Goal: Task Accomplishment & Management: Manage account settings

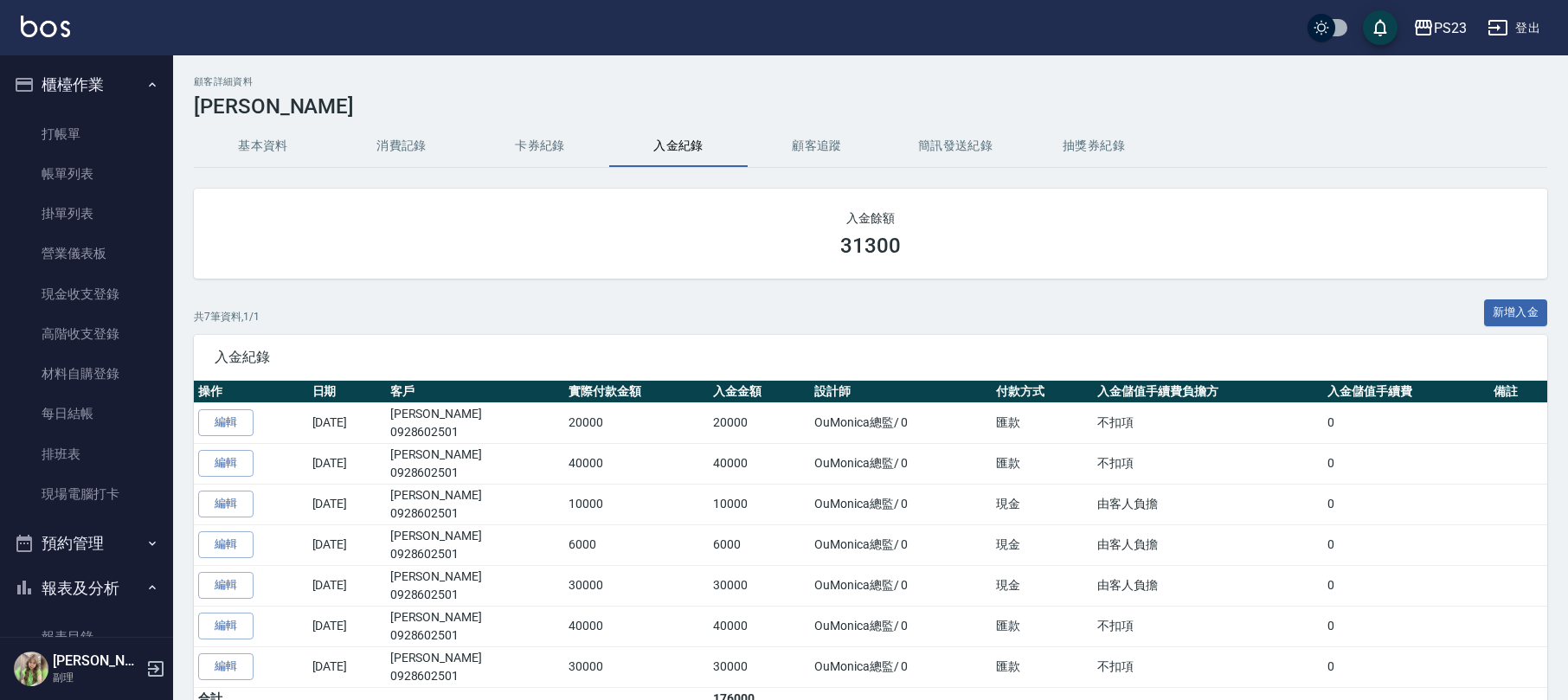
scroll to position [1201, 0]
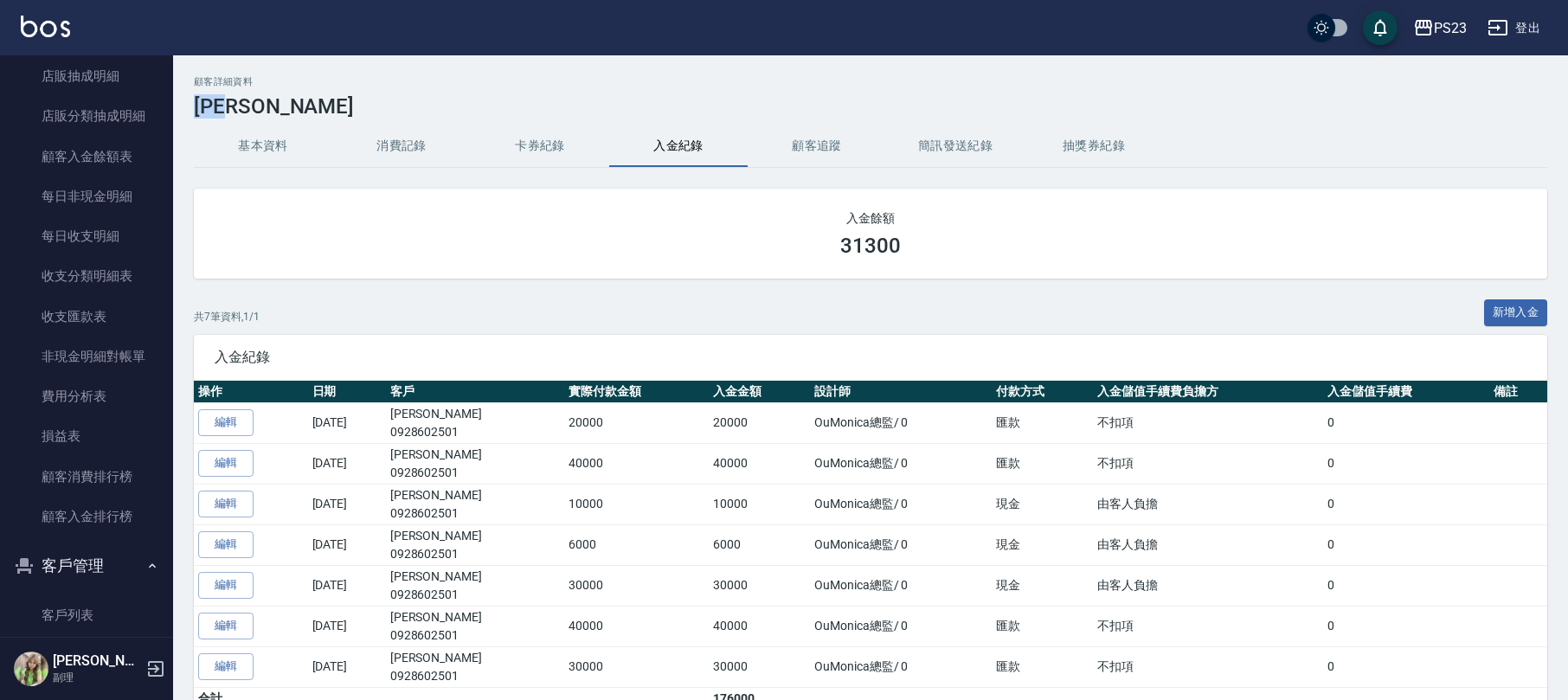
drag, startPoint x: 247, startPoint y: 95, endPoint x: 208, endPoint y: 95, distance: 39.0
copy h3 "吳薏菱"
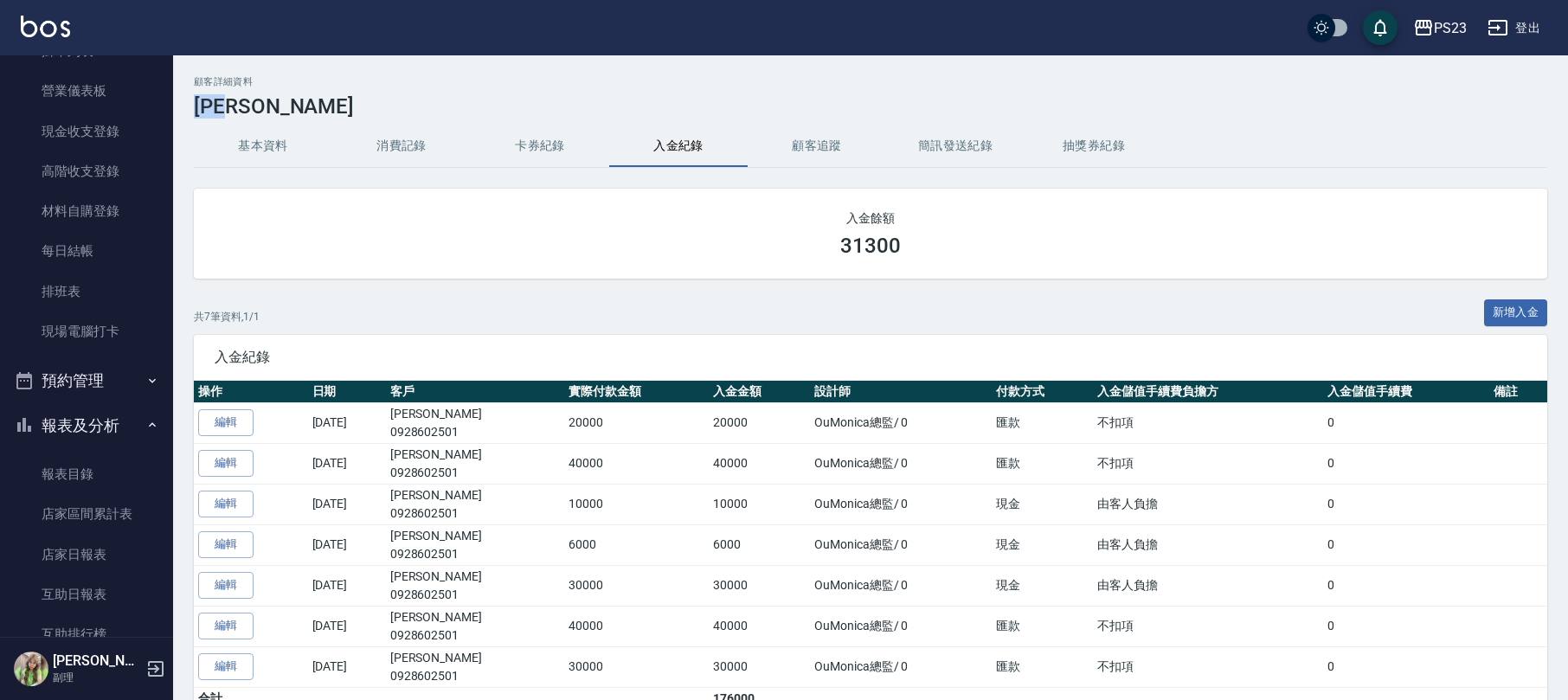
scroll to position [0, 0]
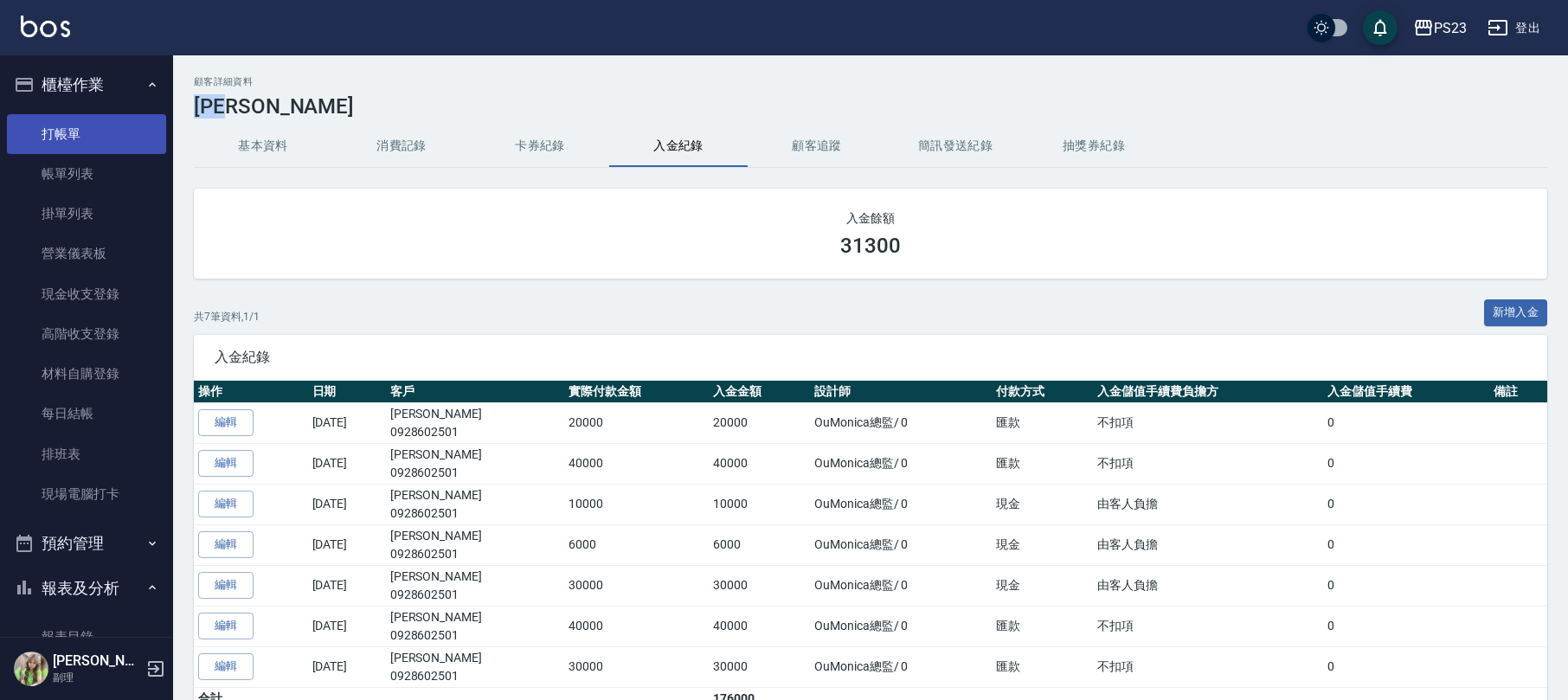
click at [114, 144] on link "打帳單" at bounding box center [86, 134] width 160 height 40
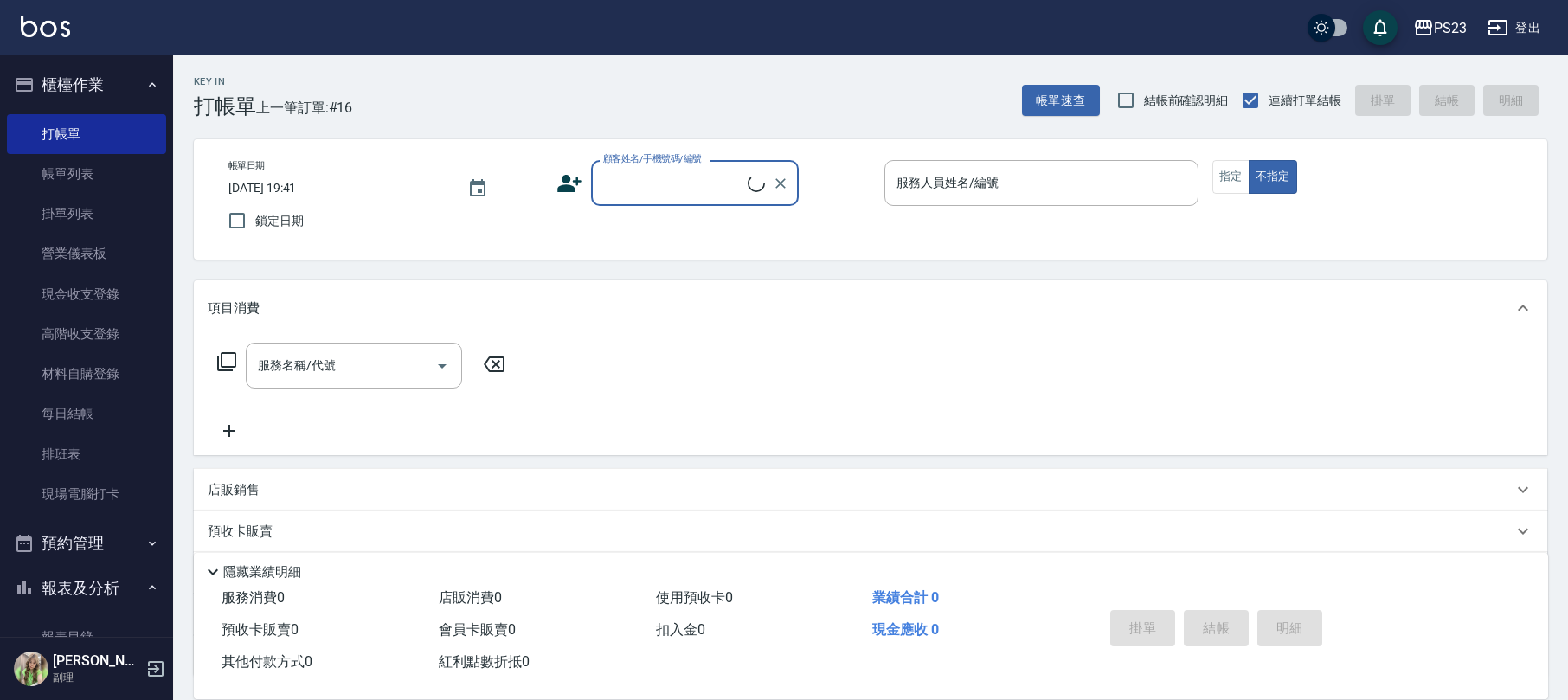
click at [654, 176] on input "顧客姓名/手機號碼/編號" at bounding box center [673, 183] width 148 height 31
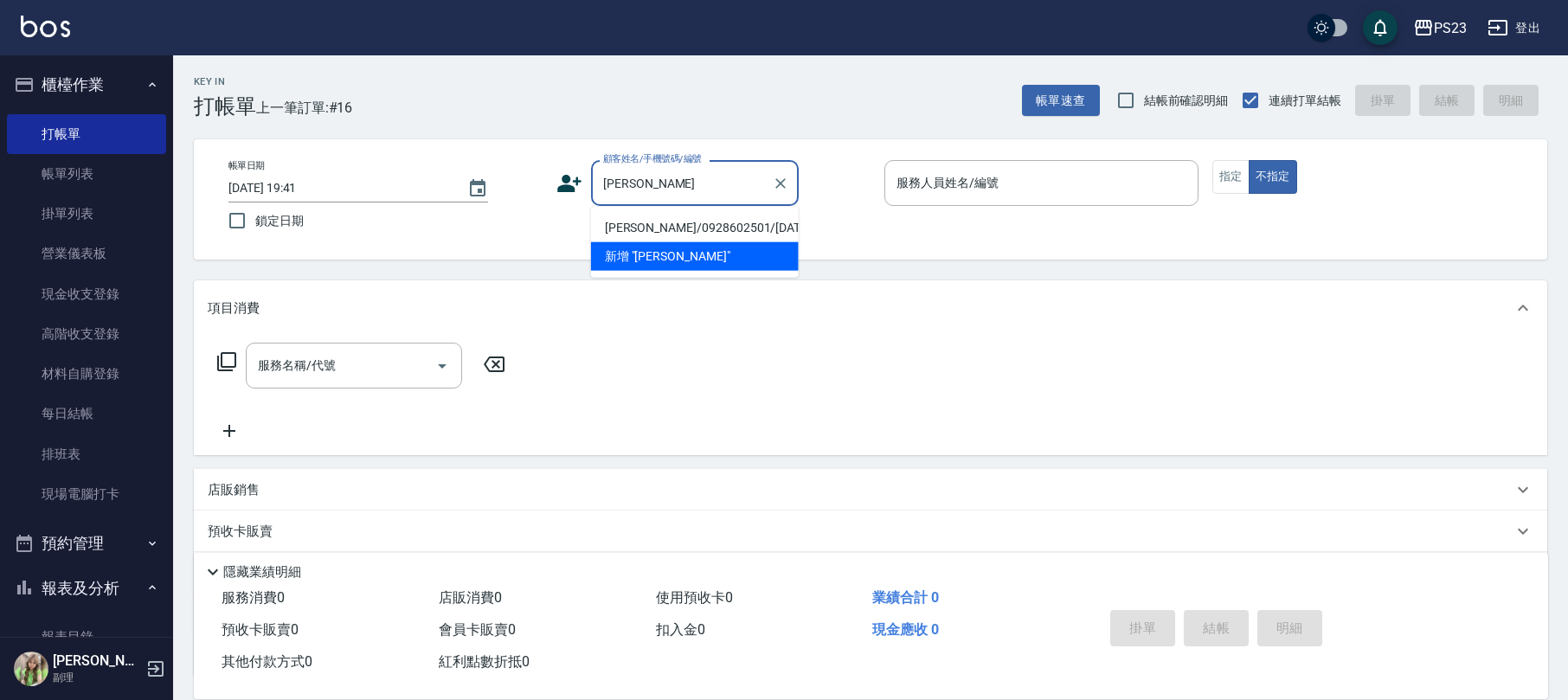
click at [662, 228] on li "吳薏菱/0928602501/MO610330" at bounding box center [695, 227] width 208 height 29
type input "吳薏菱/0928602501/MO610330"
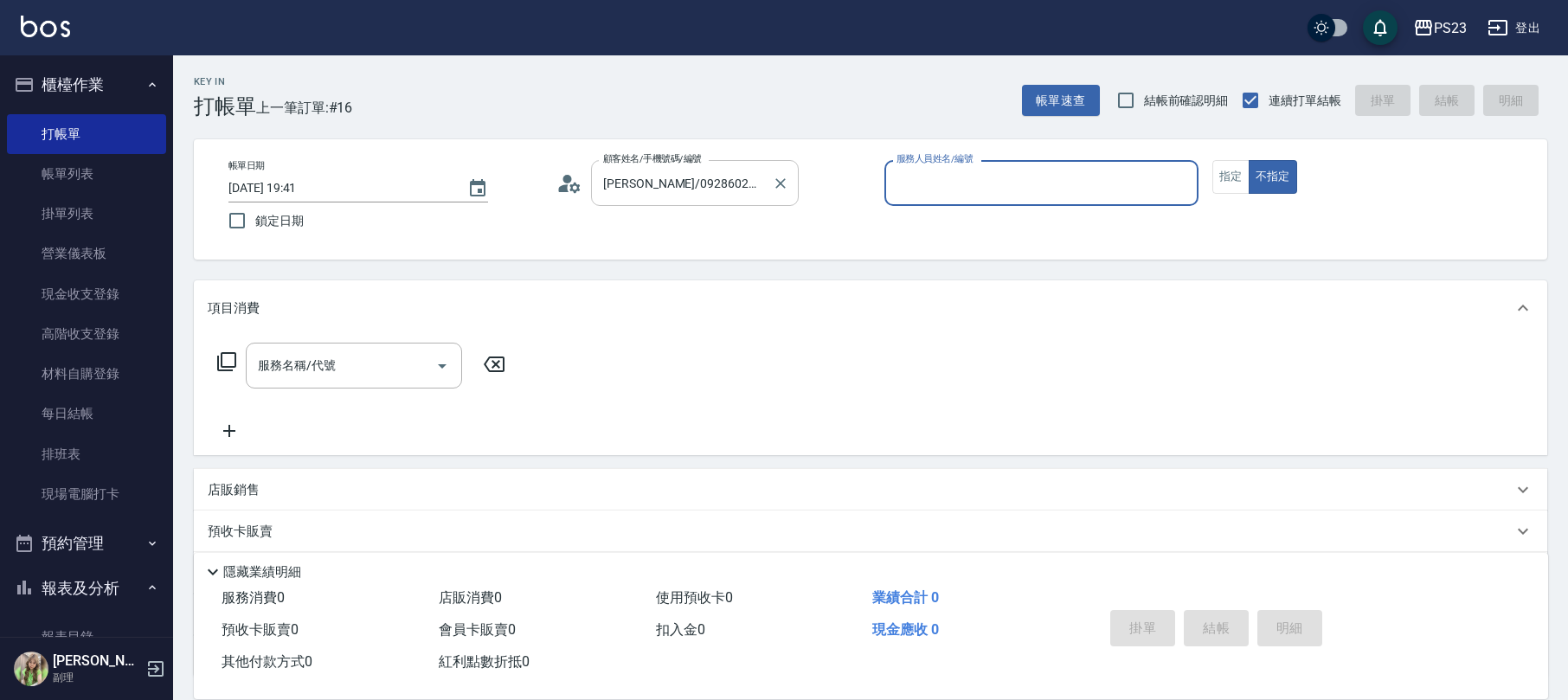
type input "Monica-0"
click at [1224, 176] on button "指定" at bounding box center [1231, 177] width 37 height 33
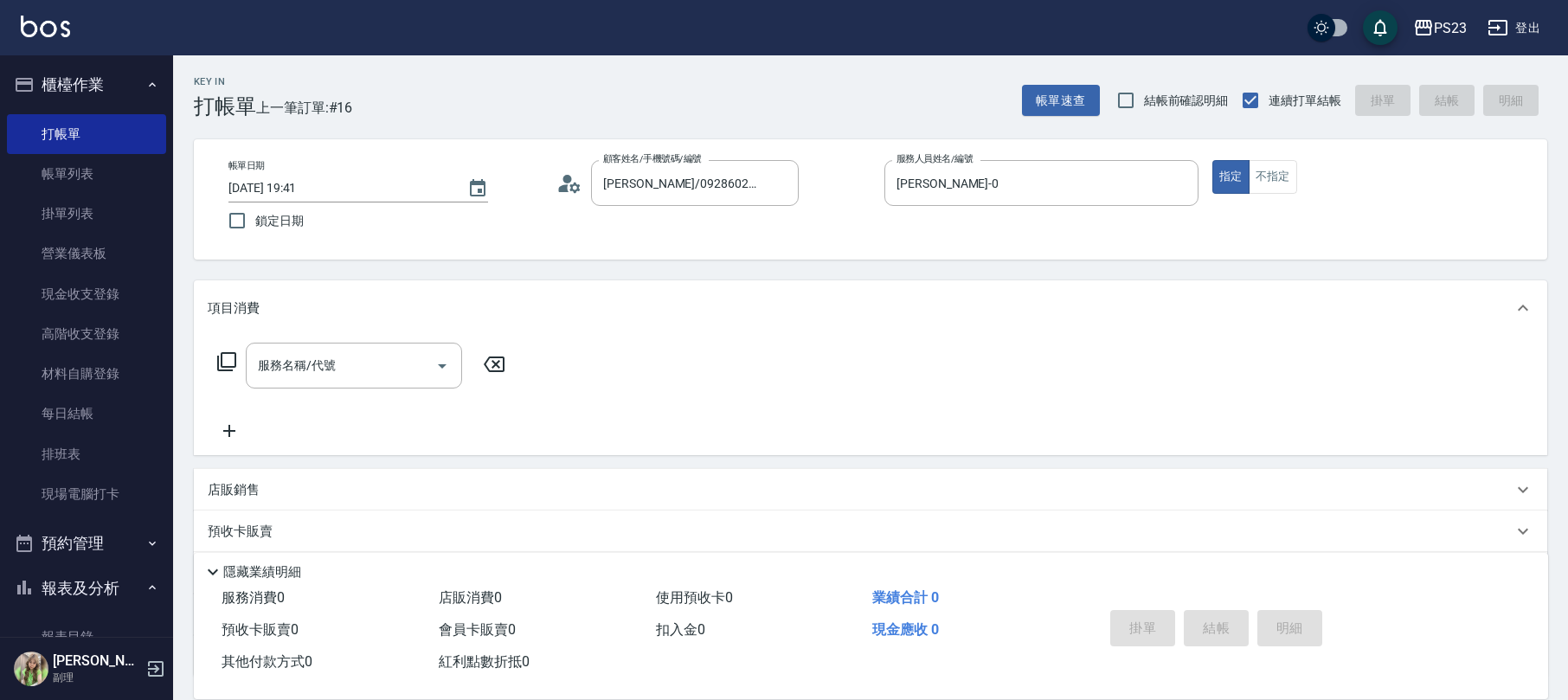
click at [225, 358] on icon at bounding box center [226, 362] width 20 height 20
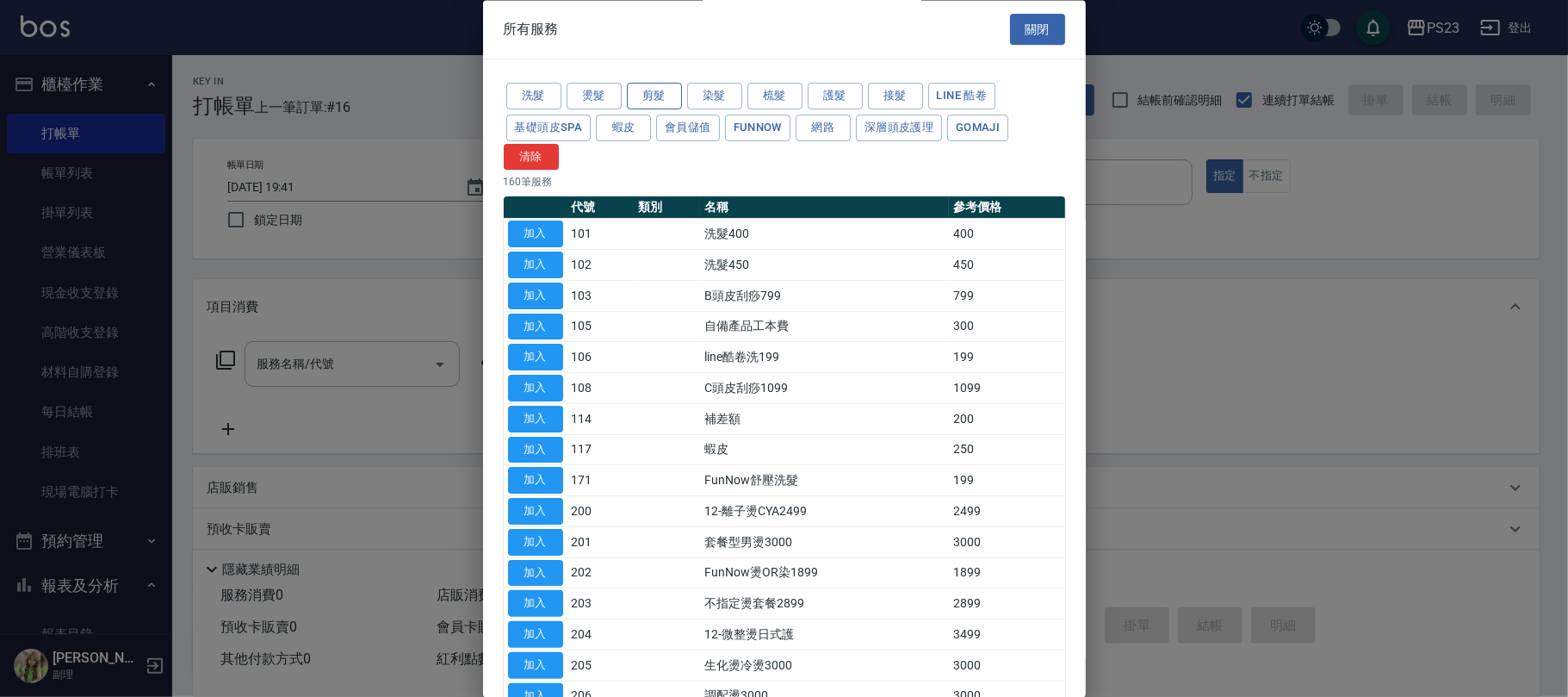
click at [662, 98] on button "剪髮" at bounding box center [654, 96] width 55 height 27
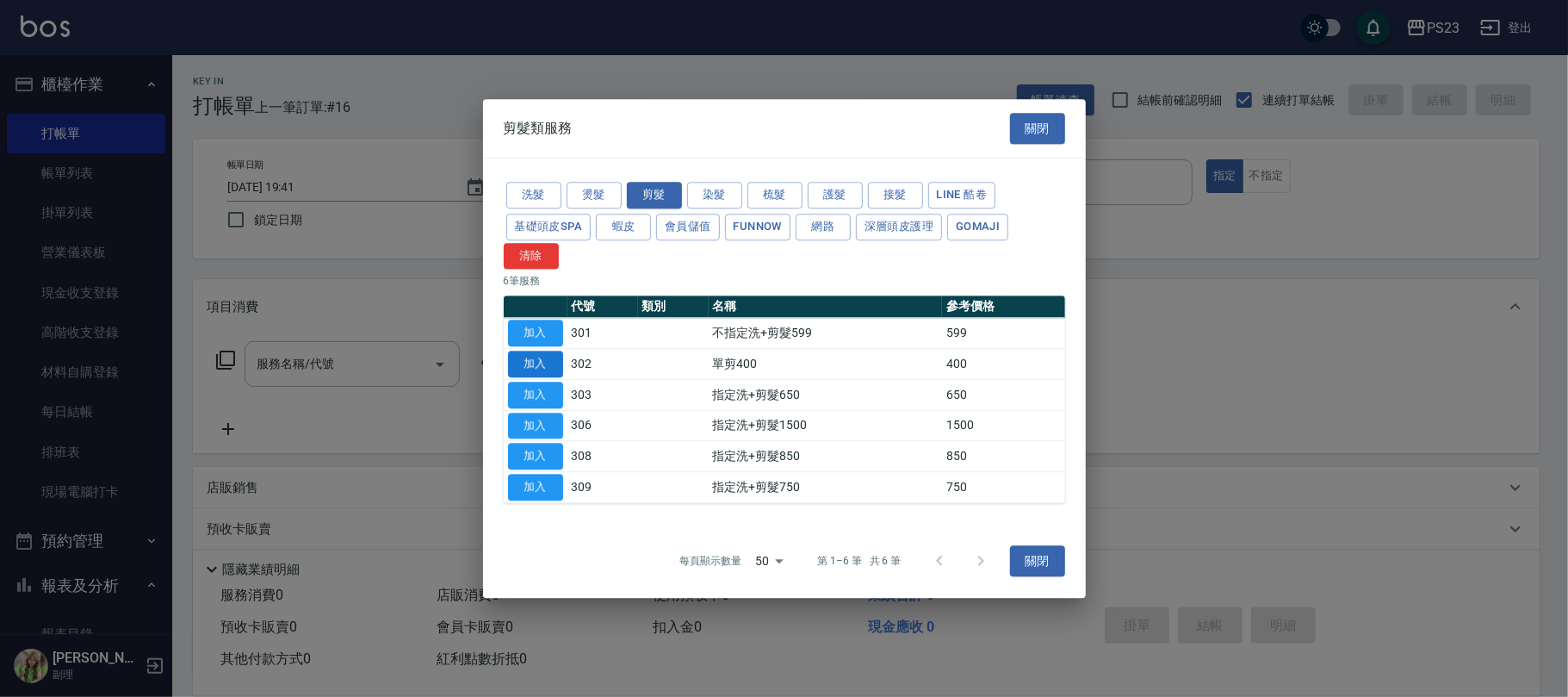
click at [545, 363] on button "加入" at bounding box center [535, 364] width 55 height 27
type input "單剪400(302)"
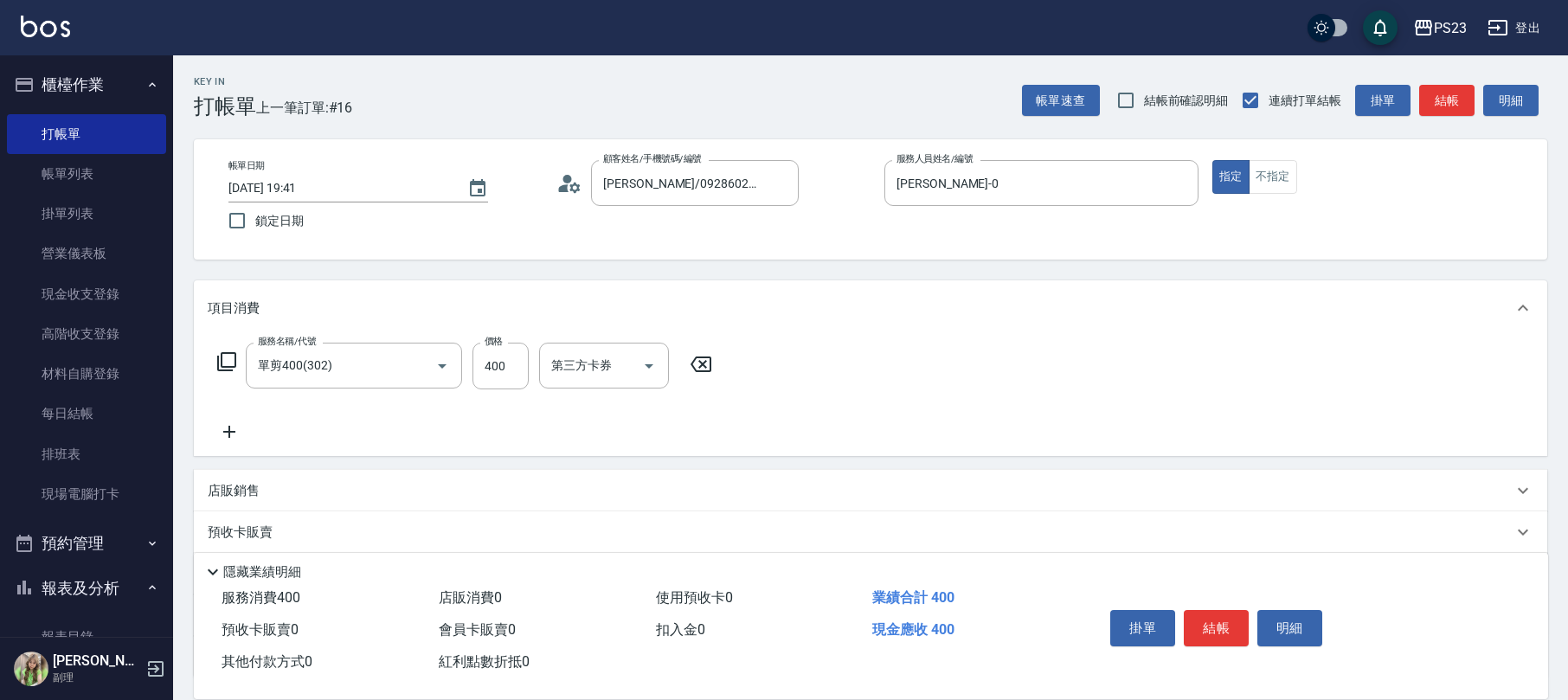
click at [220, 361] on icon at bounding box center [226, 362] width 20 height 20
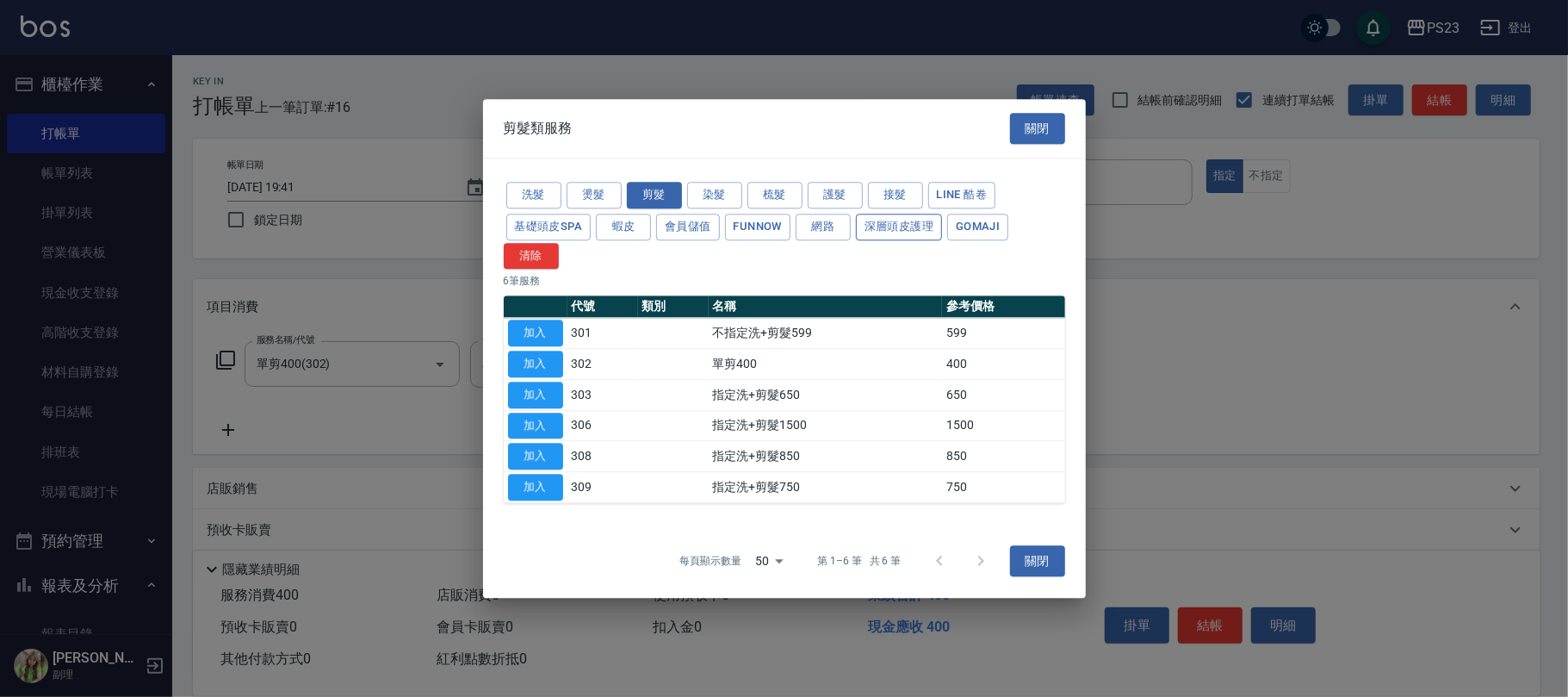
click at [892, 219] on button "深層頭皮護理" at bounding box center [898, 226] width 86 height 27
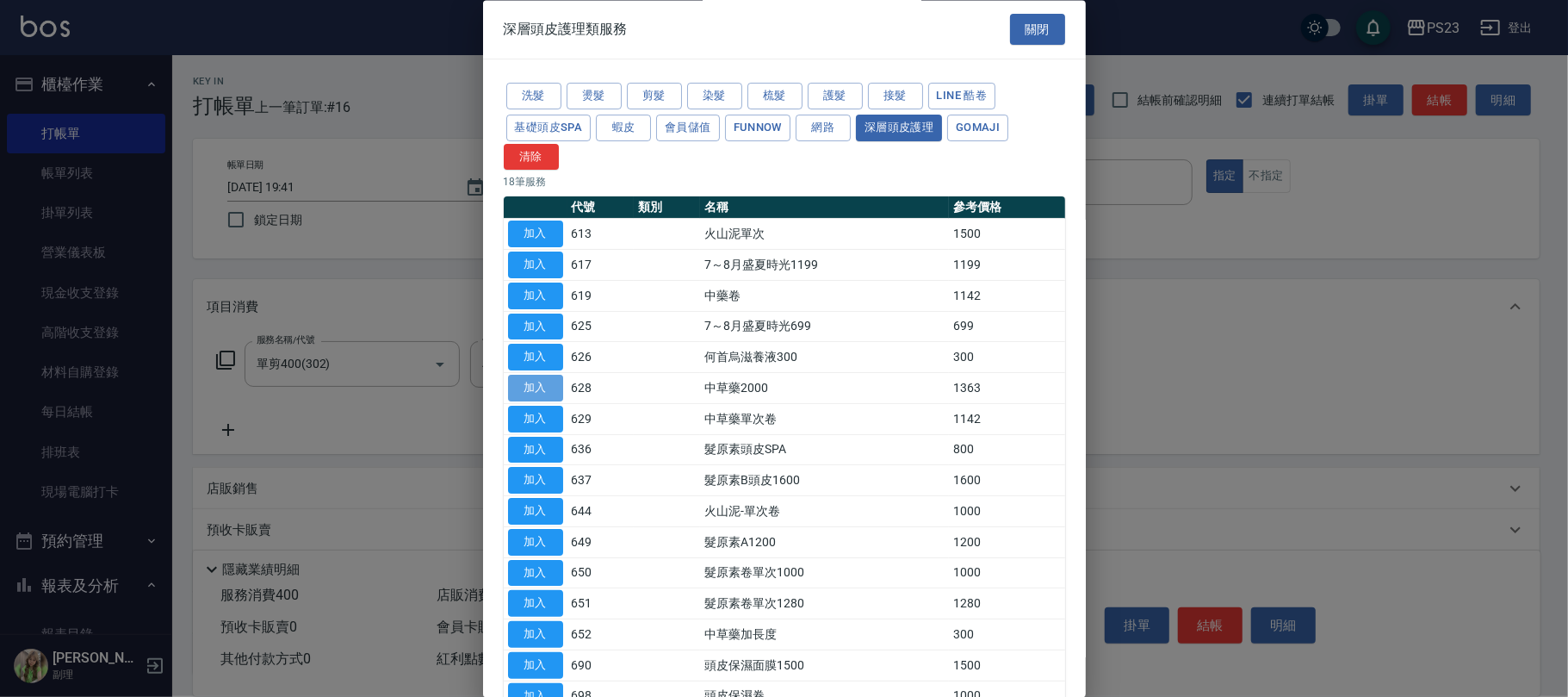
click at [532, 379] on button "加入" at bounding box center [535, 389] width 55 height 27
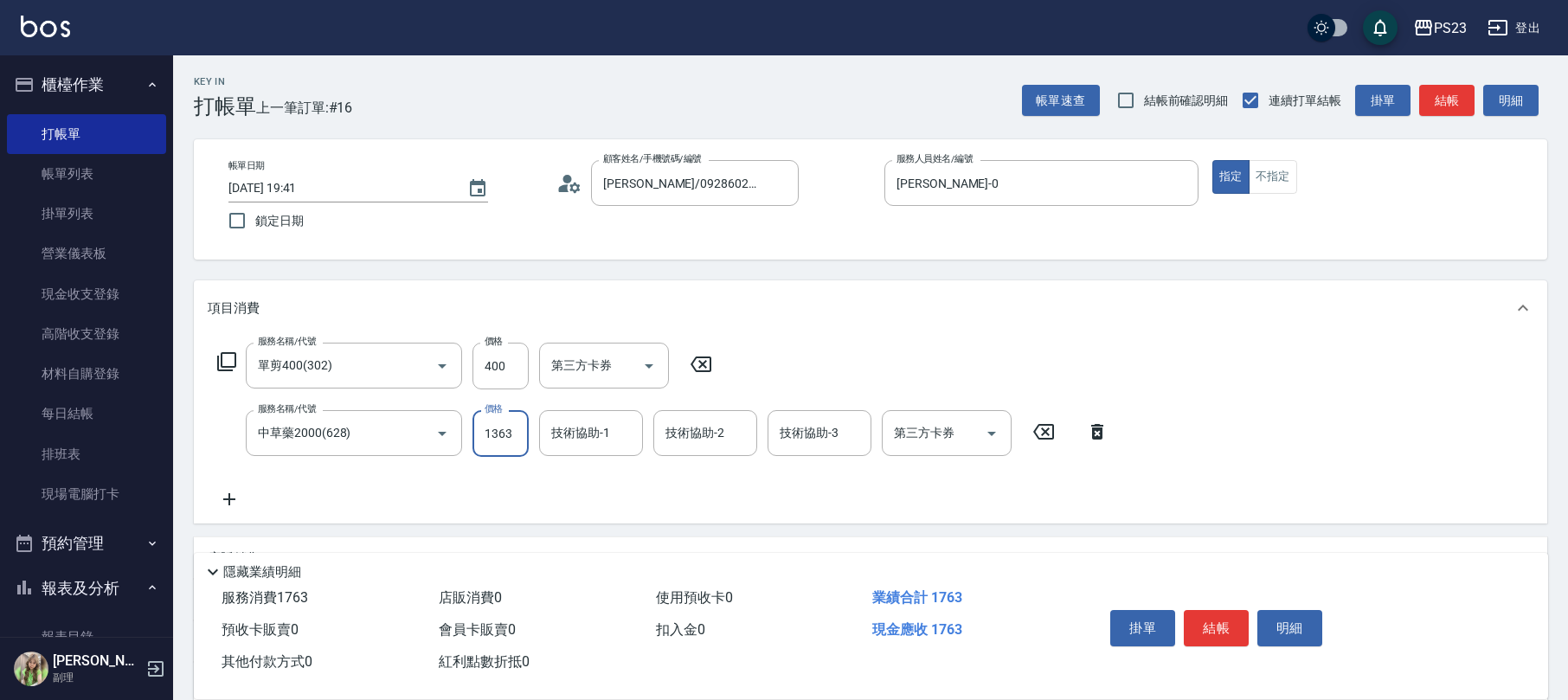
click at [500, 440] on input "1363" at bounding box center [500, 433] width 57 height 46
type input "1500"
click at [489, 360] on input "400" at bounding box center [500, 365] width 57 height 46
type input "1500"
click at [608, 448] on div "技術協助-1" at bounding box center [591, 432] width 104 height 45
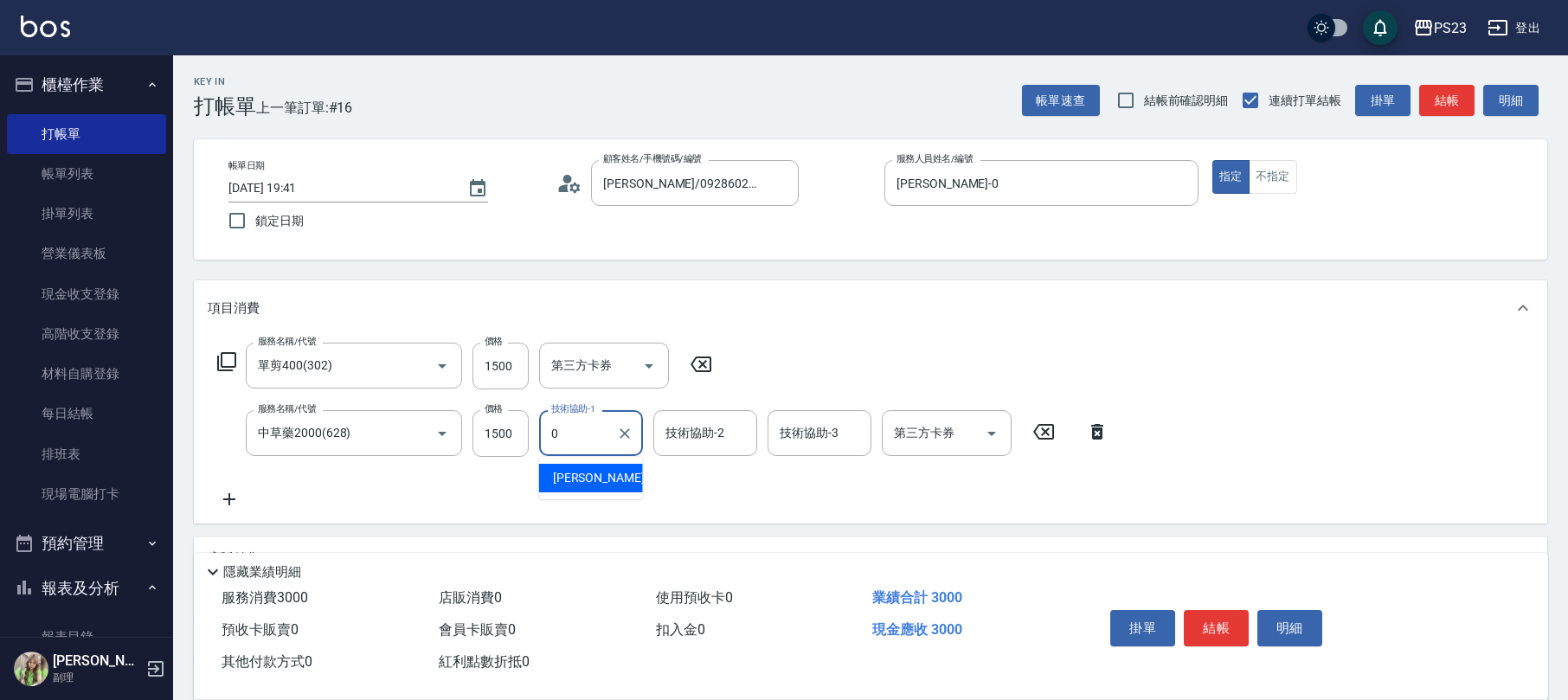
click at [594, 467] on div "Monica -0" at bounding box center [591, 477] width 104 height 29
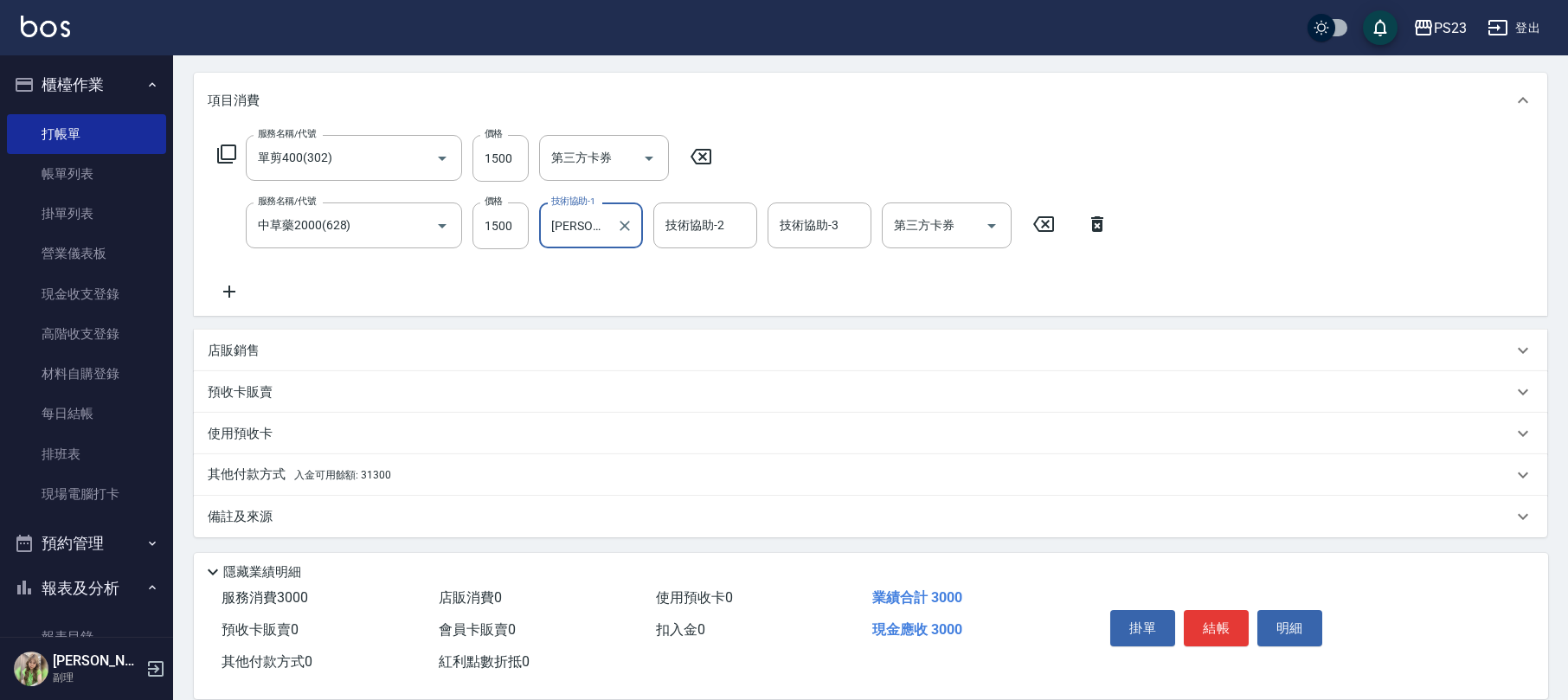
type input "Monica-0"
click at [521, 476] on div "其他付款方式 入金可用餘額: 31300" at bounding box center [860, 475] width 1305 height 19
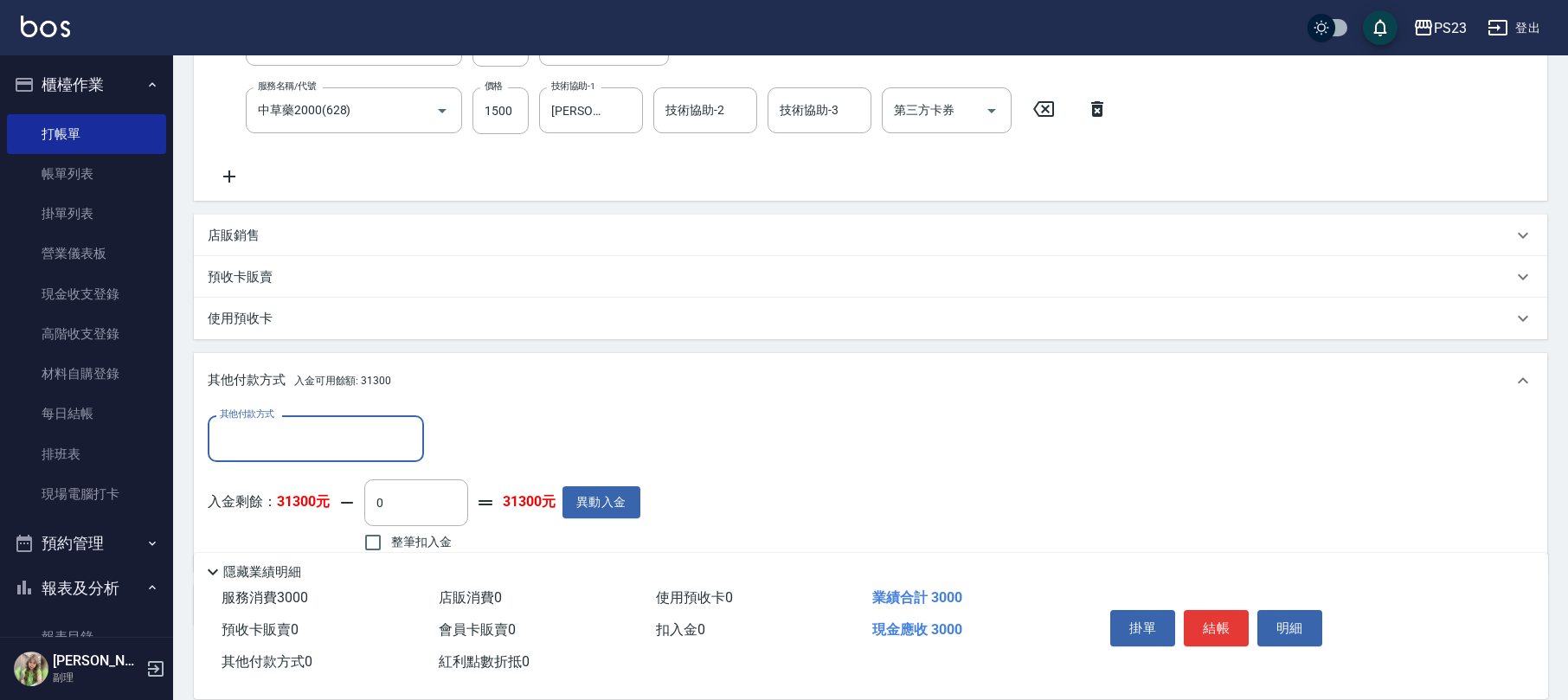
scroll to position [410, 0]
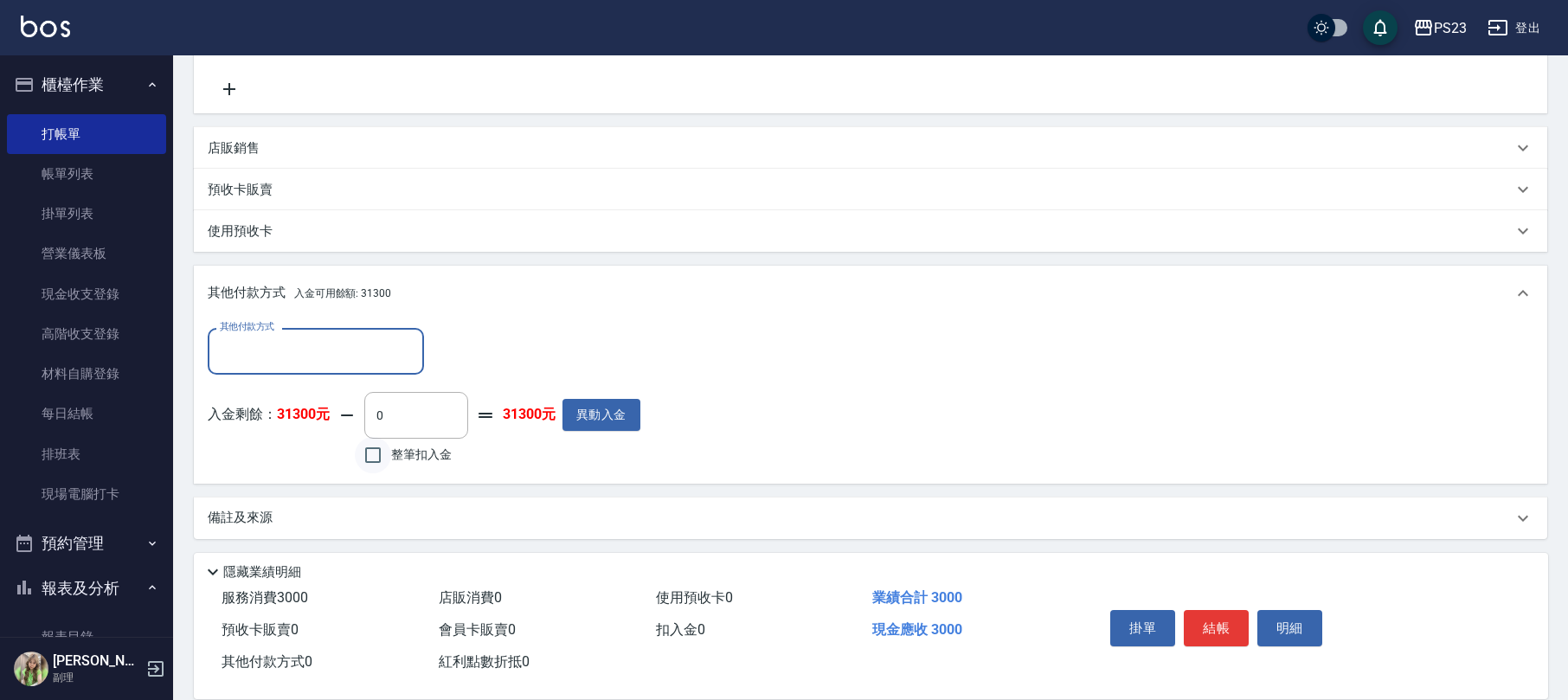
click at [382, 454] on input "整筆扣入金" at bounding box center [372, 454] width 36 height 36
checkbox input "true"
type input "3000"
click at [1196, 614] on button "結帳" at bounding box center [1216, 628] width 65 height 36
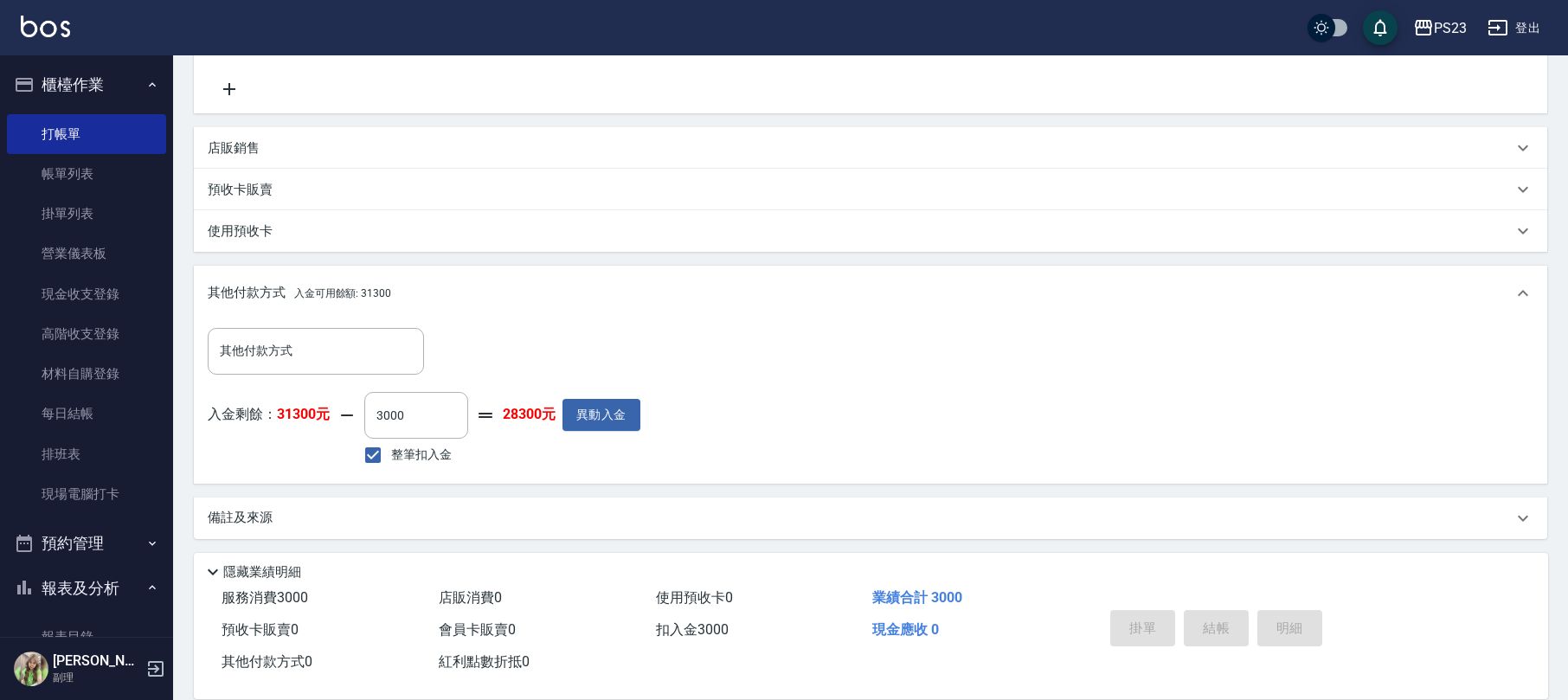
type input "2025/09/24 19:42"
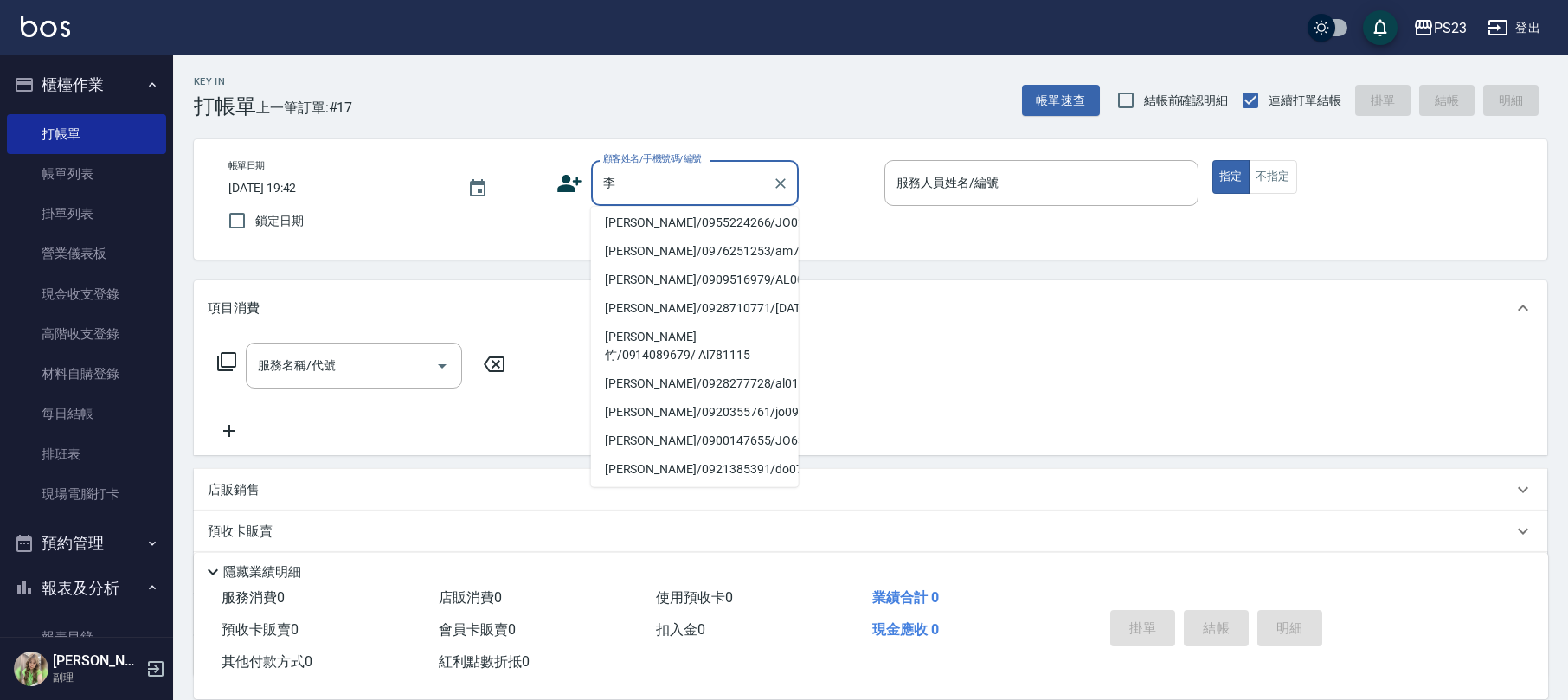
scroll to position [0, 0]
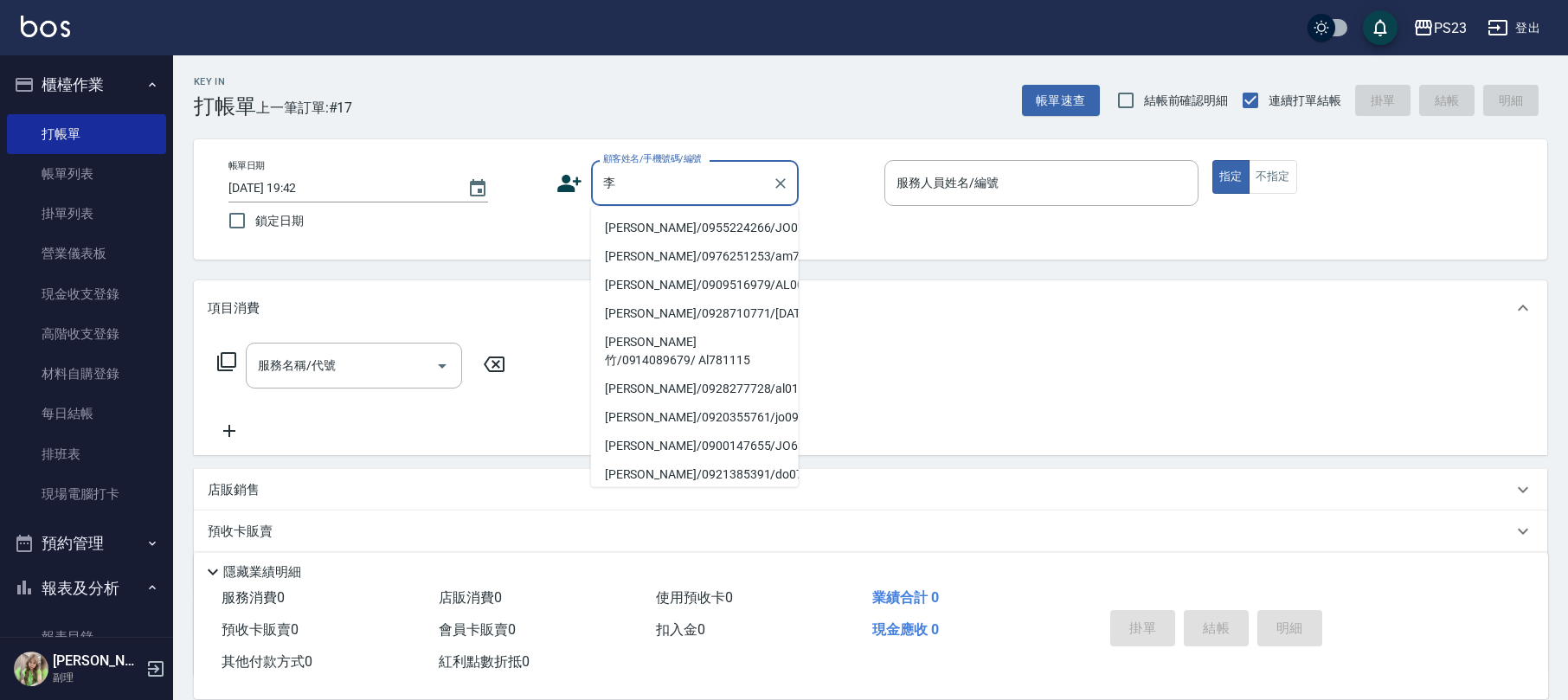
click at [660, 181] on input "李" at bounding box center [681, 183] width 166 height 31
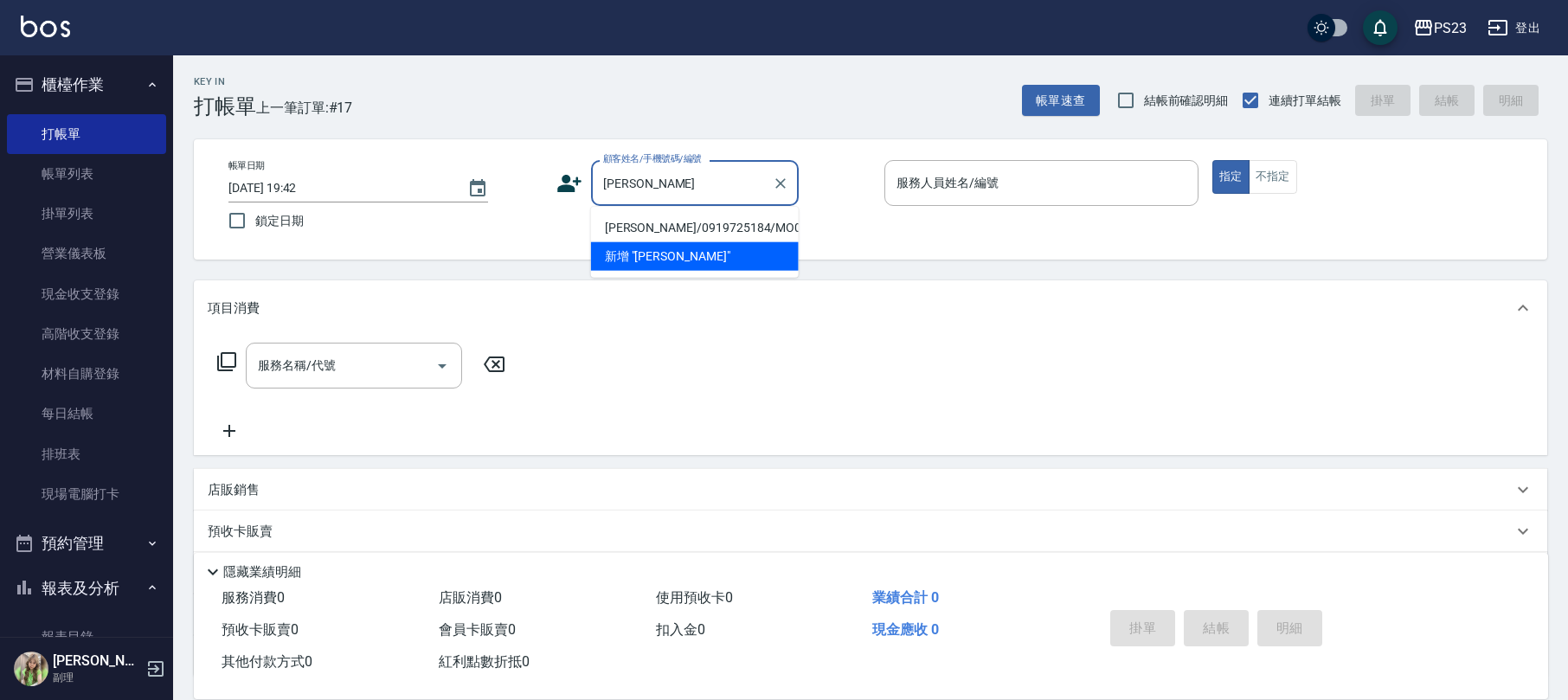
click at [684, 226] on li "李瓊英/0919725184/MO000011" at bounding box center [695, 227] width 208 height 29
type input "李瓊英/0919725184/MO000011"
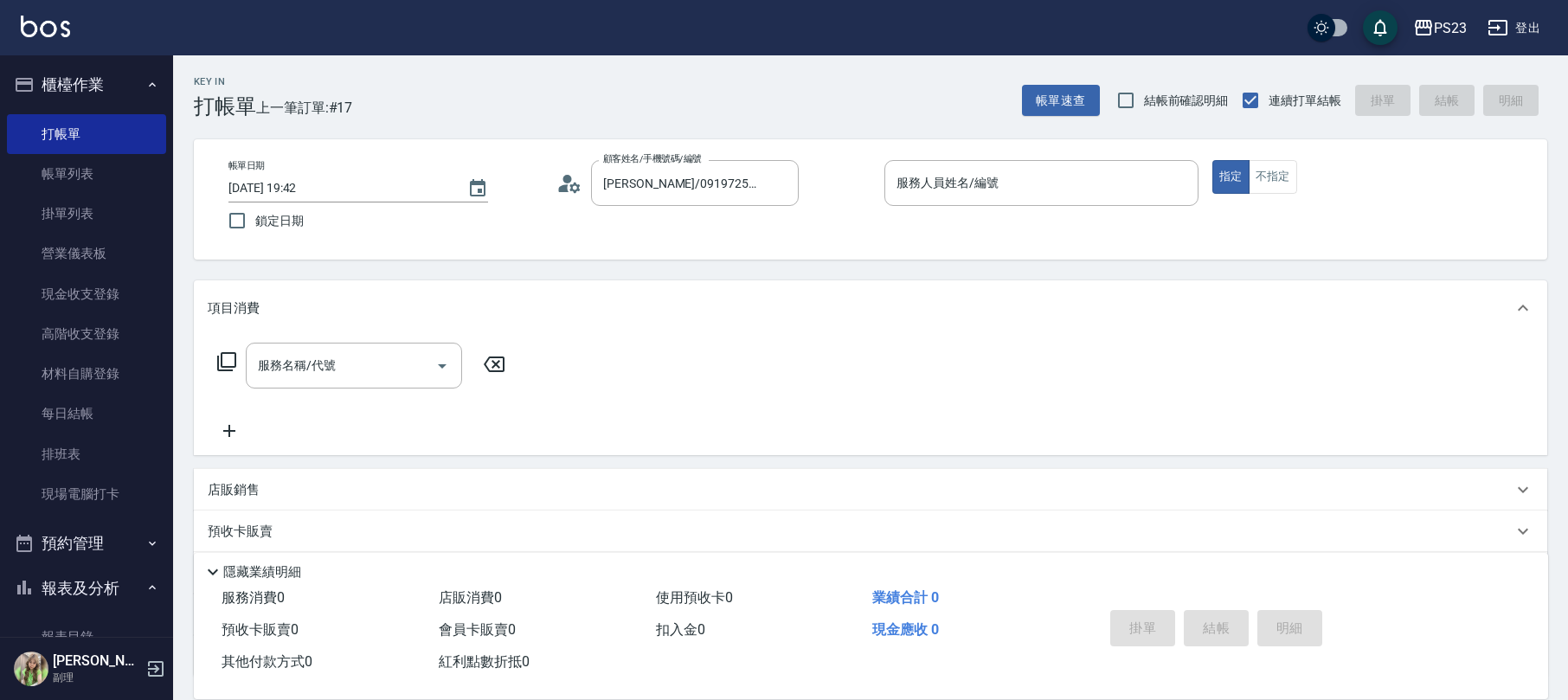
click at [564, 185] on icon at bounding box center [564, 188] width 10 height 7
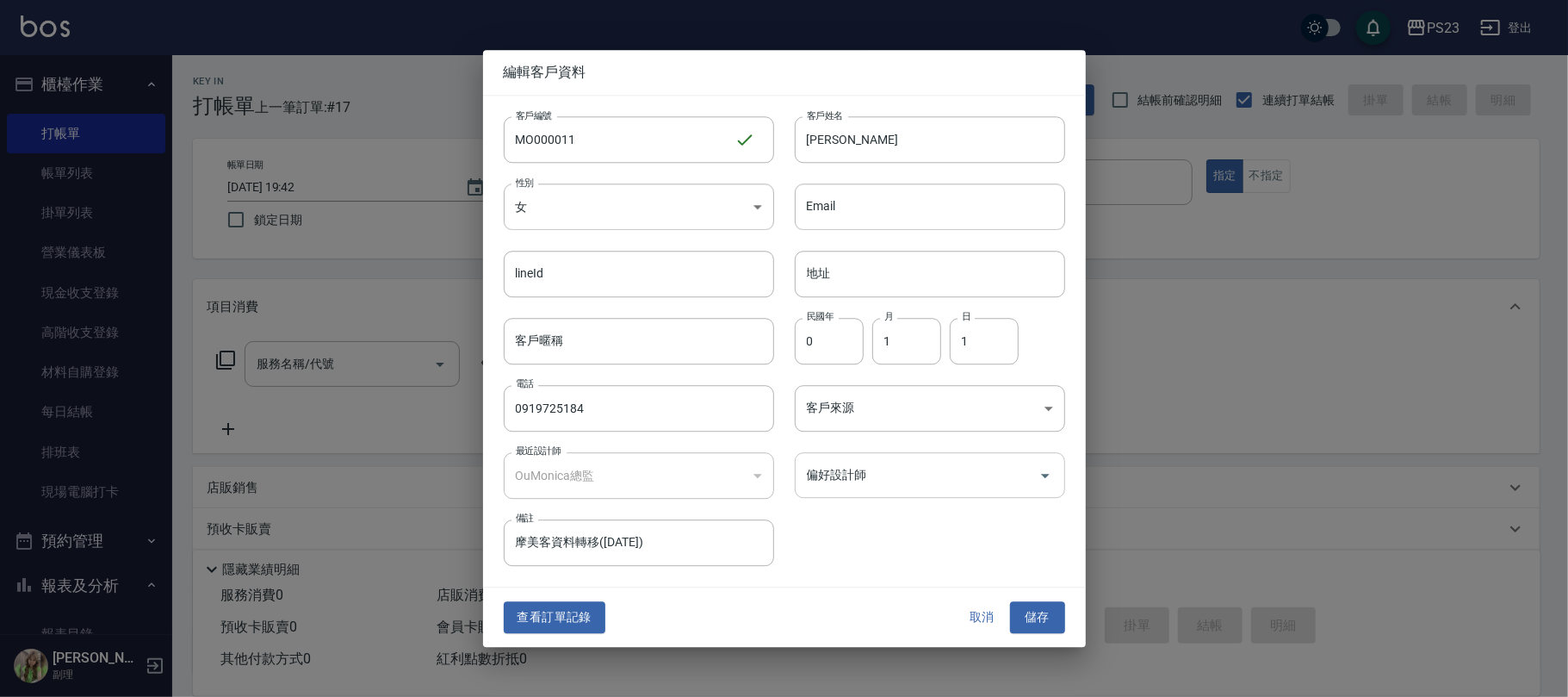
click at [901, 455] on div "偏好設計師" at bounding box center [929, 475] width 270 height 45
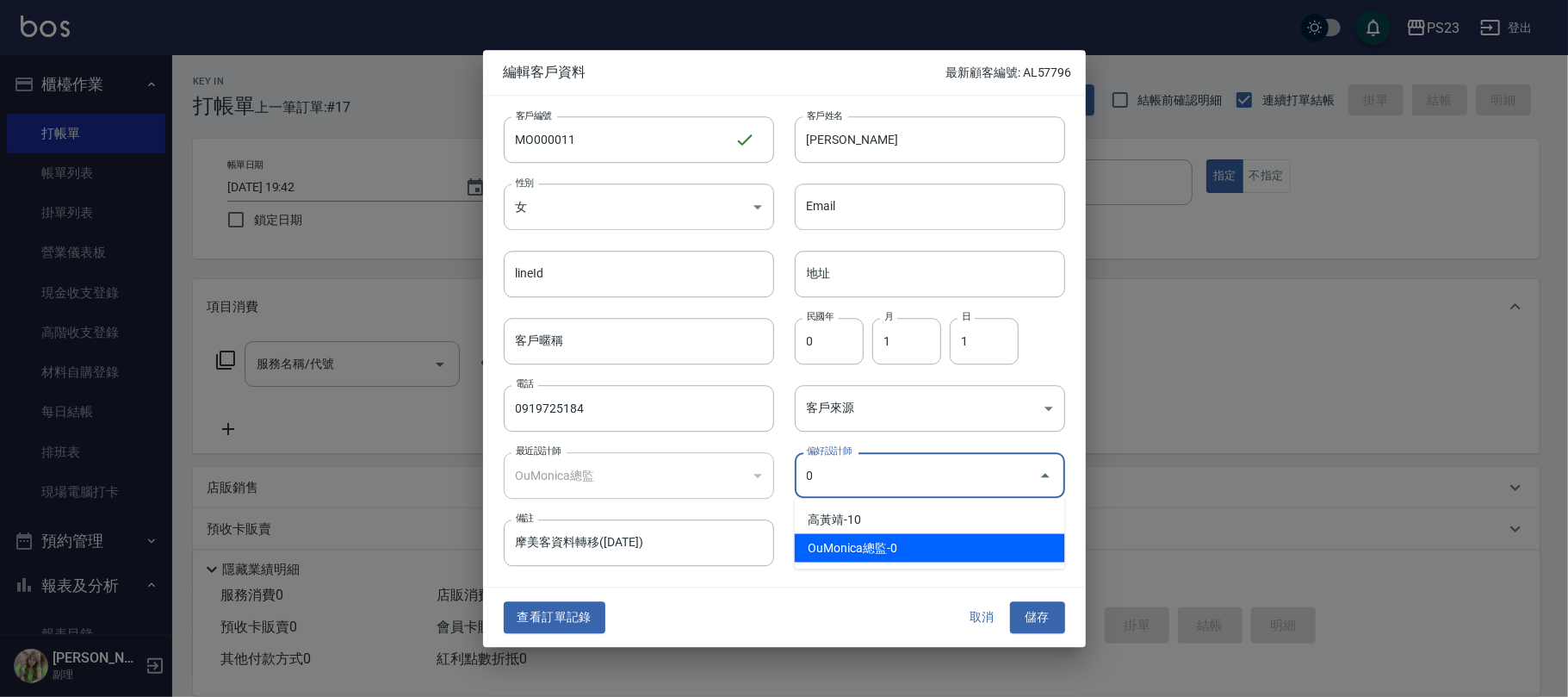
click at [890, 546] on li "OuMonica總監-0" at bounding box center [929, 547] width 270 height 29
type input "OuMonica總監"
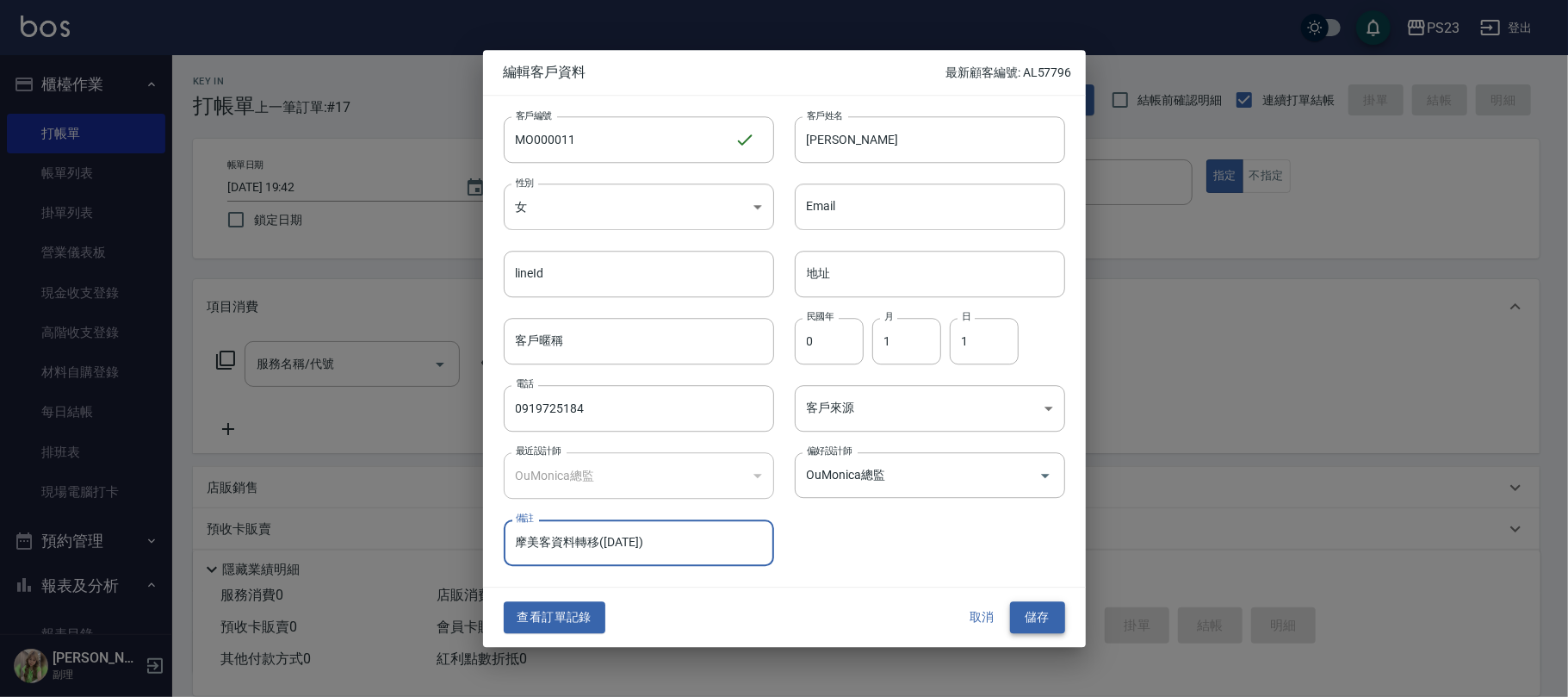
click at [1033, 620] on button "儲存" at bounding box center [1037, 618] width 55 height 32
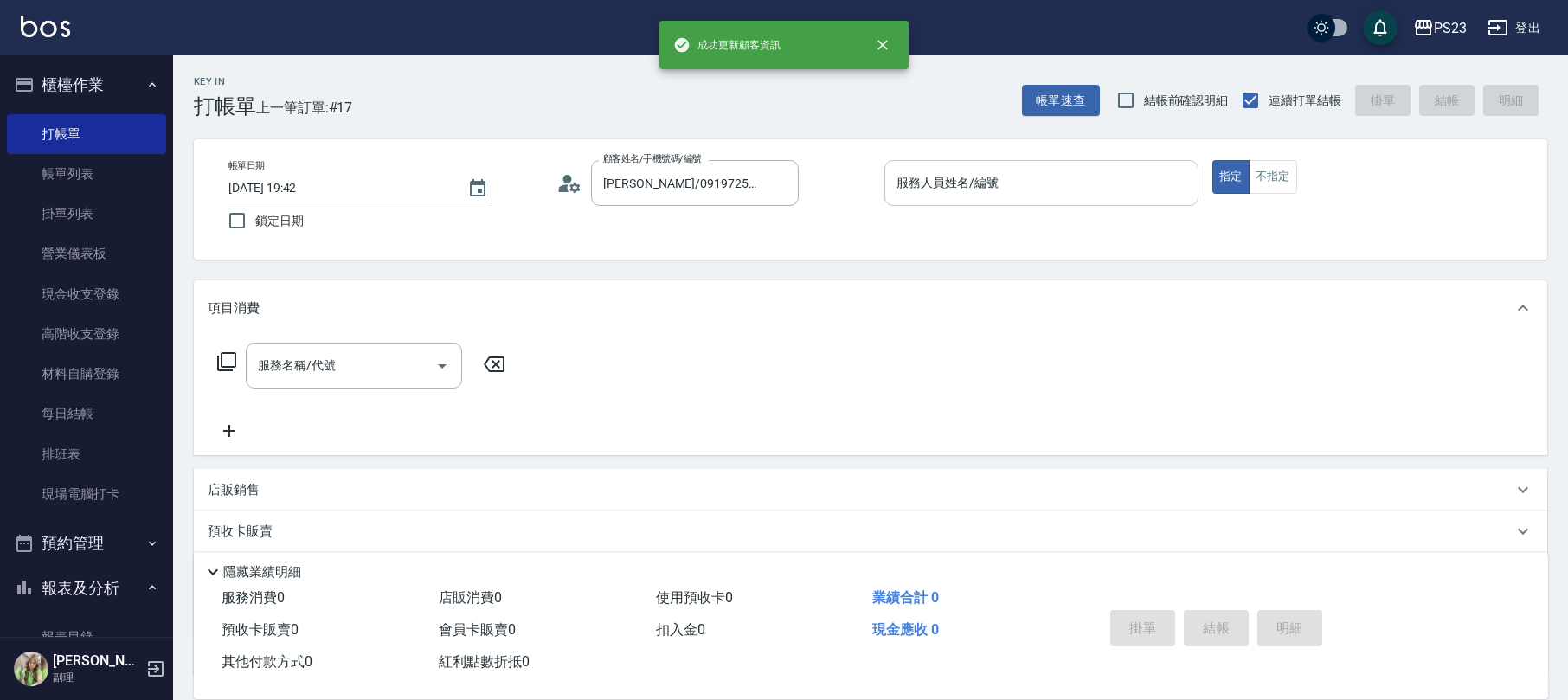
click at [1015, 176] on input "服務人員姓名/編號" at bounding box center [1042, 183] width 299 height 31
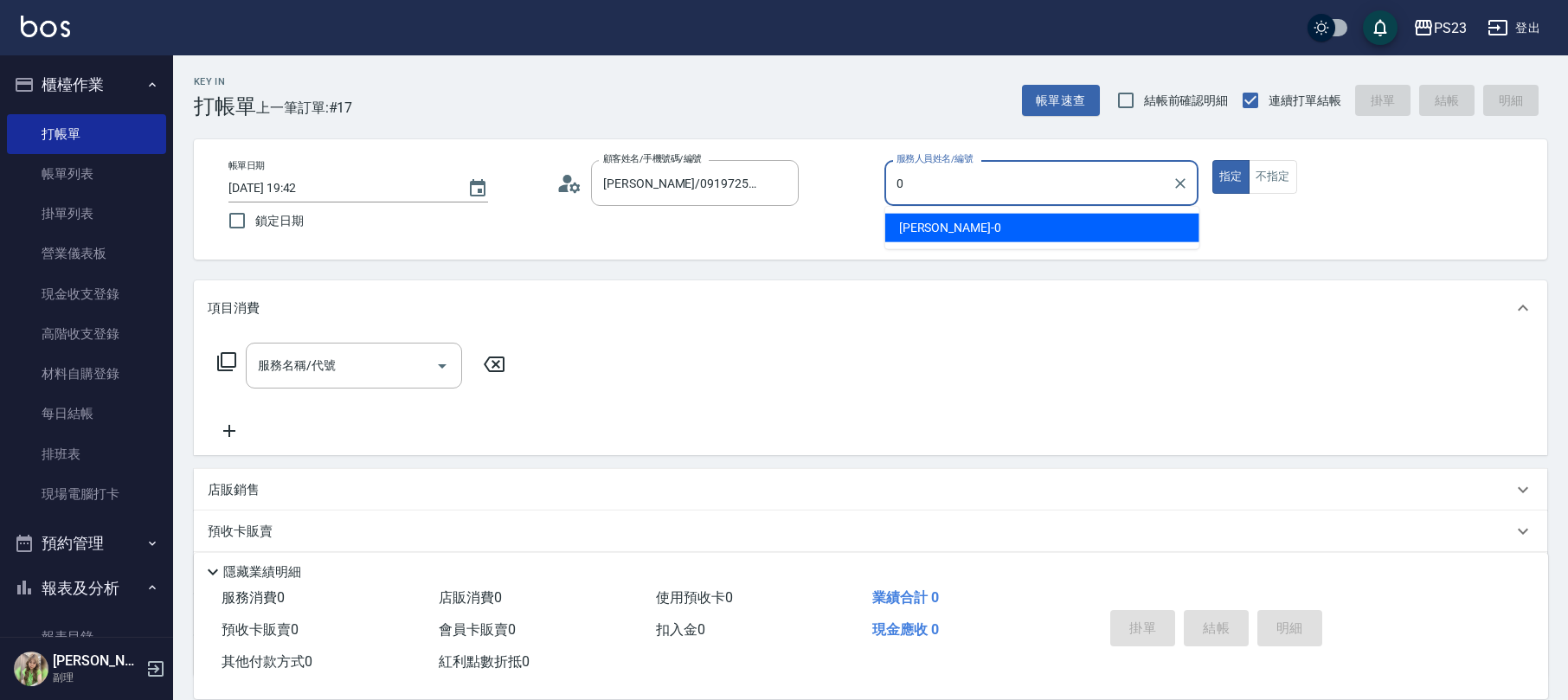
click at [971, 225] on div "Monica -0" at bounding box center [1042, 227] width 315 height 29
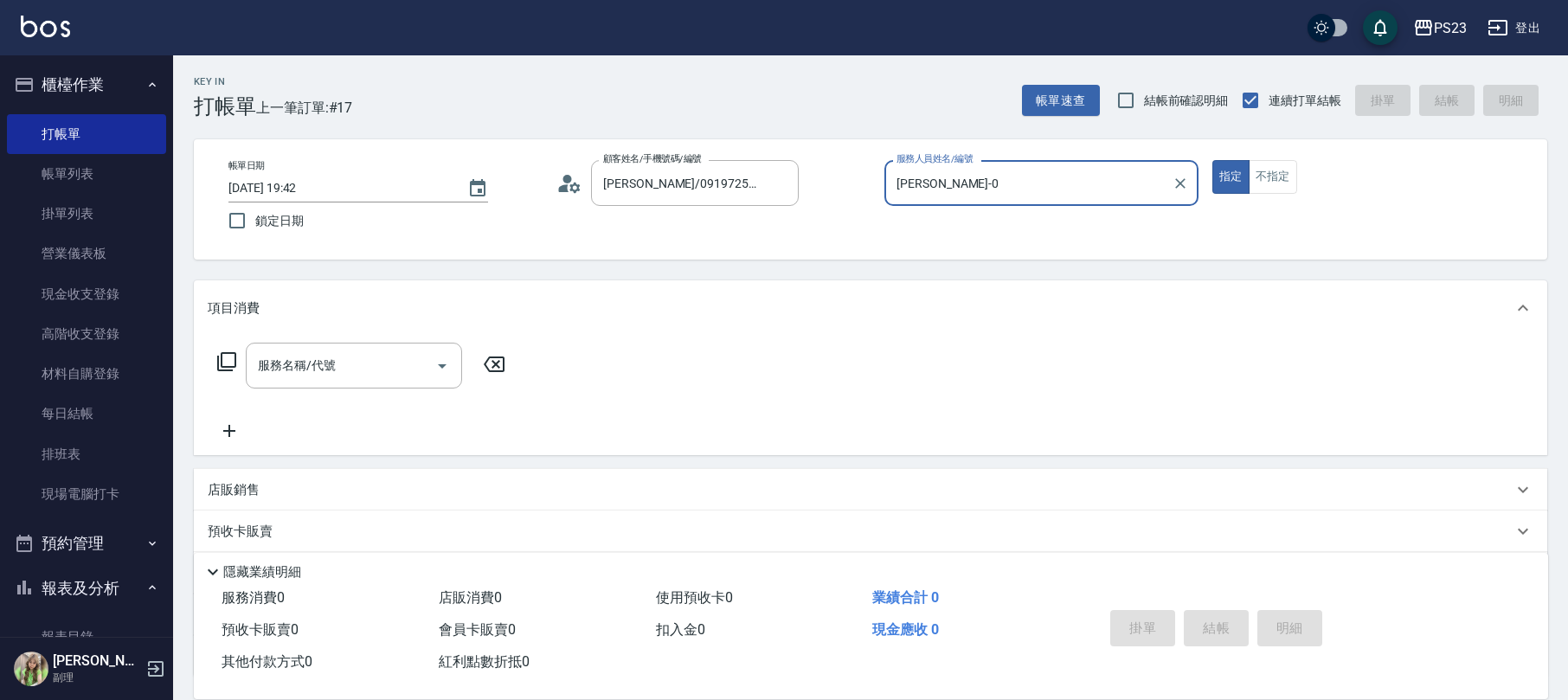
type input "Monica-0"
click at [229, 363] on icon at bounding box center [226, 362] width 20 height 20
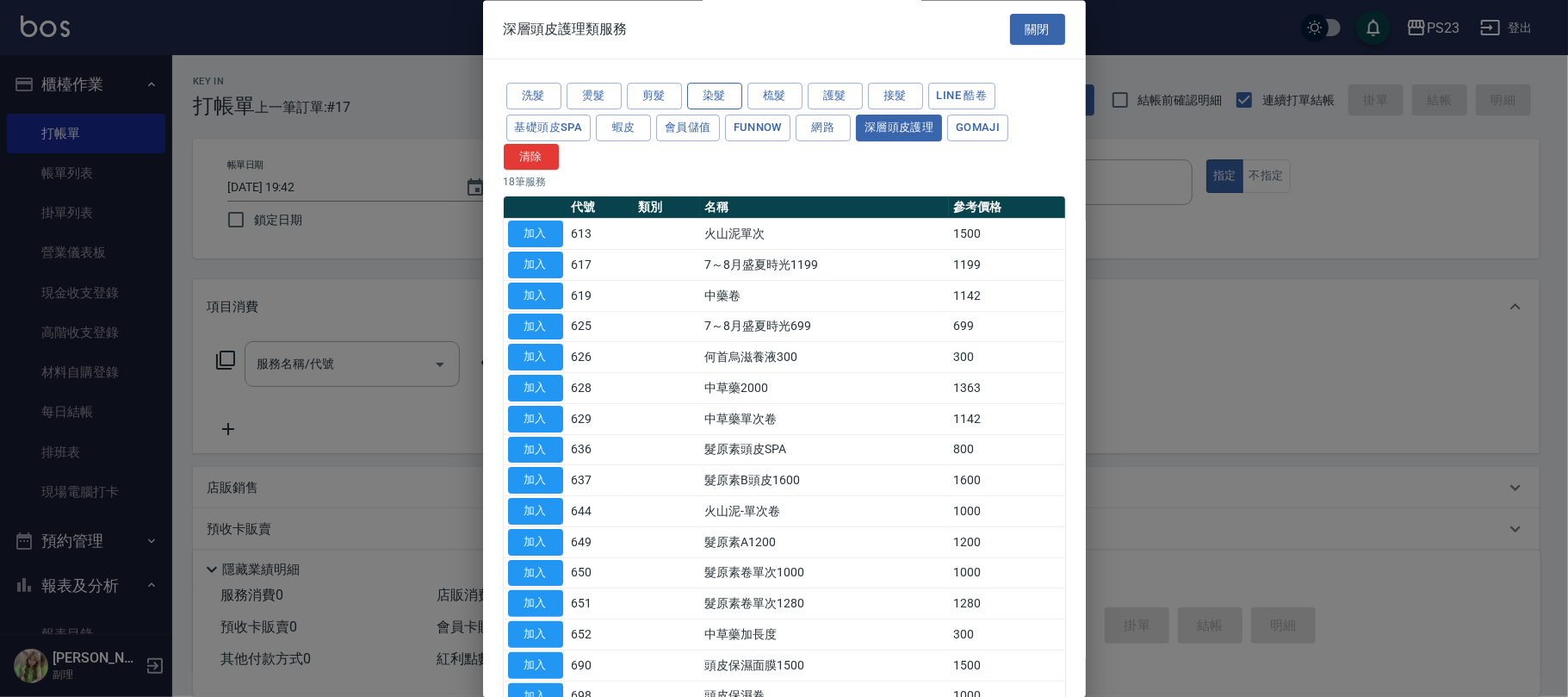
click at [724, 102] on button "染髮" at bounding box center [714, 96] width 55 height 27
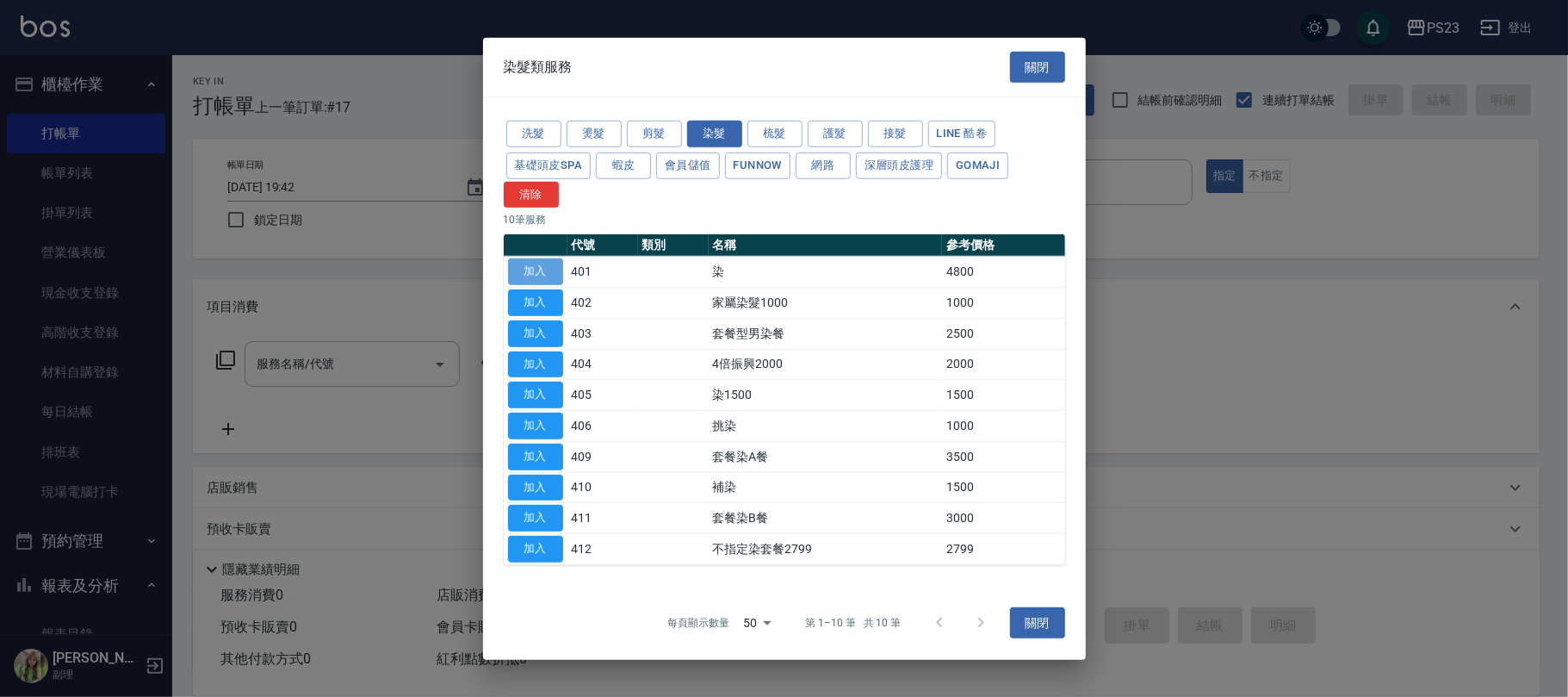
click at [551, 274] on button "加入" at bounding box center [535, 271] width 55 height 27
type input "染(401)"
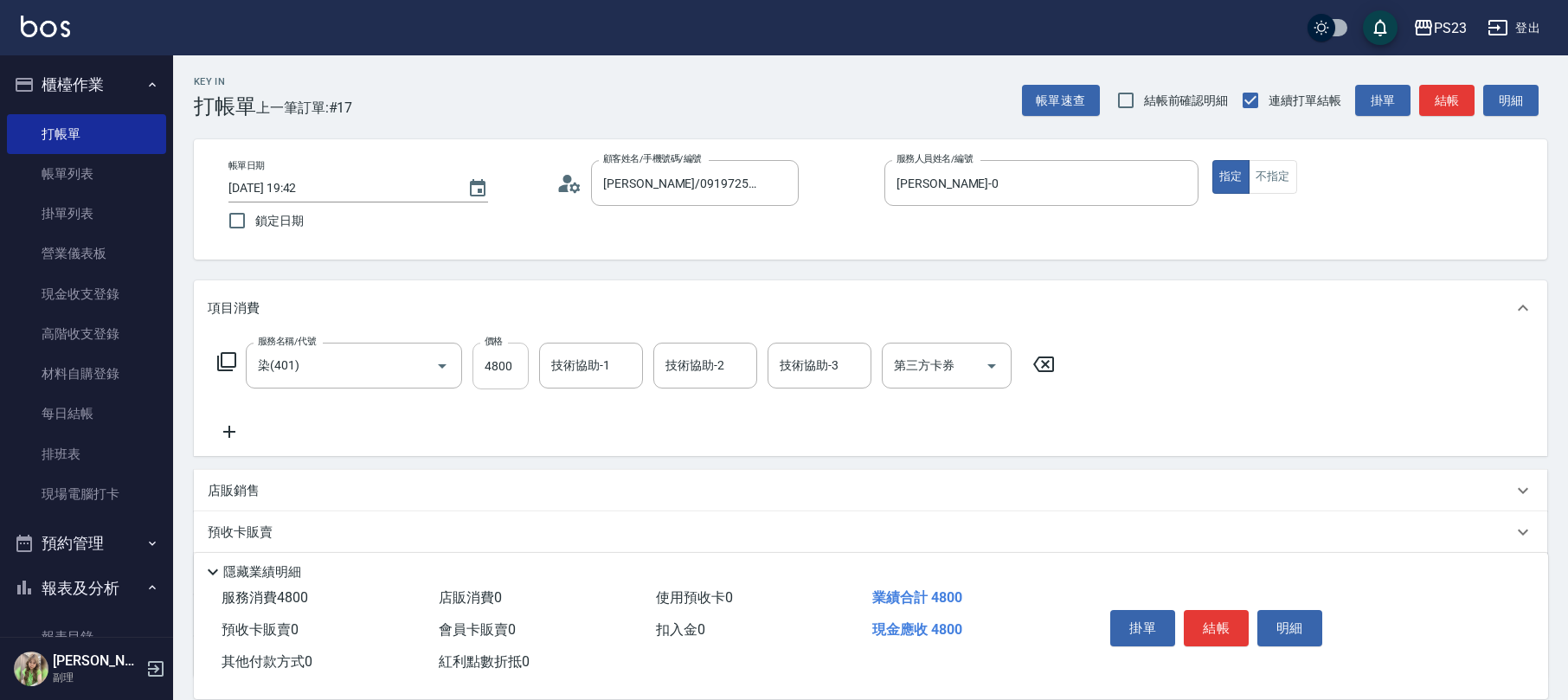
click at [493, 375] on input "4800" at bounding box center [500, 365] width 57 height 46
type input "3200"
type input "Monica-0"
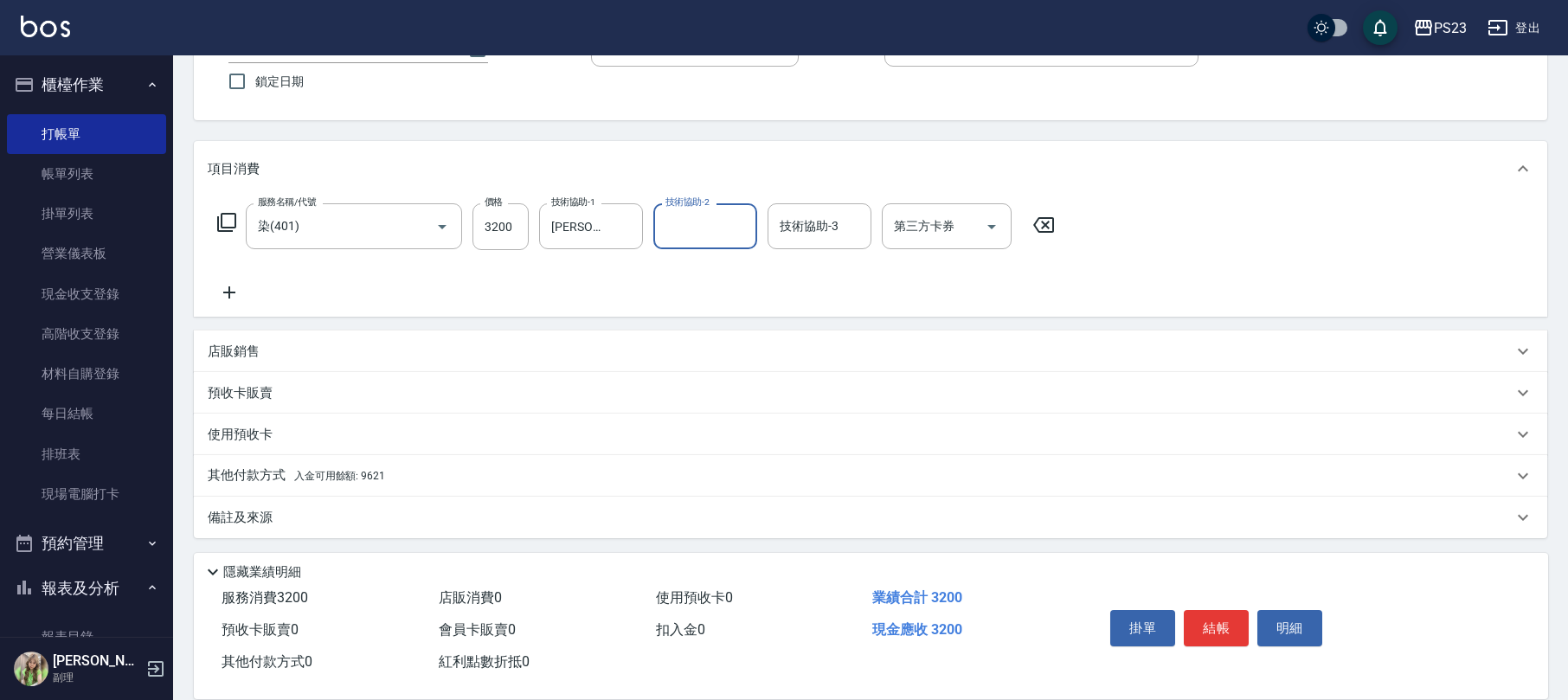
click at [472, 476] on div "其他付款方式 入金可用餘額: 9621" at bounding box center [860, 476] width 1305 height 19
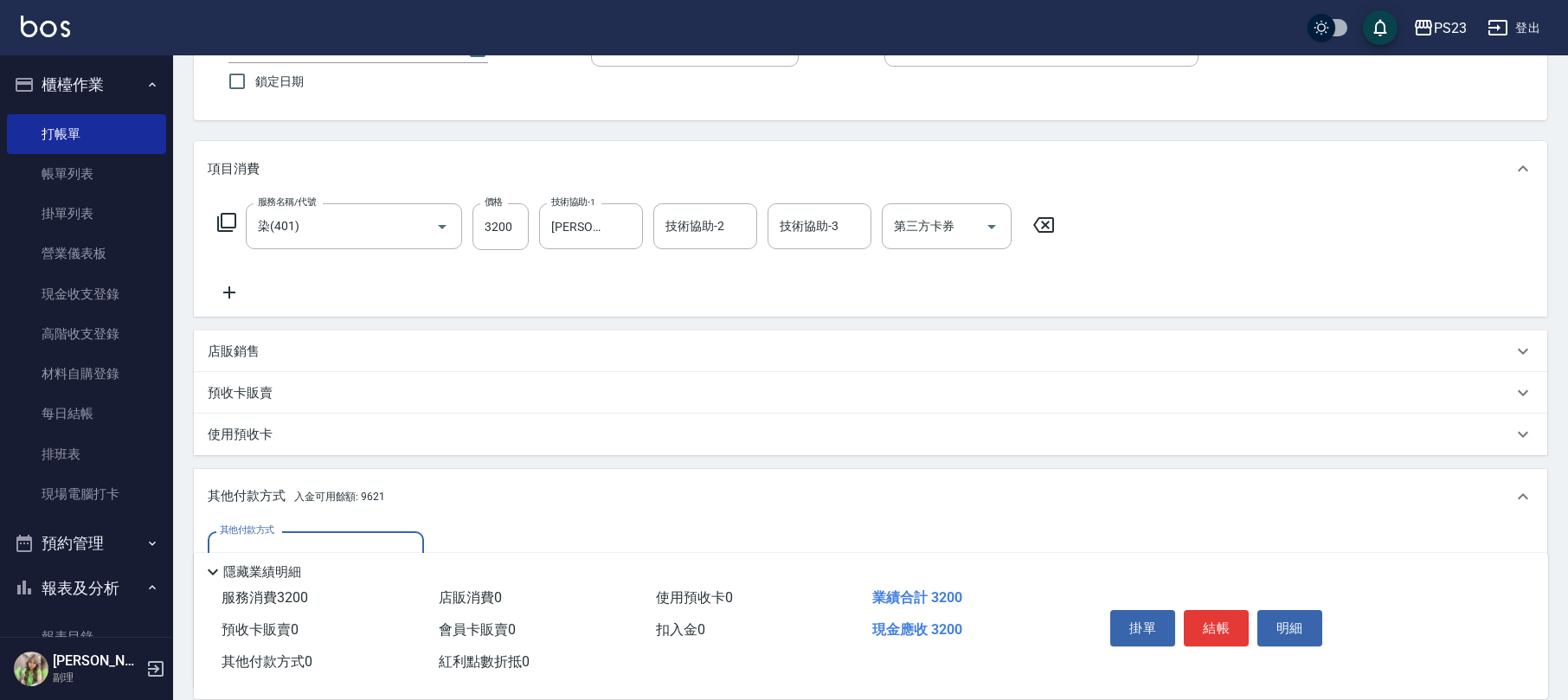
scroll to position [343, 0]
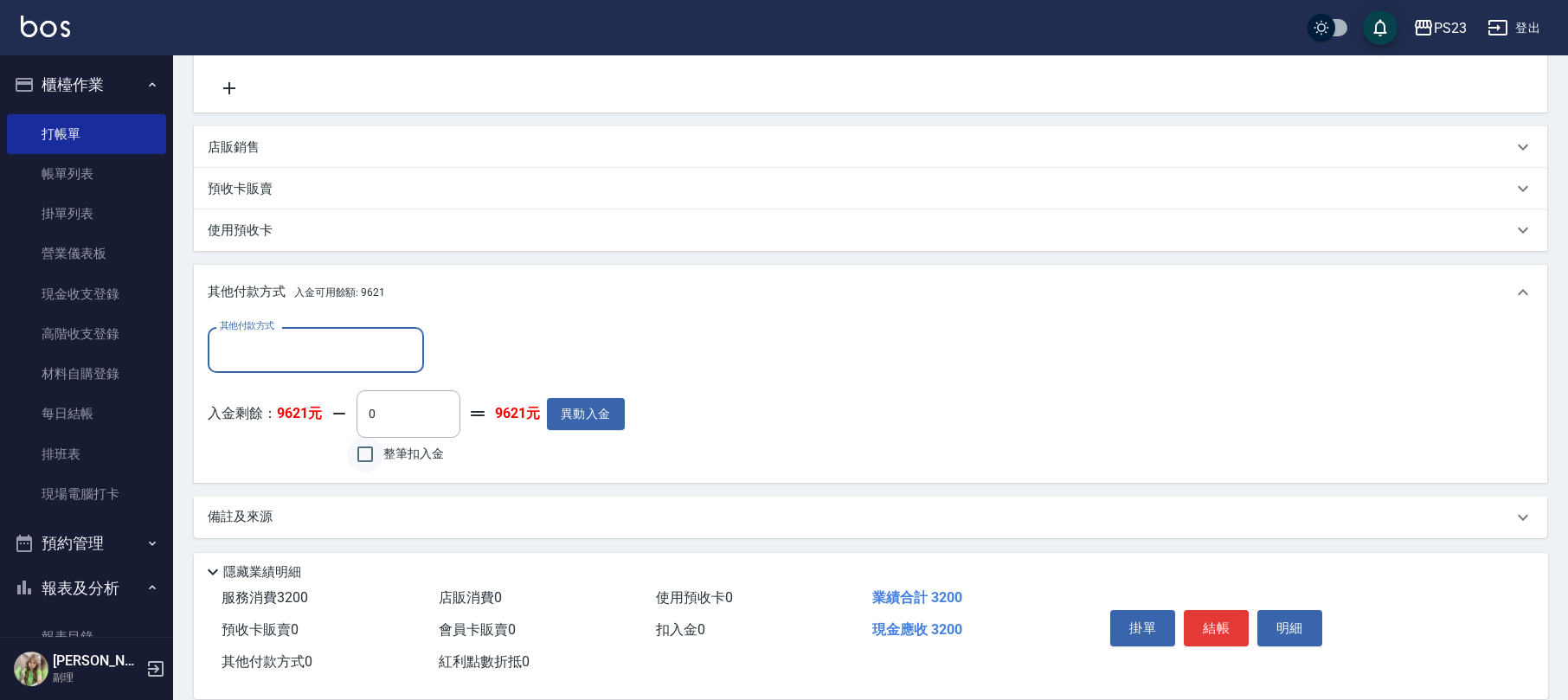
click at [372, 453] on input "整筆扣入金" at bounding box center [365, 453] width 36 height 36
checkbox input "true"
type input "3200"
click at [1233, 621] on button "結帳" at bounding box center [1216, 628] width 65 height 36
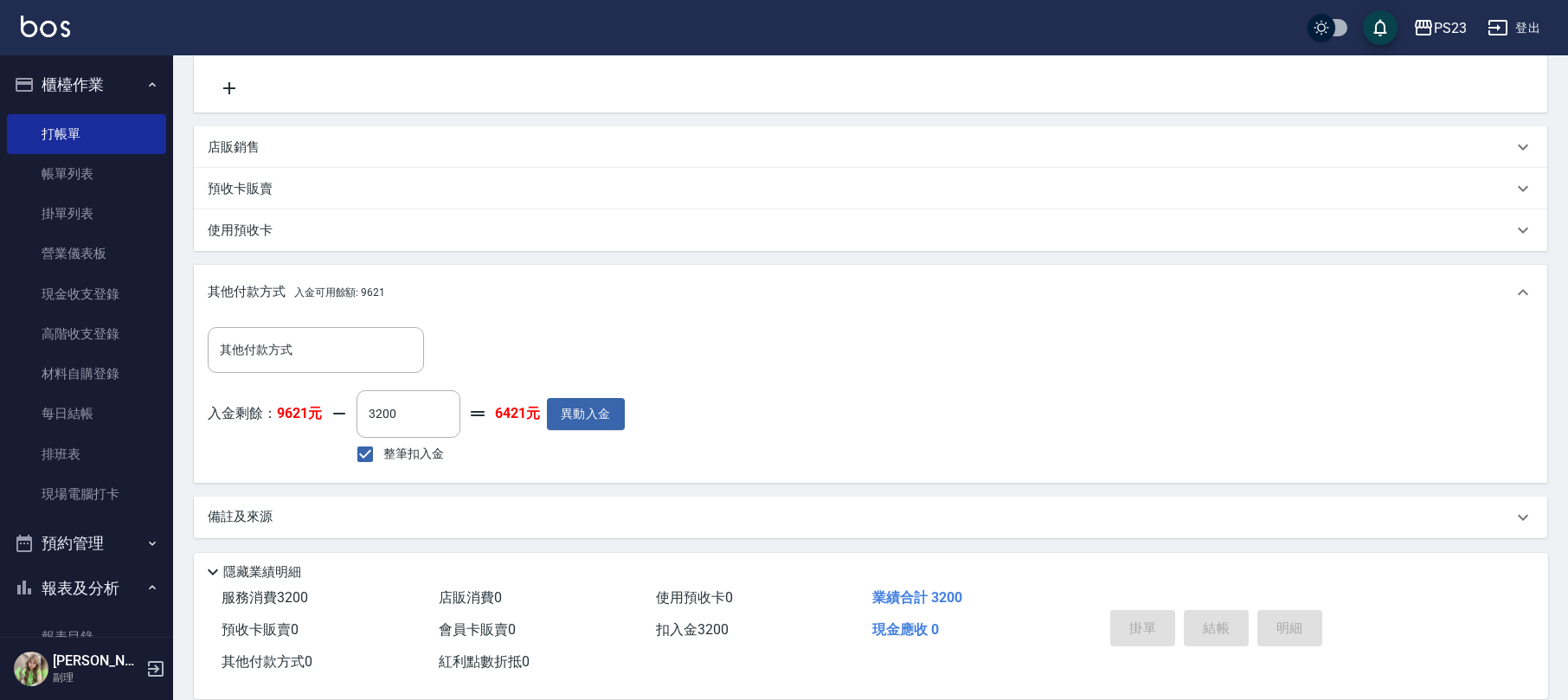
type input "2025/09/24 19:46"
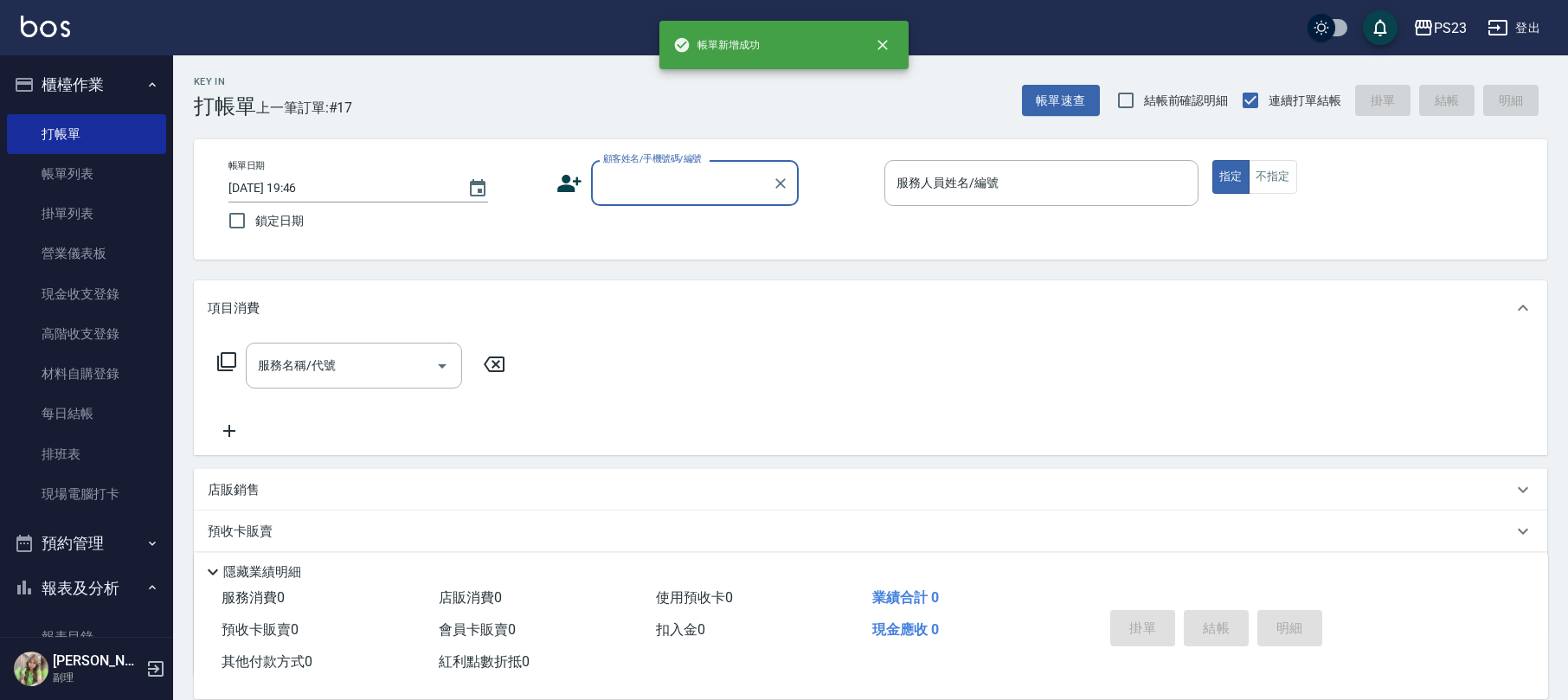
scroll to position [0, 0]
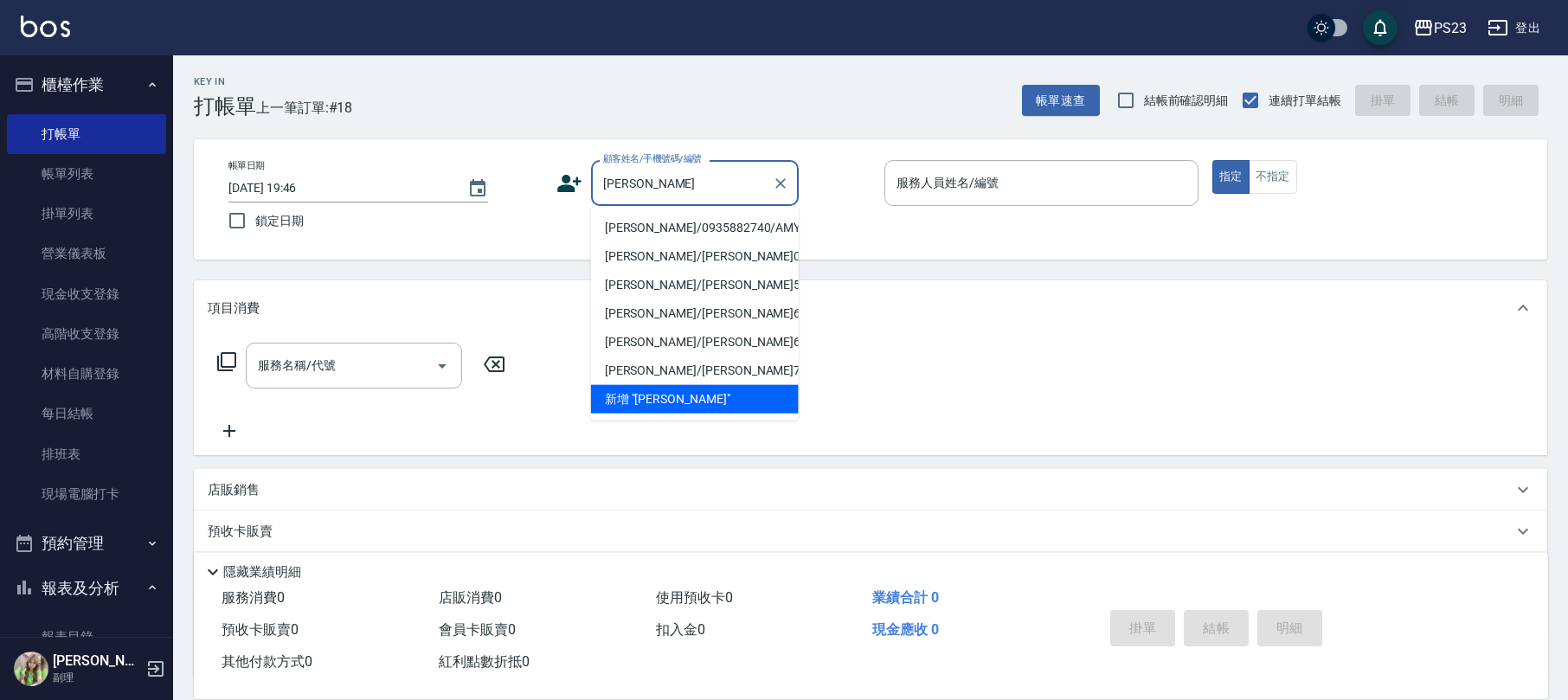
click at [659, 222] on li "王慧玲/0935882740/AMY001023" at bounding box center [695, 227] width 208 height 29
type input "王慧玲/0935882740/AMY001023"
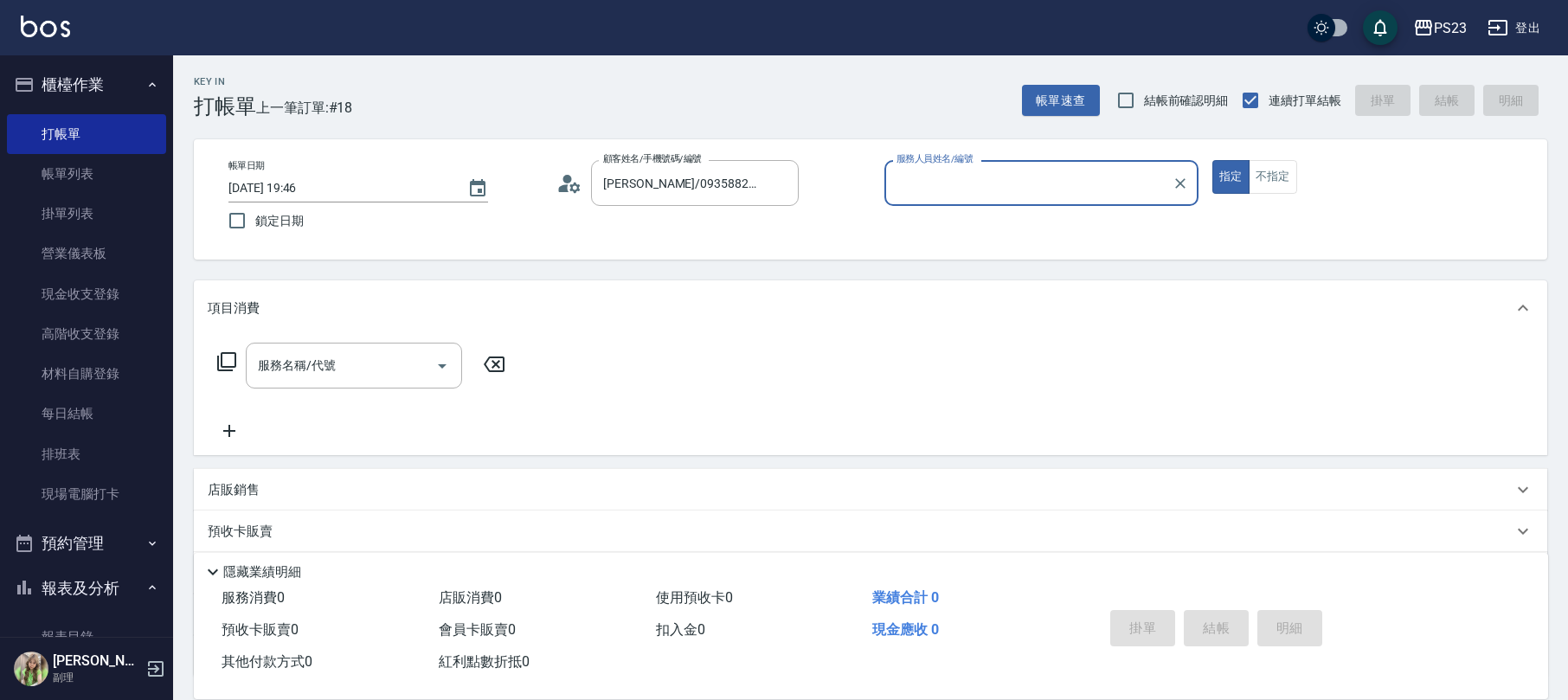
type input "amy-10"
click at [238, 357] on div "服務名稱/代號 服務名稱/代號" at bounding box center [362, 364] width 308 height 45
click at [223, 357] on icon at bounding box center [226, 362] width 20 height 20
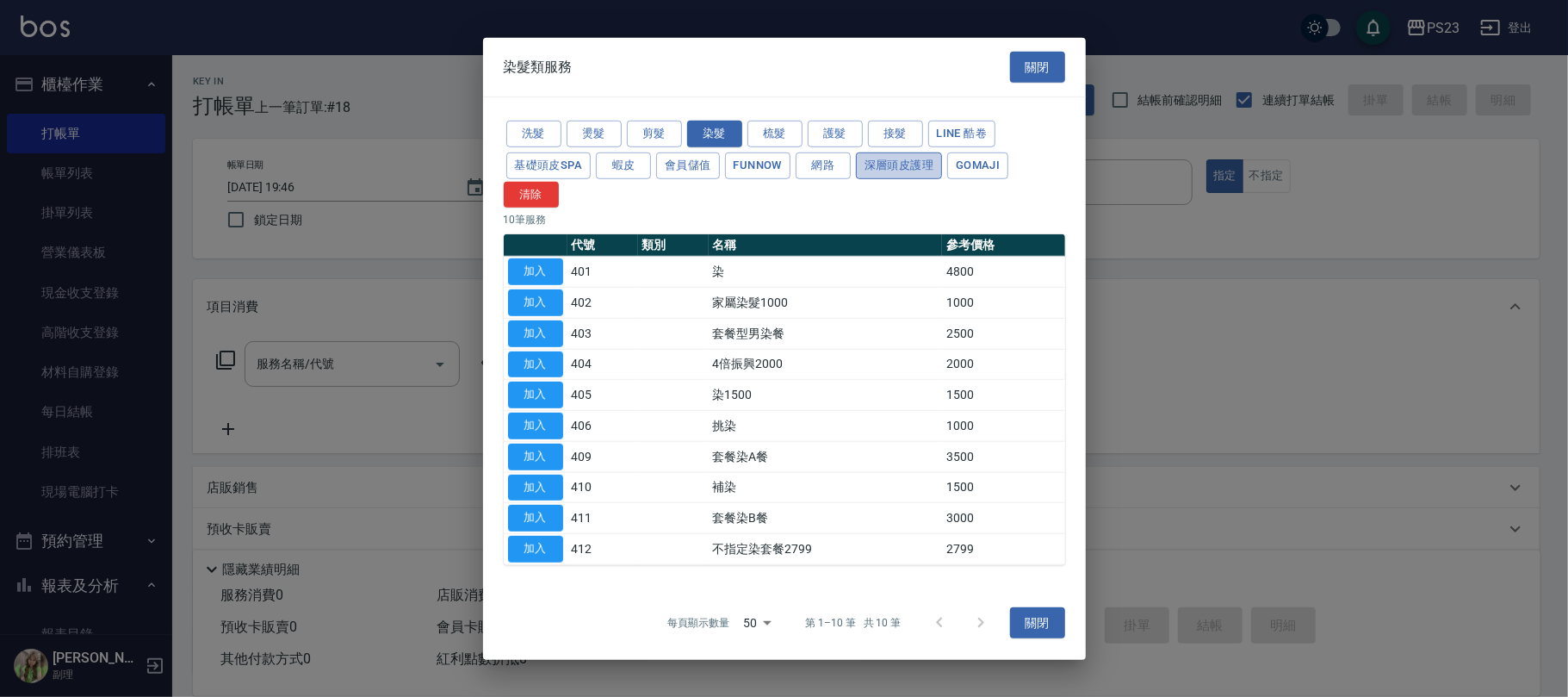
click at [872, 162] on button "深層頭皮護理" at bounding box center [898, 165] width 86 height 27
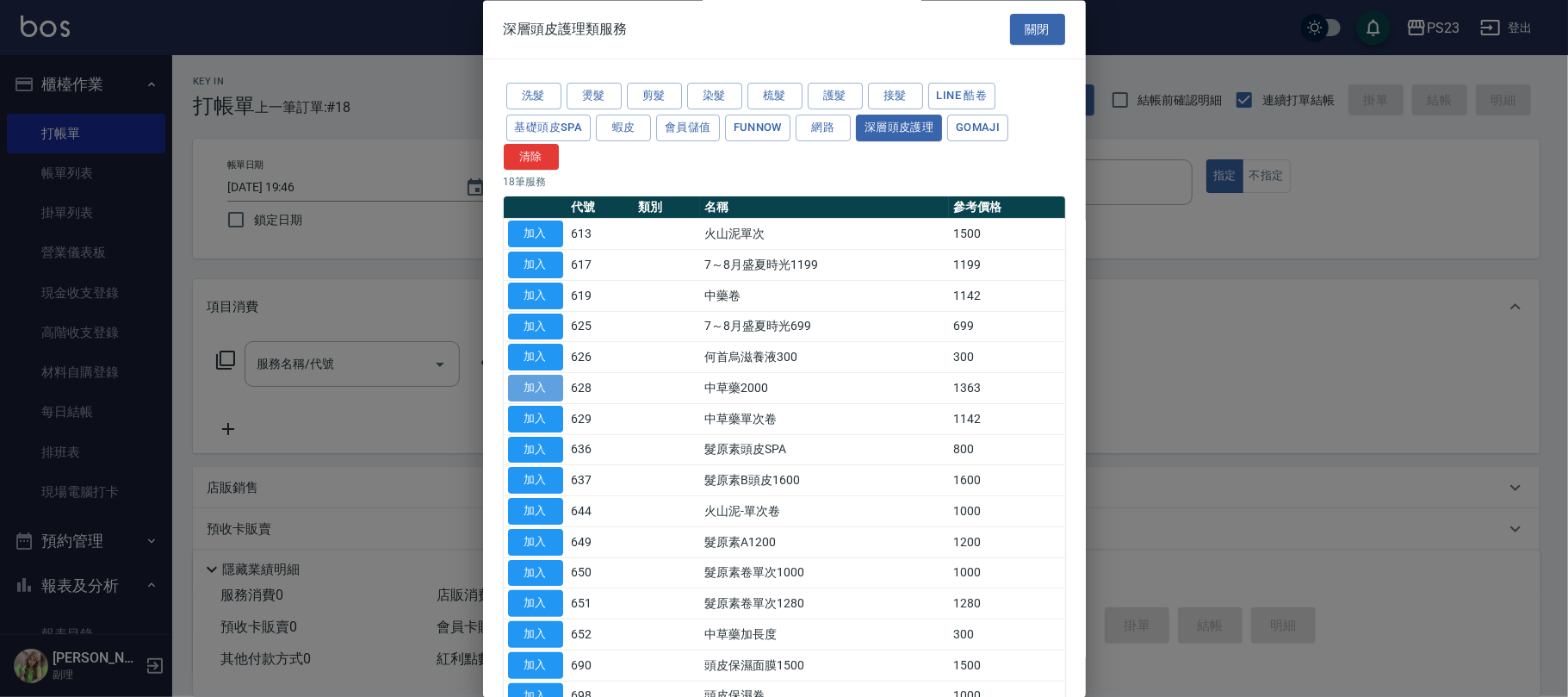
click at [551, 391] on button "加入" at bounding box center [535, 389] width 55 height 27
type input "中草藥2000(628)"
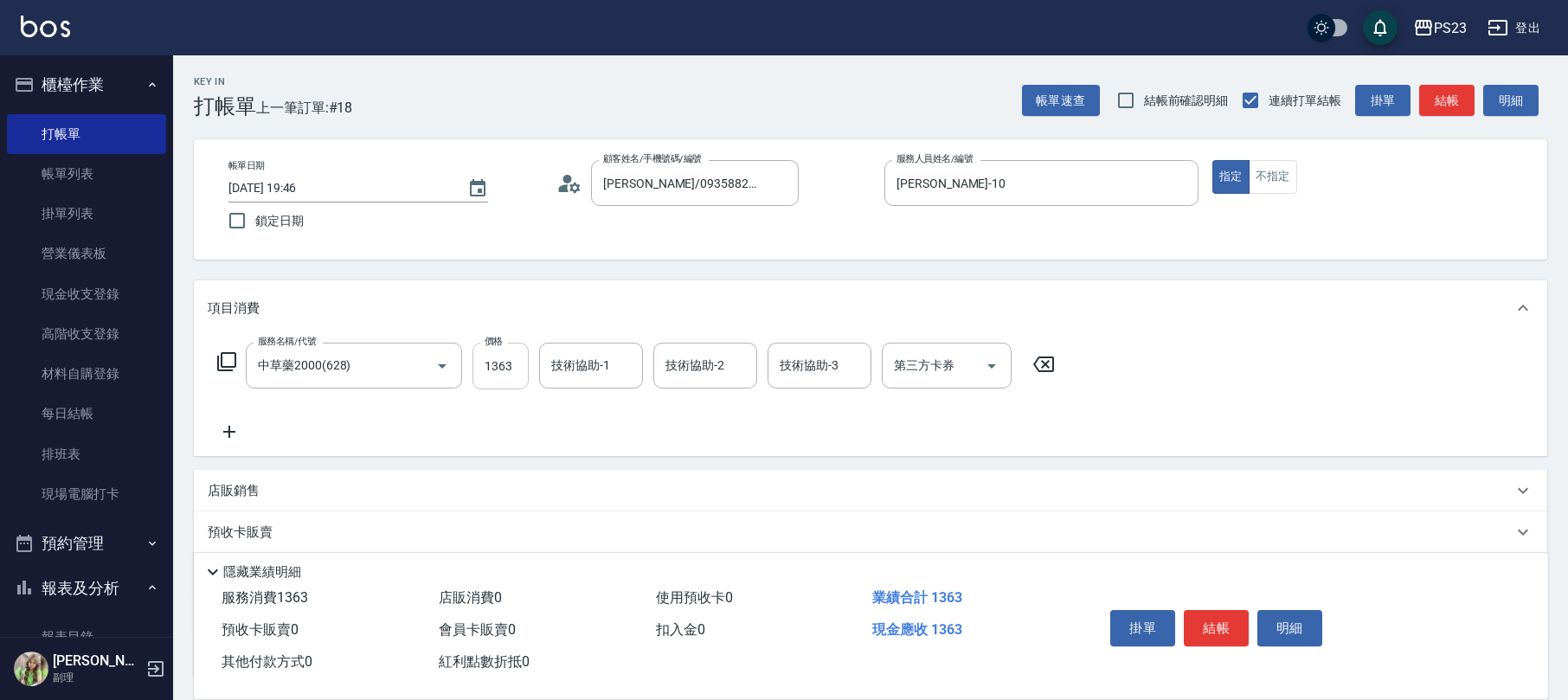
click at [513, 374] on input "1363" at bounding box center [500, 365] width 57 height 46
type input "1955"
type input "amy-10"
click at [1229, 628] on button "結帳" at bounding box center [1216, 628] width 65 height 36
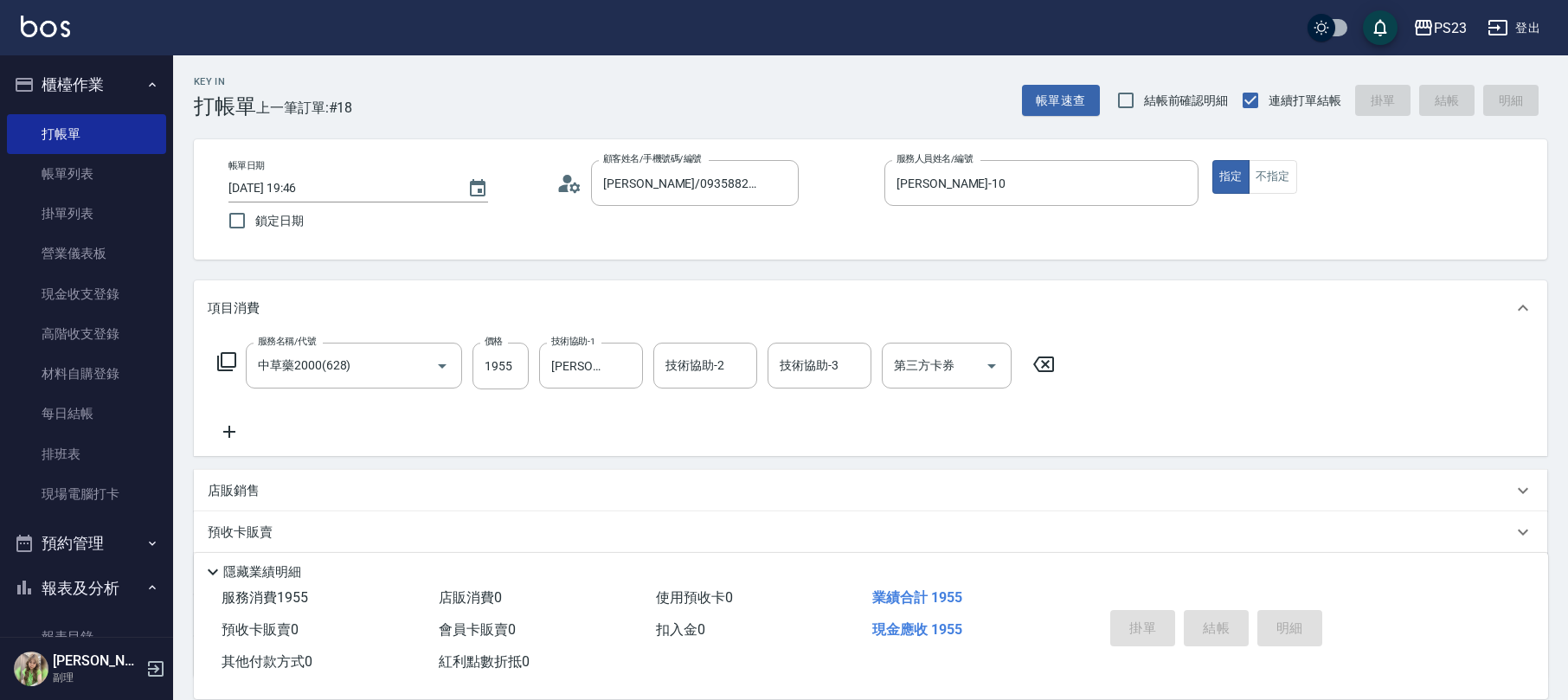
type input "2025/09/24 19:47"
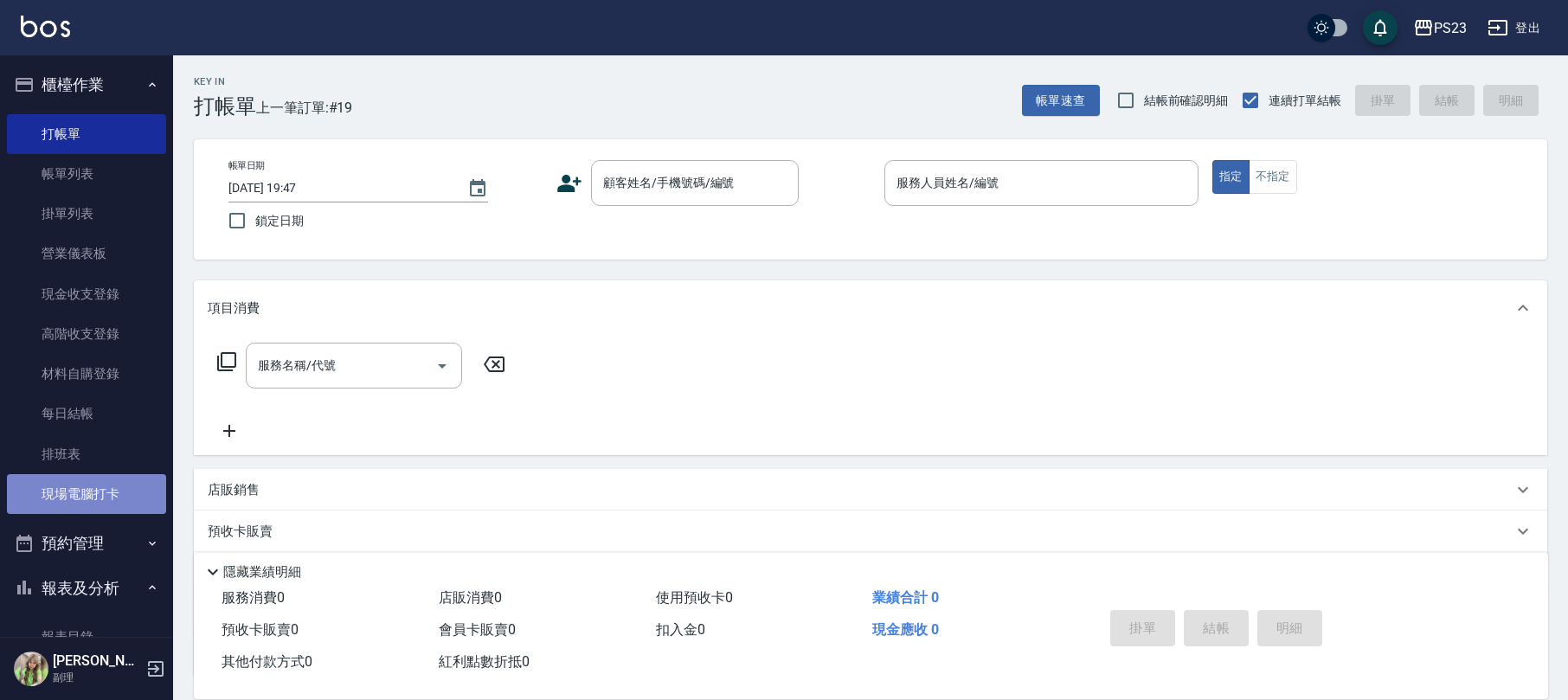
click at [126, 495] on link "現場電腦打卡" at bounding box center [86, 493] width 160 height 40
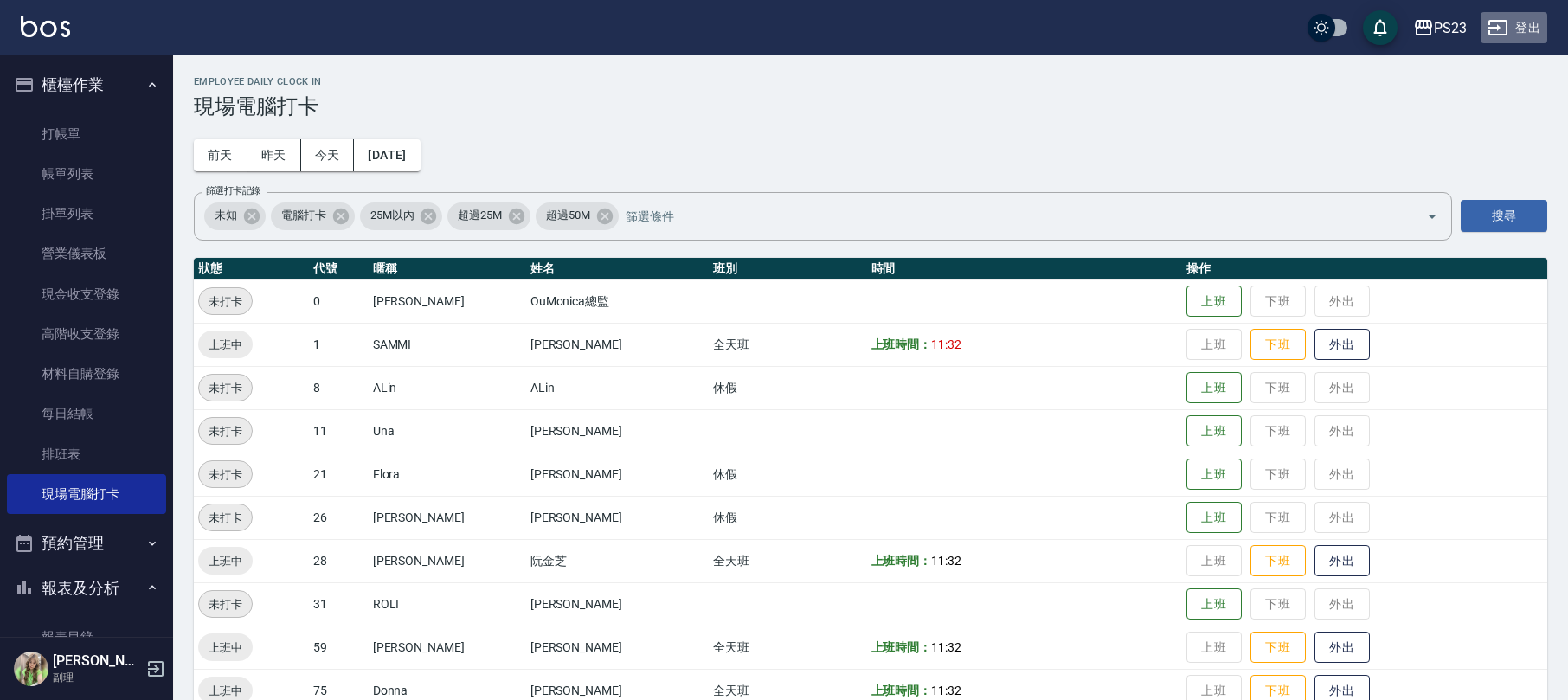
click at [1527, 25] on button "登出" at bounding box center [1514, 28] width 67 height 32
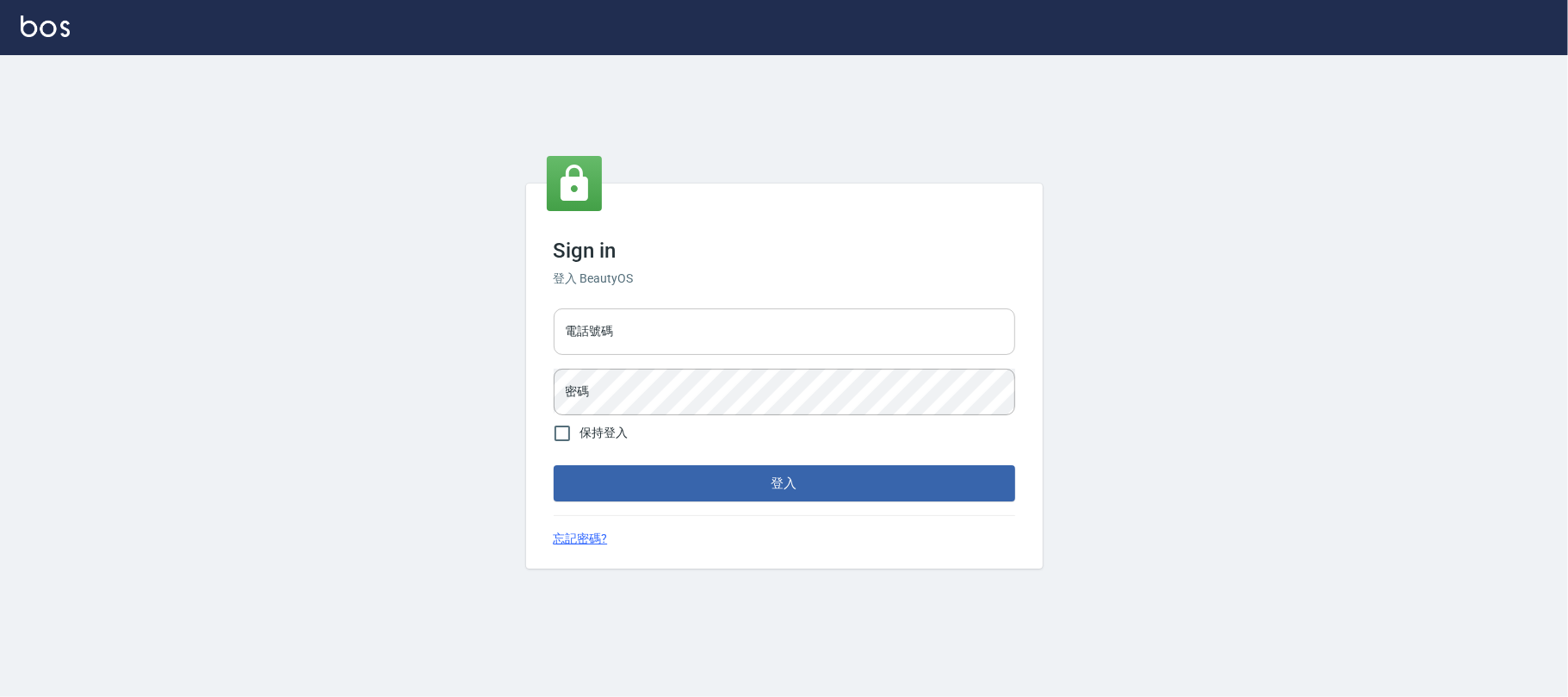
click at [652, 327] on input "電話號碼" at bounding box center [784, 331] width 461 height 46
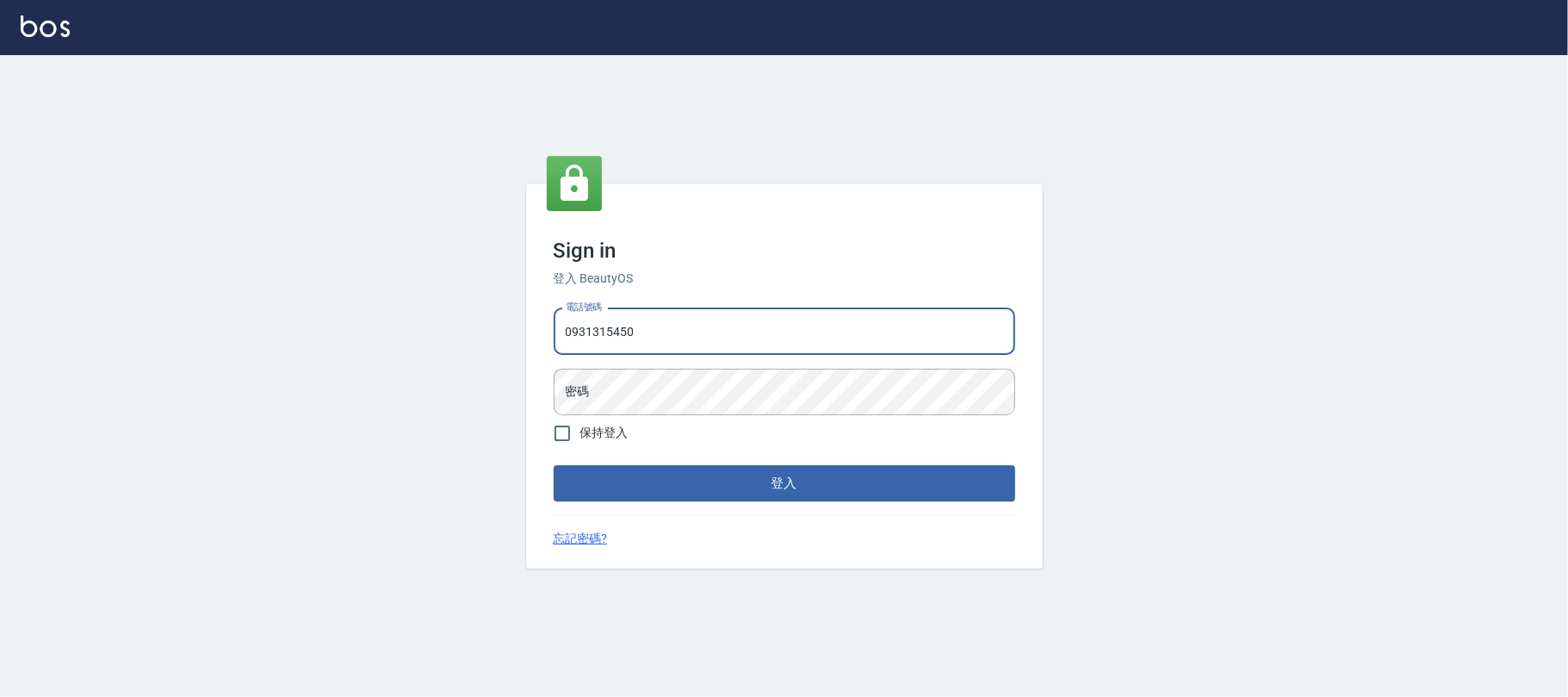
type input "0931315450"
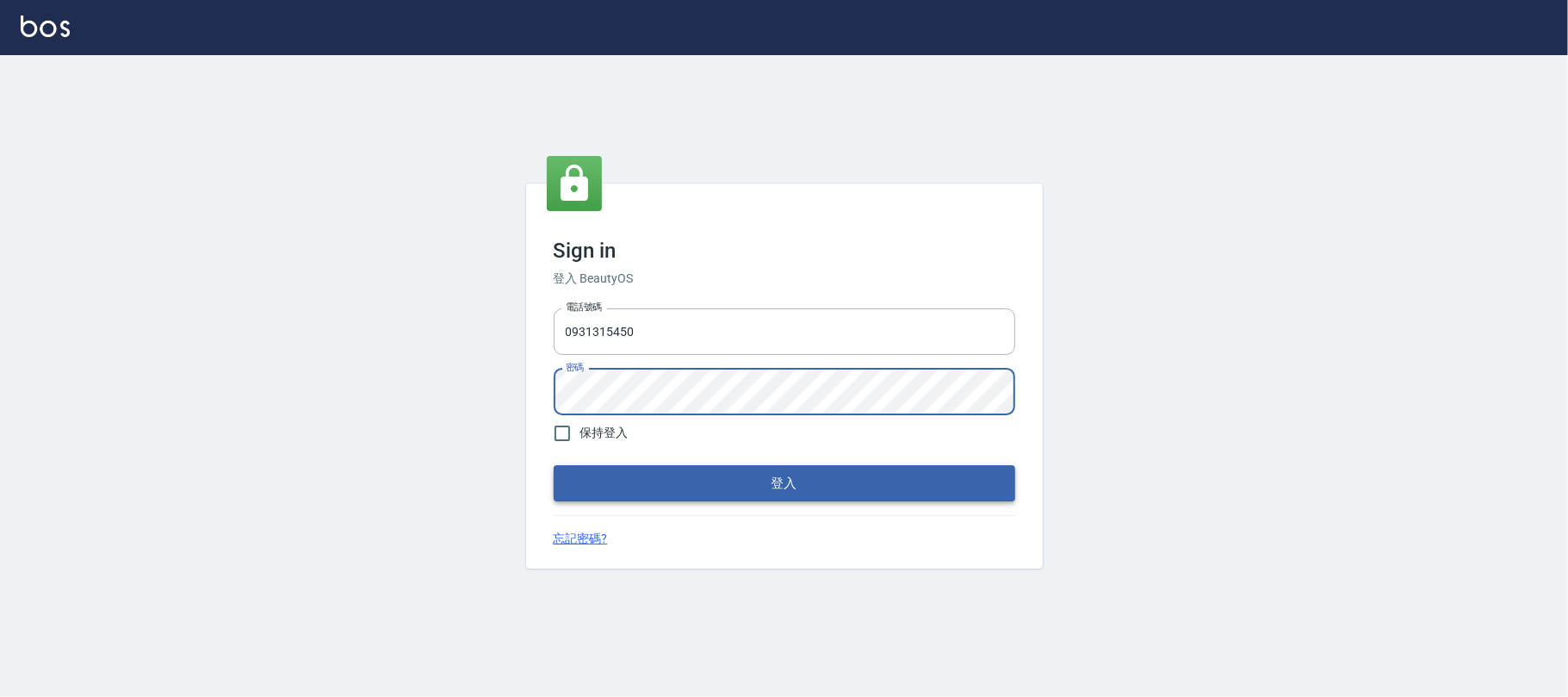
click at [642, 479] on button "登入" at bounding box center [784, 483] width 461 height 36
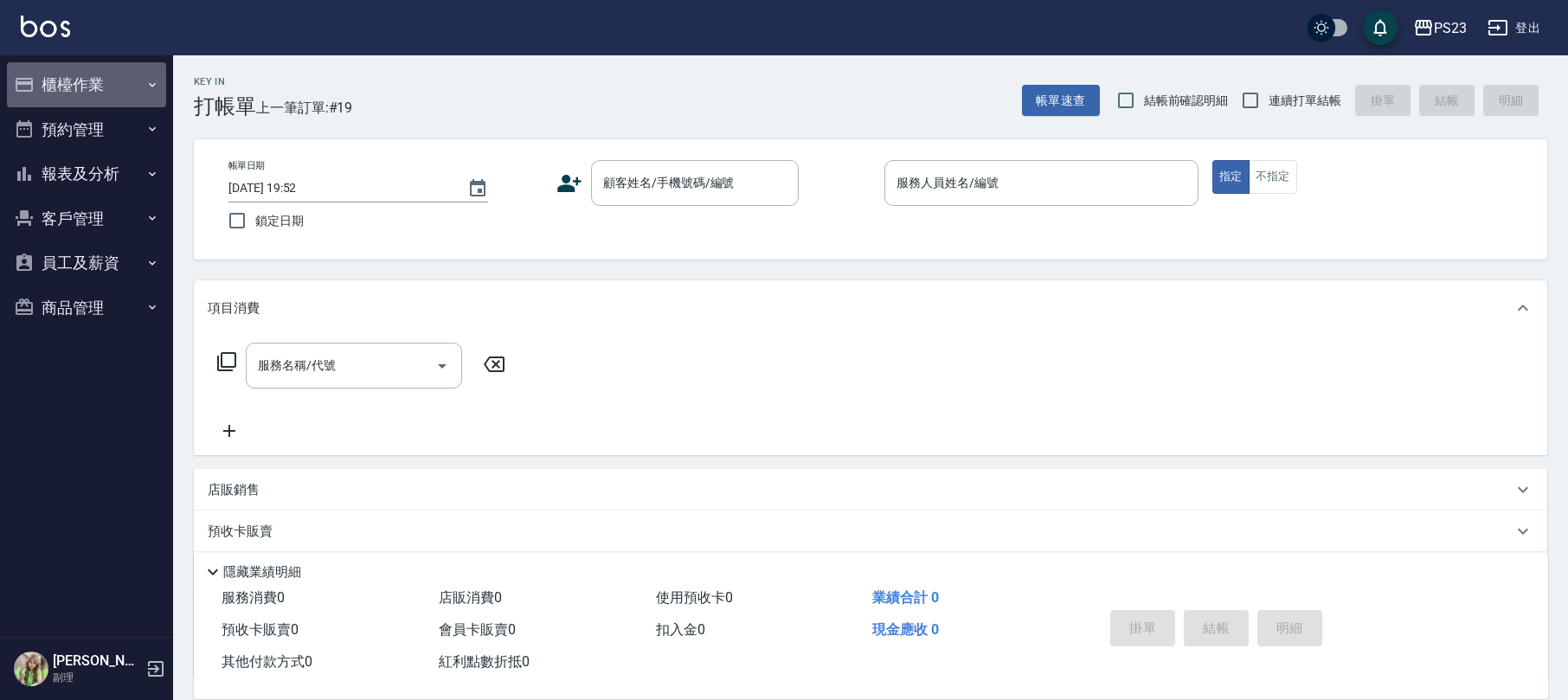
click at [94, 74] on button "櫃檯作業" at bounding box center [86, 84] width 160 height 45
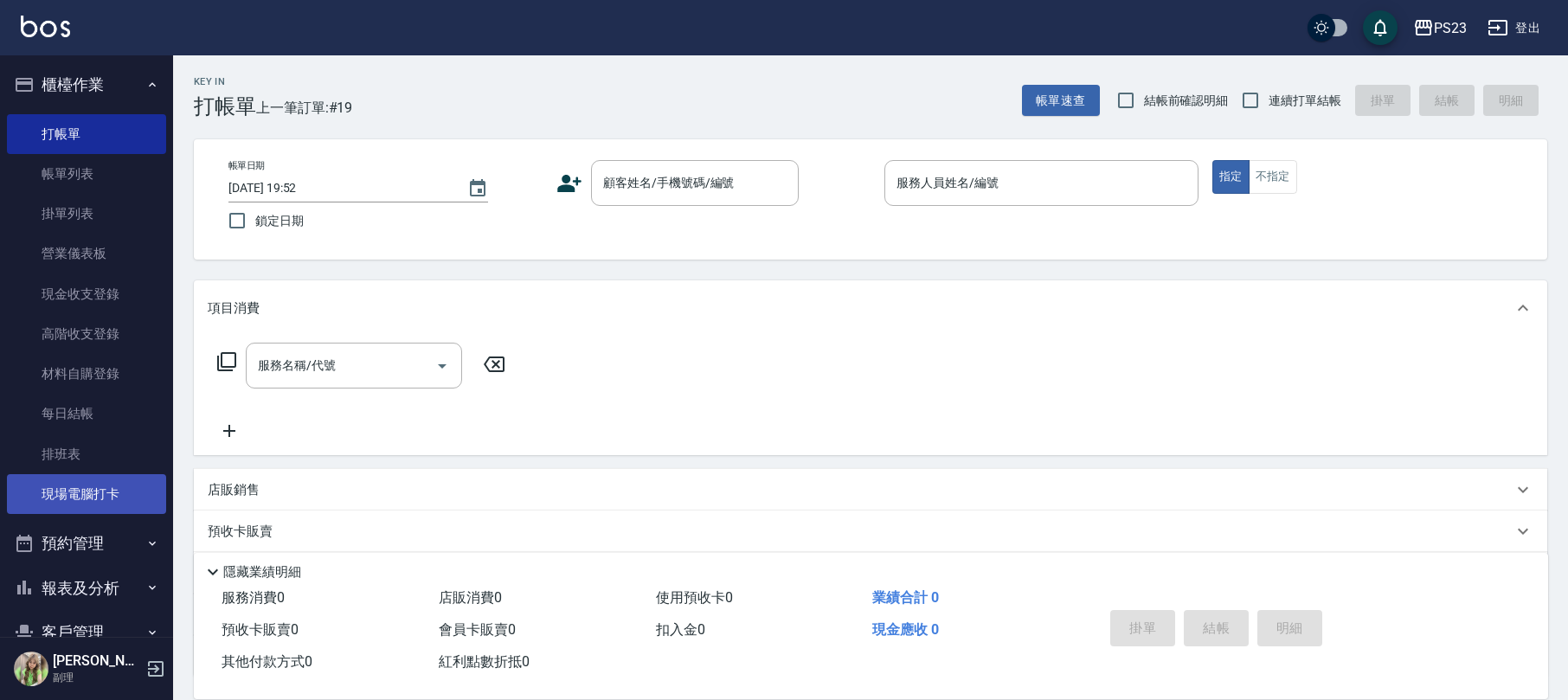
click at [77, 495] on link "現場電腦打卡" at bounding box center [86, 493] width 160 height 40
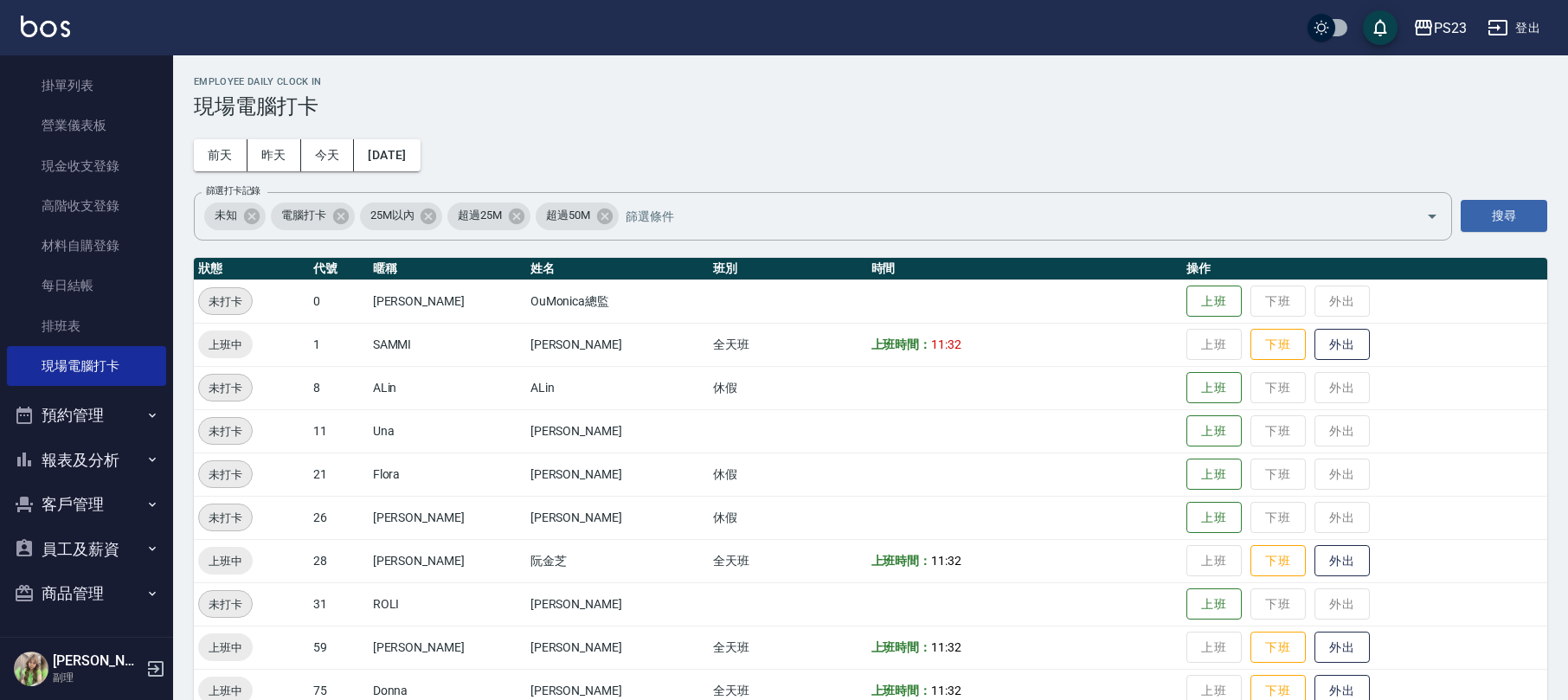
scroll to position [120, 0]
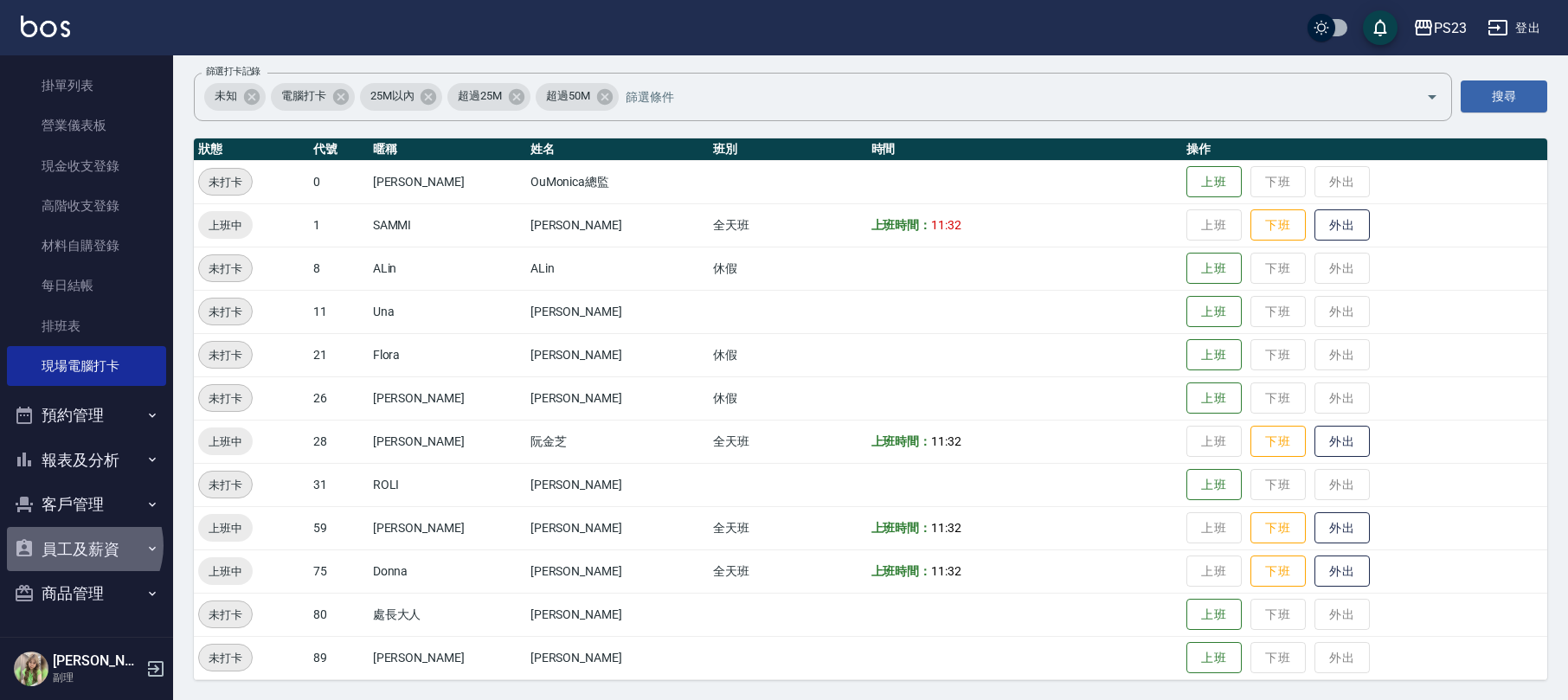
click at [82, 545] on button "員工及薪資" at bounding box center [86, 549] width 160 height 45
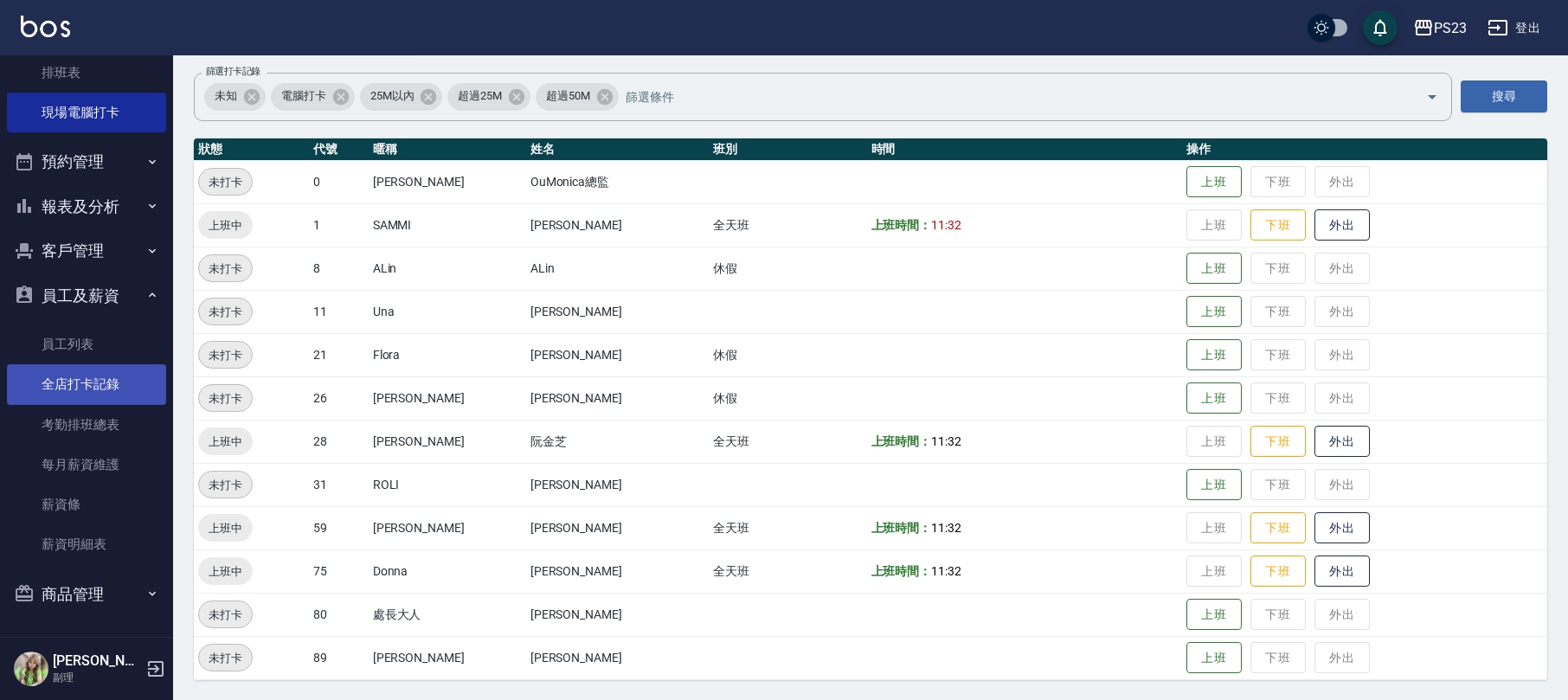
click at [124, 389] on link "全店打卡記錄" at bounding box center [86, 384] width 160 height 40
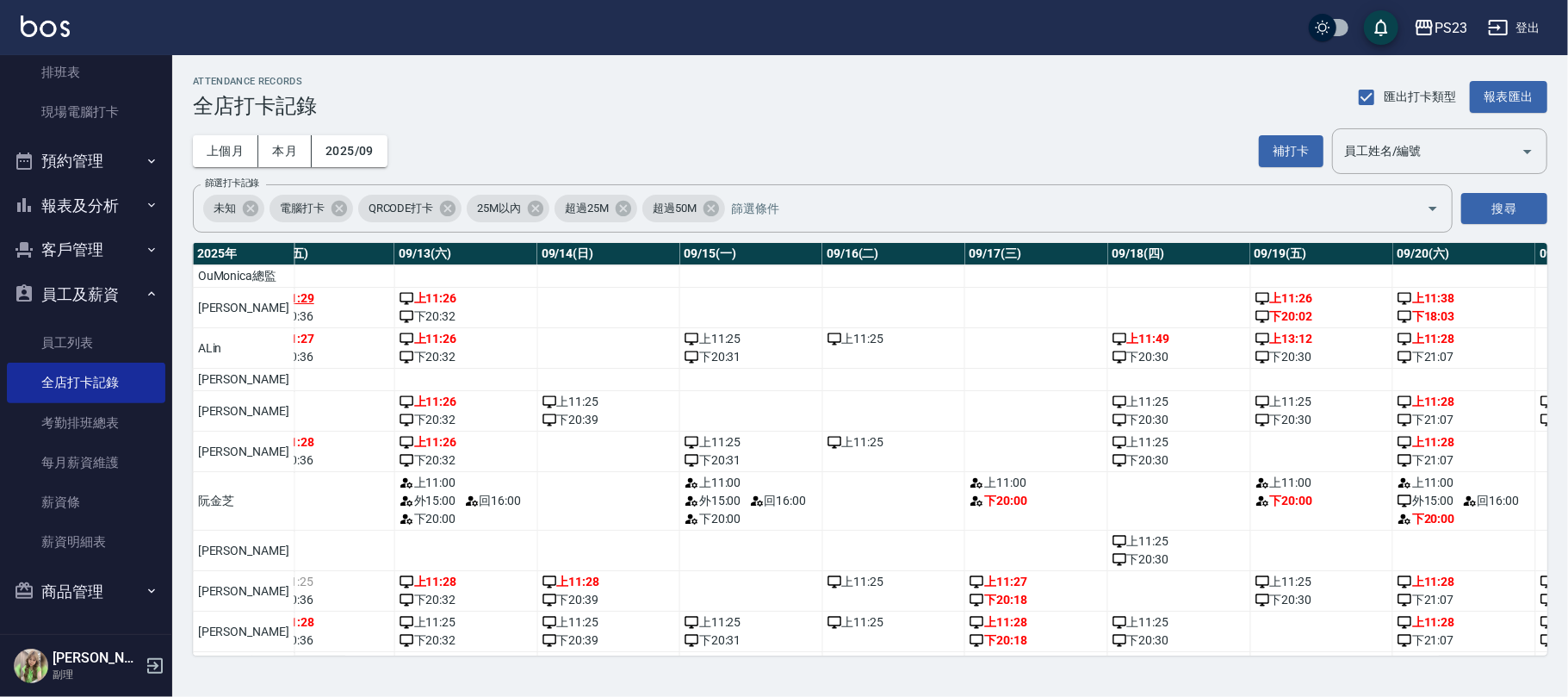
scroll to position [0, 1844]
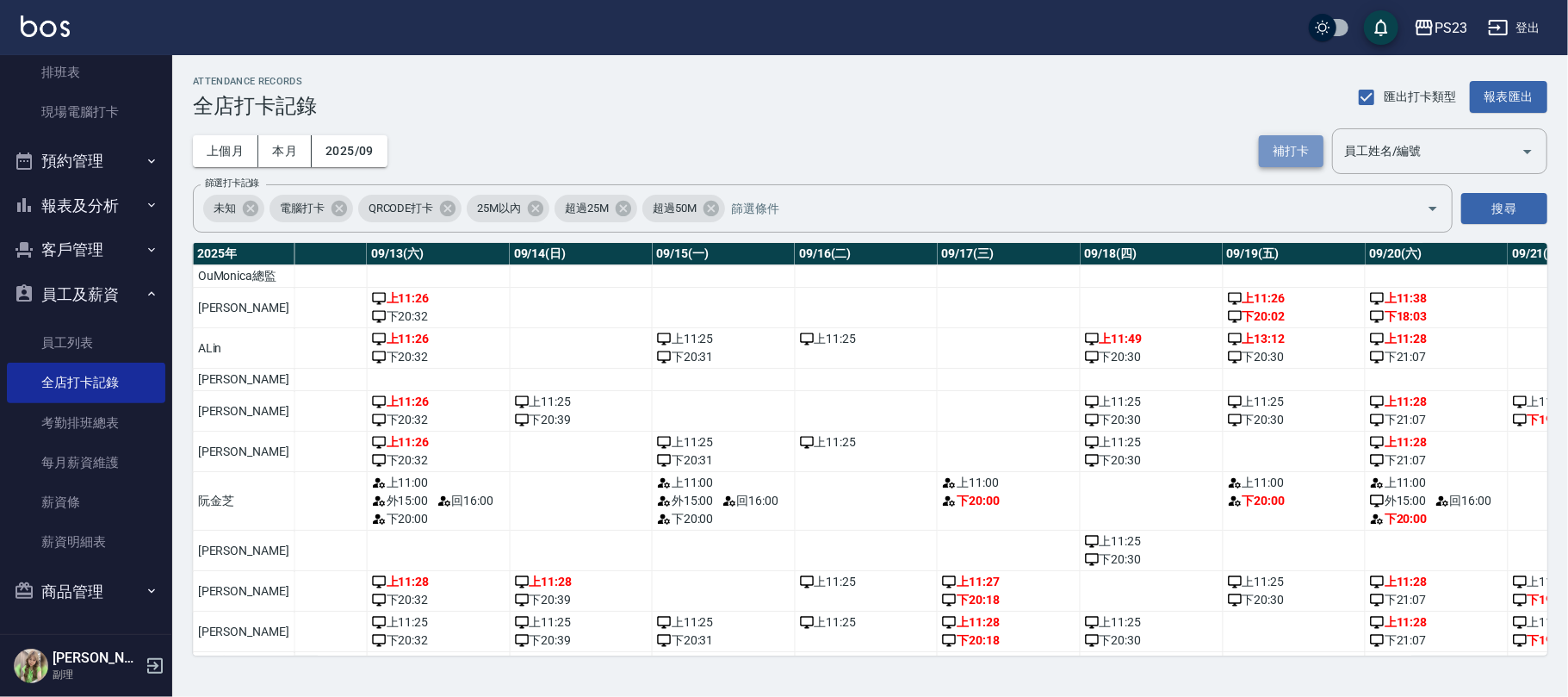
click at [1273, 150] on button "補打卡" at bounding box center [1291, 150] width 65 height 32
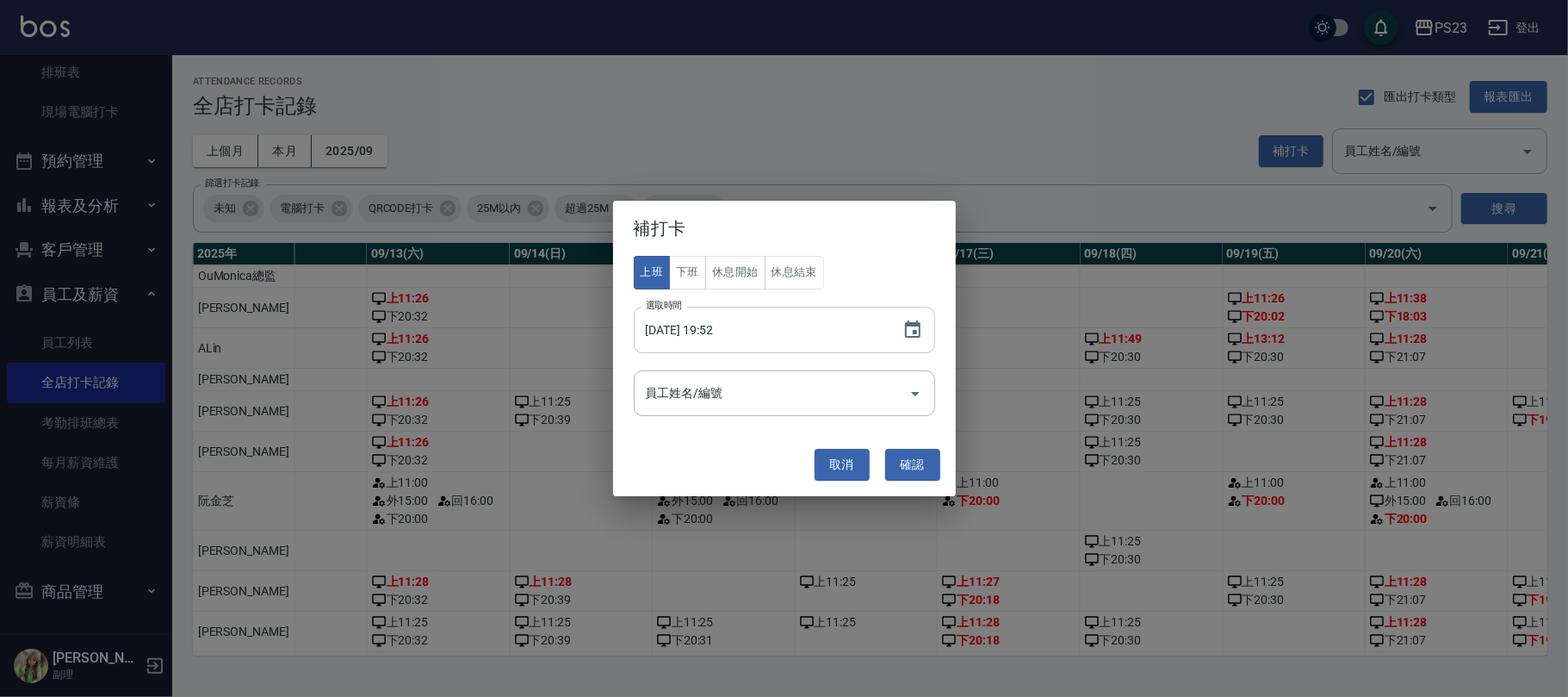
click at [755, 339] on input "2025/09/24 19:52" at bounding box center [760, 330] width 251 height 46
click at [915, 327] on icon "Choose date, selected date is 2025-09-24" at bounding box center [913, 330] width 20 height 20
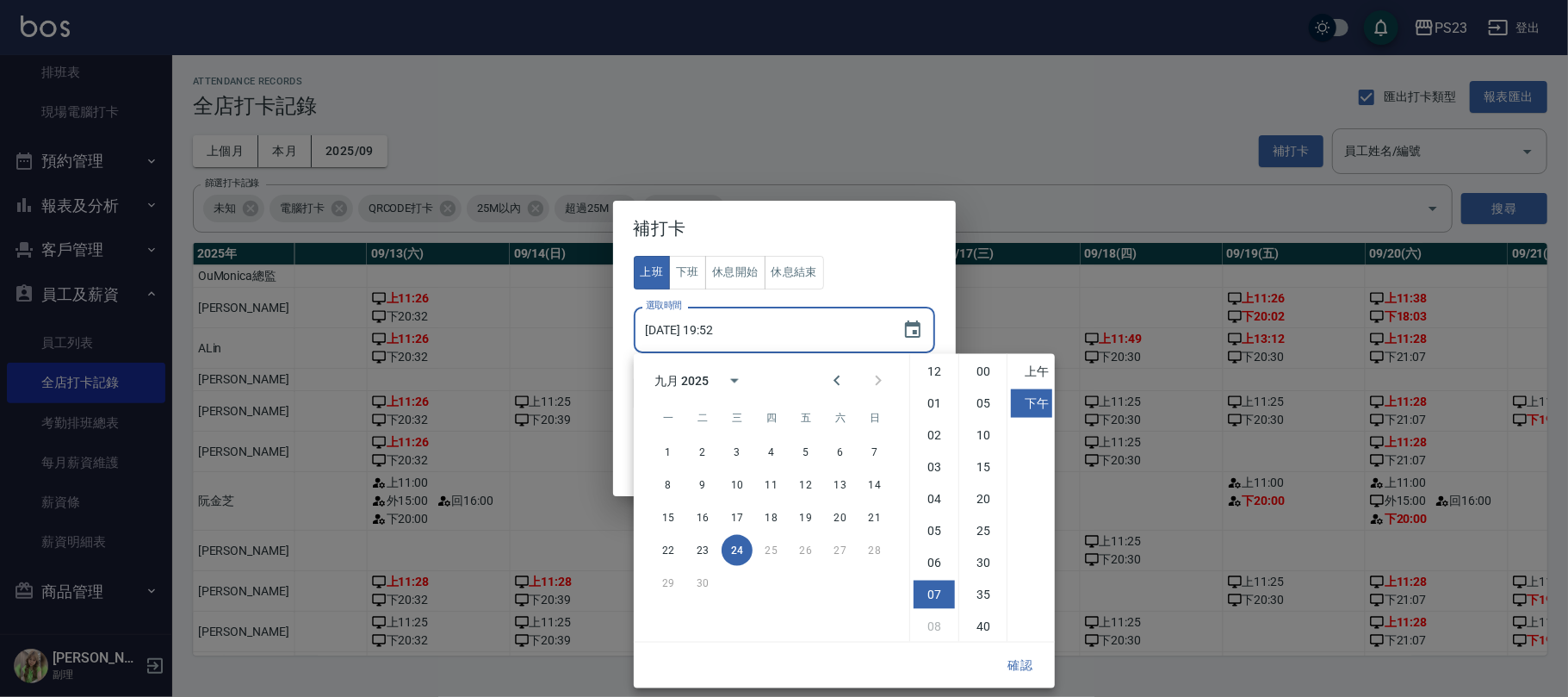
scroll to position [96, 0]
click at [737, 517] on button "17" at bounding box center [737, 518] width 31 height 31
click at [736, 517] on button "17" at bounding box center [737, 518] width 31 height 31
click at [937, 365] on li "03" at bounding box center [934, 370] width 42 height 29
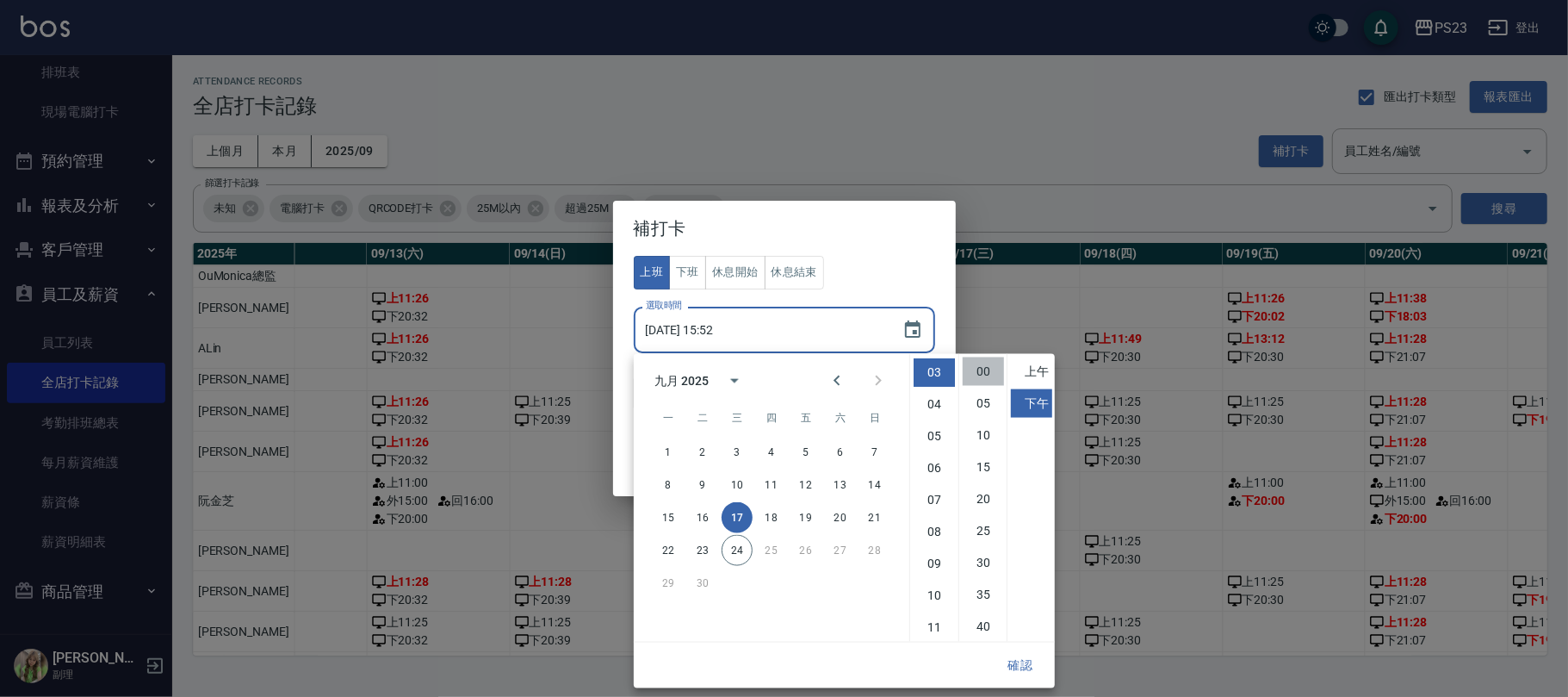
click at [983, 366] on li "00" at bounding box center [983, 371] width 42 height 29
type input "2025/09/17 15:00"
click at [1019, 663] on button "確認" at bounding box center [1020, 665] width 55 height 32
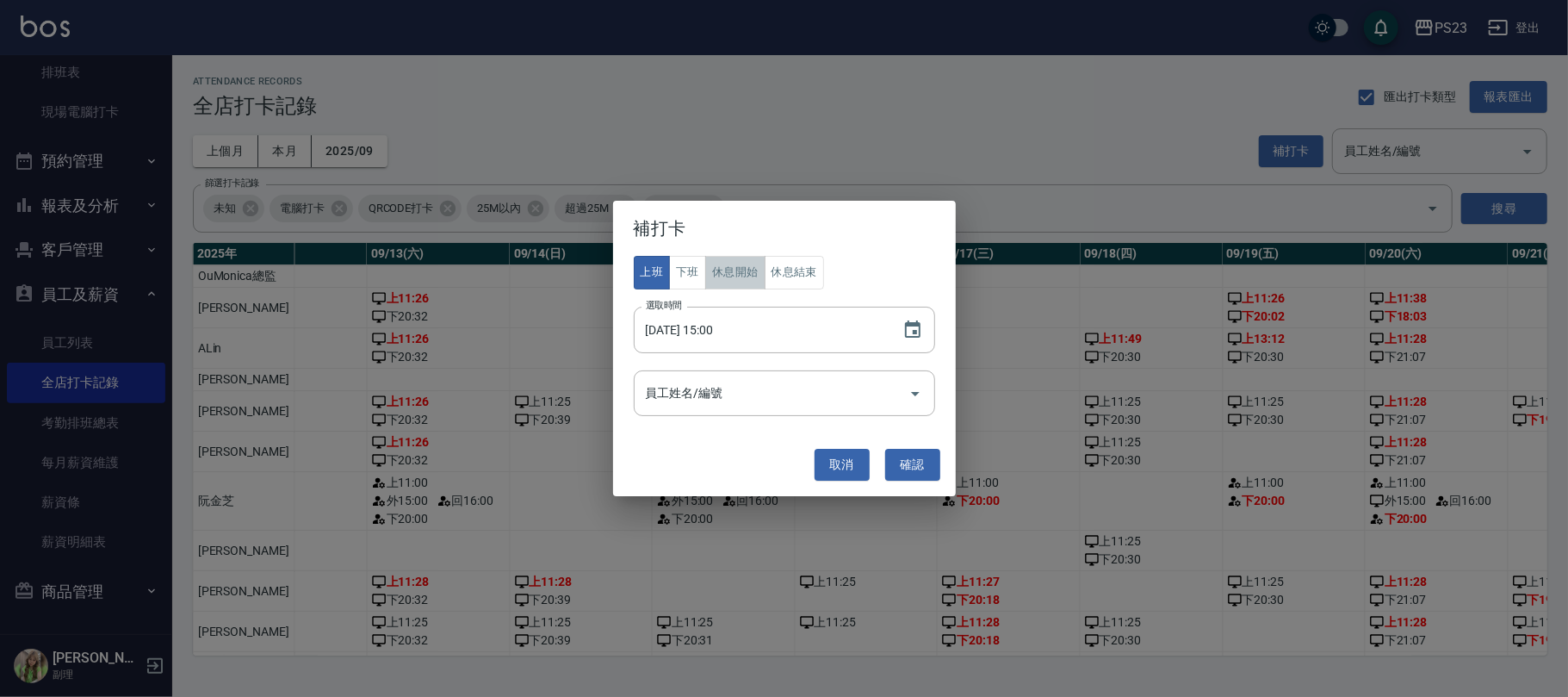
click at [738, 277] on button "休息開始" at bounding box center [735, 272] width 60 height 33
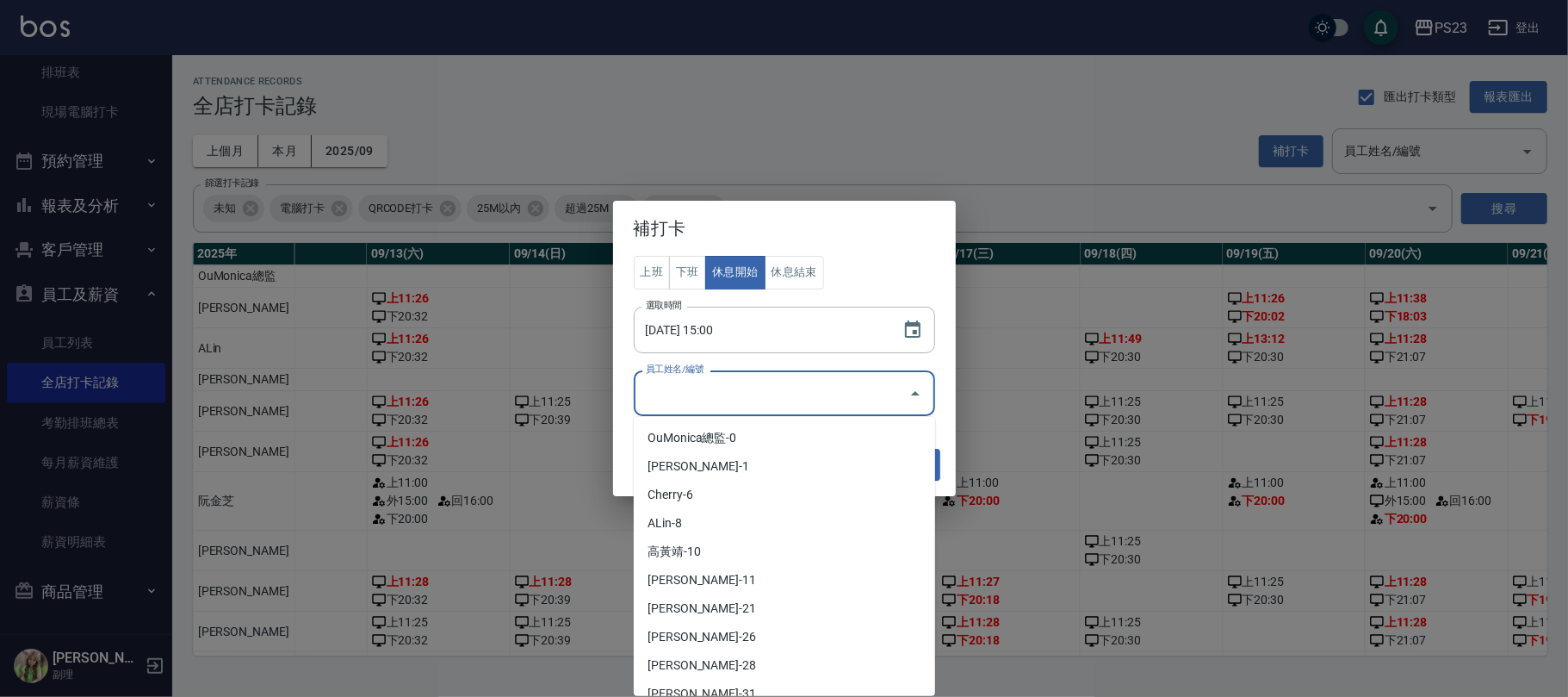
click at [788, 393] on input "員工姓名/編號" at bounding box center [772, 392] width 260 height 30
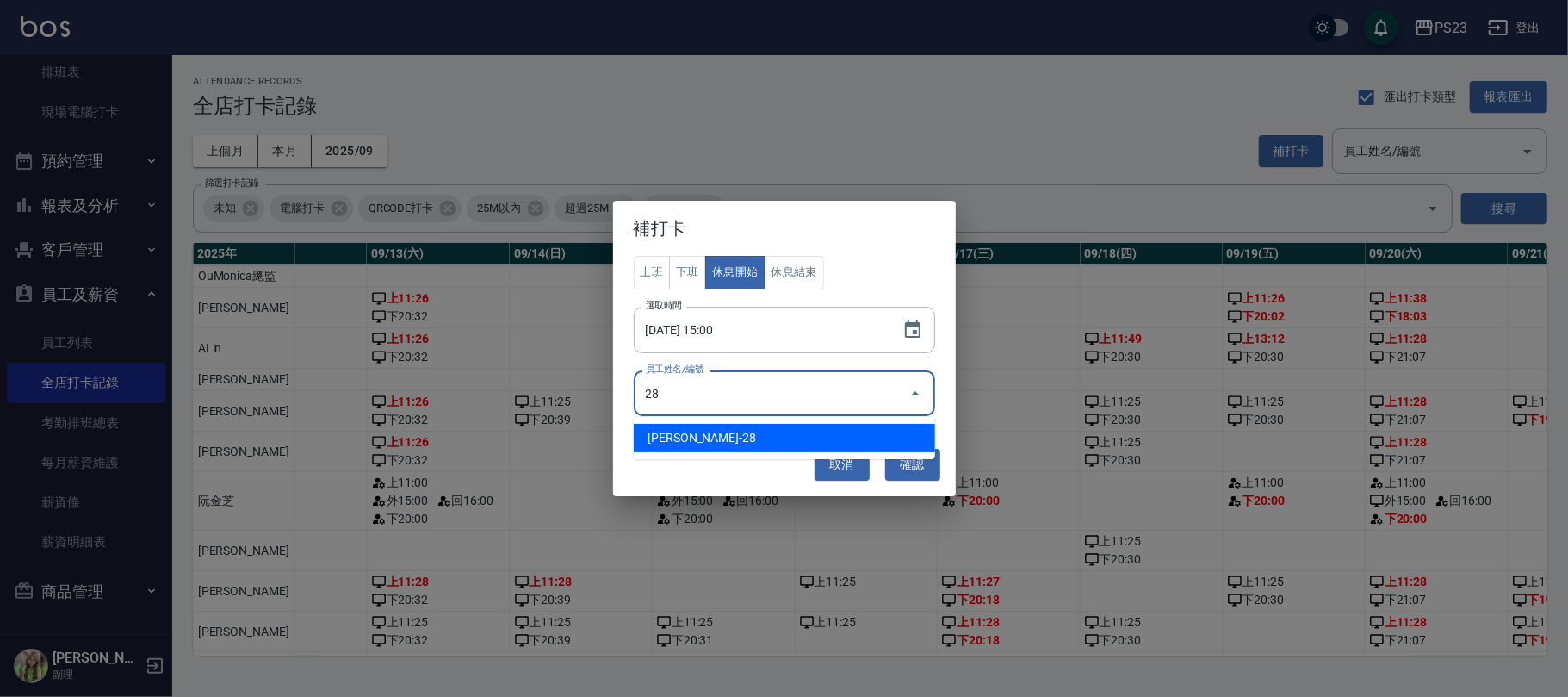
click at [744, 434] on li "阮金芝-28" at bounding box center [784, 438] width 301 height 29
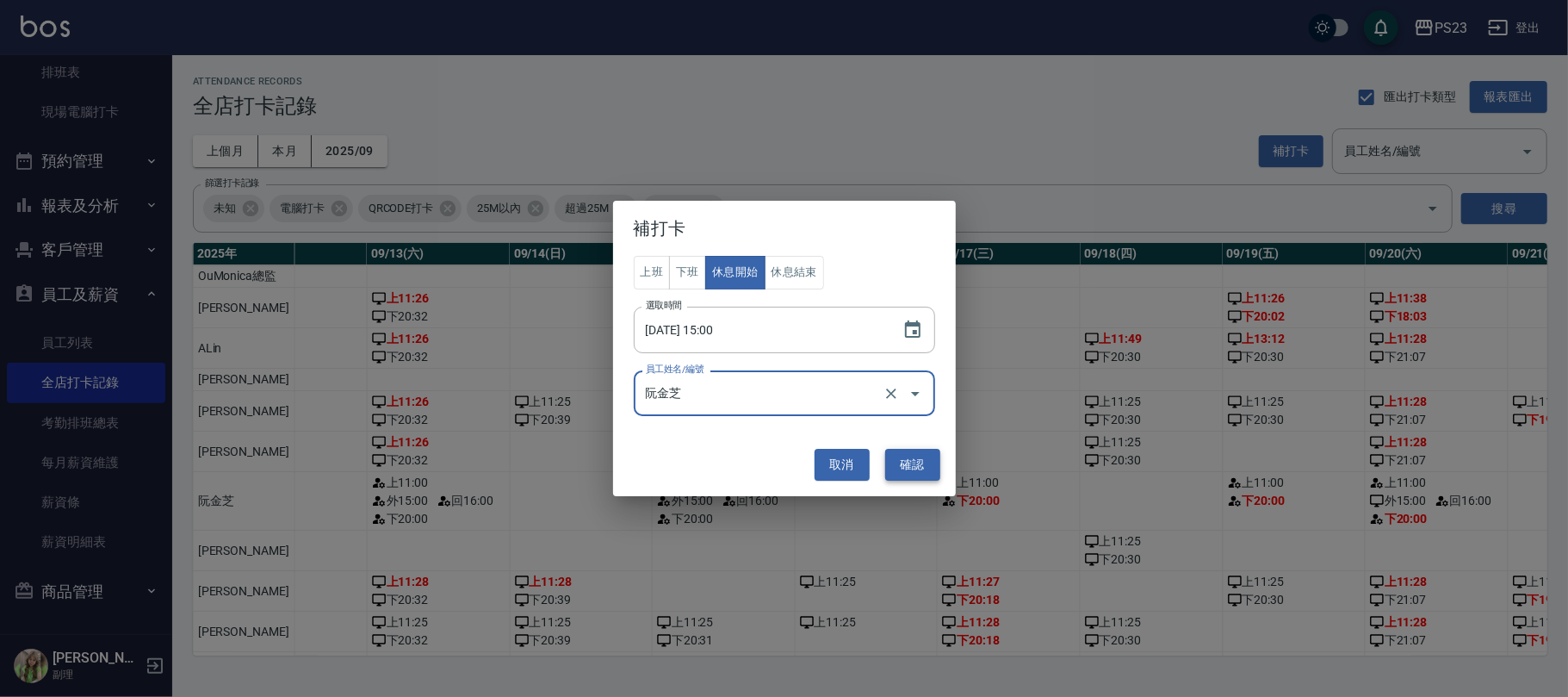
type input "阮金芝"
click at [917, 453] on button "確認" at bounding box center [913, 464] width 55 height 32
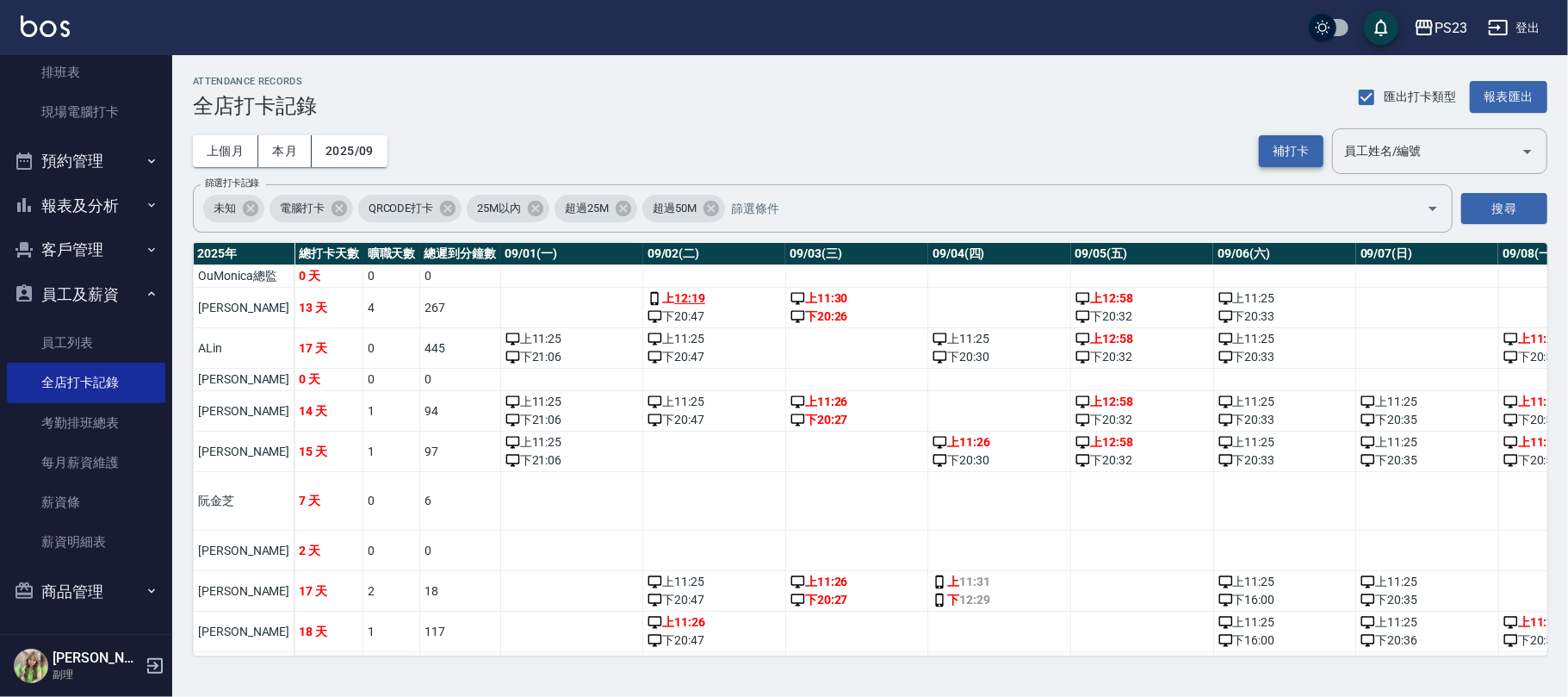
click at [1295, 141] on button "補打卡" at bounding box center [1291, 150] width 65 height 32
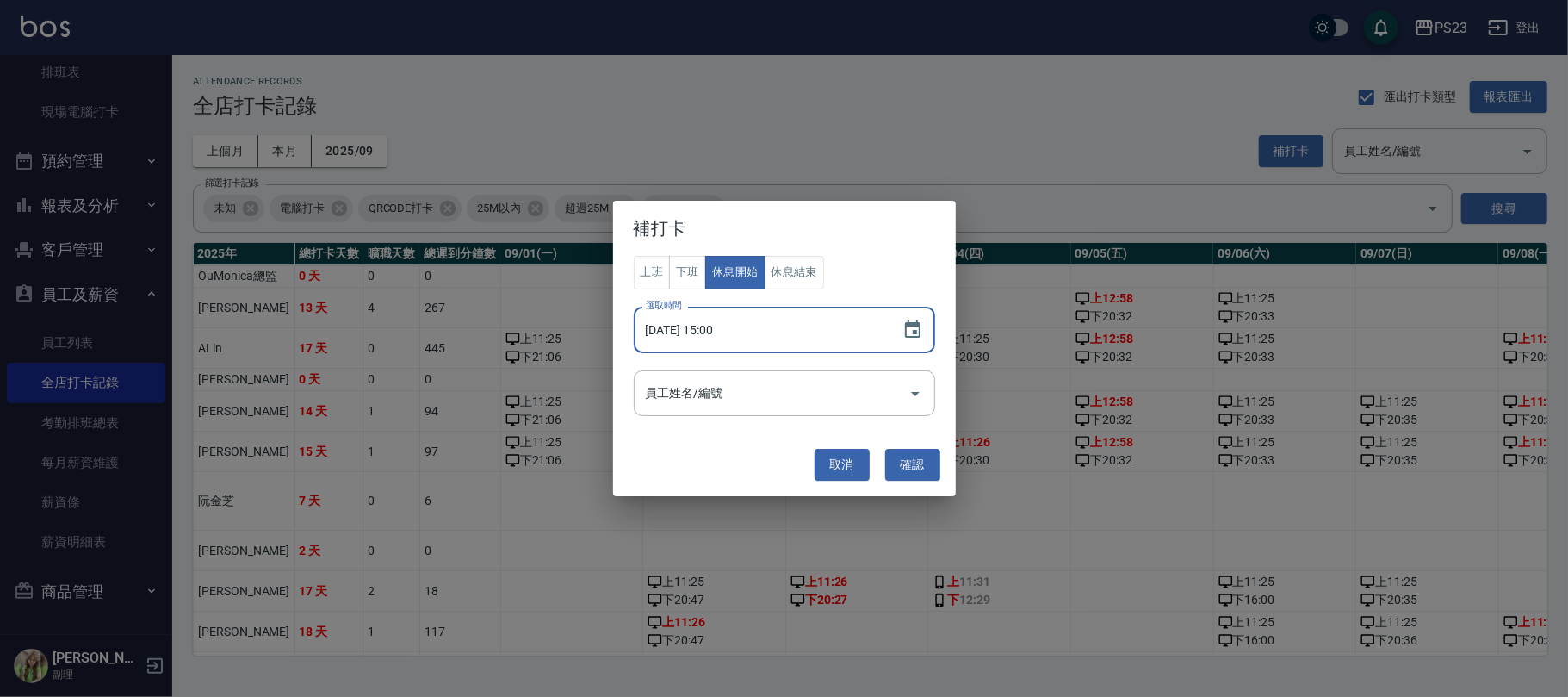
click at [772, 334] on input "2025/09/17 15:00" at bounding box center [760, 330] width 251 height 46
click at [738, 335] on input "2025/09/17 15:00" at bounding box center [760, 330] width 251 height 46
click at [909, 331] on icon "Choose date, selected date is 2025-09-17" at bounding box center [913, 330] width 20 height 20
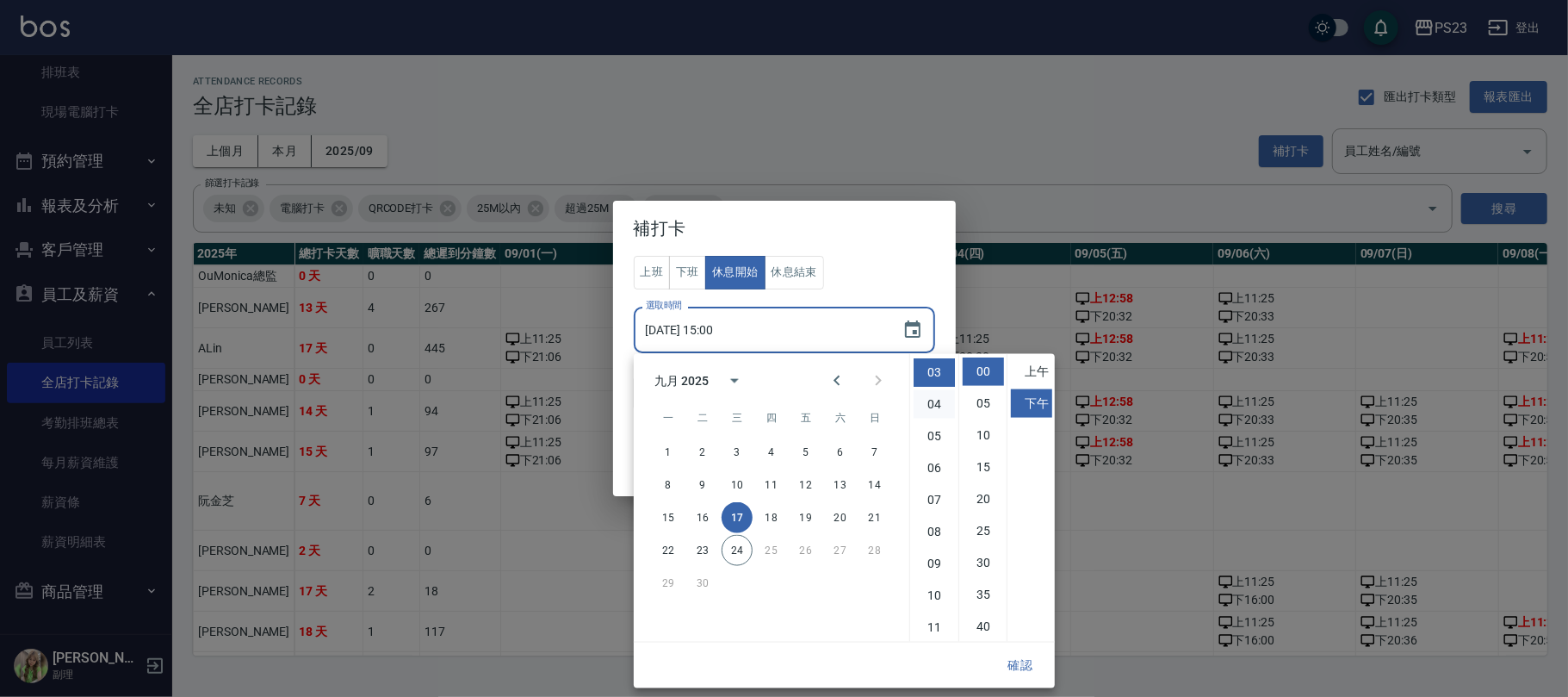
click at [940, 394] on li "04" at bounding box center [934, 404] width 42 height 29
type input "2025/09/17 16:00"
click at [980, 365] on li "00" at bounding box center [983, 371] width 42 height 29
click at [803, 263] on button "休息結束" at bounding box center [794, 272] width 60 height 33
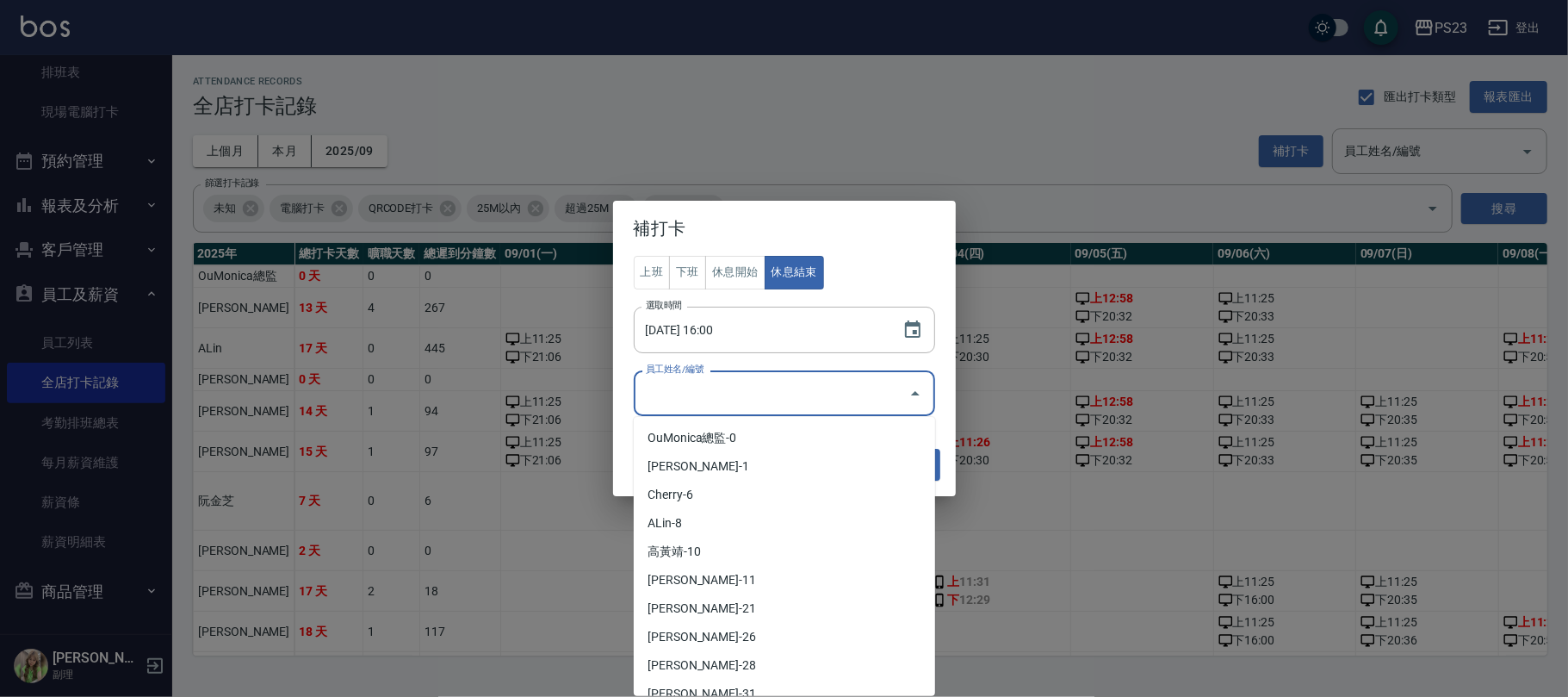
click at [844, 398] on input "員工姓名/編號" at bounding box center [772, 392] width 260 height 30
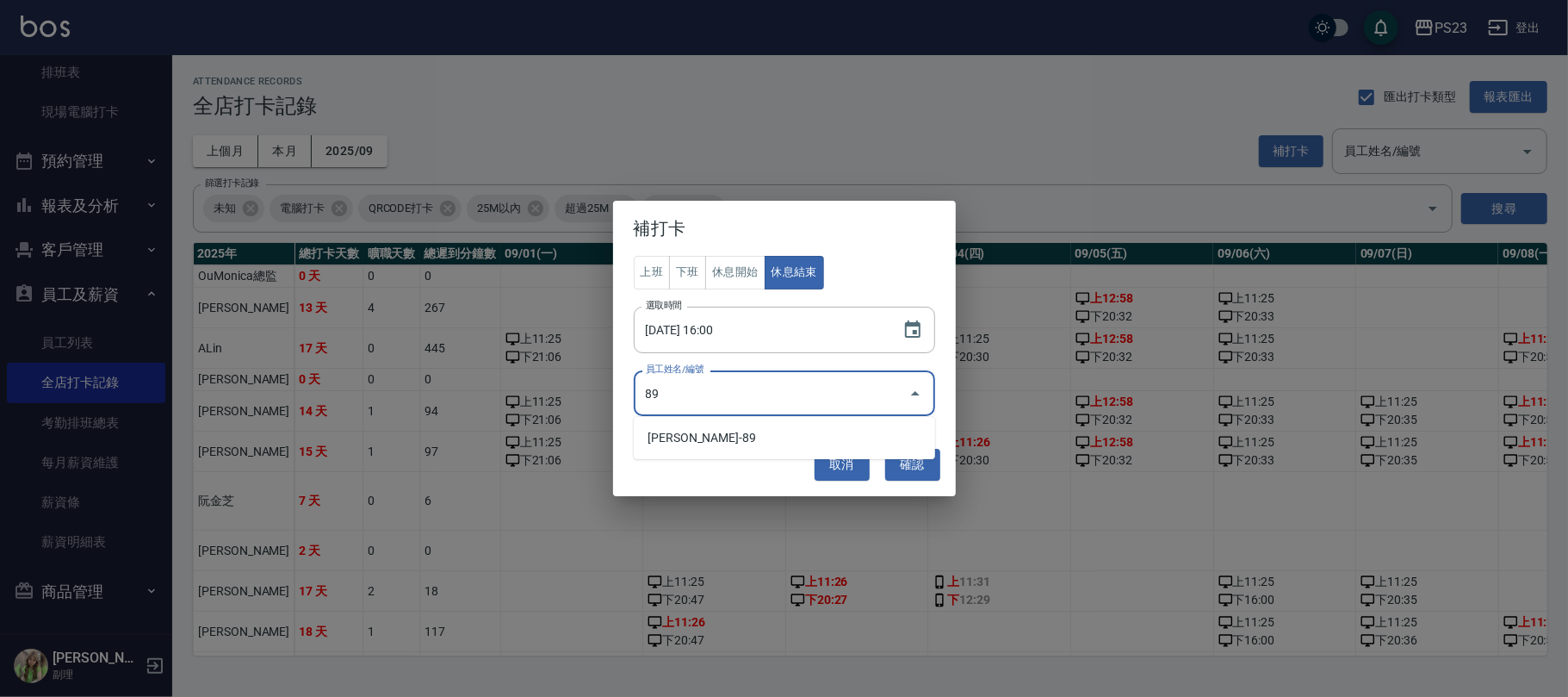
type input "8"
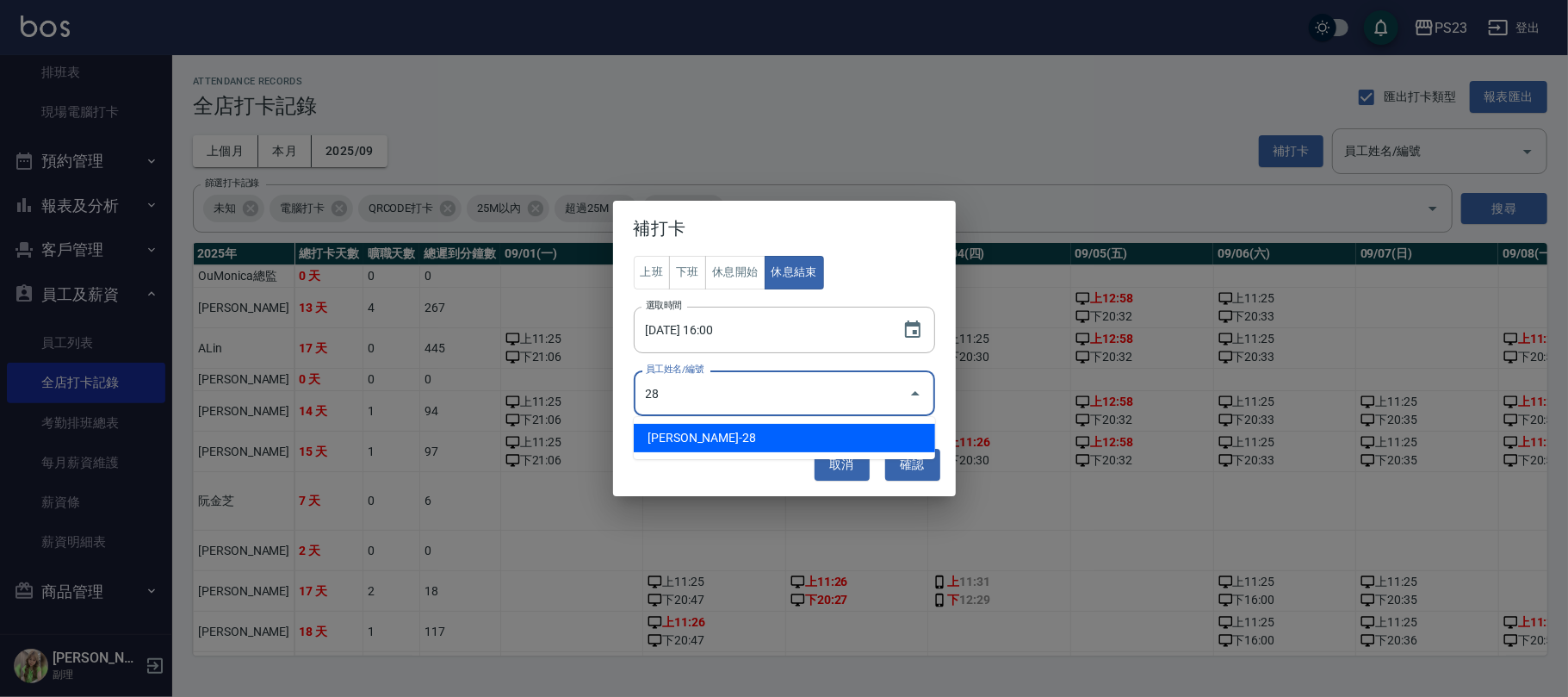
click at [728, 434] on li "阮金芝-28" at bounding box center [784, 438] width 301 height 29
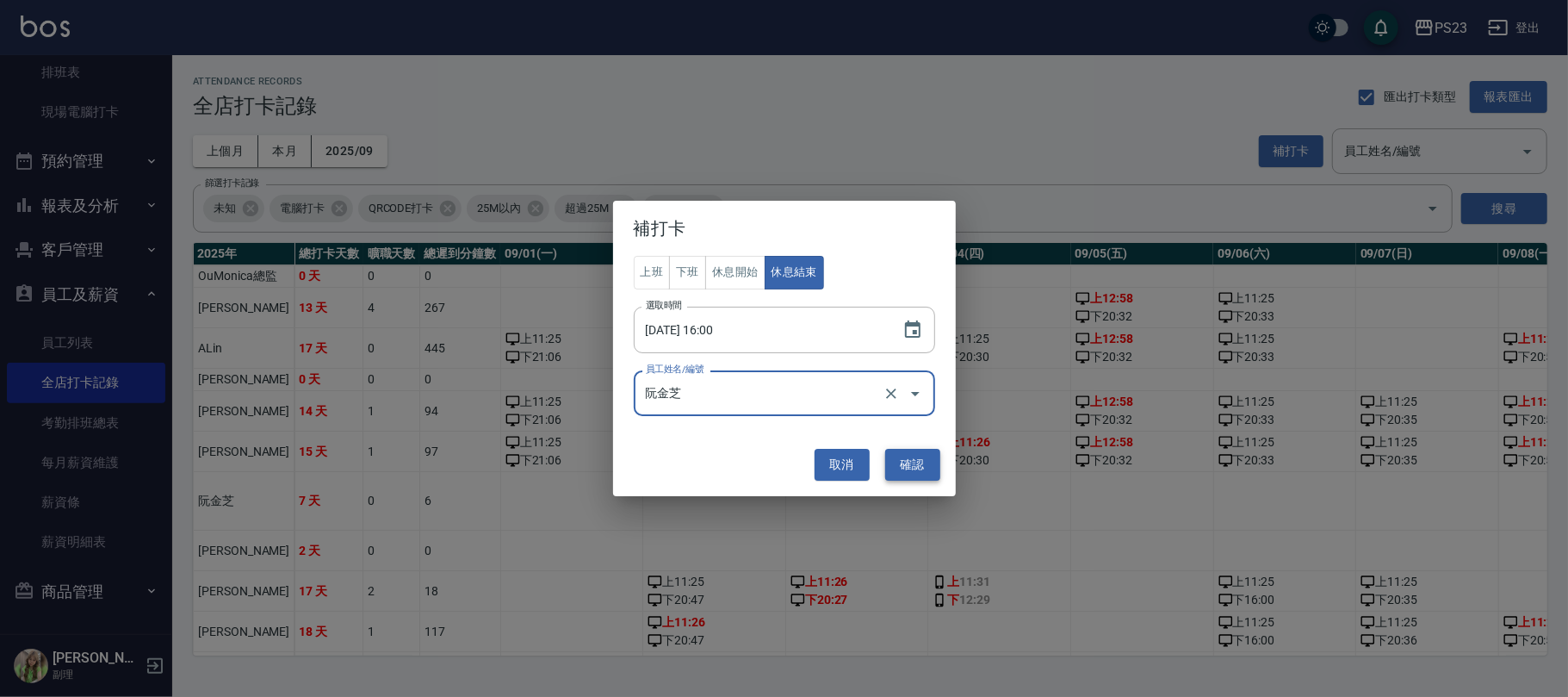
type input "阮金芝"
click at [906, 466] on button "確認" at bounding box center [913, 464] width 55 height 32
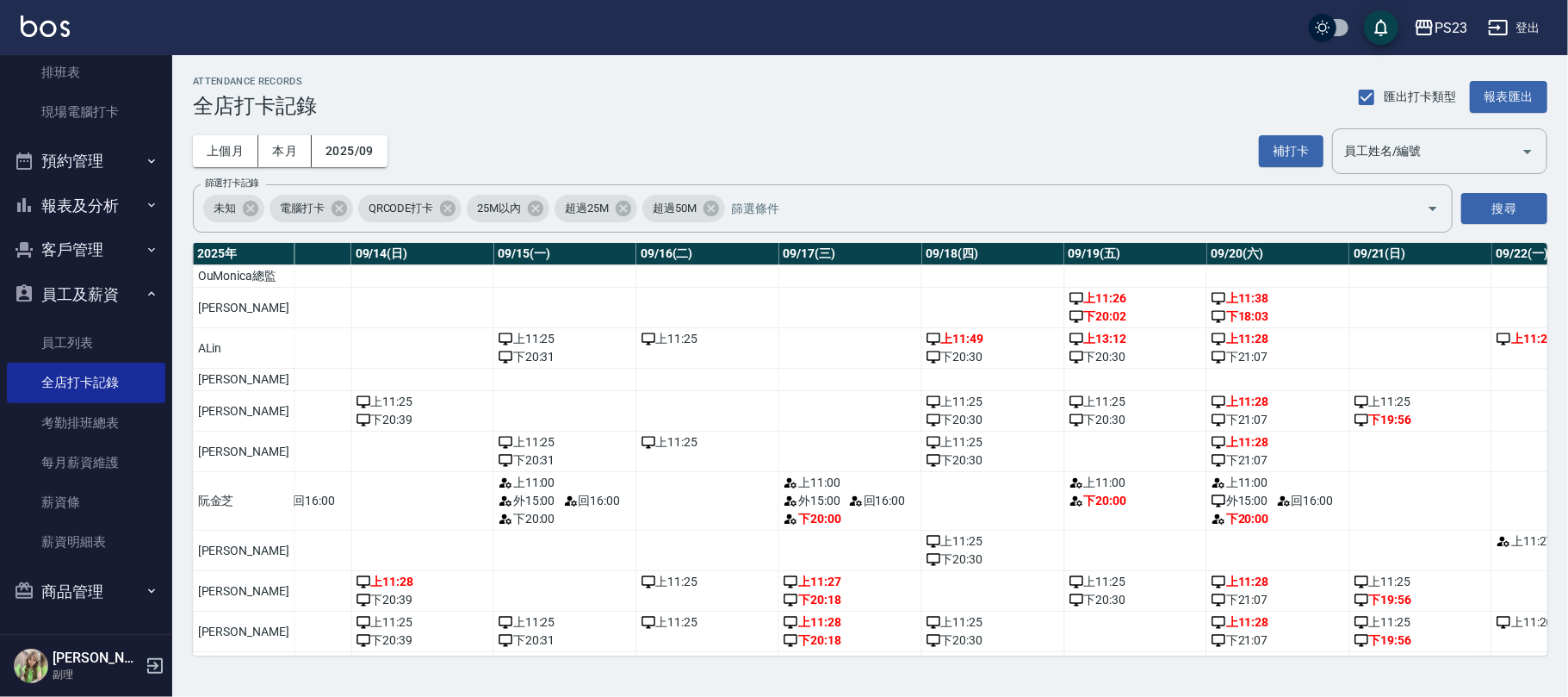
scroll to position [0, 1994]
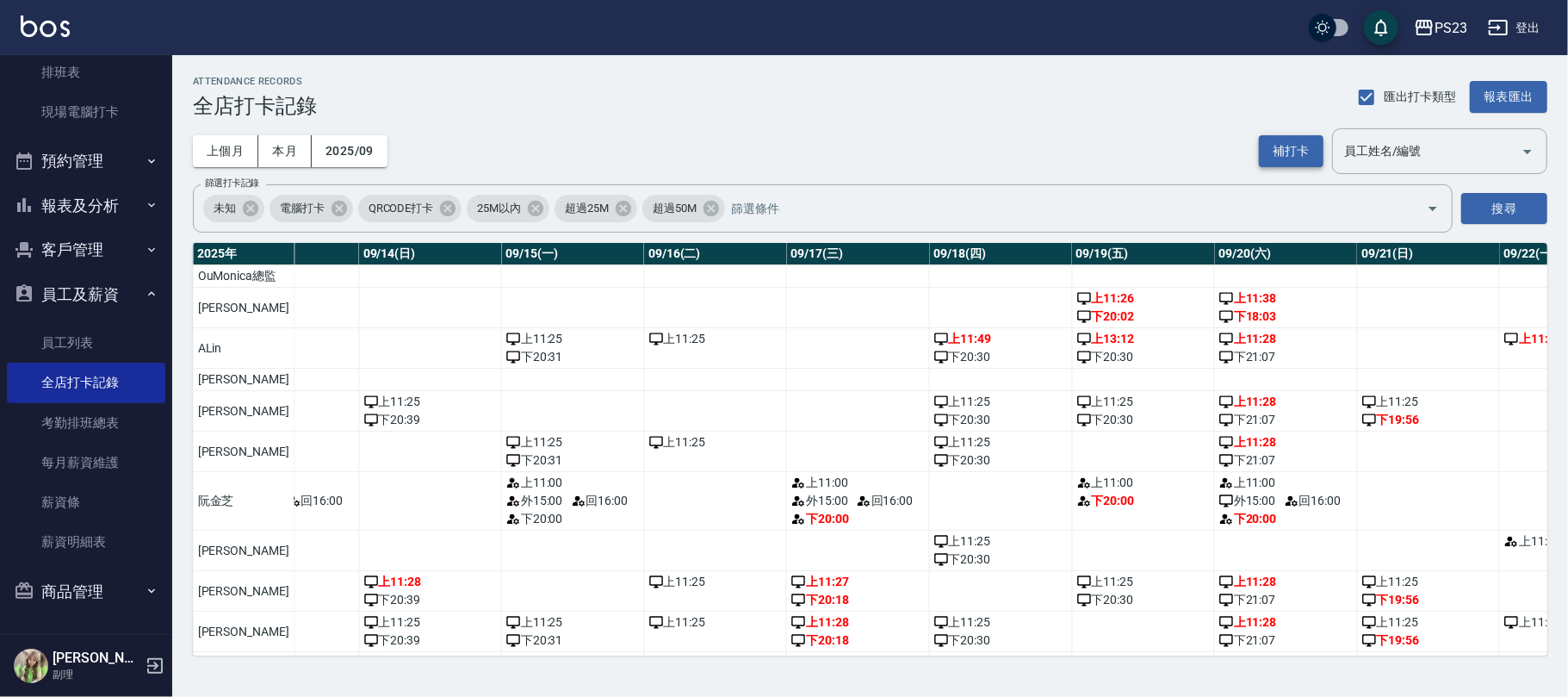
click at [1300, 149] on button "補打卡" at bounding box center [1291, 150] width 65 height 32
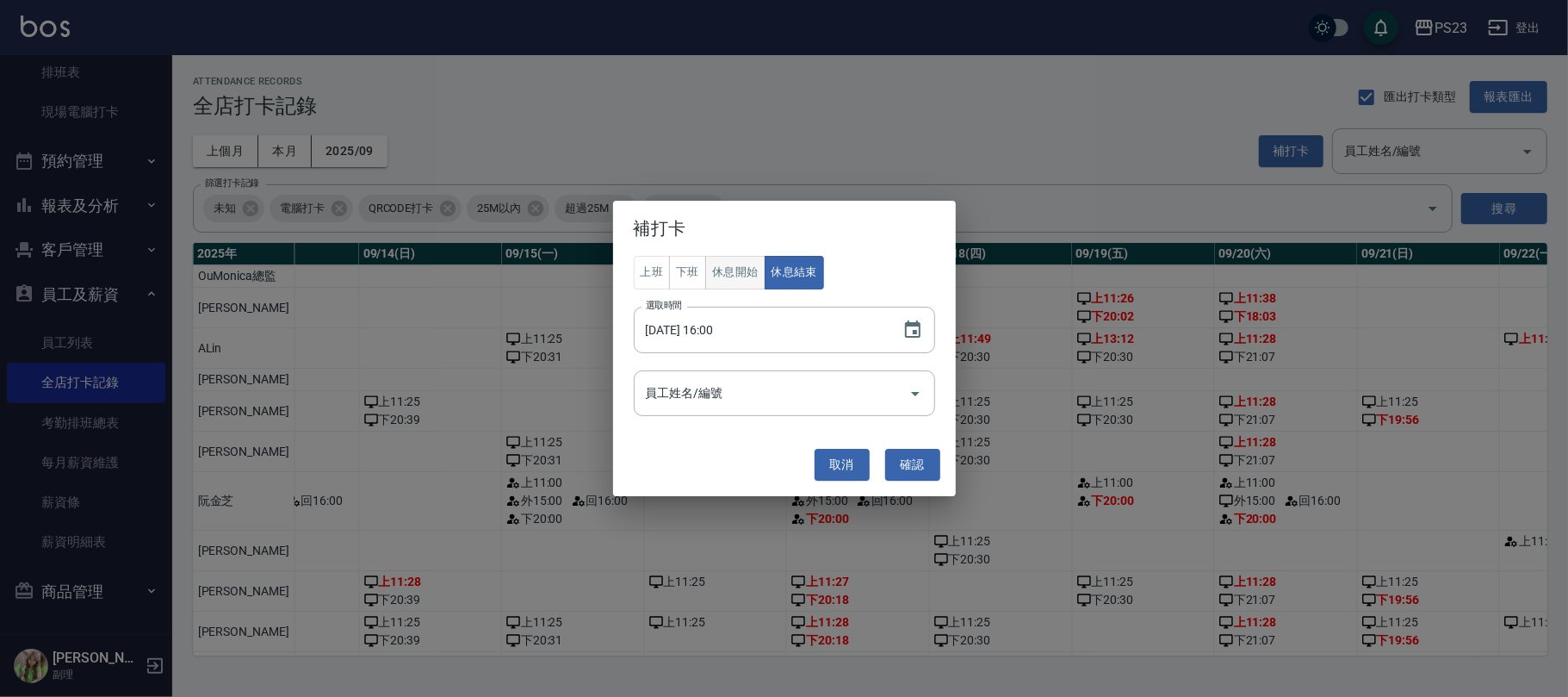
click at [737, 259] on button "休息開始" at bounding box center [735, 272] width 60 height 33
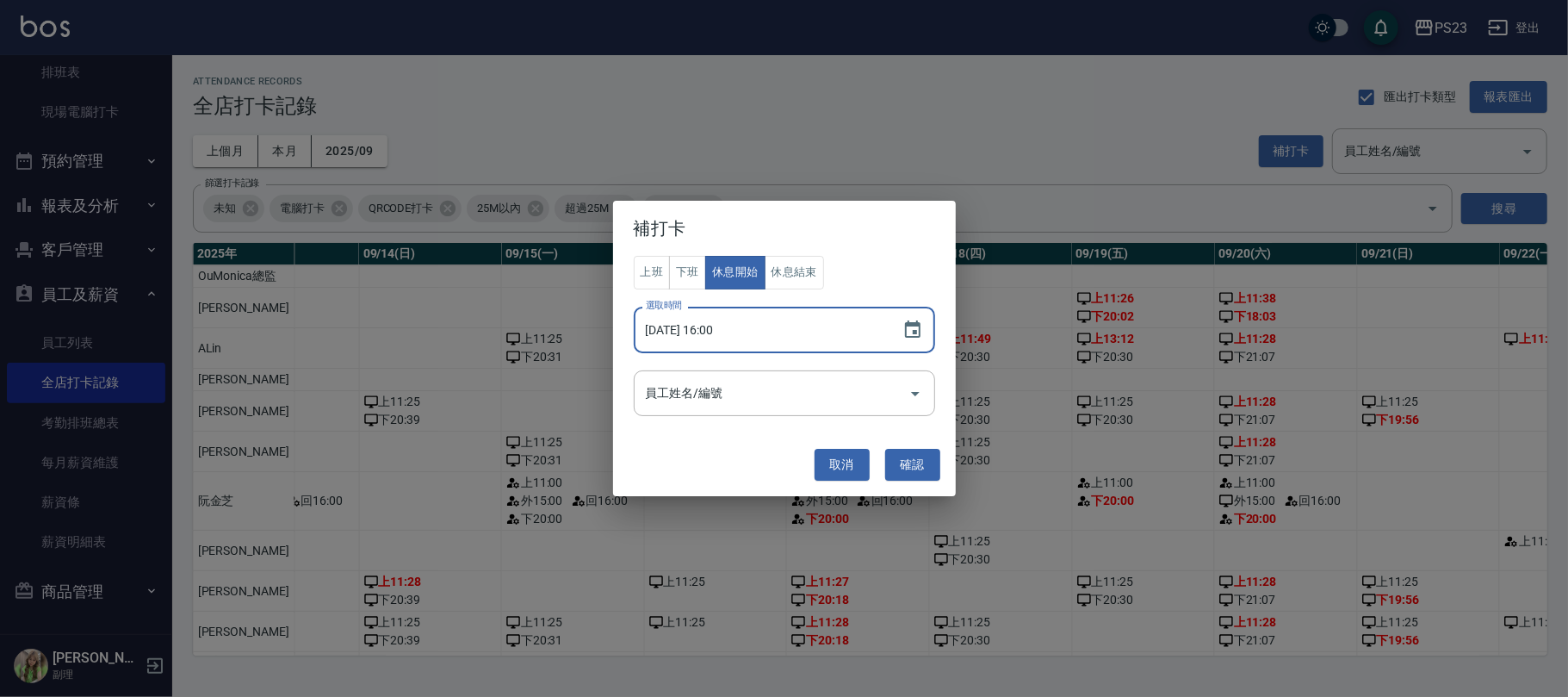
click at [741, 326] on input "2025/09/17 16:00" at bounding box center [760, 330] width 251 height 46
click at [910, 325] on icon "Choose date, selected date is 2025-09-17" at bounding box center [912, 329] width 16 height 18
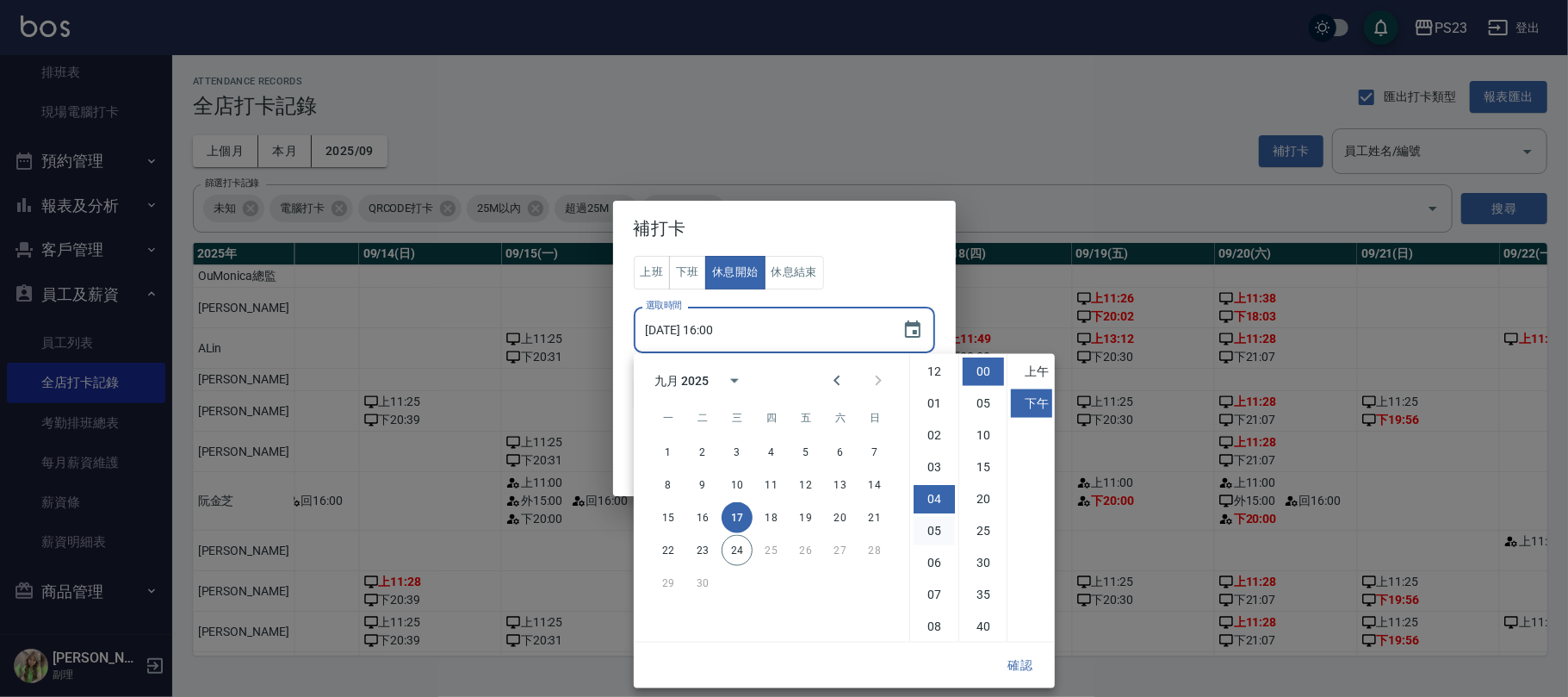
scroll to position [96, 0]
click at [800, 517] on button "19" at bounding box center [806, 518] width 31 height 31
click at [906, 325] on icon "Choose date, selected date is 2025-09-19" at bounding box center [912, 329] width 16 height 18
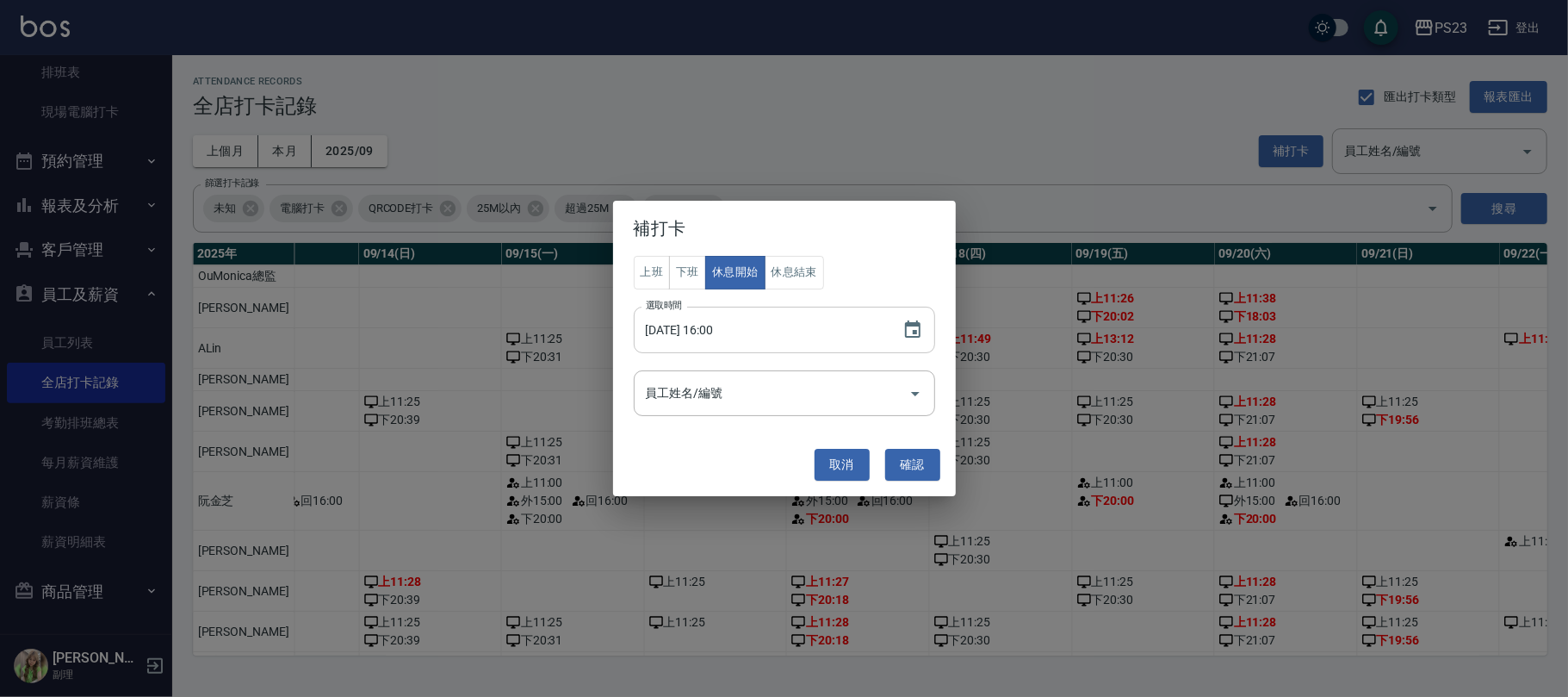
click at [818, 324] on input "2025/09/19 16:00" at bounding box center [760, 330] width 251 height 46
drag, startPoint x: 887, startPoint y: 331, endPoint x: 925, endPoint y: 331, distance: 38.0
click at [904, 331] on div "2025/09/19 16:00 選取時間" at bounding box center [784, 330] width 301 height 46
click at [919, 326] on icon "Choose date, selected date is 2025-09-19" at bounding box center [912, 329] width 16 height 18
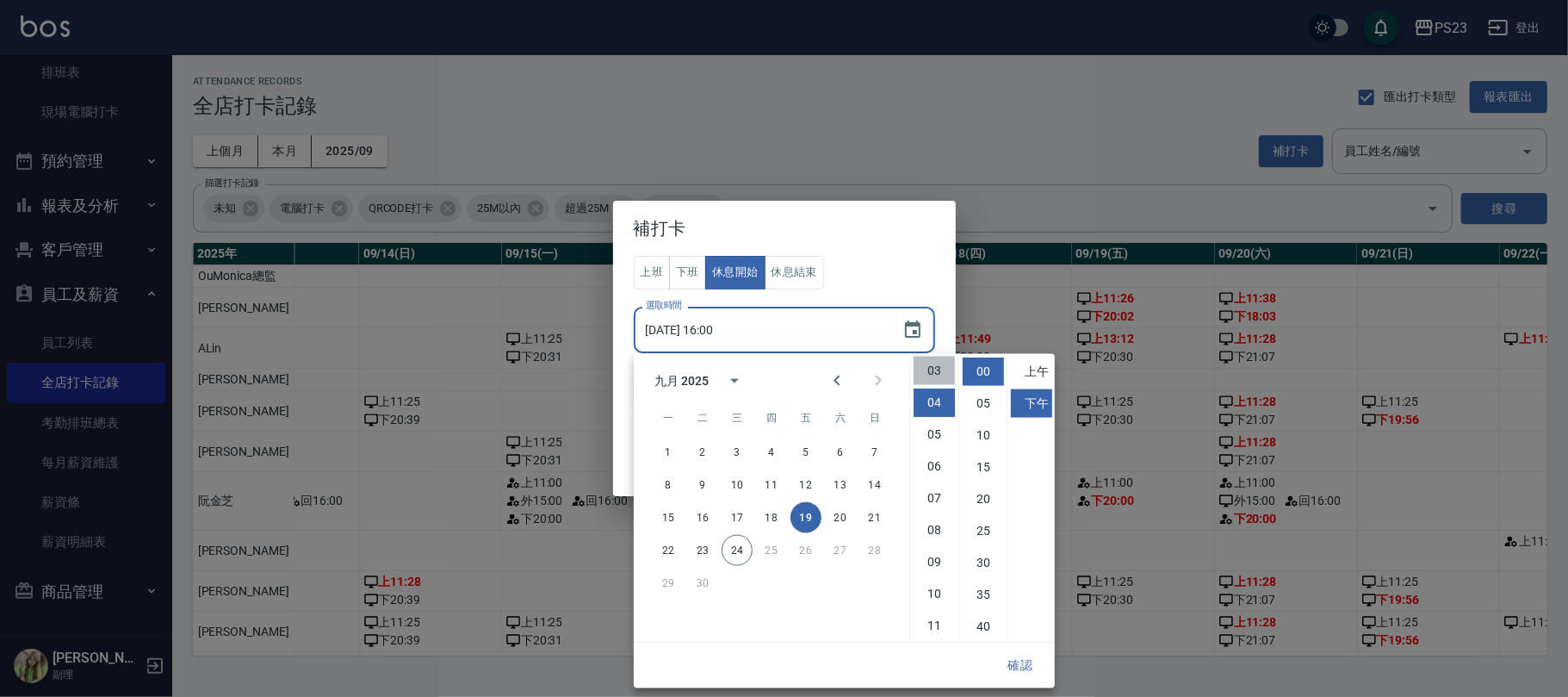
click at [938, 370] on li "03" at bounding box center [934, 370] width 42 height 29
type input "2025/09/19 15:00"
click at [1019, 660] on button "確認" at bounding box center [1020, 665] width 55 height 32
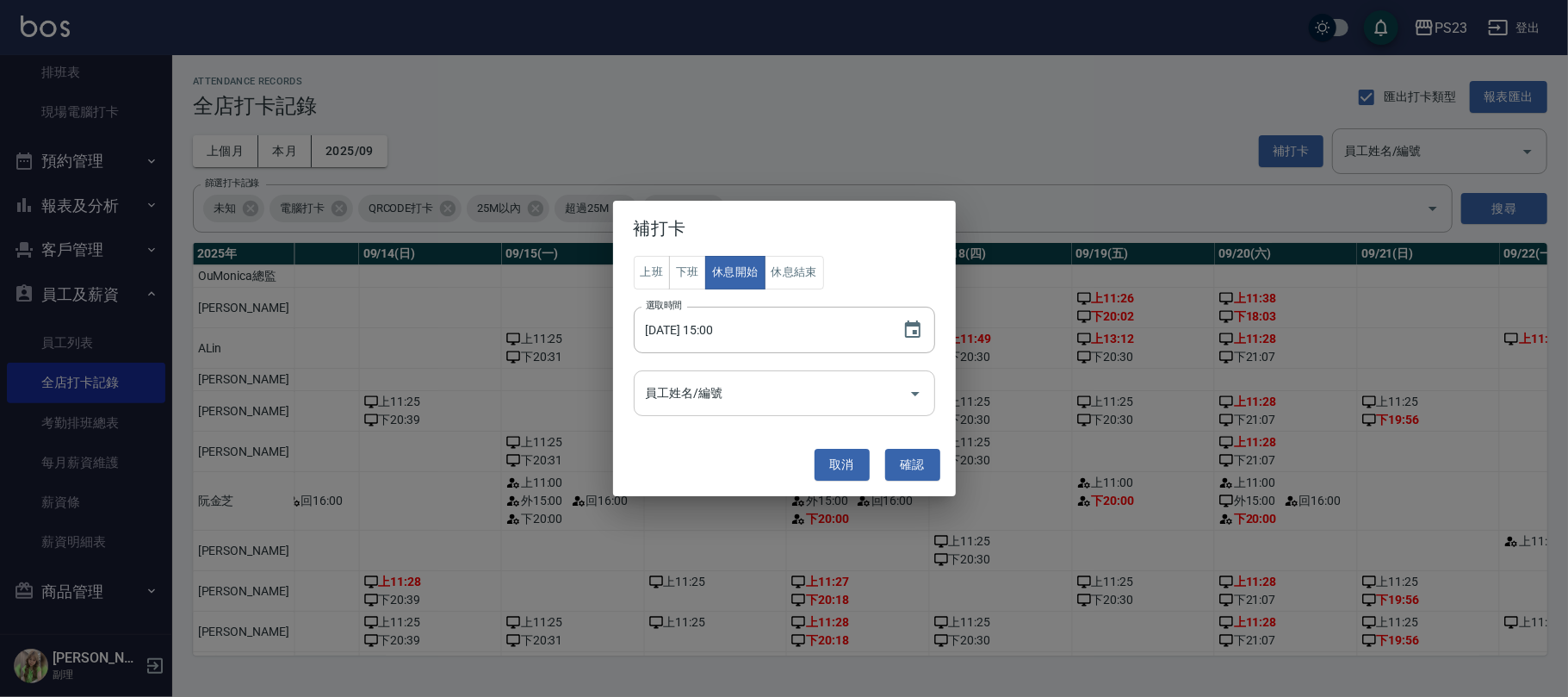
click at [773, 394] on input "員工姓名/編號" at bounding box center [772, 392] width 260 height 30
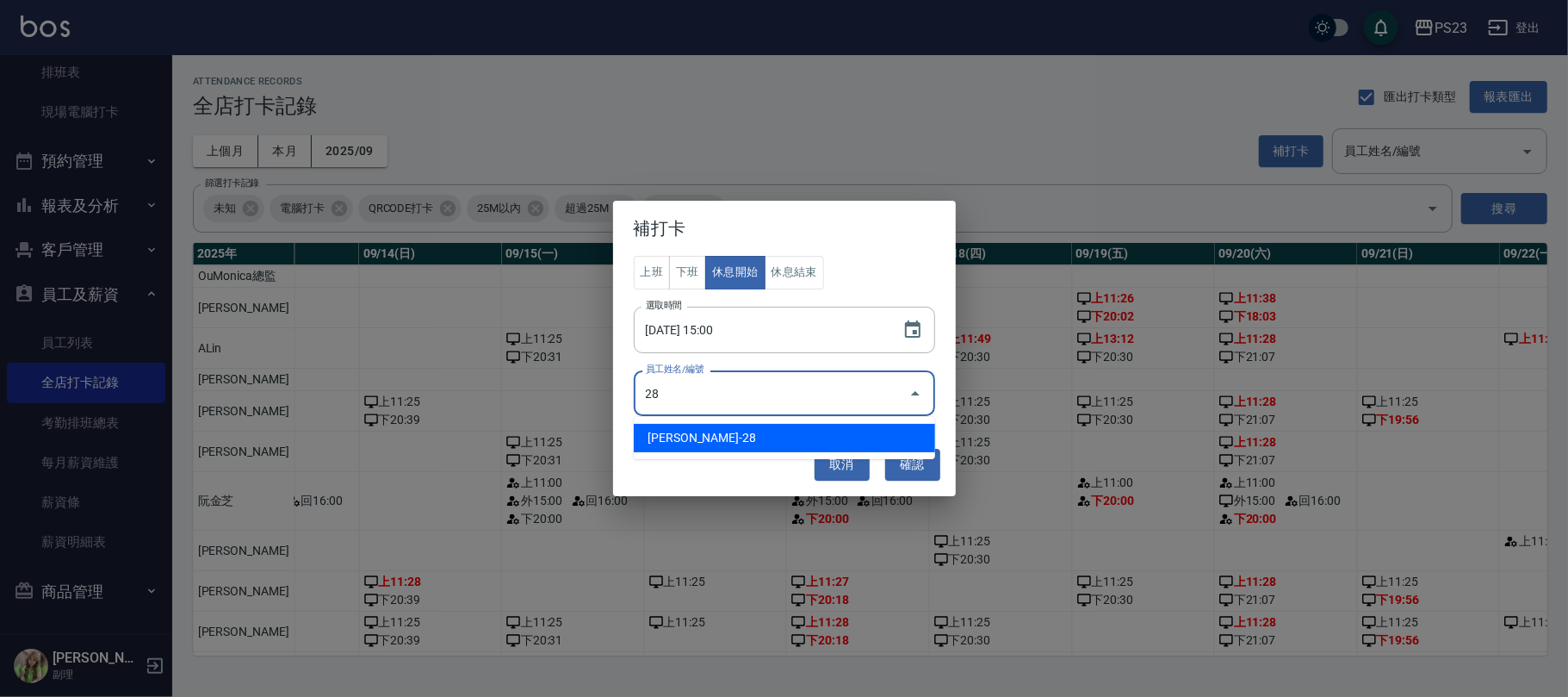
click at [673, 439] on li "阮金芝-28" at bounding box center [784, 438] width 301 height 29
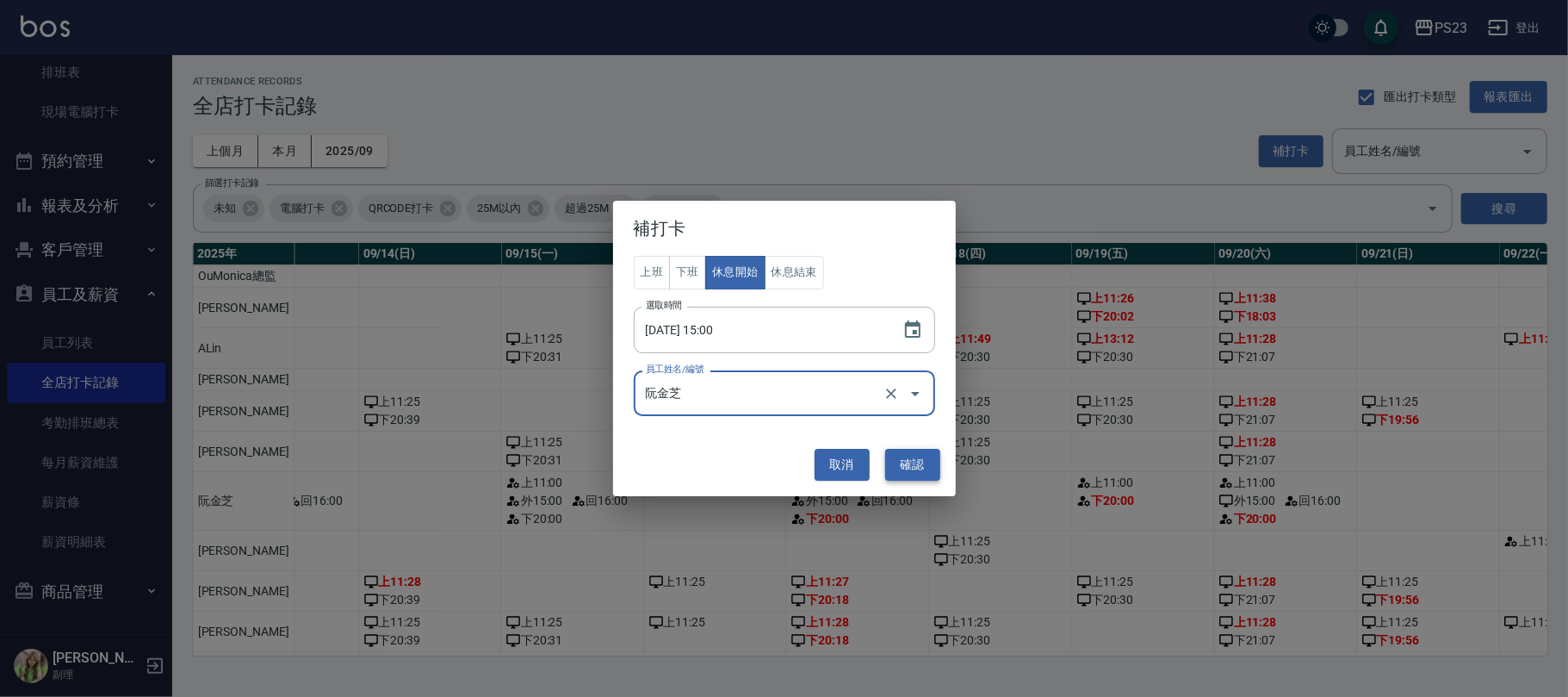
type input "阮金芝"
click at [911, 459] on button "確認" at bounding box center [913, 464] width 55 height 32
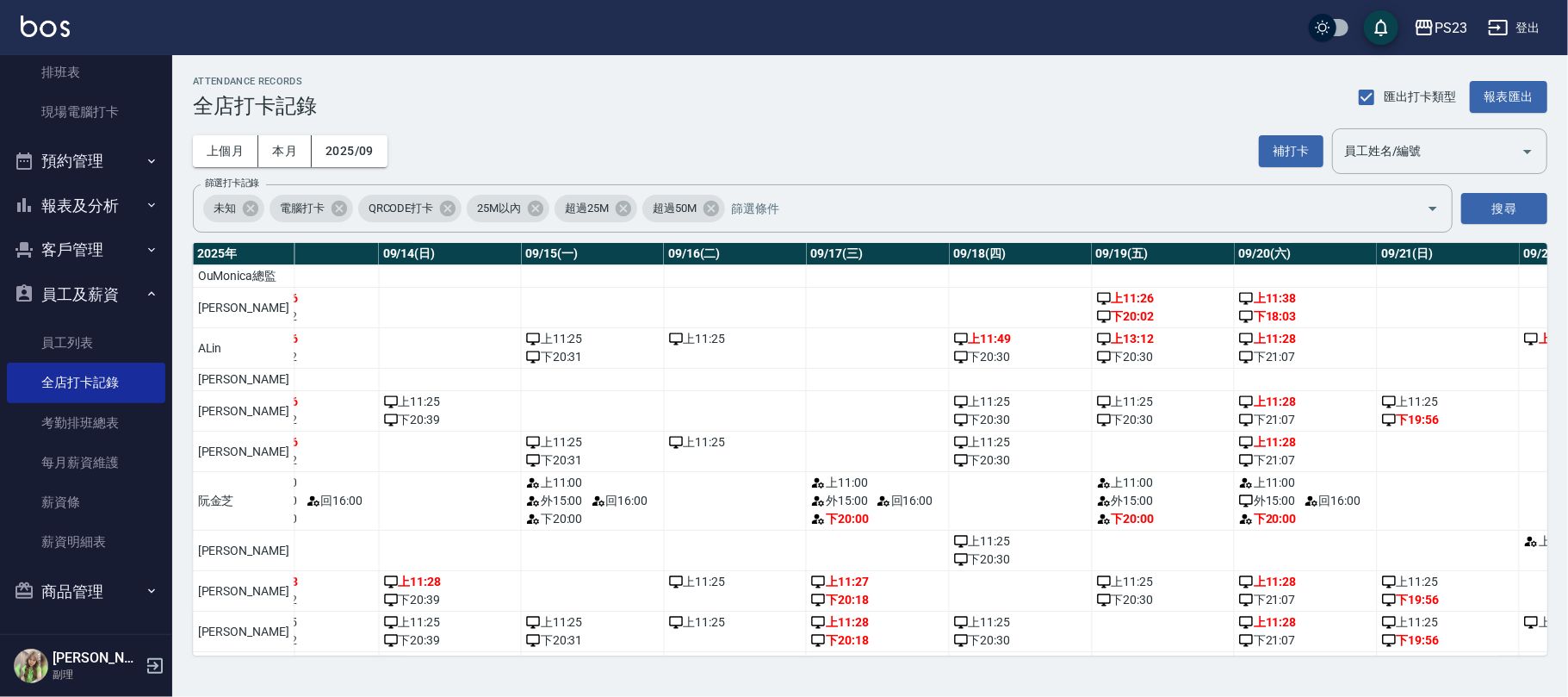
scroll to position [0, 1980]
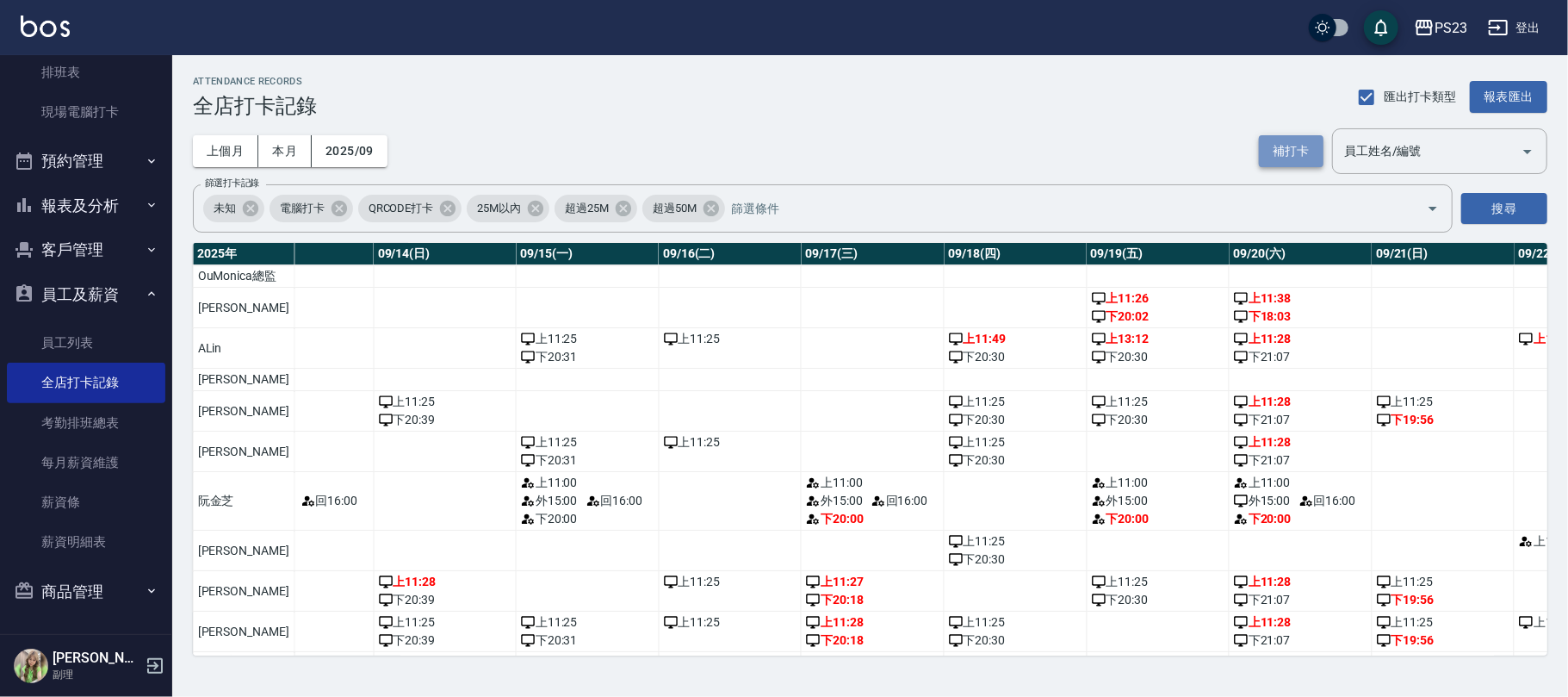
click at [1286, 148] on button "補打卡" at bounding box center [1291, 150] width 65 height 32
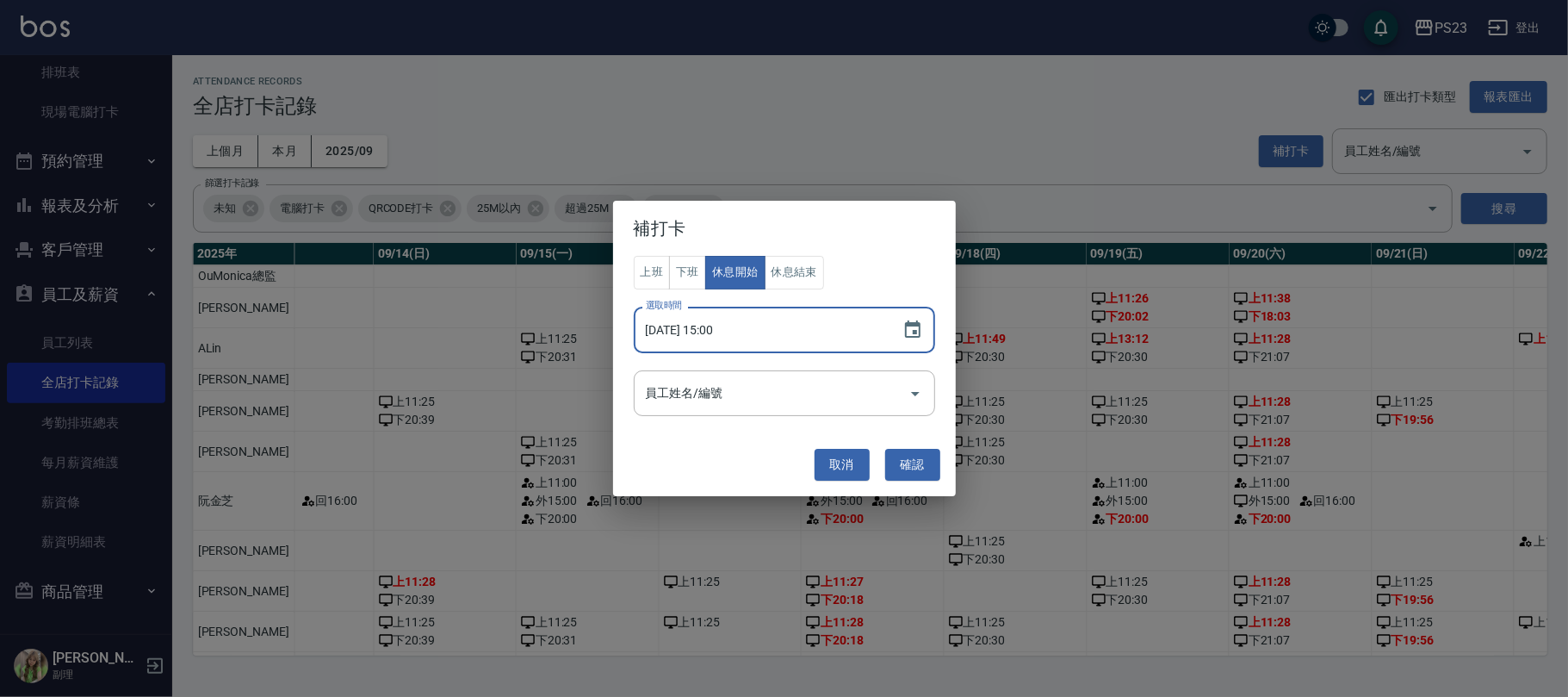
click at [783, 327] on input "2025/09/19 15:00" at bounding box center [760, 330] width 251 height 46
click at [910, 326] on icon "Choose date, selected date is 2025-09-19" at bounding box center [912, 329] width 16 height 18
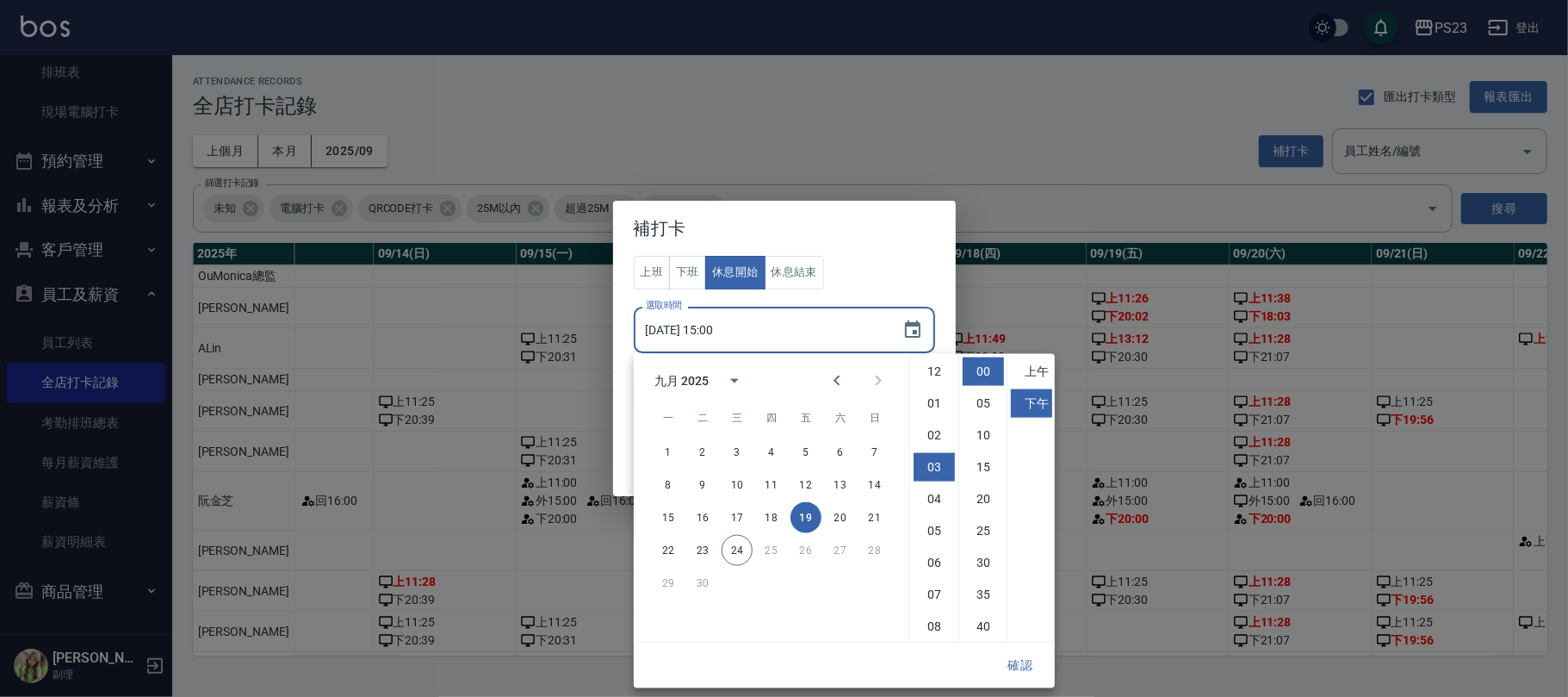
scroll to position [95, 0]
click at [809, 273] on button "休息結束" at bounding box center [794, 272] width 60 height 33
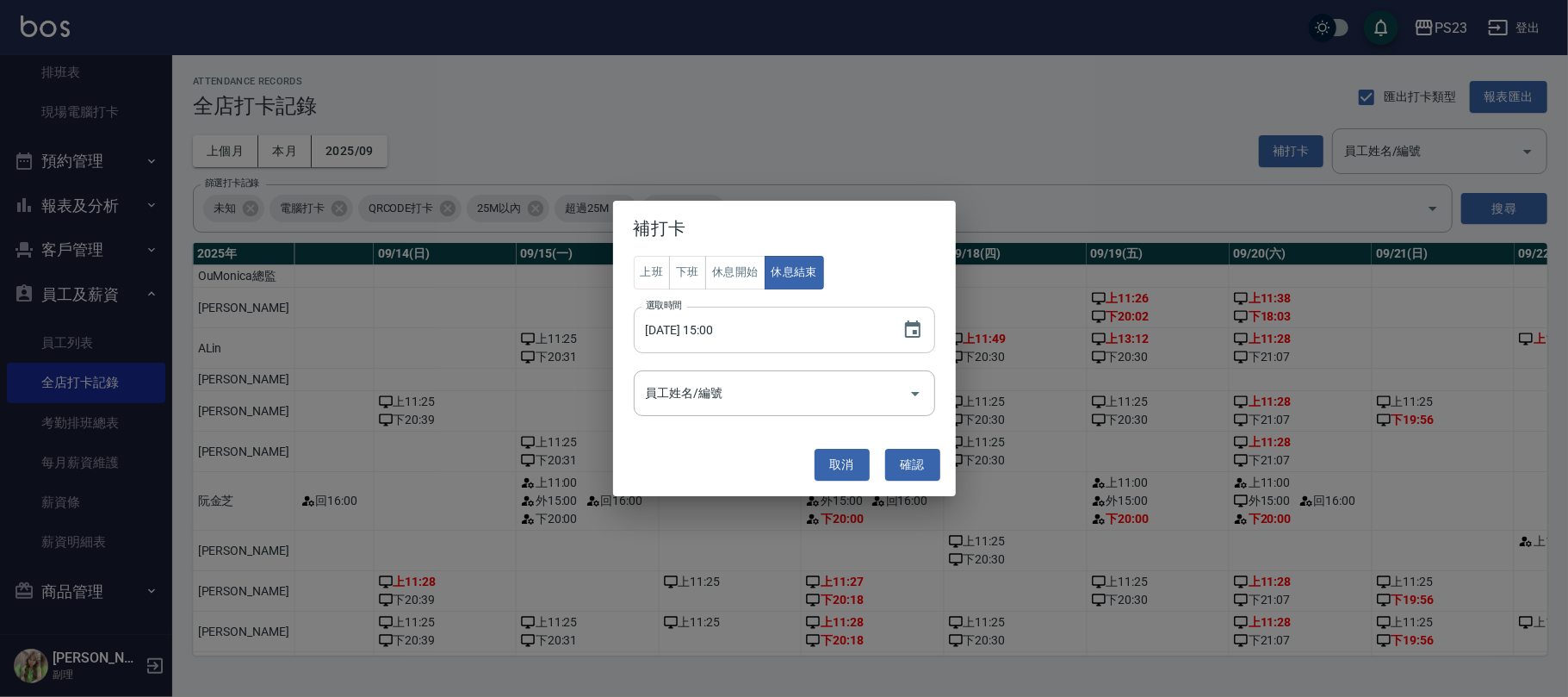
click at [881, 317] on input "2025/09/19 15:00" at bounding box center [760, 330] width 251 height 46
click at [915, 338] on icon "Choose date, selected date is 2025-09-19" at bounding box center [912, 329] width 16 height 18
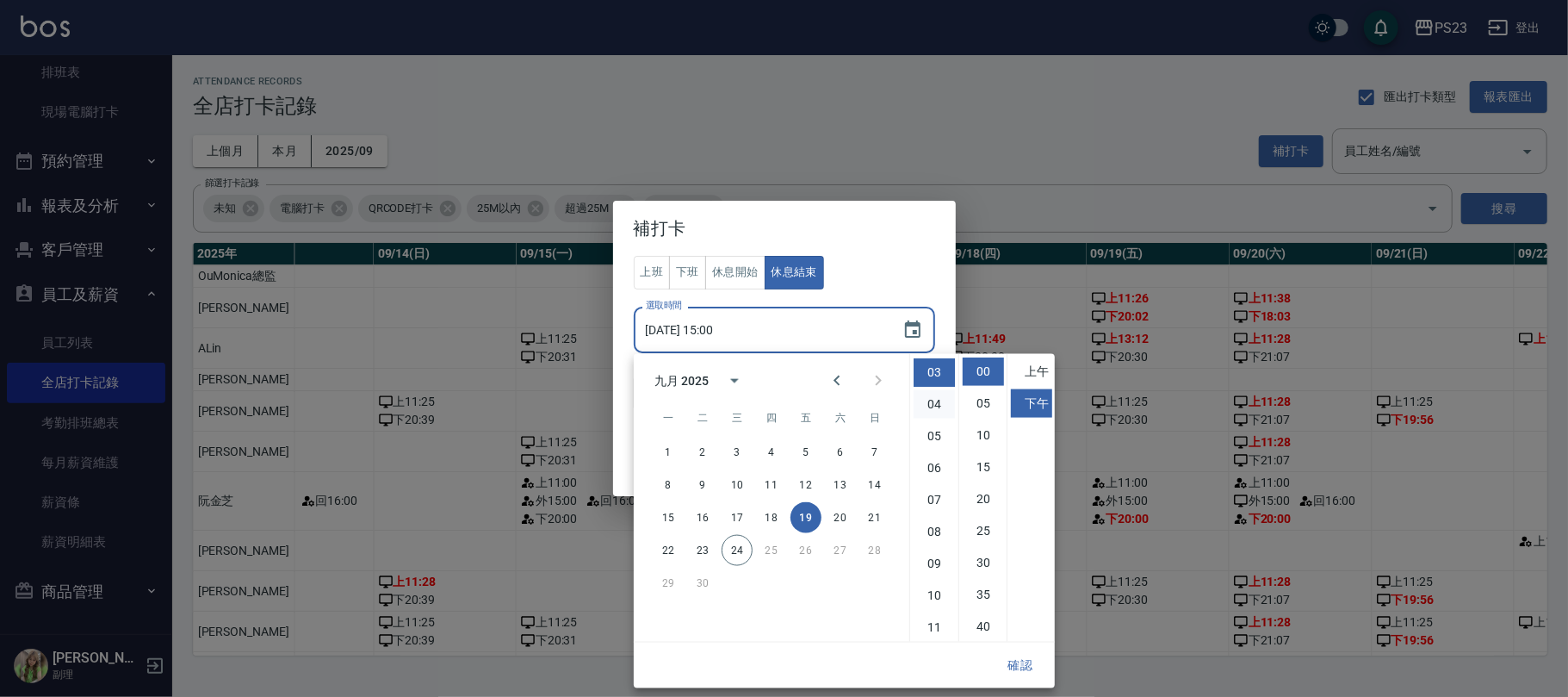
click at [941, 398] on li "04" at bounding box center [934, 404] width 42 height 29
type input "2025/09/19 16:00"
click at [1017, 659] on button "確認" at bounding box center [1020, 665] width 55 height 32
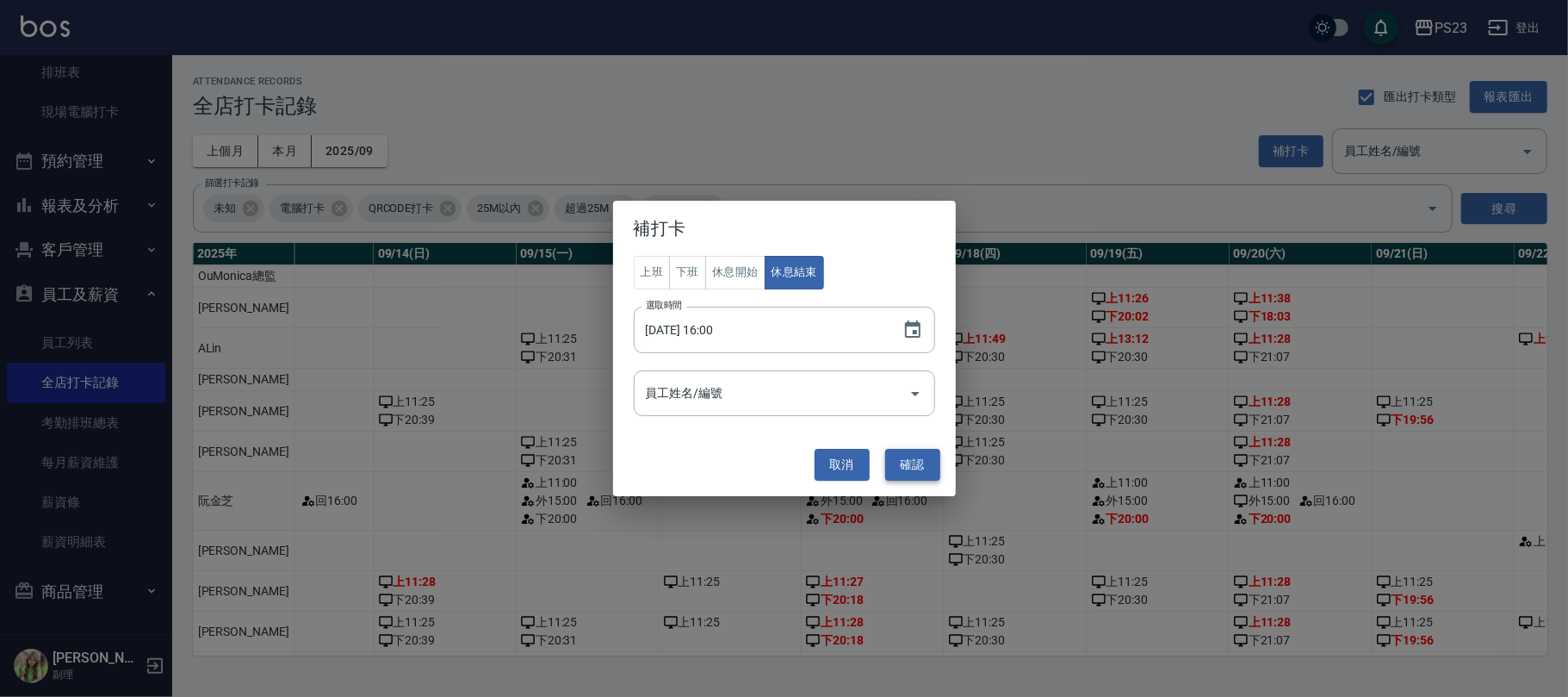
click at [928, 459] on button "確認" at bounding box center [913, 464] width 55 height 32
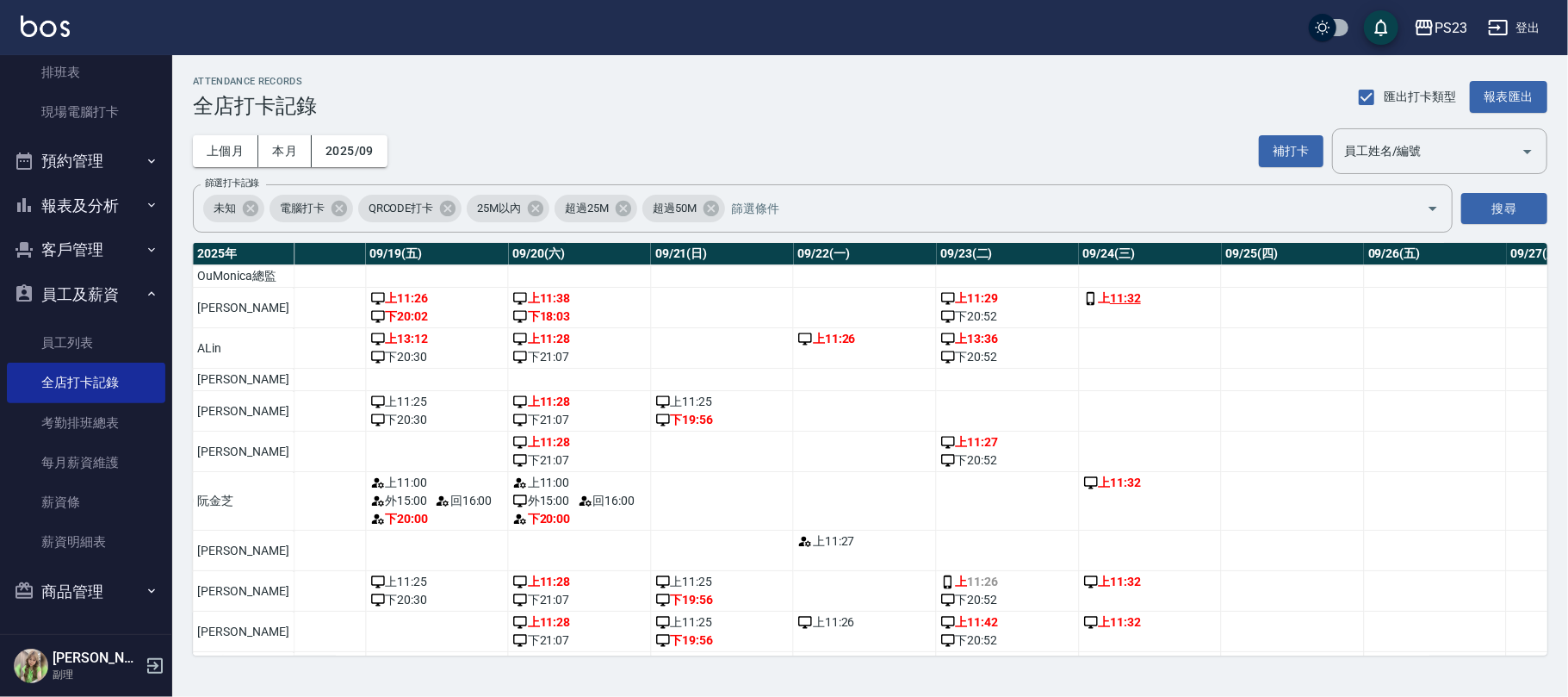
scroll to position [0, 2790]
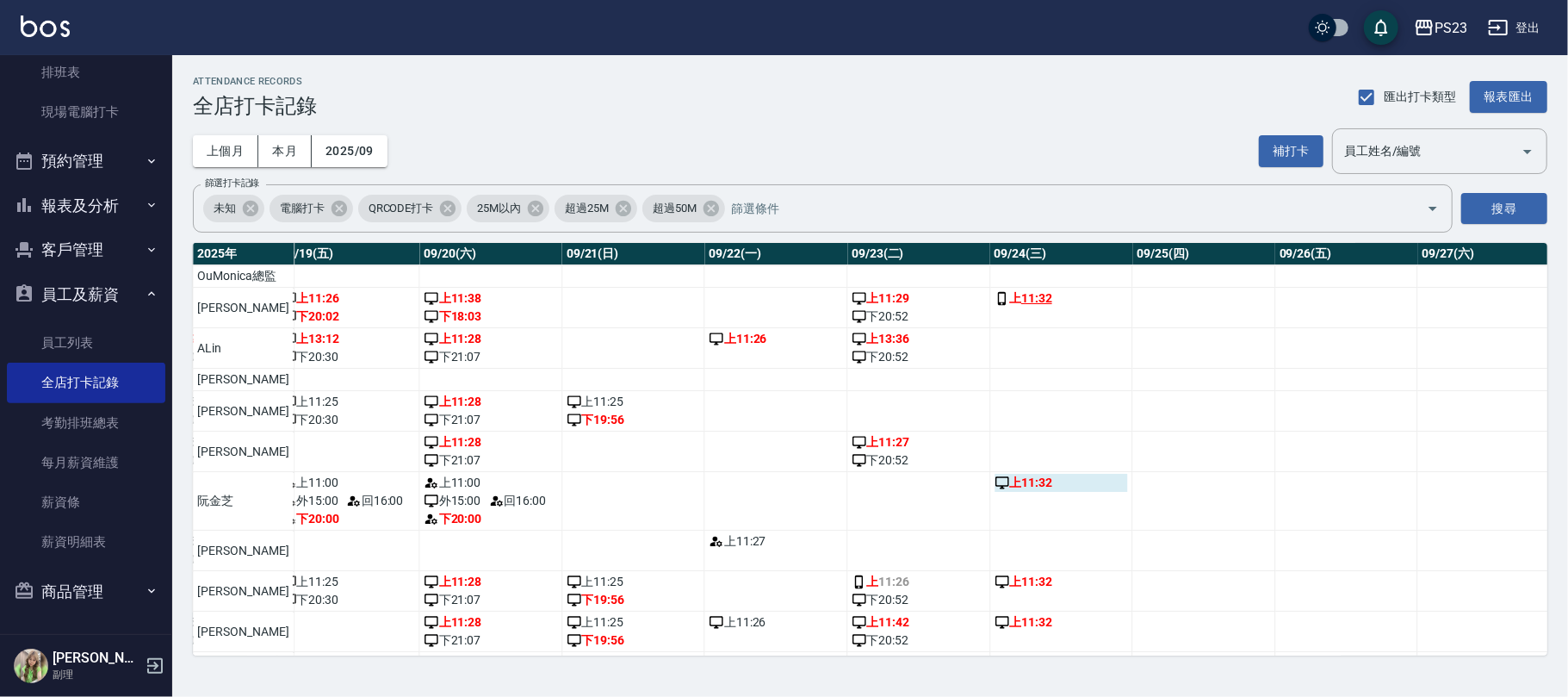
click at [1011, 492] on div "上 11:32" at bounding box center [1060, 483] width 134 height 18
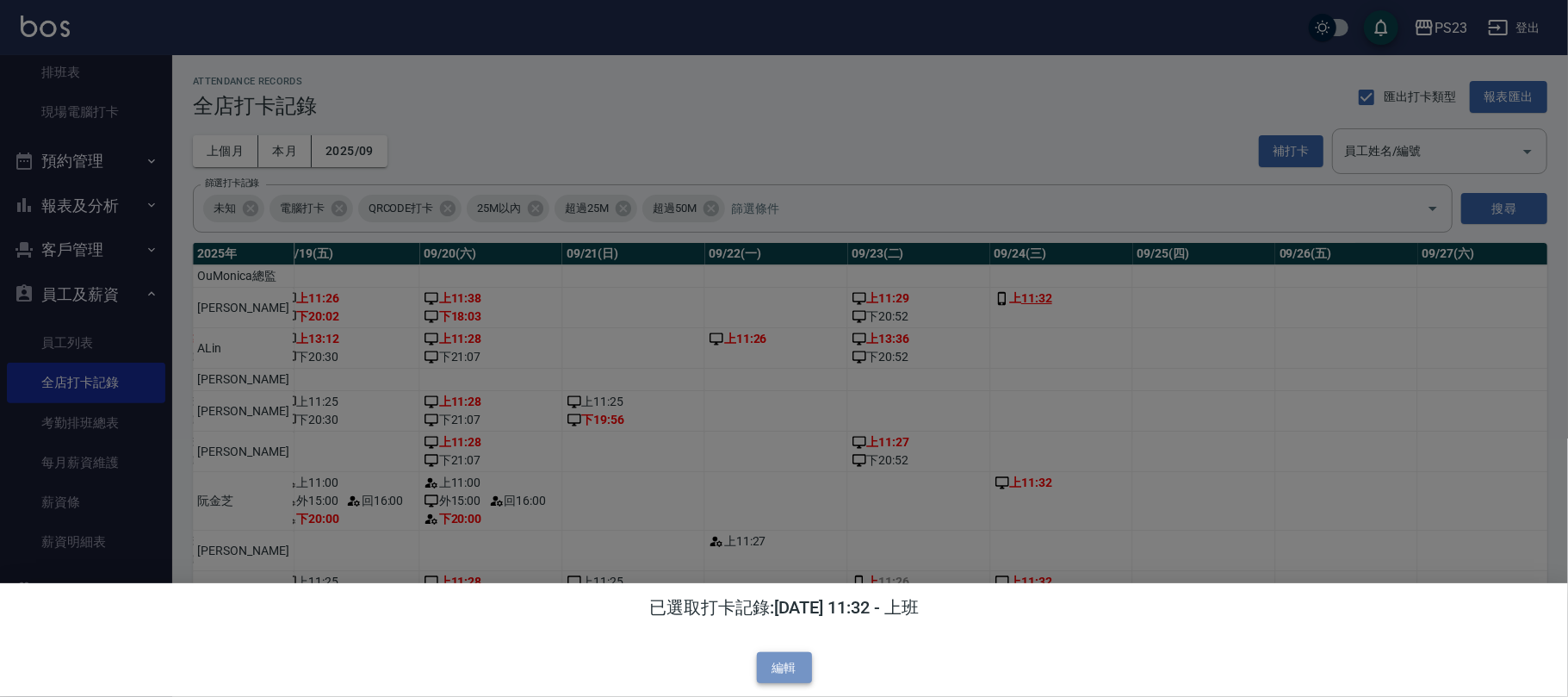
click at [789, 666] on button "編輯" at bounding box center [784, 667] width 55 height 32
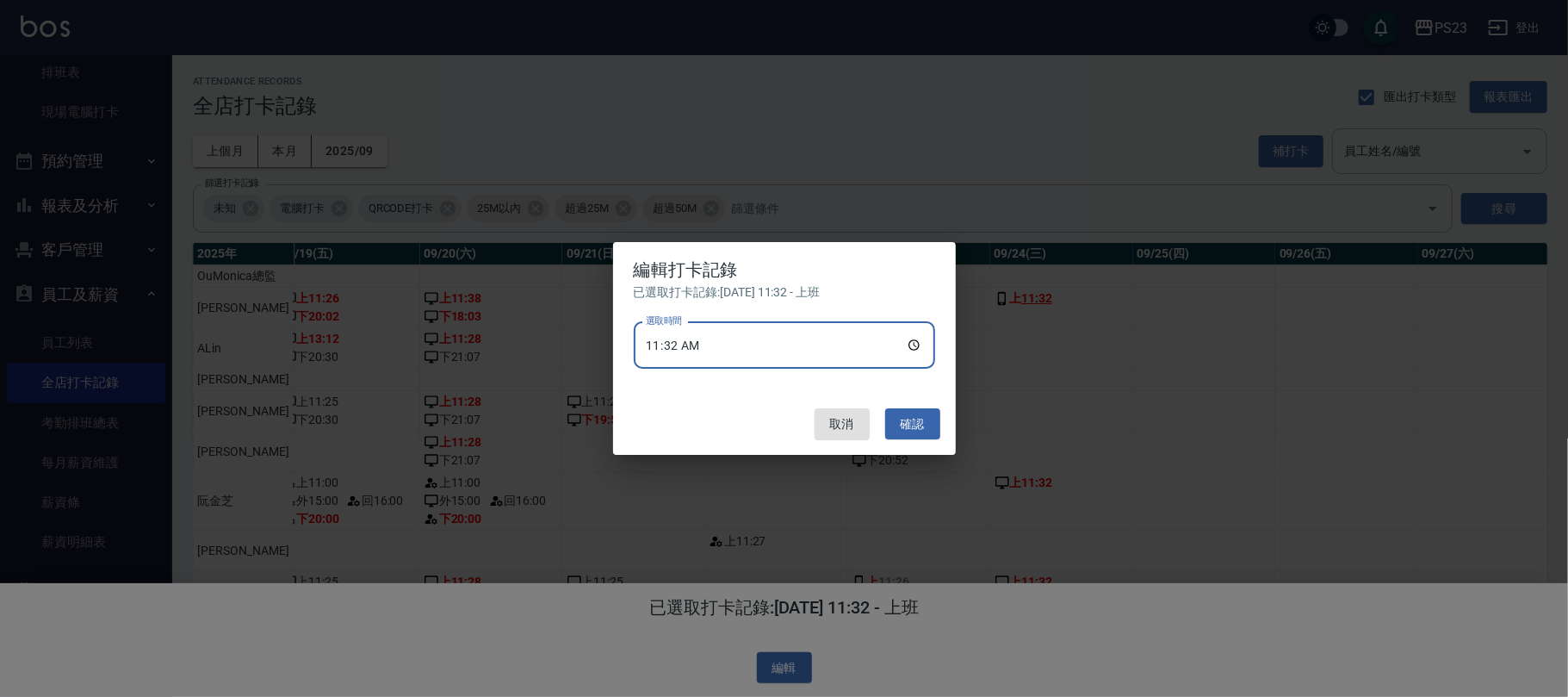
click at [728, 342] on input "11:32" at bounding box center [784, 345] width 301 height 46
click at [727, 342] on input "11:32" at bounding box center [784, 345] width 301 height 46
click at [700, 348] on input "11:32" at bounding box center [784, 345] width 301 height 46
type input "11:30"
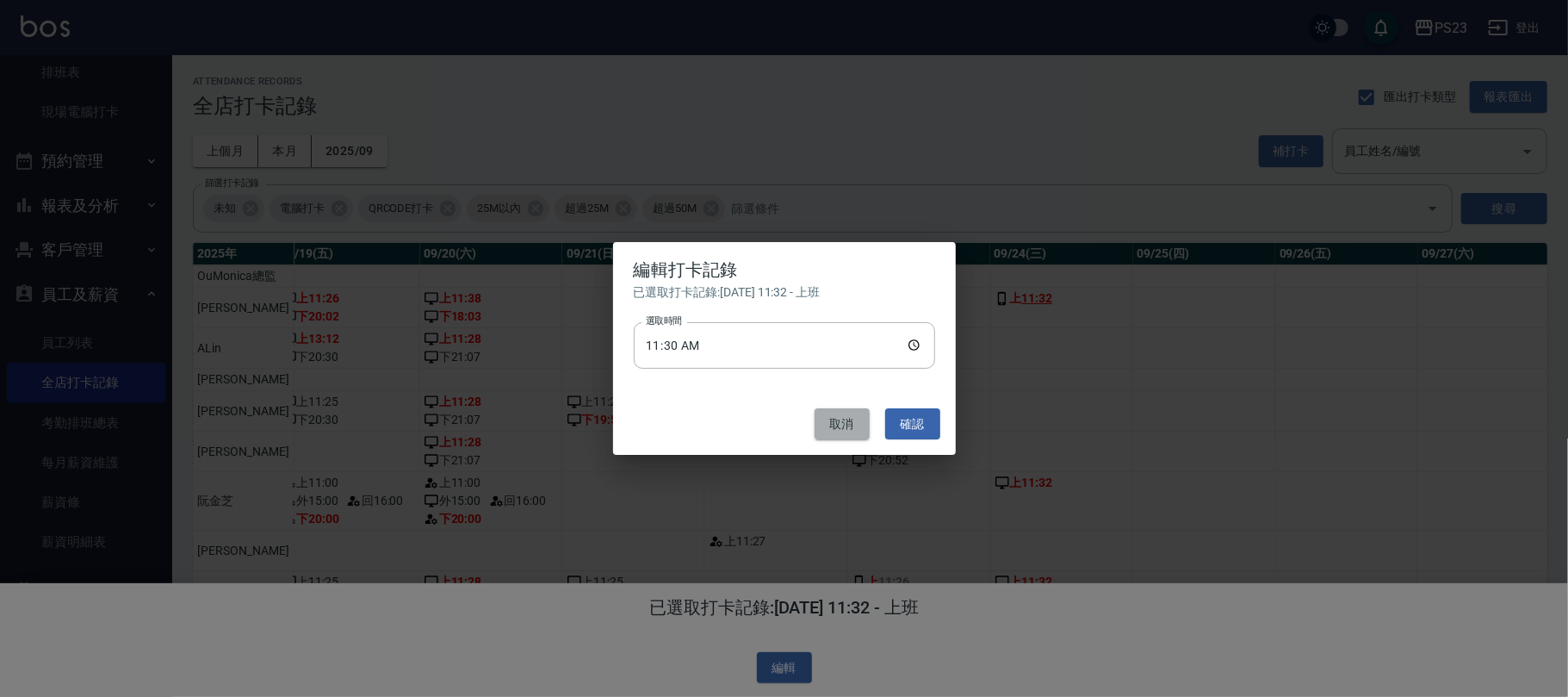
click at [837, 425] on button "取消" at bounding box center [842, 424] width 55 height 32
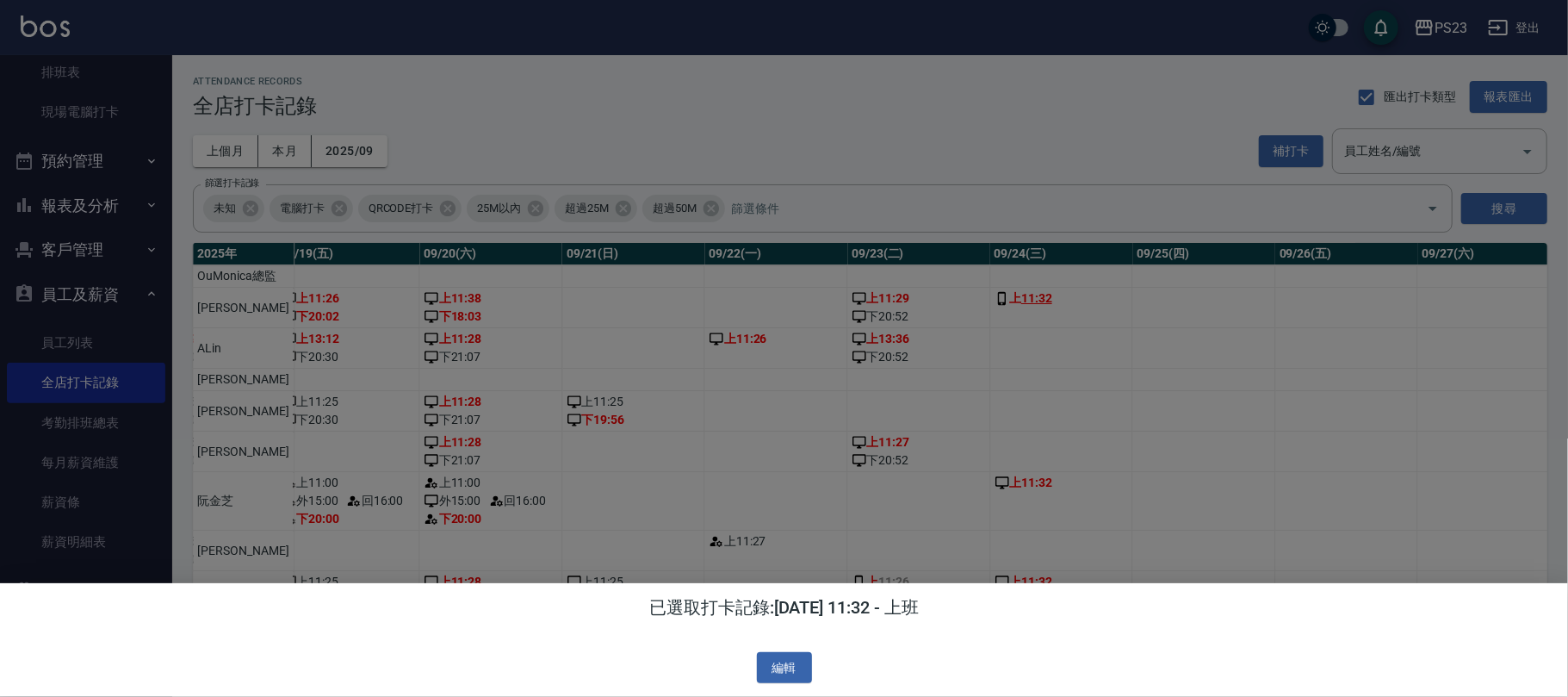
click at [859, 459] on div at bounding box center [784, 348] width 1568 height 697
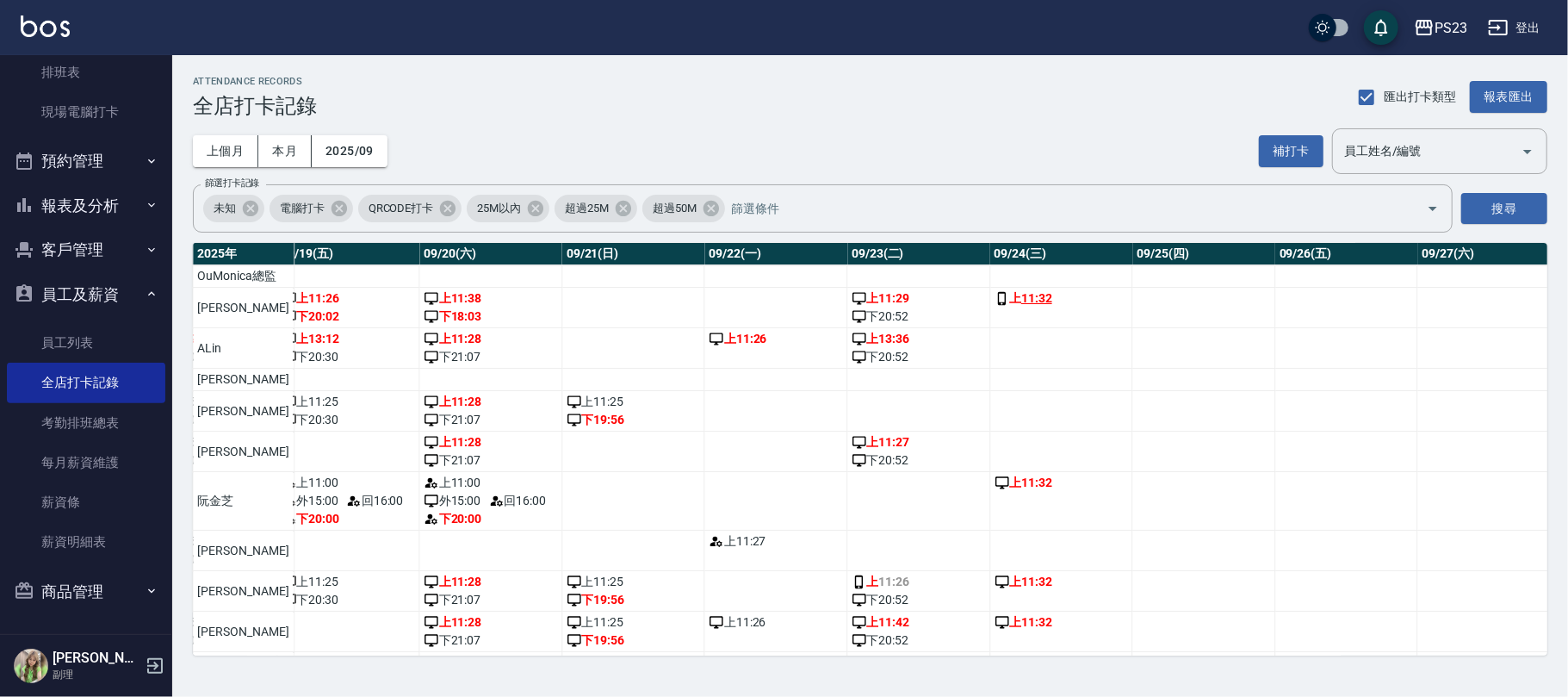
click at [859, 451] on div "上 11:27" at bounding box center [918, 442] width 134 height 18
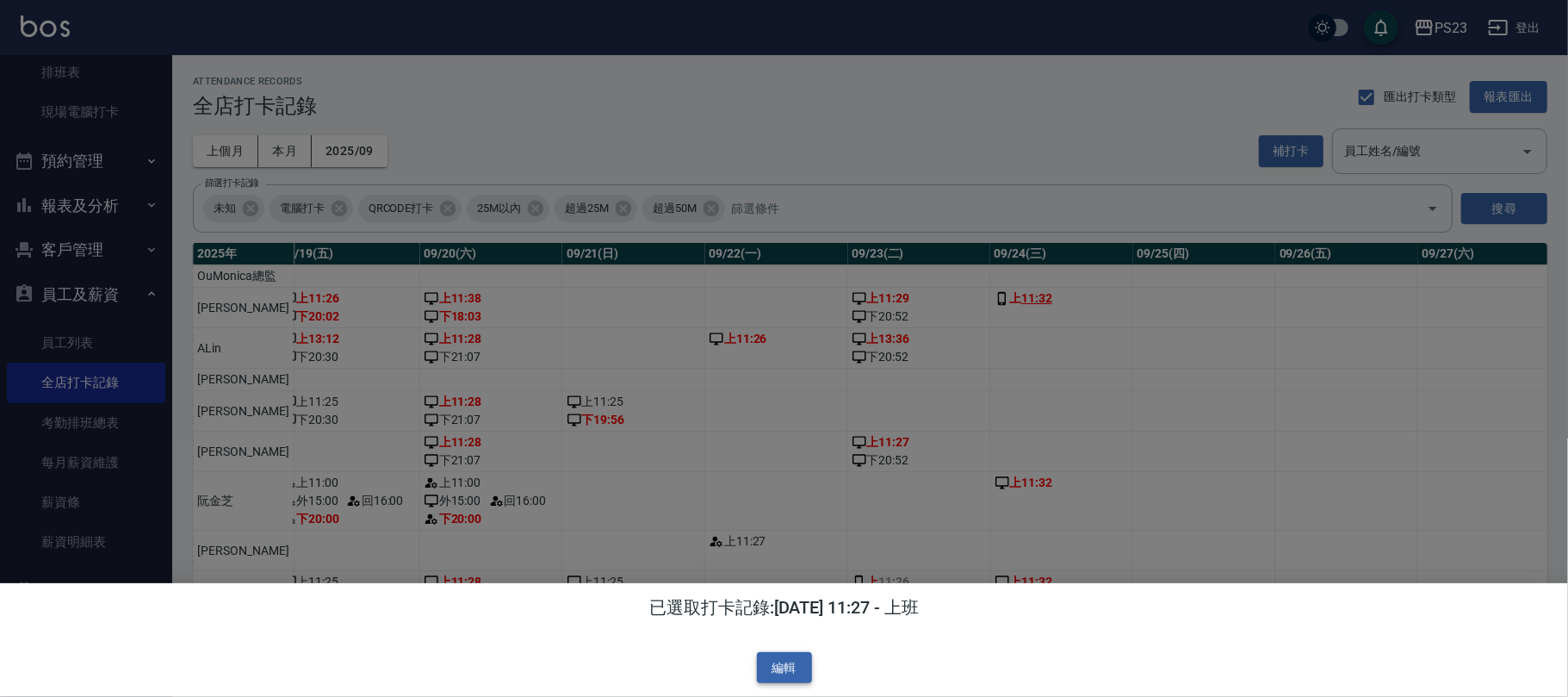
click at [770, 668] on button "編輯" at bounding box center [784, 667] width 55 height 32
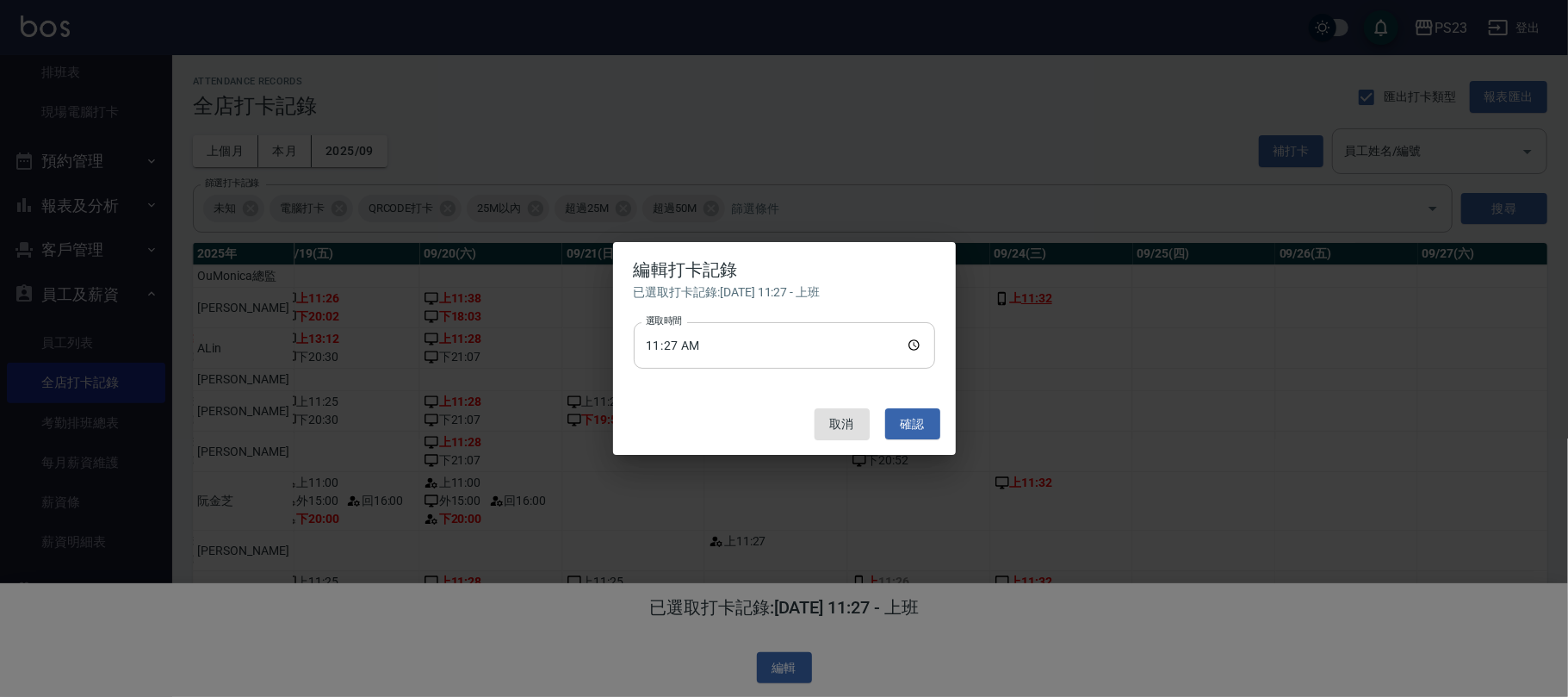
click at [775, 340] on input "11:27" at bounding box center [784, 345] width 301 height 46
drag, startPoint x: 716, startPoint y: 342, endPoint x: 707, endPoint y: 342, distance: 9.0
click at [713, 342] on input "11:27" at bounding box center [784, 345] width 301 height 46
click at [704, 342] on input "11:27" at bounding box center [784, 345] width 301 height 46
type input "11:30"
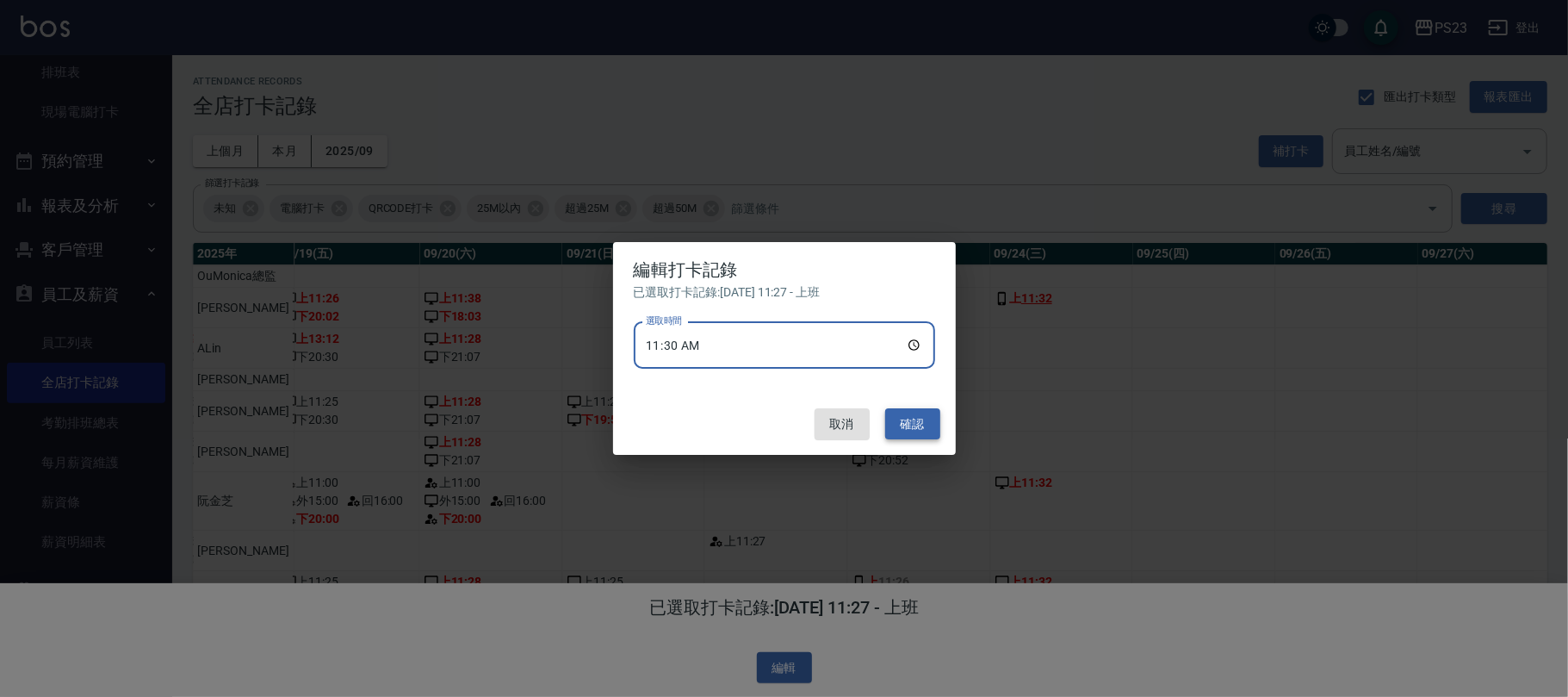
click at [916, 422] on button "確認" at bounding box center [913, 424] width 55 height 32
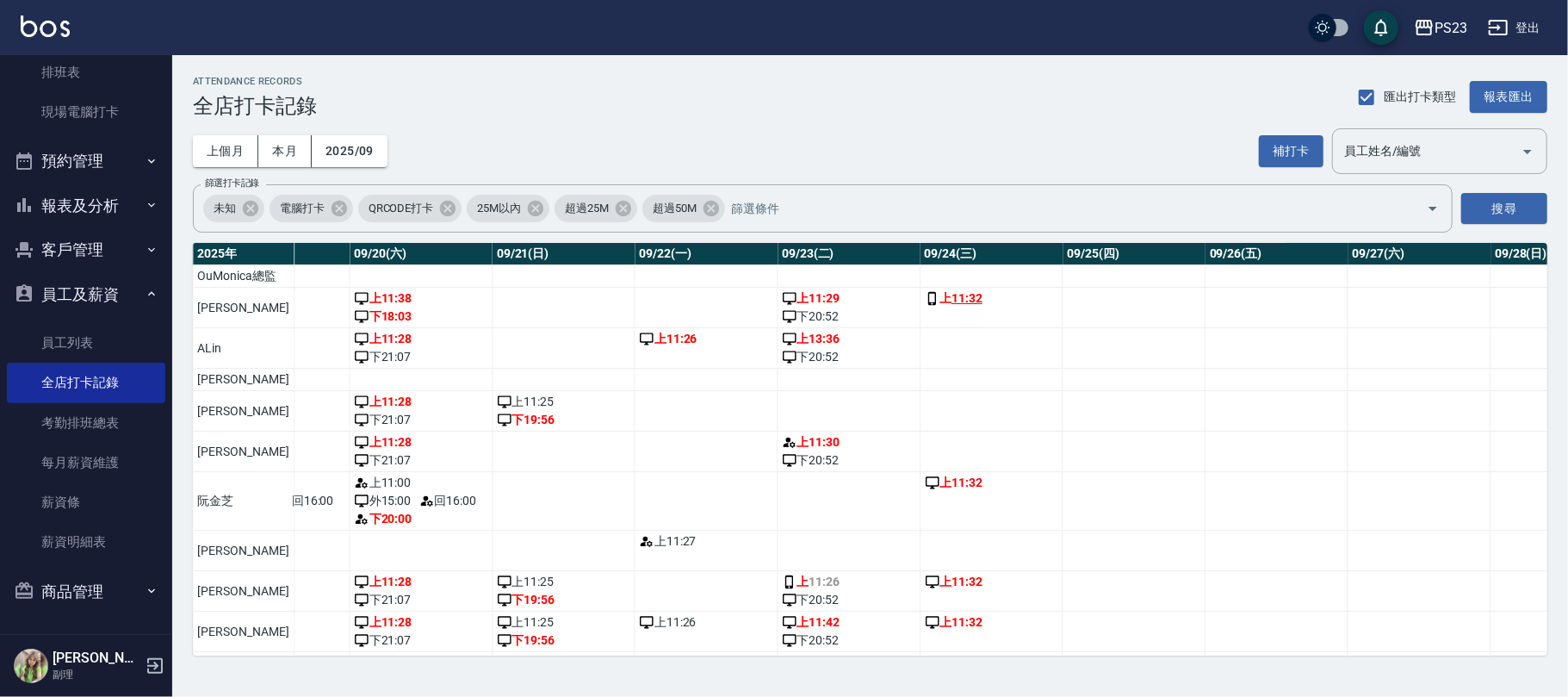
scroll to position [0, 2783]
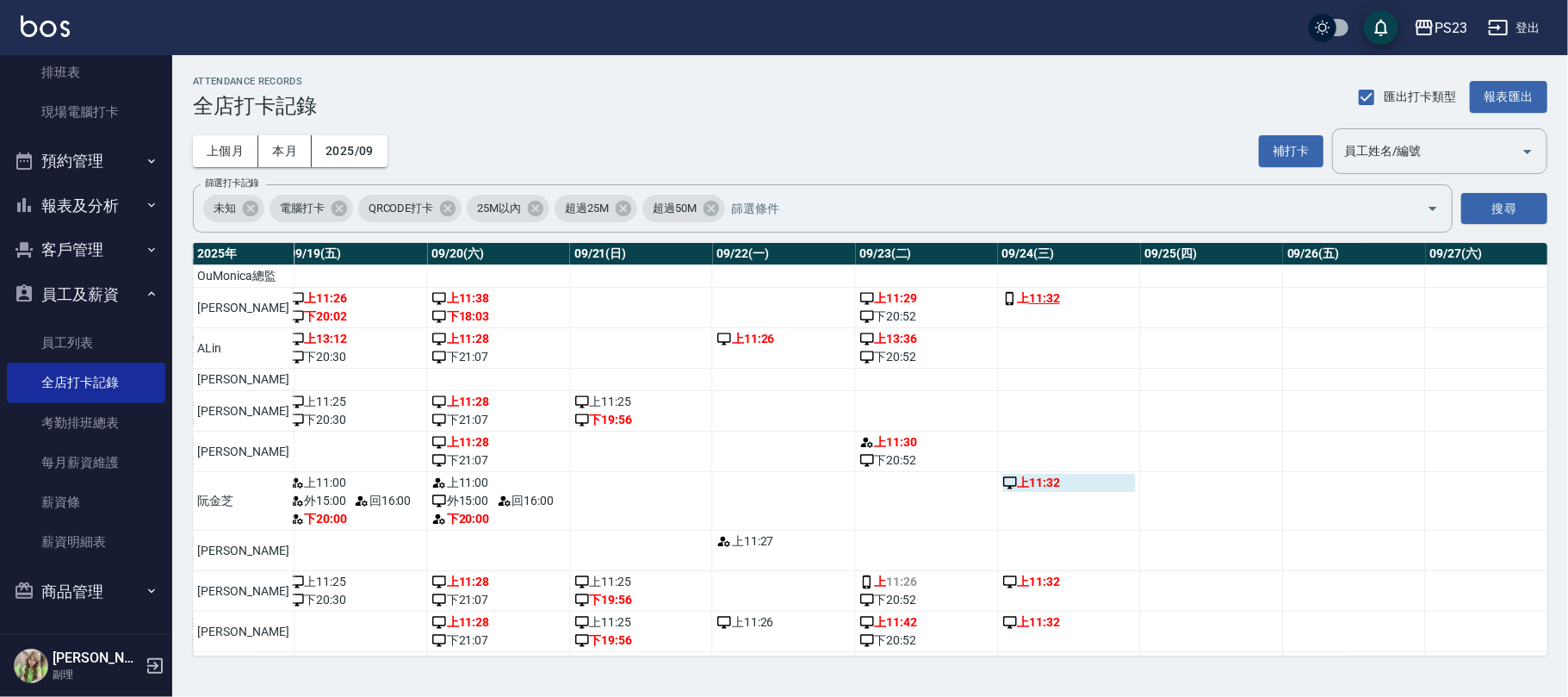
click at [1019, 492] on div "上 11:32" at bounding box center [1069, 483] width 134 height 18
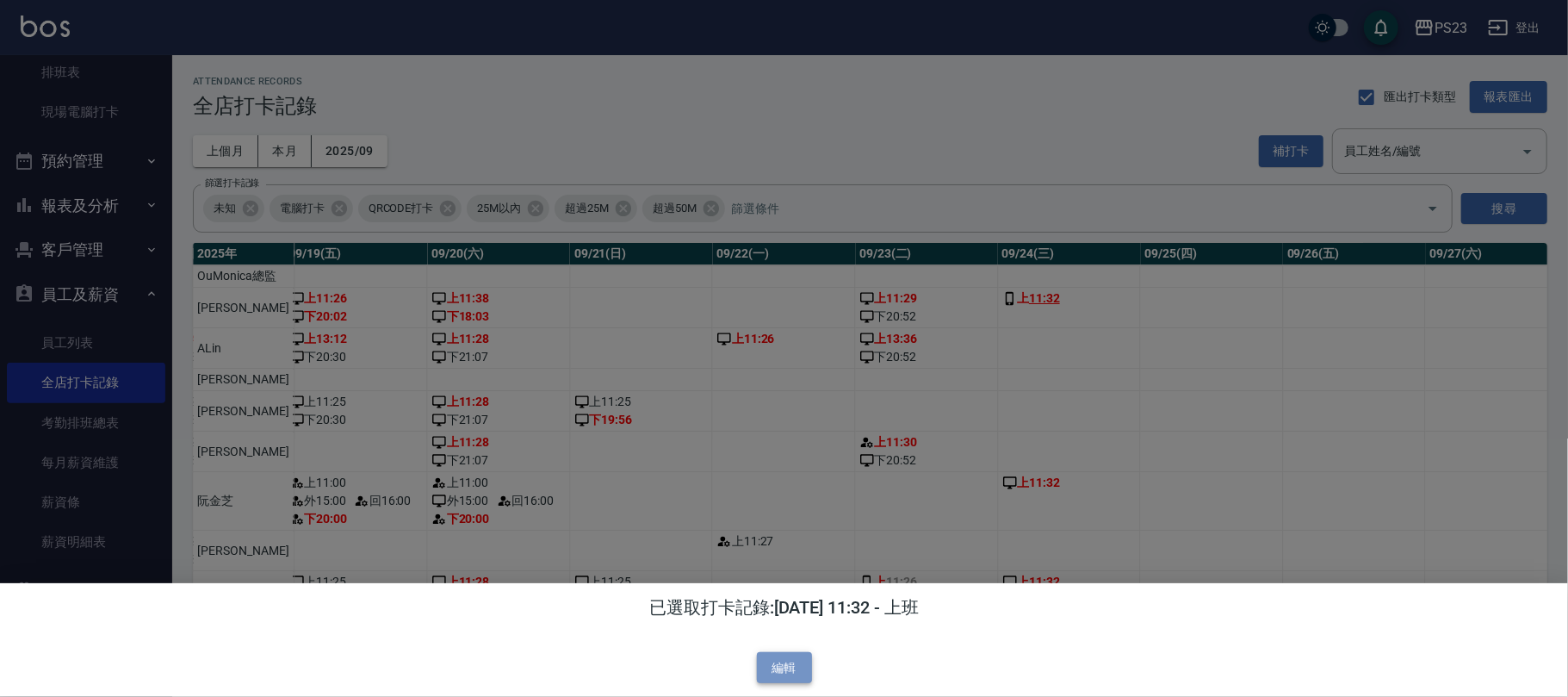
click at [778, 660] on button "編輯" at bounding box center [784, 667] width 55 height 32
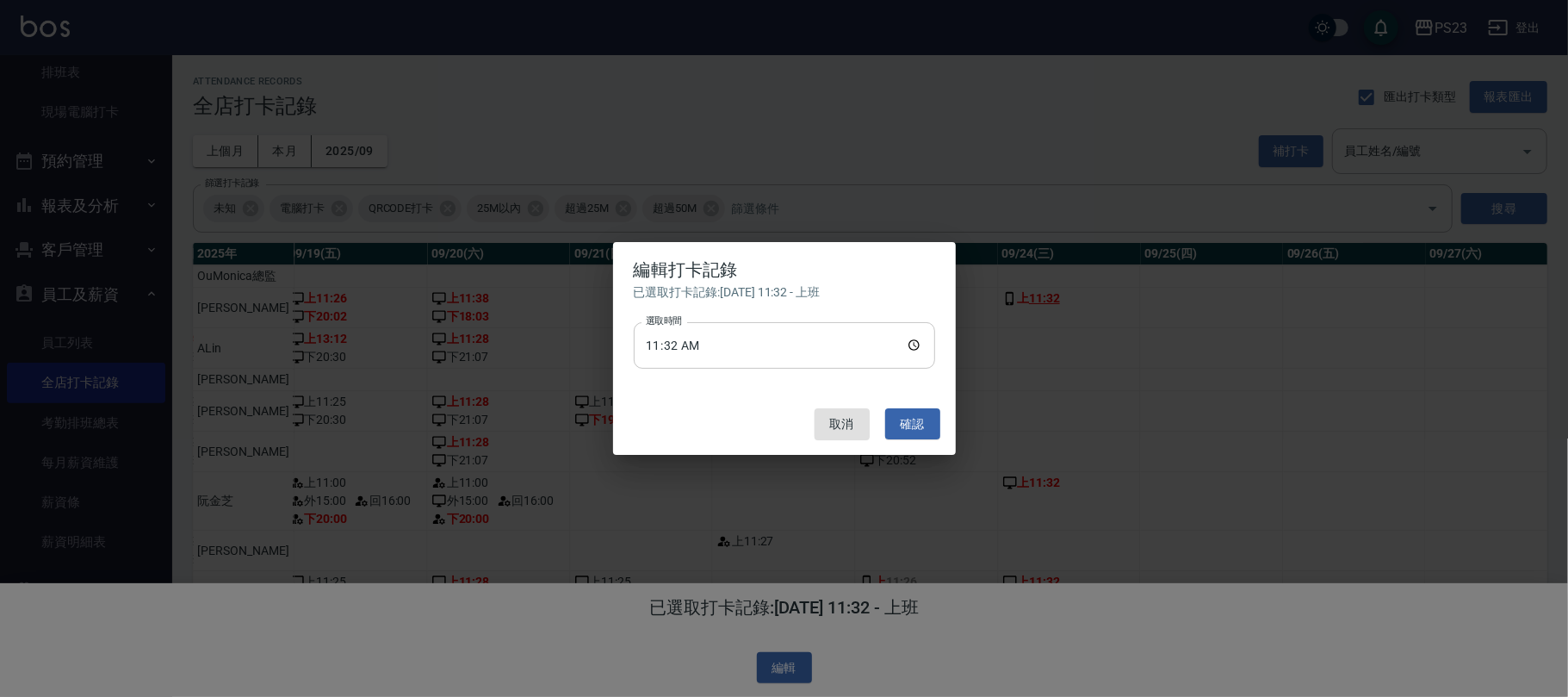
click at [734, 335] on input "11:32" at bounding box center [784, 345] width 301 height 46
click at [732, 341] on input "11:32" at bounding box center [784, 345] width 301 height 46
click at [699, 345] on input "11:32" at bounding box center [784, 345] width 301 height 46
type input "11:30"
click at [904, 426] on button "確認" at bounding box center [913, 424] width 55 height 32
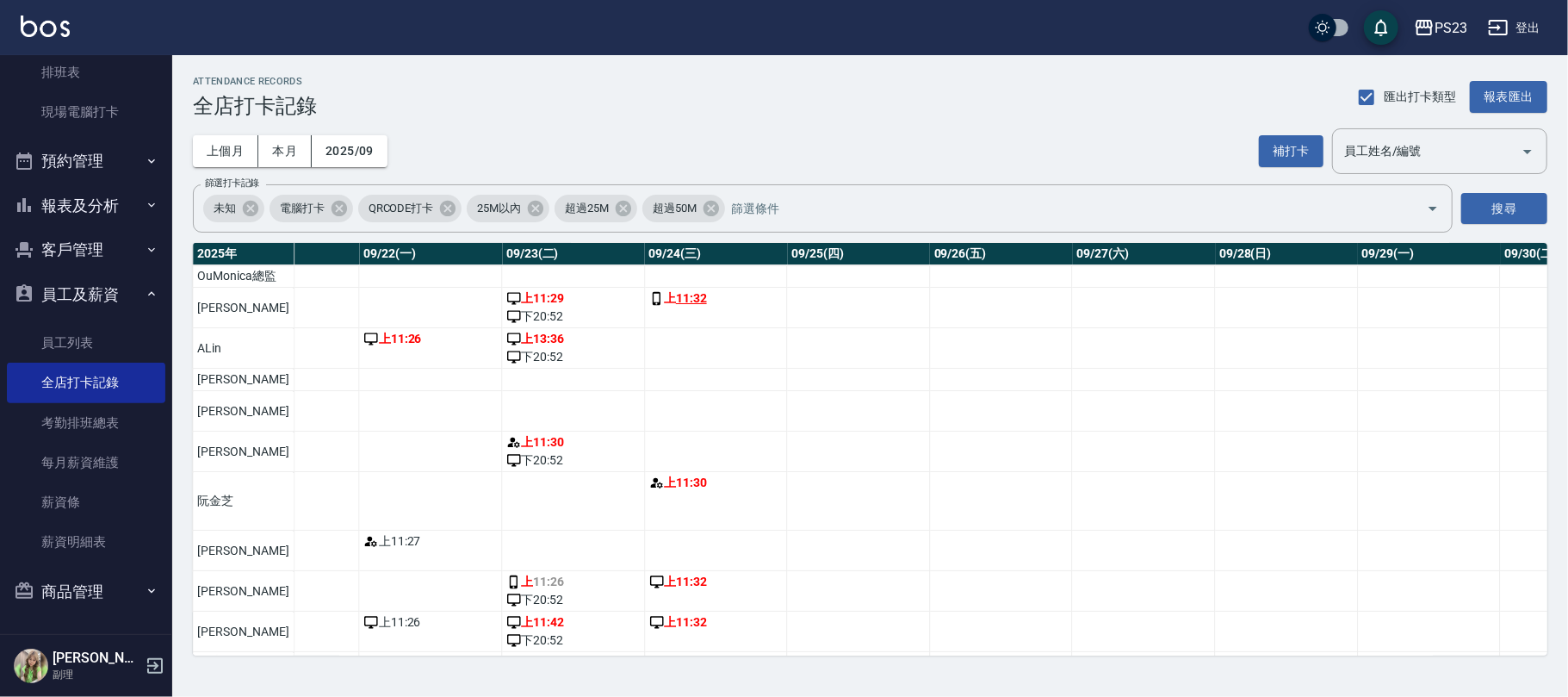
scroll to position [79, 3135]
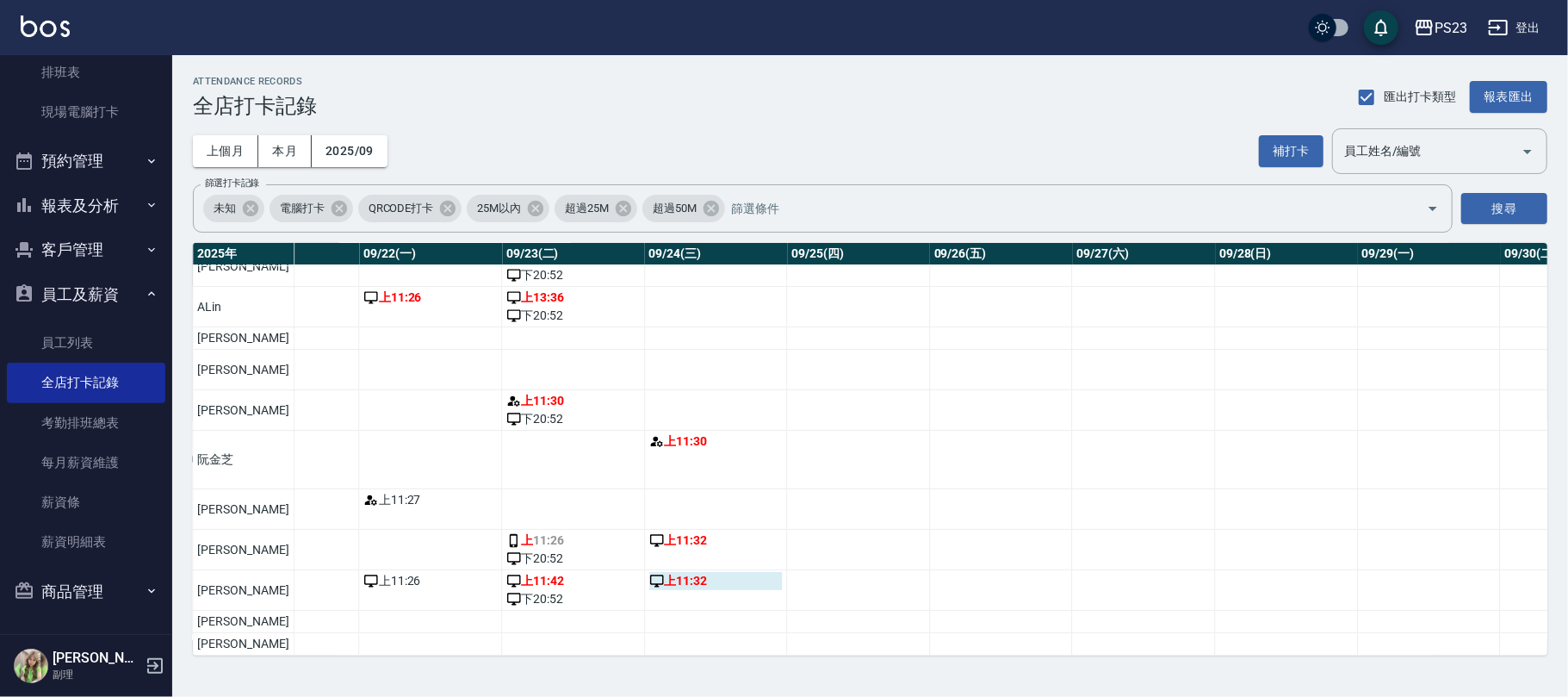
click at [659, 571] on div "上 11:32" at bounding box center [715, 581] width 134 height 18
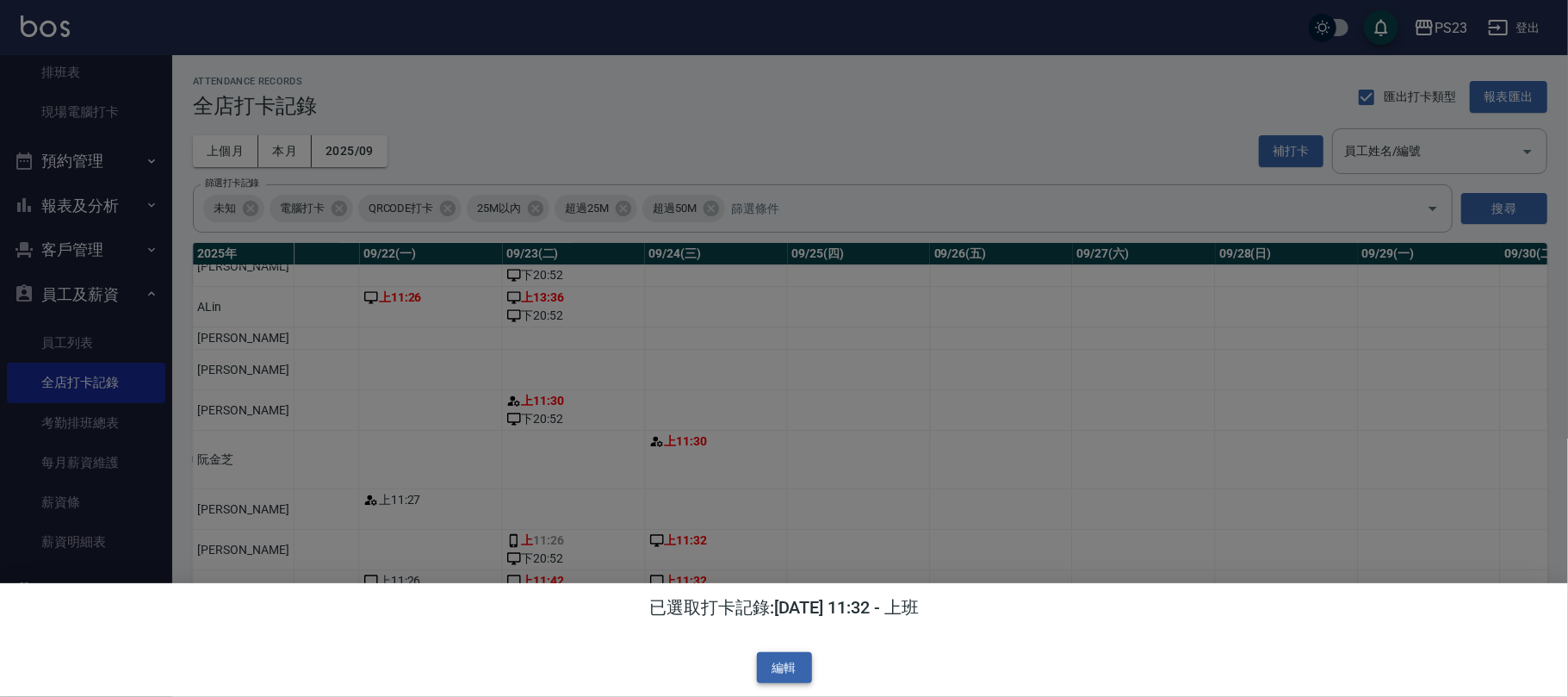
click at [773, 668] on button "編輯" at bounding box center [784, 667] width 55 height 32
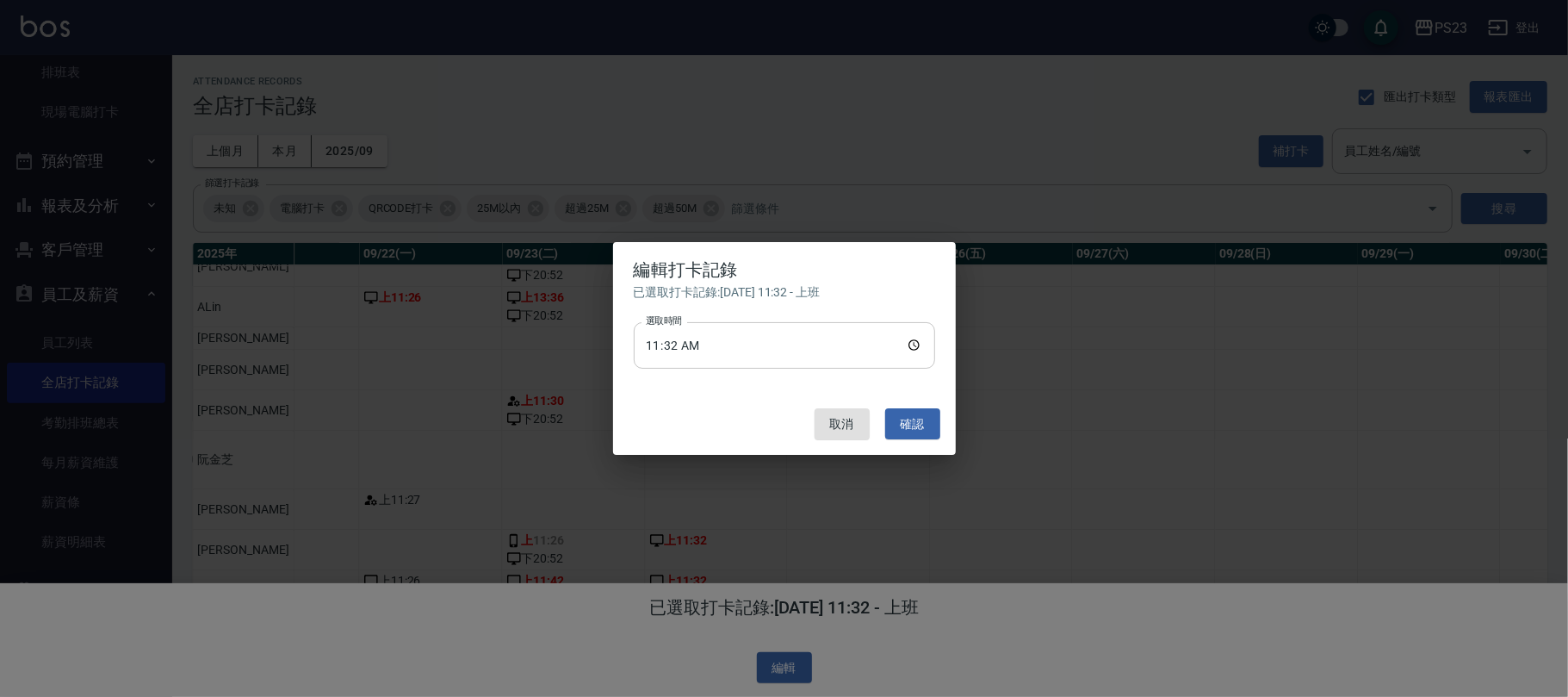
click at [730, 327] on input "11:32" at bounding box center [784, 345] width 301 height 46
click at [724, 340] on input "11:32" at bounding box center [784, 345] width 301 height 46
click at [713, 350] on input "11:32" at bounding box center [784, 345] width 301 height 46
click at [714, 348] on input "11:32" at bounding box center [784, 345] width 301 height 46
click at [707, 338] on input "11:32" at bounding box center [784, 345] width 301 height 46
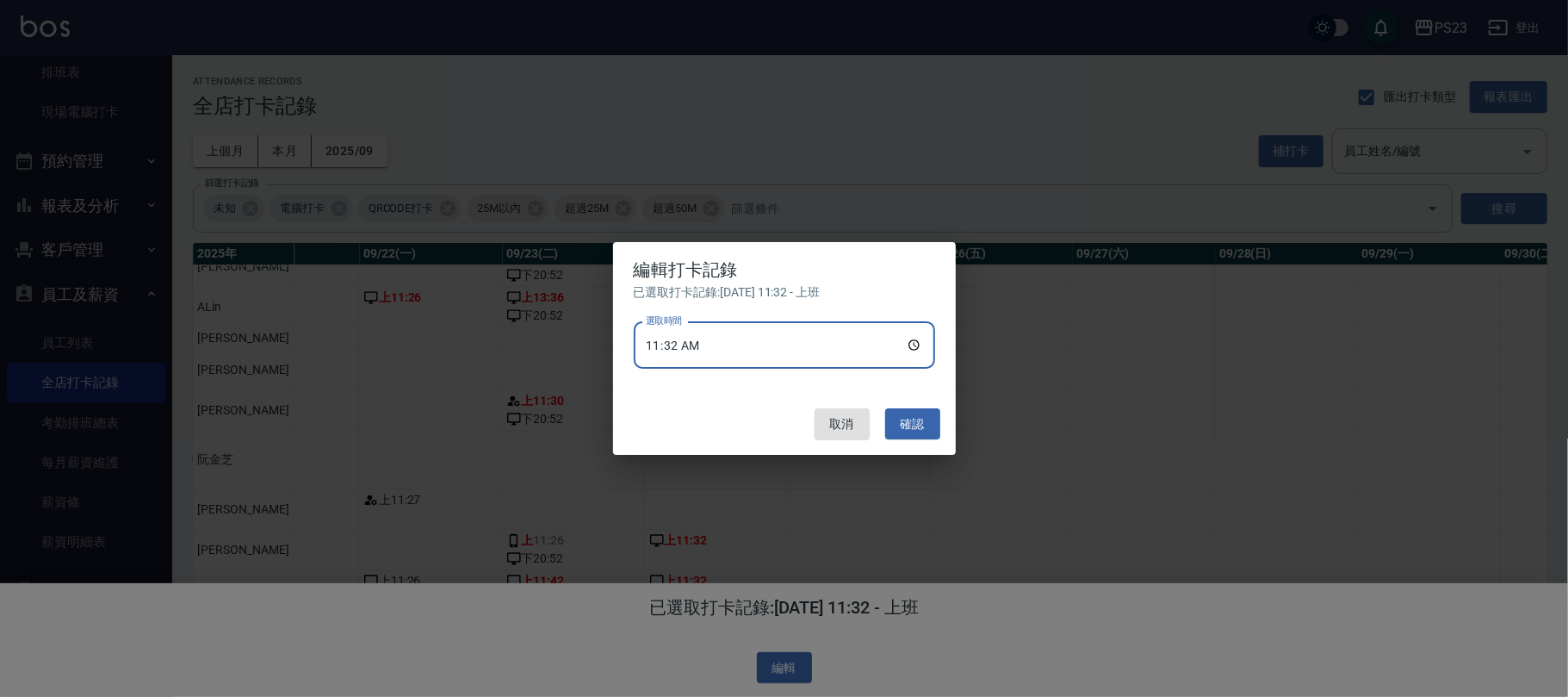
click at [699, 341] on input "11:32" at bounding box center [784, 345] width 301 height 46
type input "11:30"
click at [928, 420] on button "確認" at bounding box center [913, 424] width 55 height 32
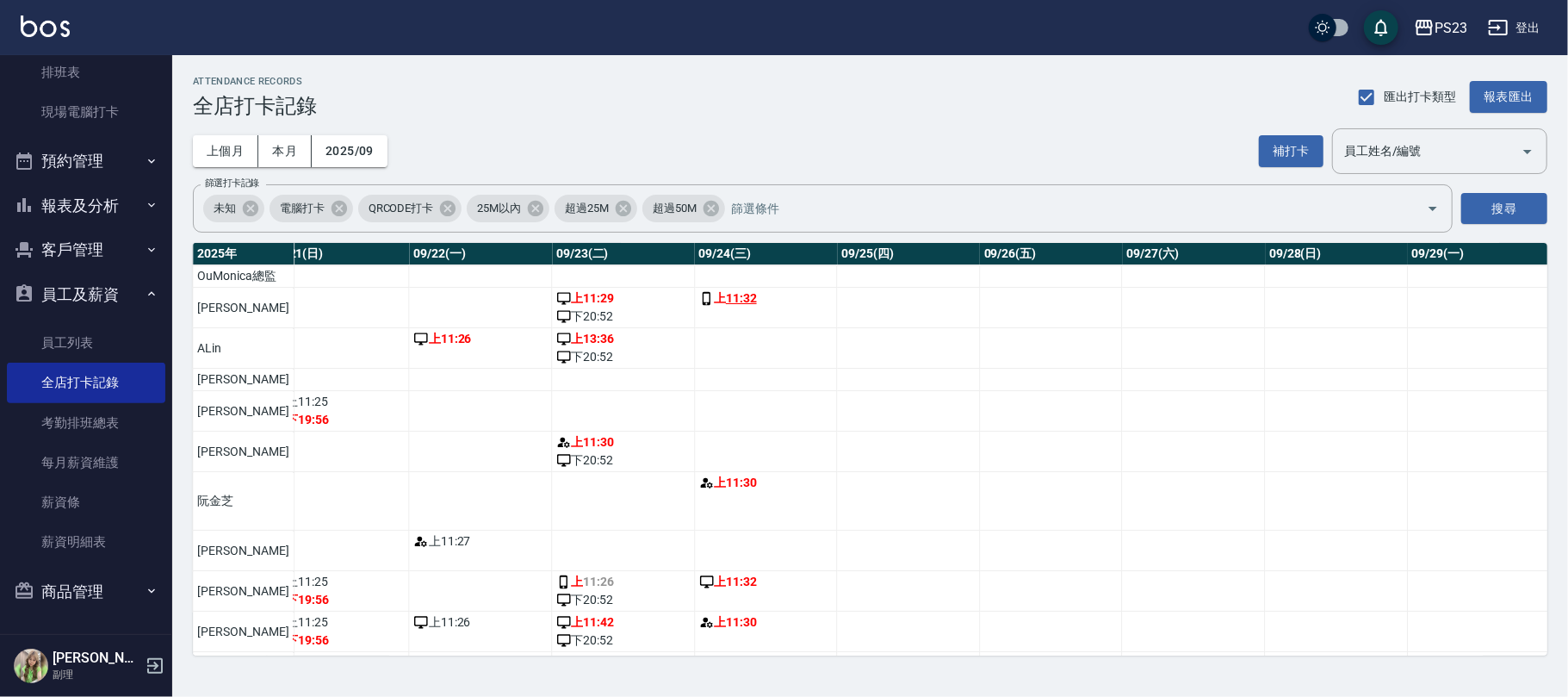
scroll to position [79, 3085]
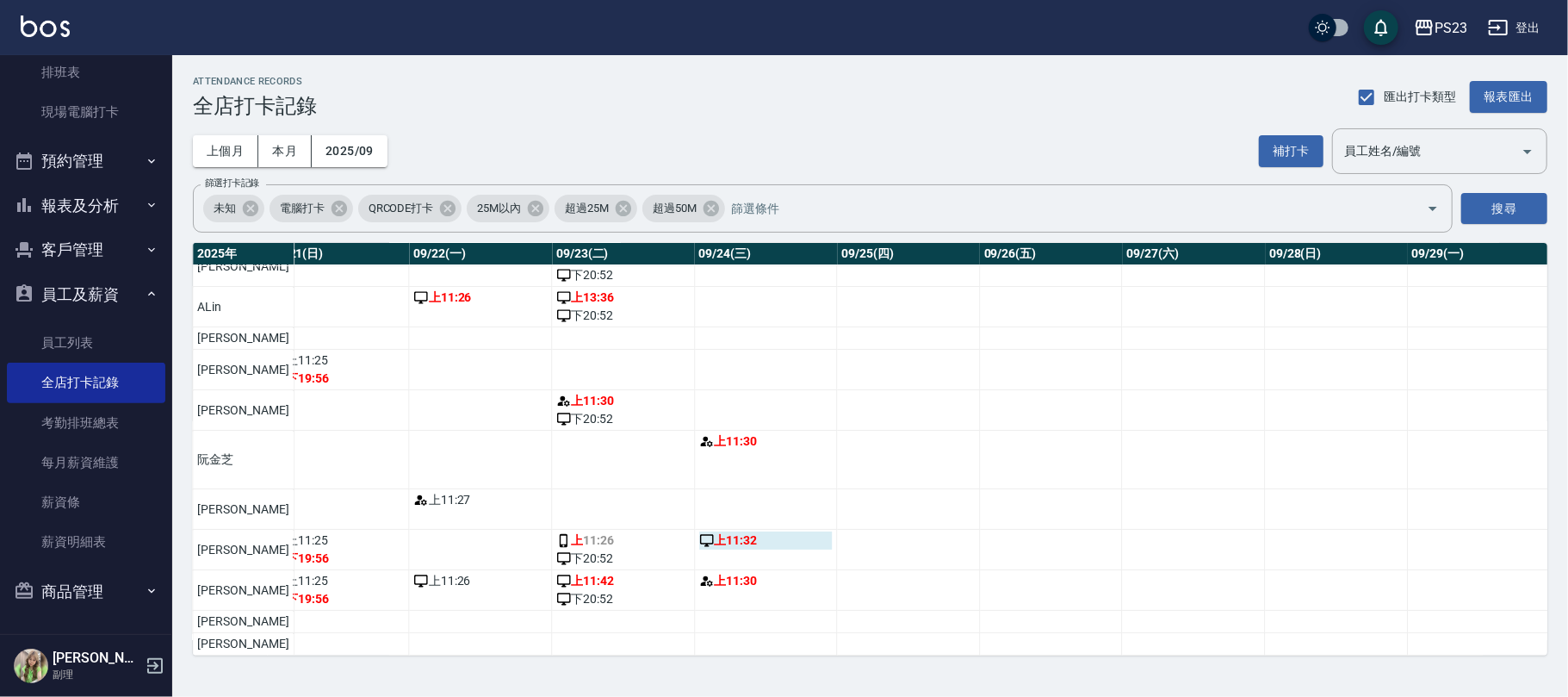
click at [720, 532] on div "上 11:32" at bounding box center [765, 541] width 134 height 18
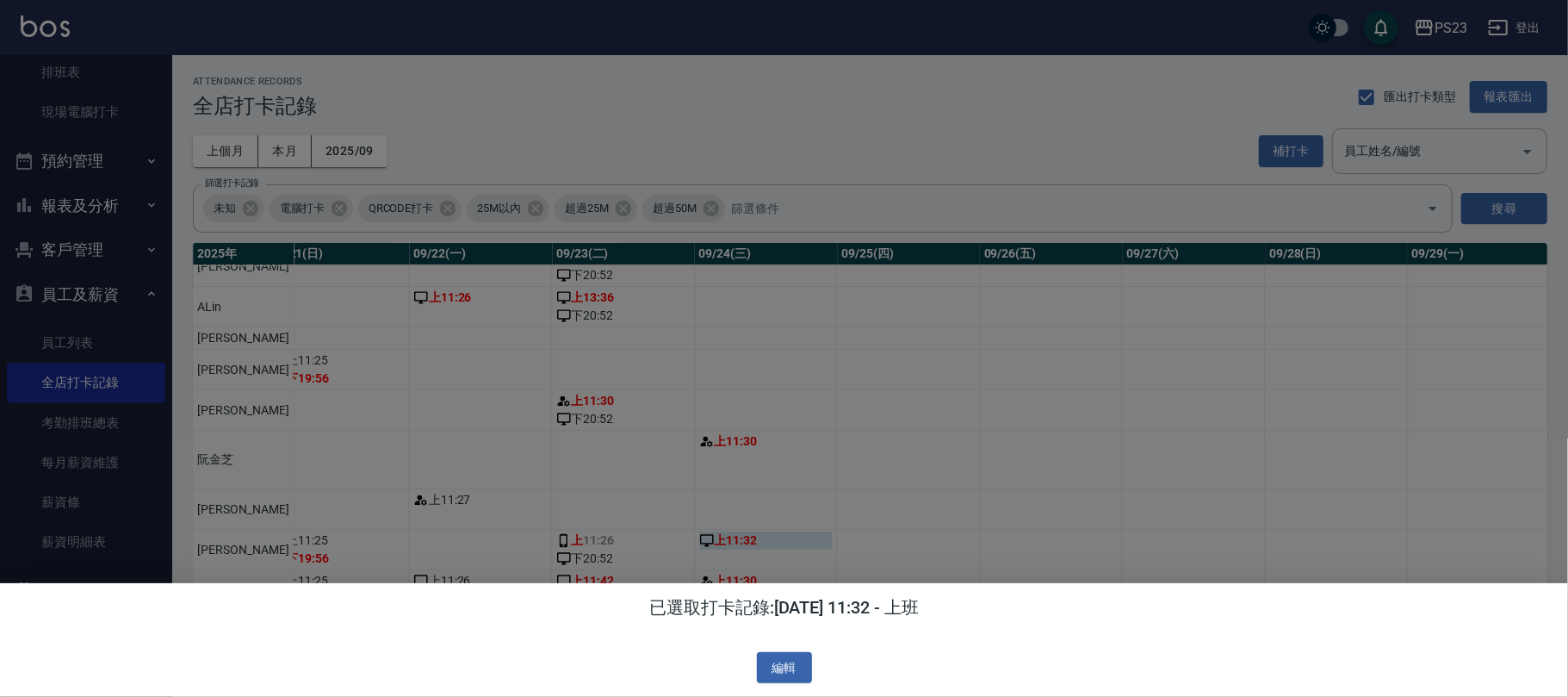
click at [720, 525] on div at bounding box center [784, 348] width 1568 height 697
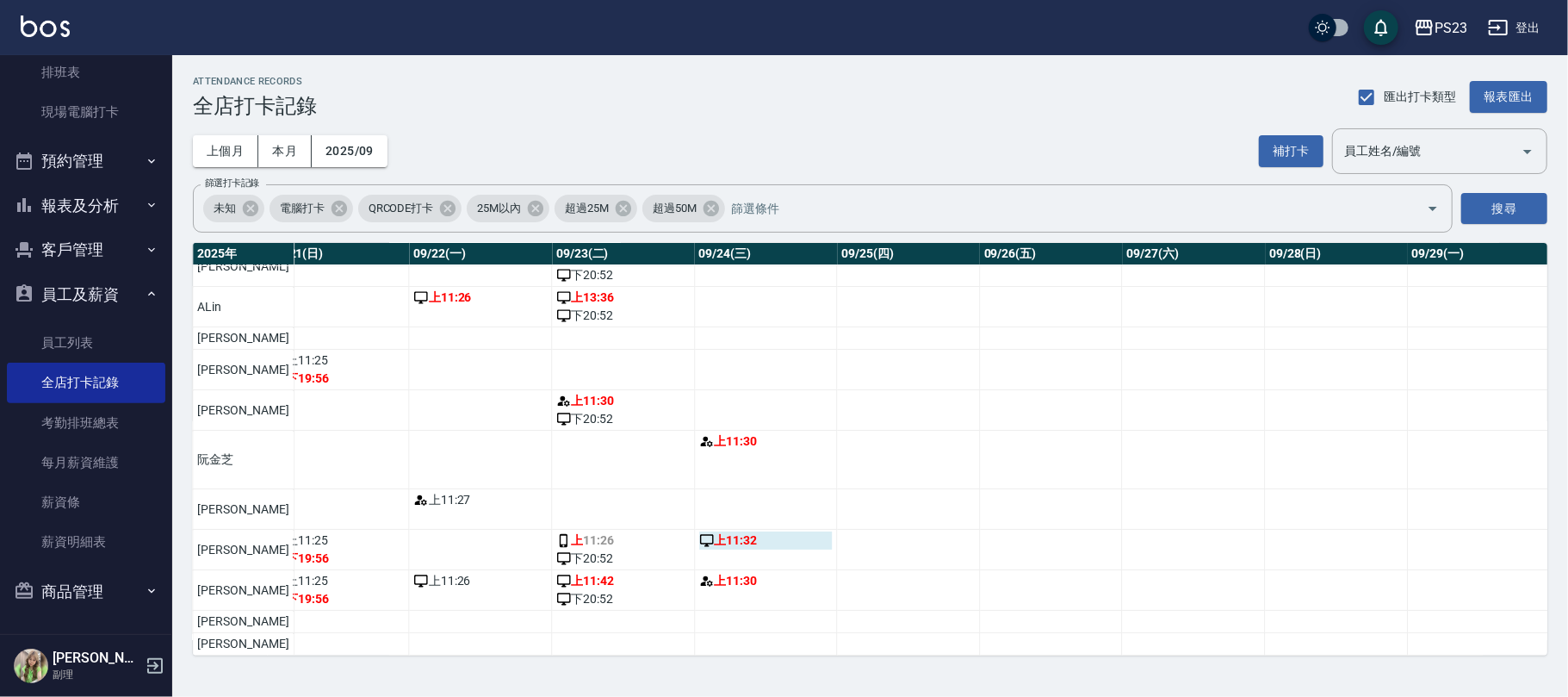
click at [713, 532] on div "上 11:32" at bounding box center [765, 541] width 134 height 18
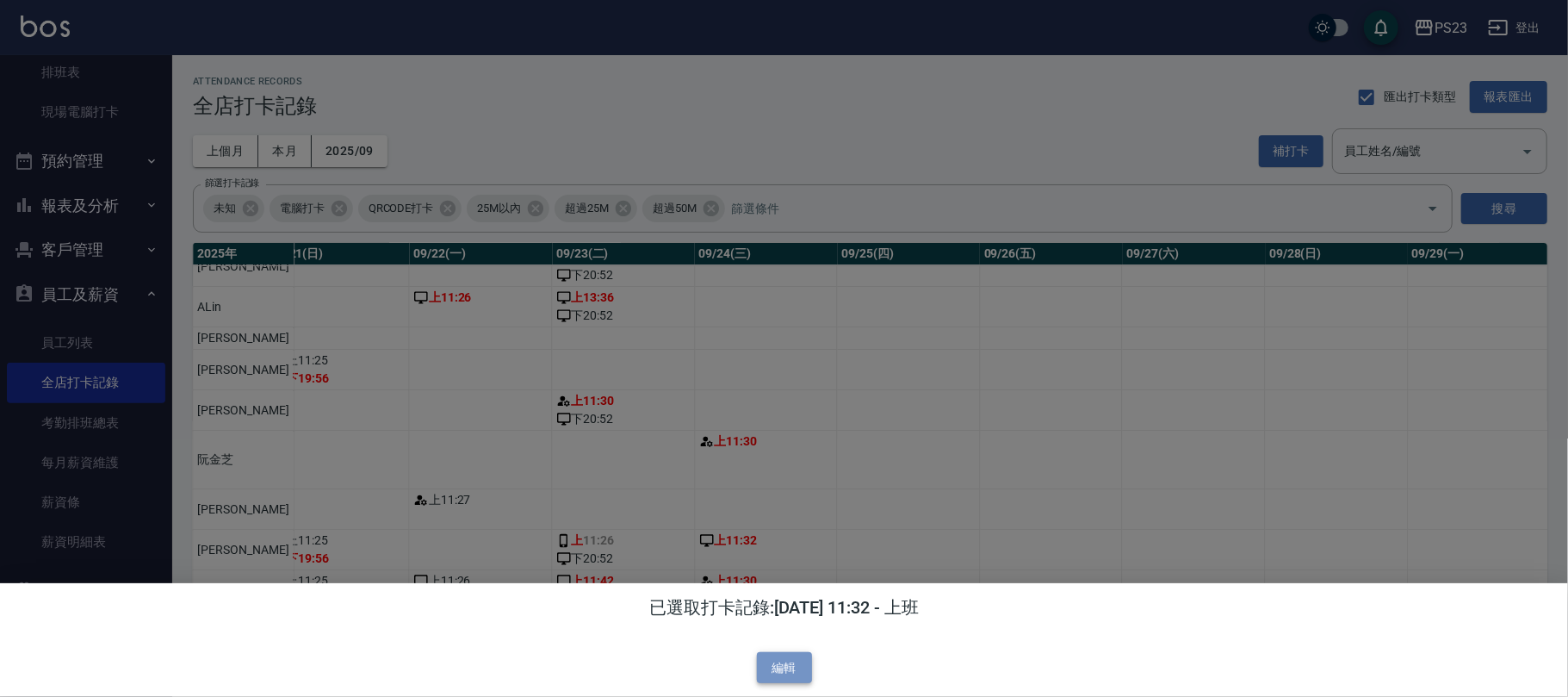
click at [776, 661] on button "編輯" at bounding box center [784, 667] width 55 height 32
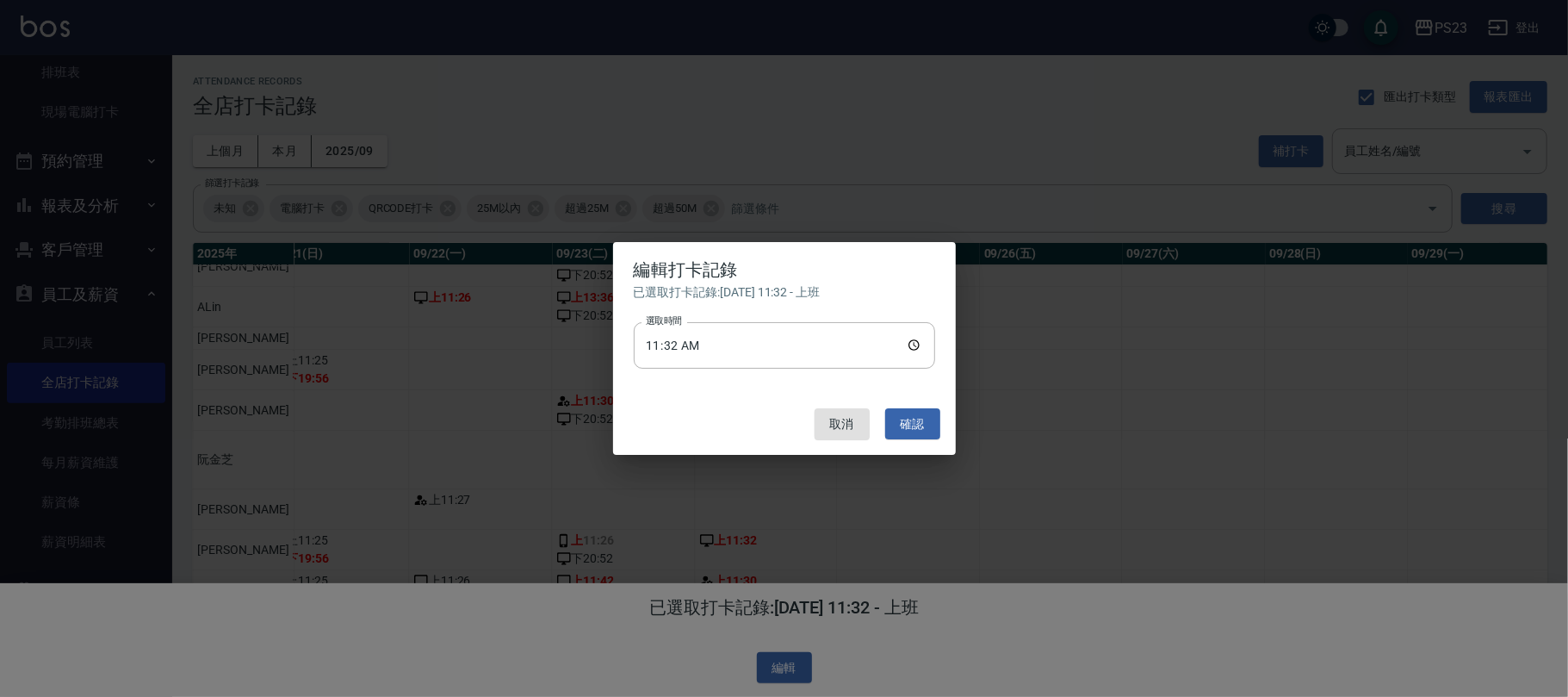
click at [748, 318] on div "已選取打卡記錄: 2025/09/24 11:32 - 上班 選取時間 11:32 選取時間" at bounding box center [784, 330] width 301 height 92
click at [737, 334] on input "11:32" at bounding box center [784, 345] width 301 height 46
click at [735, 339] on input "11:32" at bounding box center [784, 345] width 301 height 46
click at [724, 331] on input "11:32" at bounding box center [784, 345] width 301 height 46
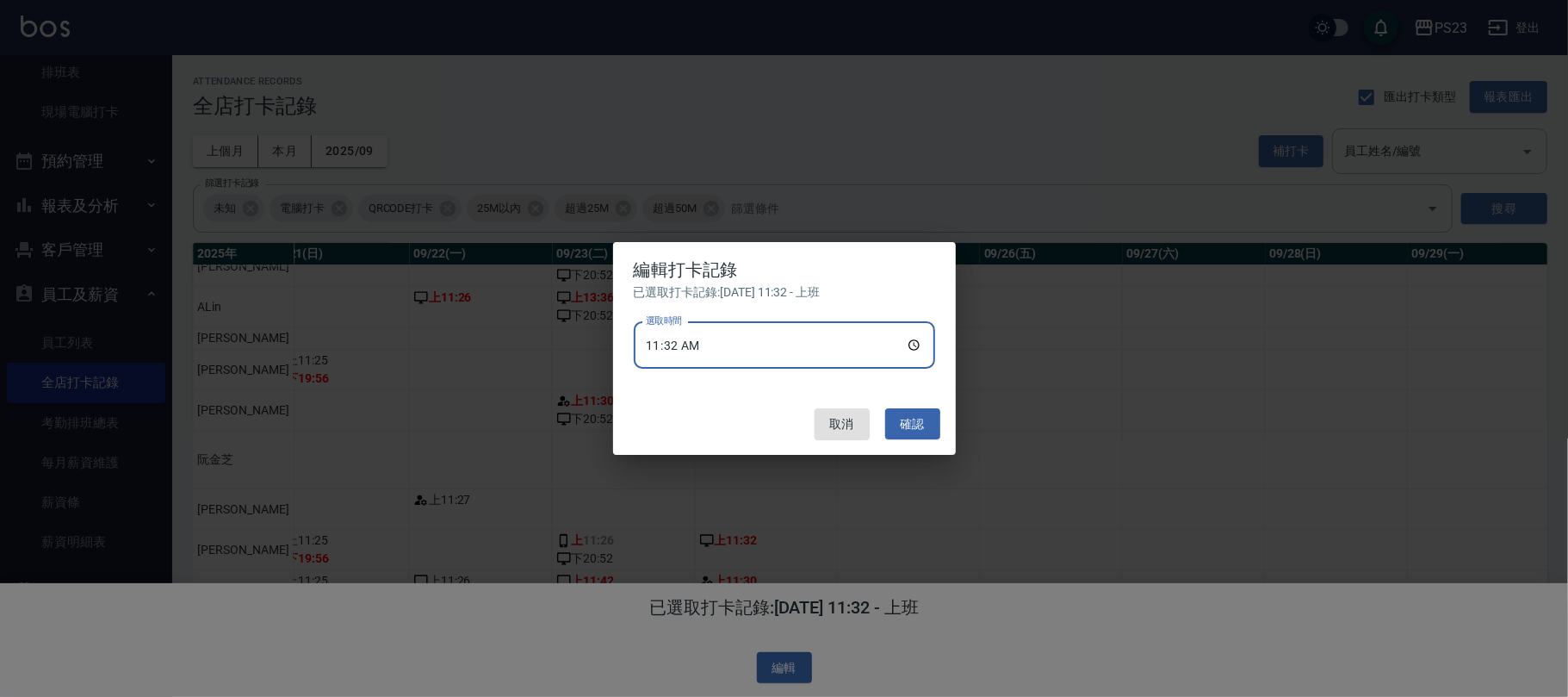
drag, startPoint x: 712, startPoint y: 340, endPoint x: 702, endPoint y: 350, distance: 14.1
click at [711, 341] on input "11:32" at bounding box center [784, 345] width 301 height 46
click at [702, 350] on input "11:32" at bounding box center [784, 345] width 301 height 46
type input "11:30"
click at [931, 427] on button "確認" at bounding box center [913, 424] width 55 height 32
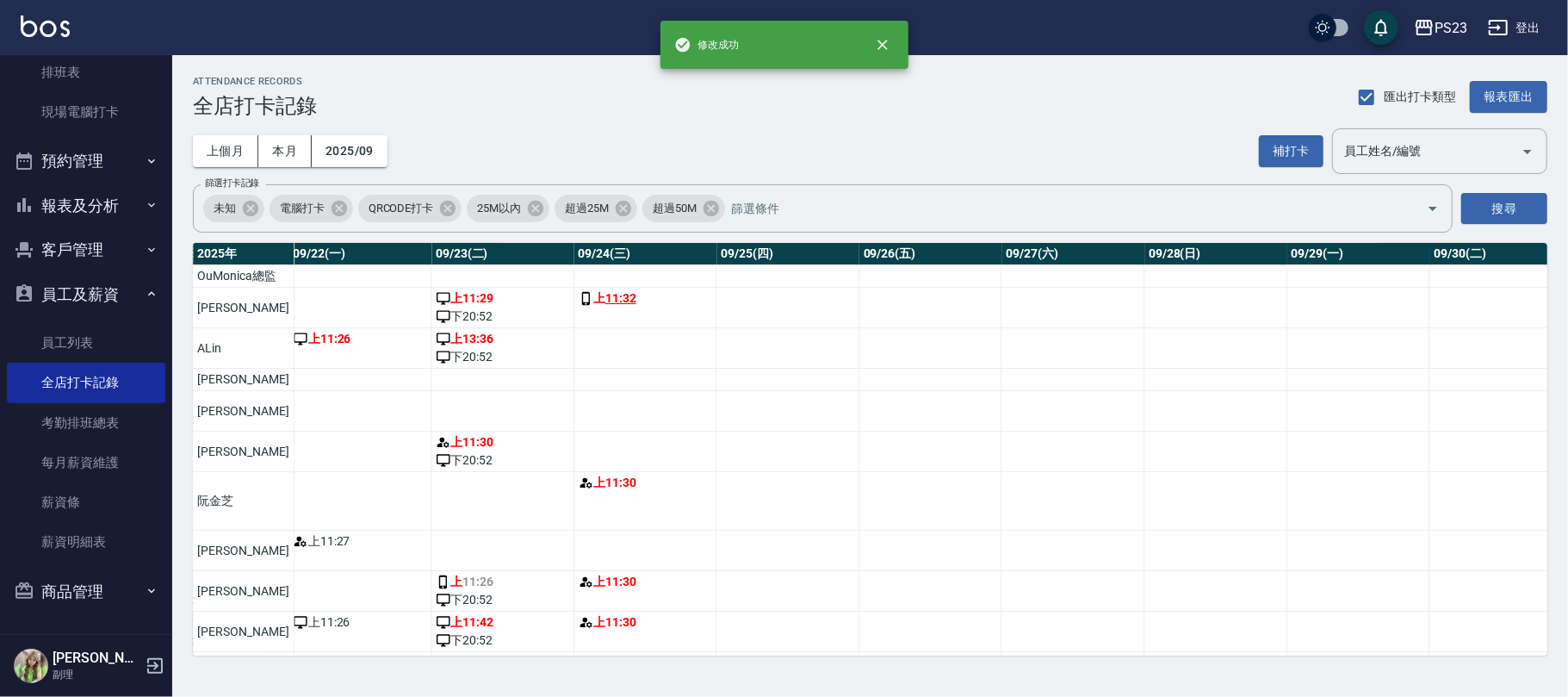
scroll to position [0, 2930]
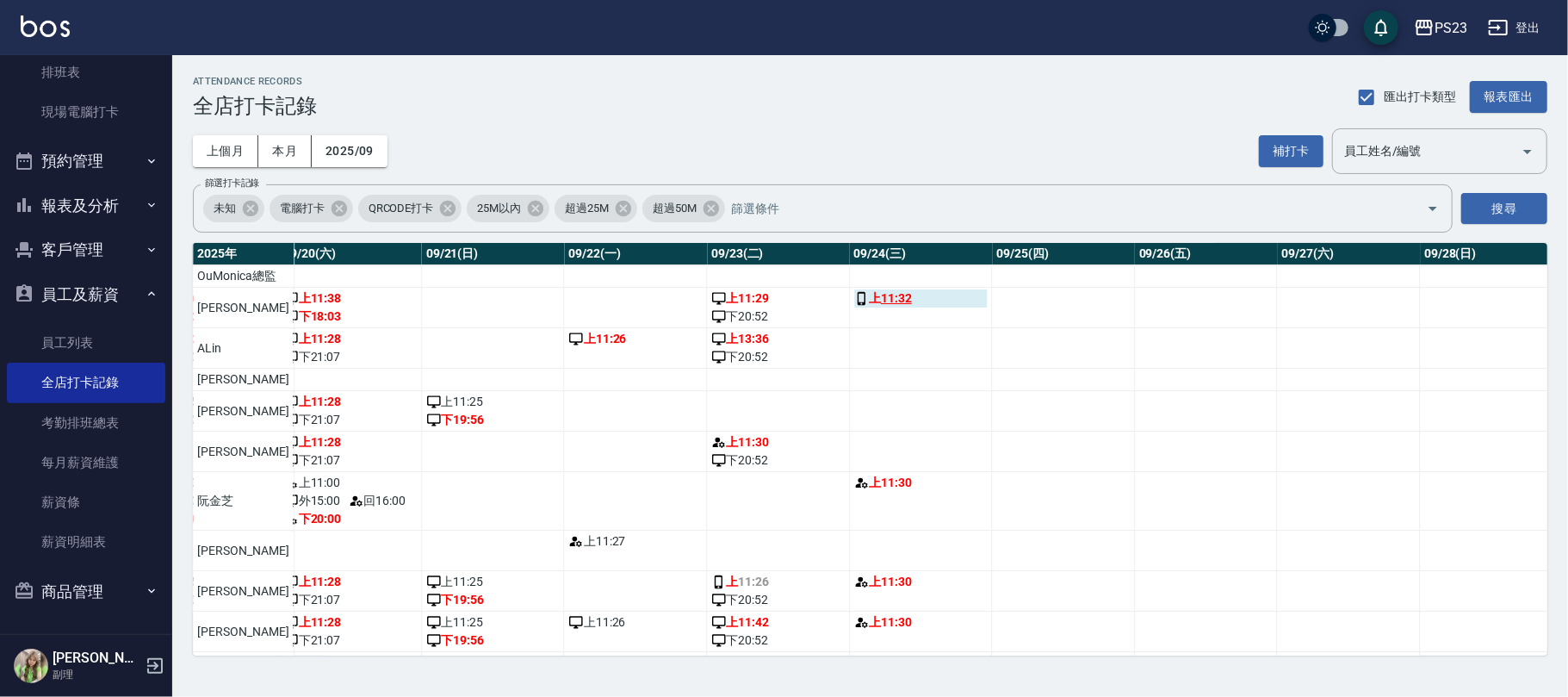
click at [880, 307] on link "11:32" at bounding box center [896, 298] width 31 height 18
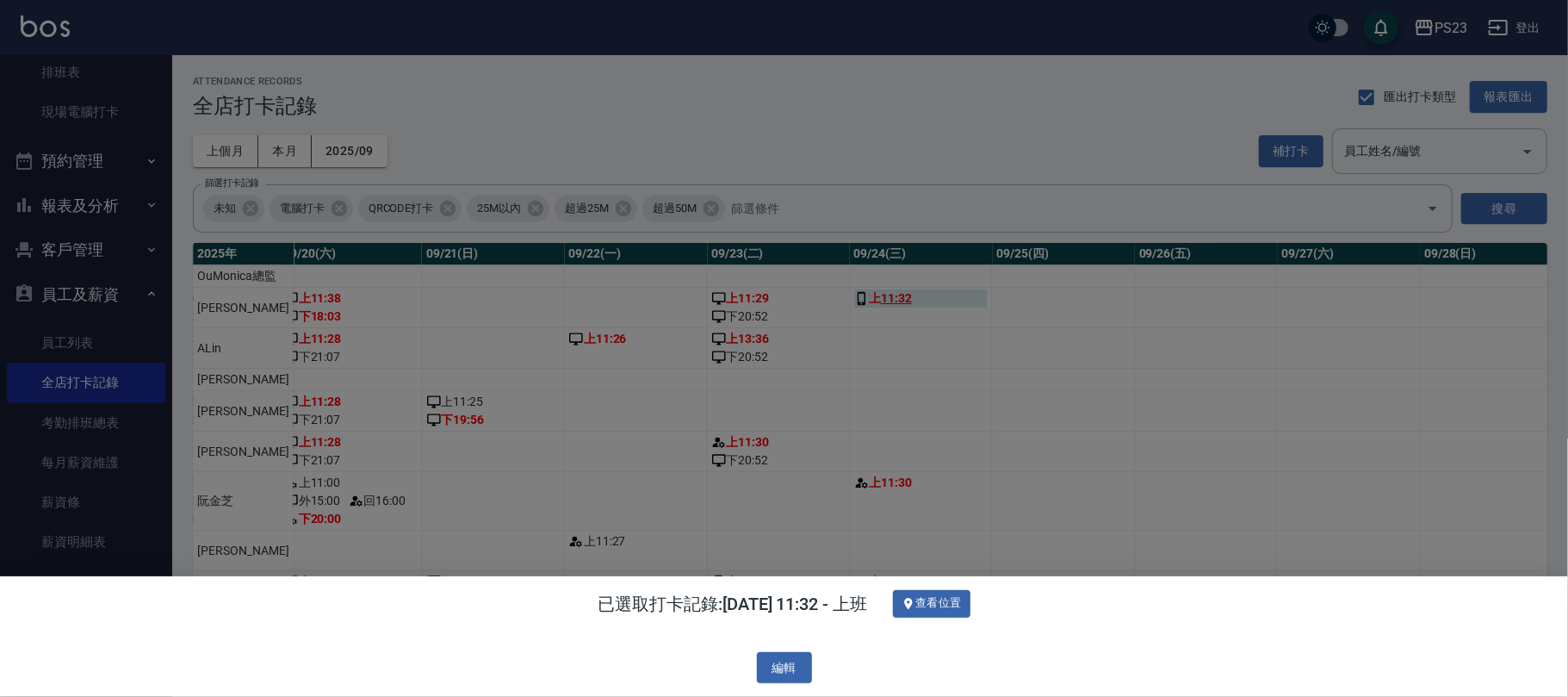
click at [857, 308] on div at bounding box center [784, 348] width 1568 height 697
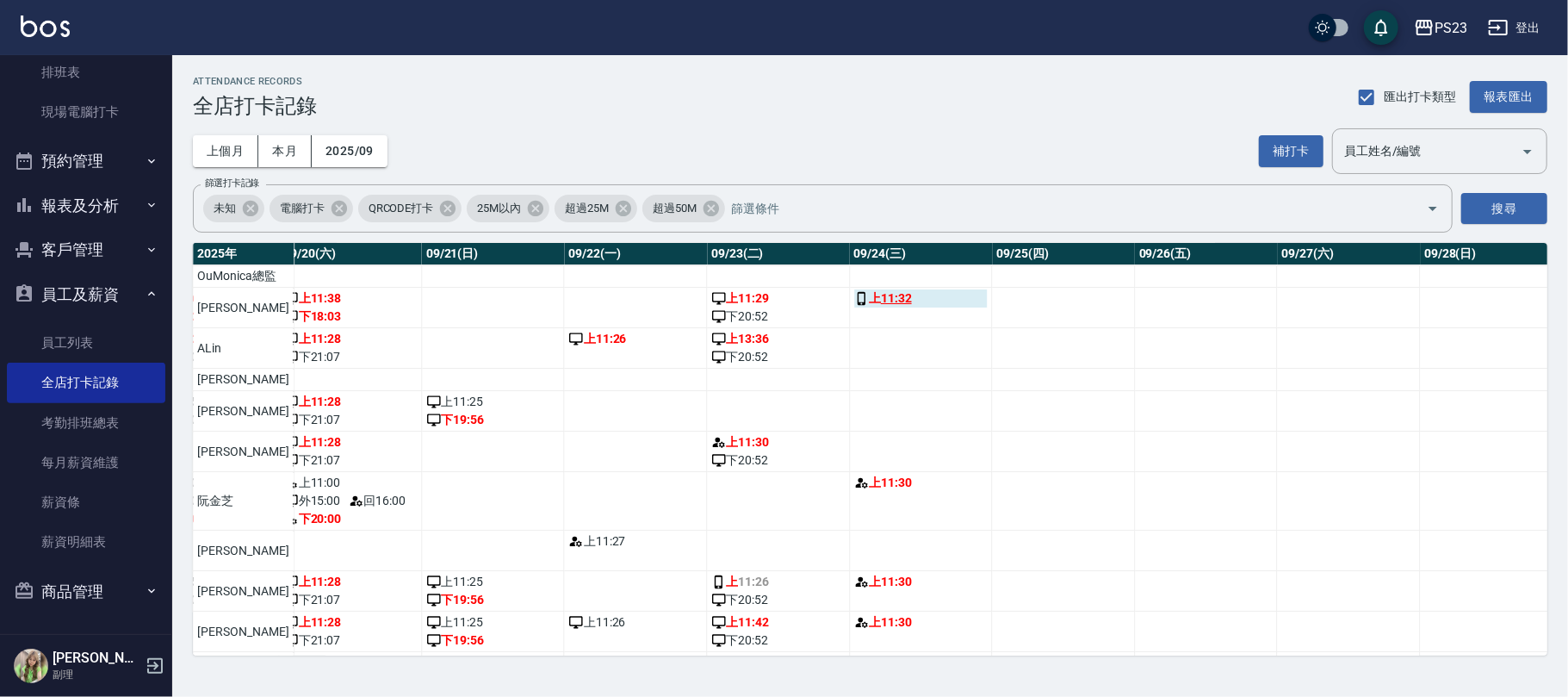
click at [880, 307] on link "11:32" at bounding box center [896, 298] width 31 height 18
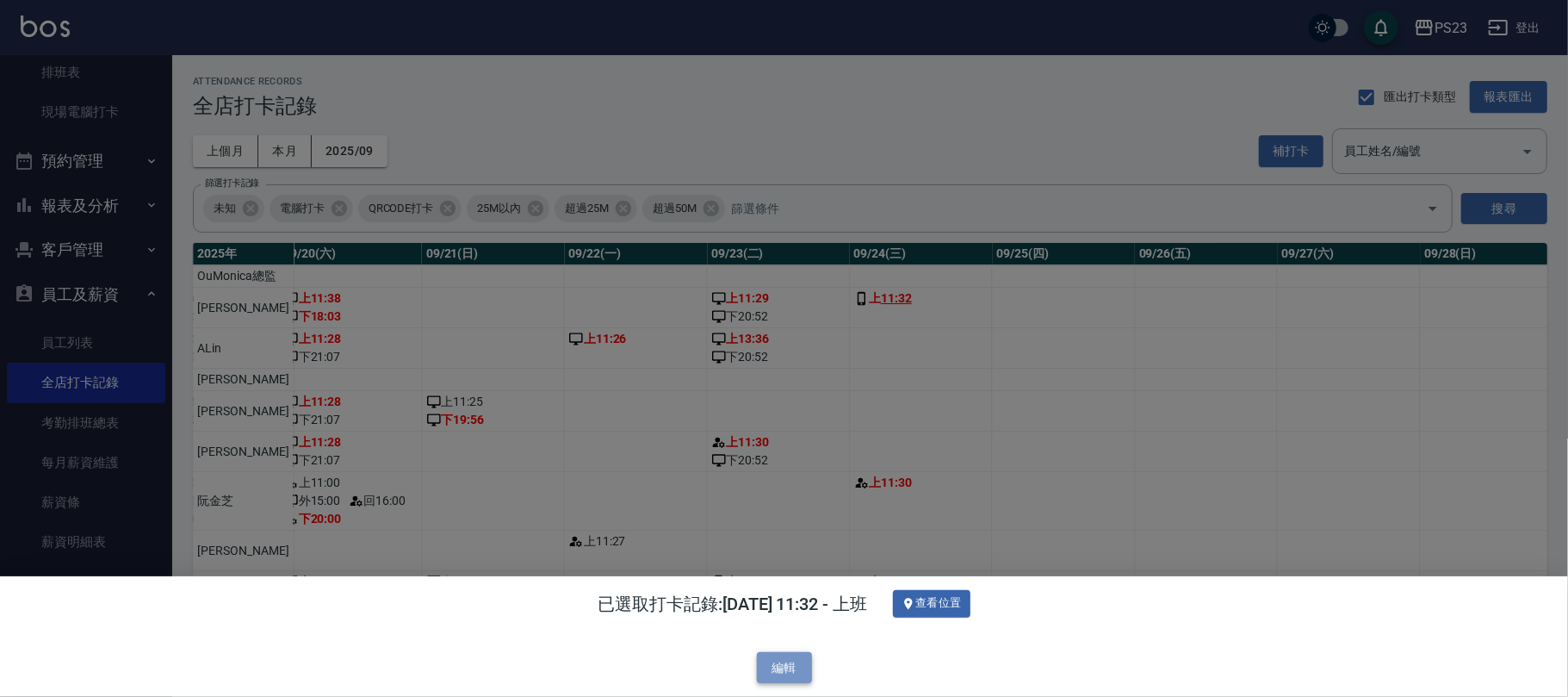
click at [772, 662] on button "編輯" at bounding box center [784, 667] width 55 height 32
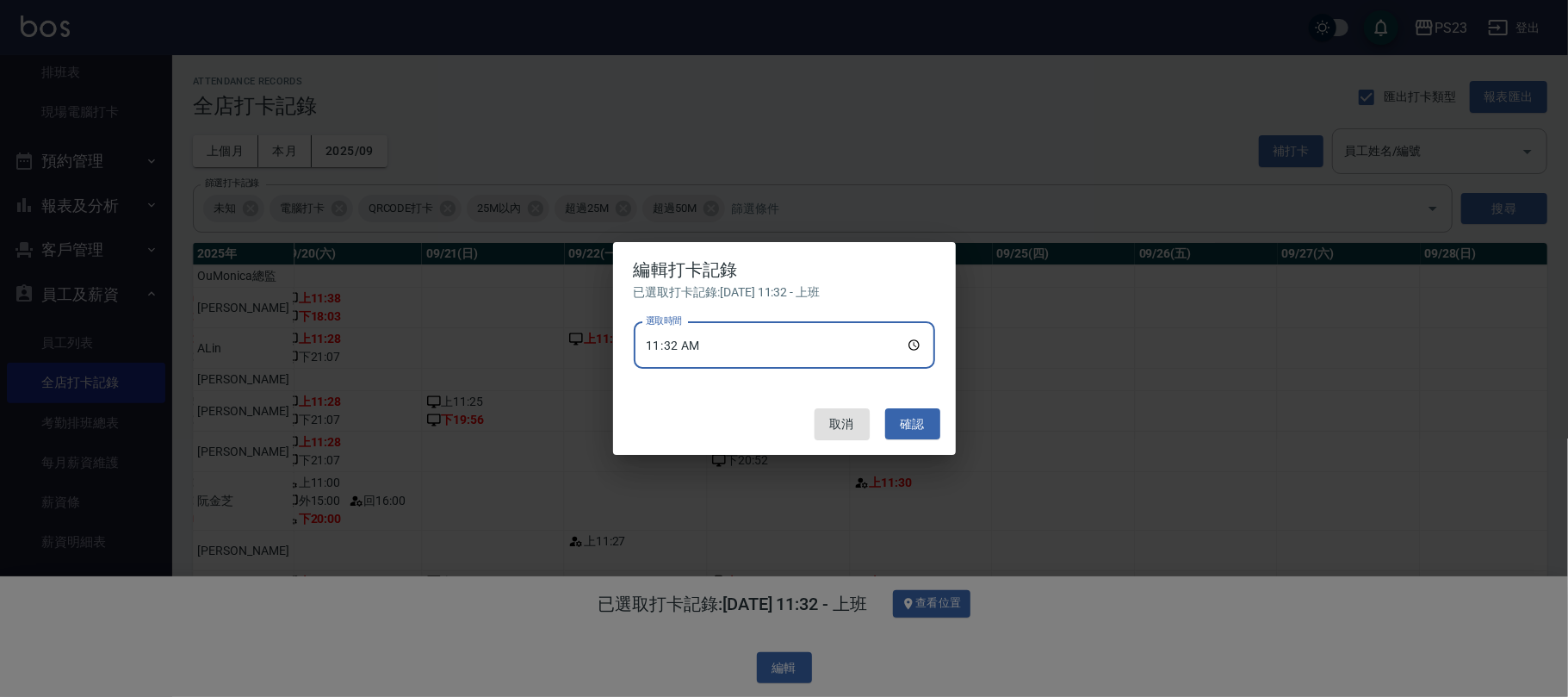
click at [737, 336] on input "11:32" at bounding box center [784, 345] width 301 height 46
click at [704, 339] on input "11:32" at bounding box center [784, 345] width 301 height 46
type input "11:30"
click at [887, 410] on button "確認" at bounding box center [913, 424] width 55 height 32
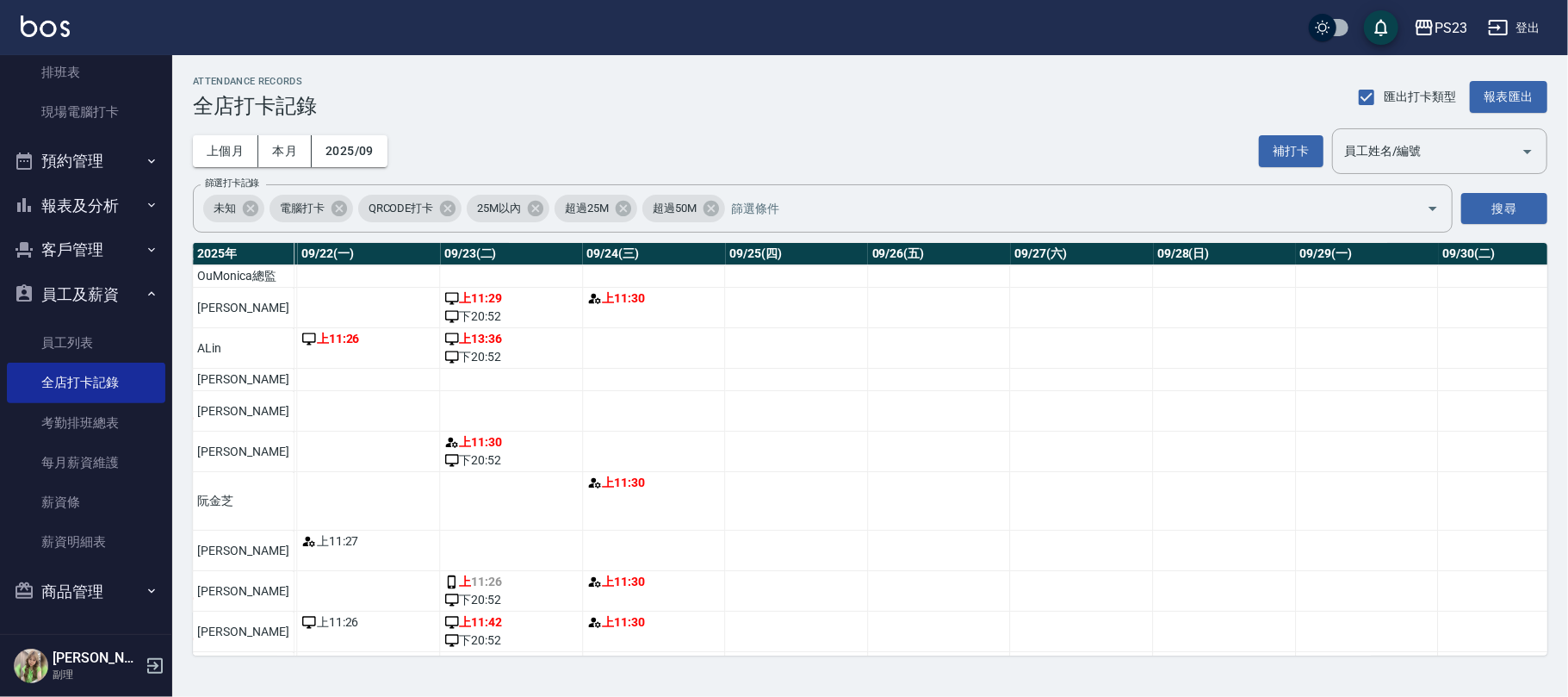
scroll to position [79, 3197]
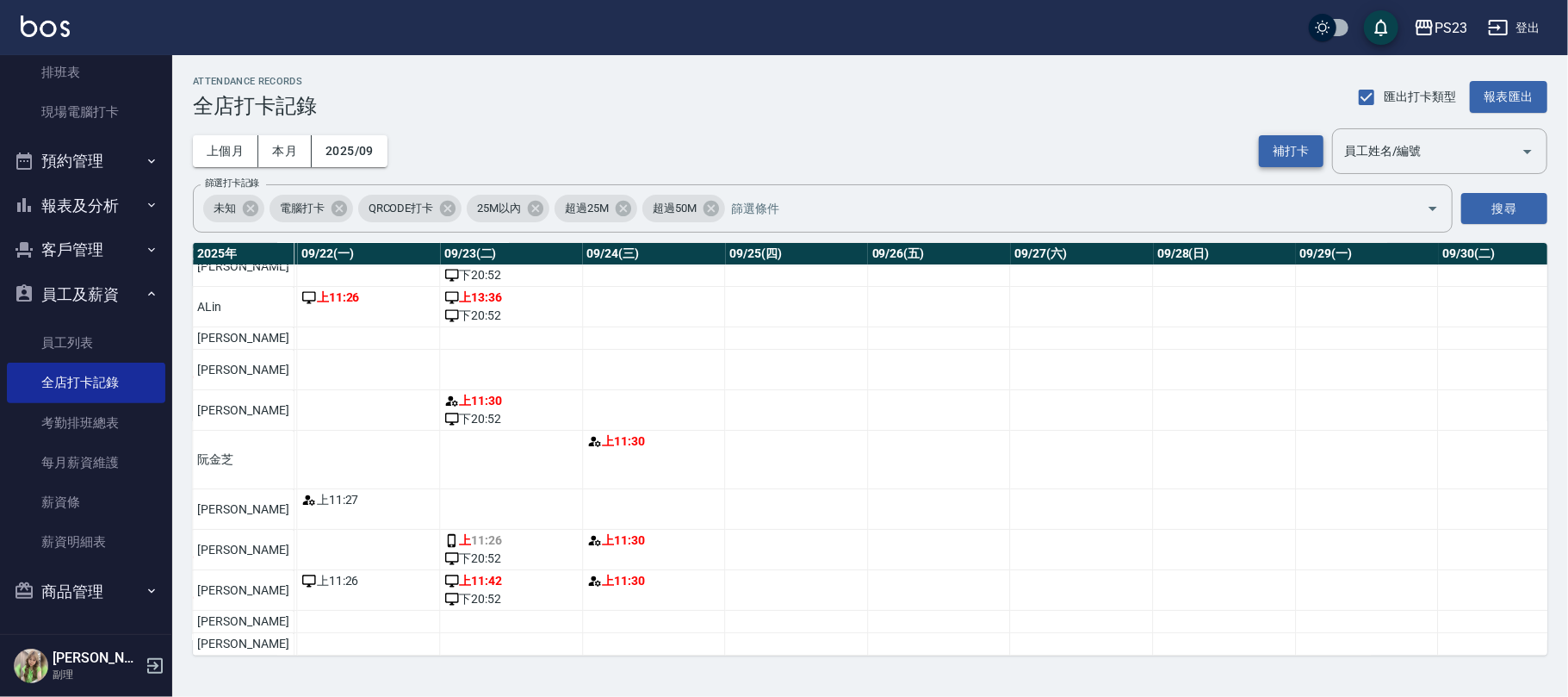
click at [1293, 146] on button "補打卡" at bounding box center [1291, 150] width 65 height 32
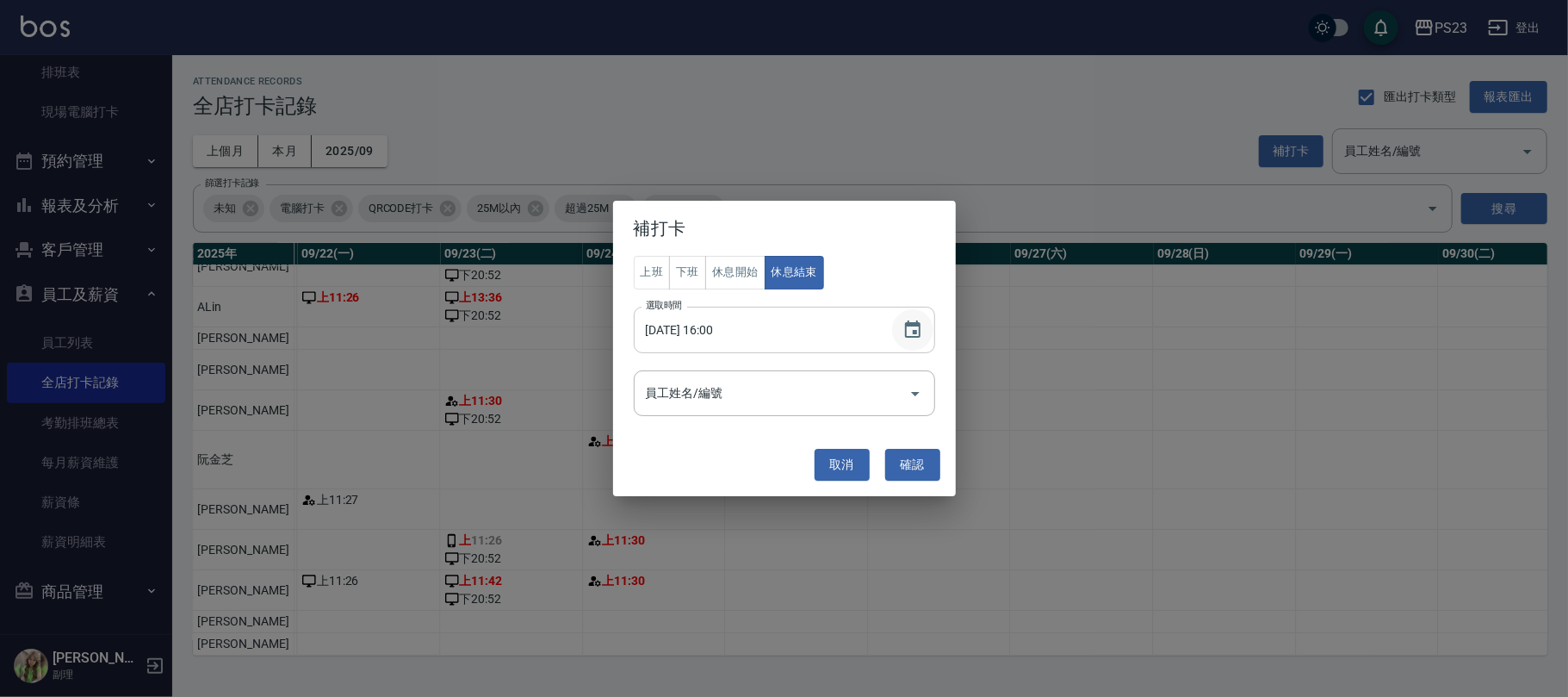
click at [913, 338] on icon "Choose date, selected date is 2025-09-19" at bounding box center [912, 329] width 16 height 18
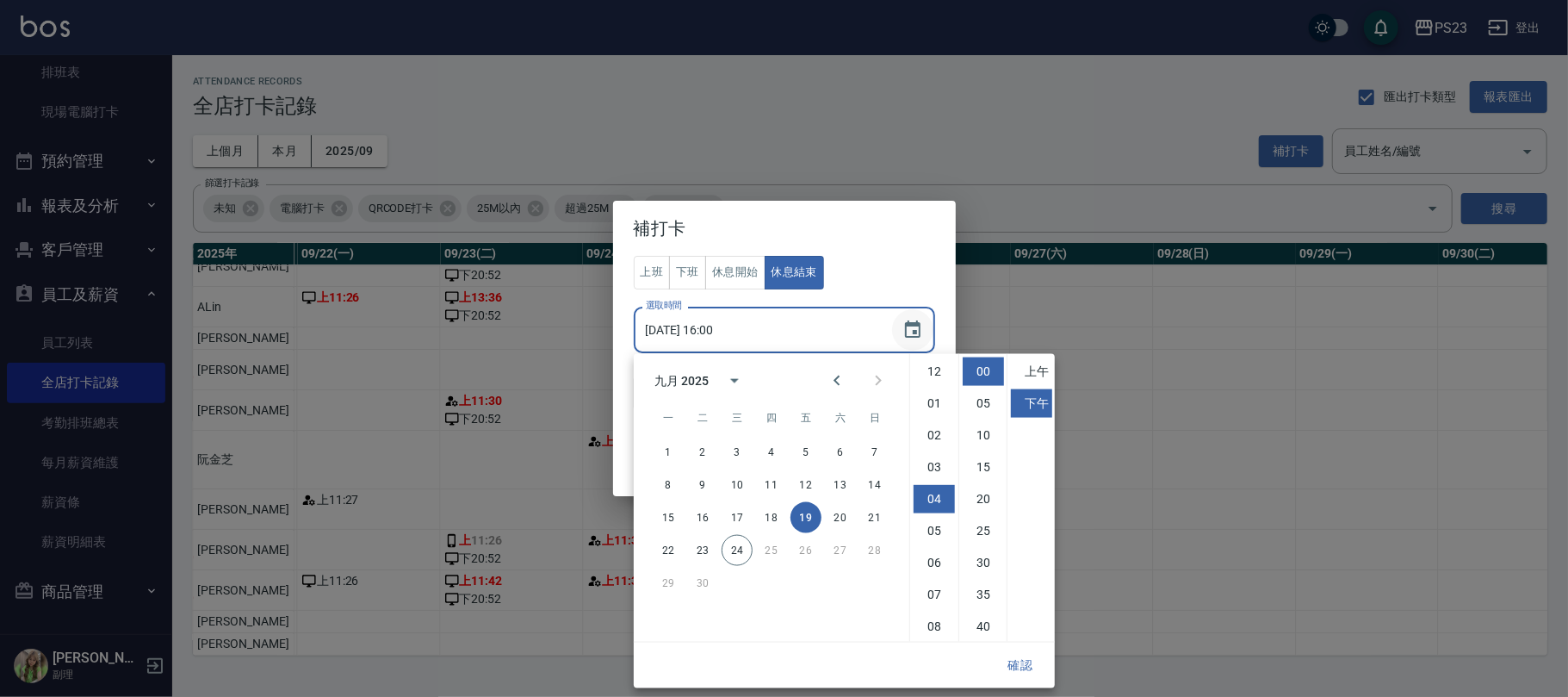
scroll to position [96, 0]
click at [1044, 369] on li "上午" at bounding box center [1031, 371] width 42 height 29
type input "2025/09/19 04:00"
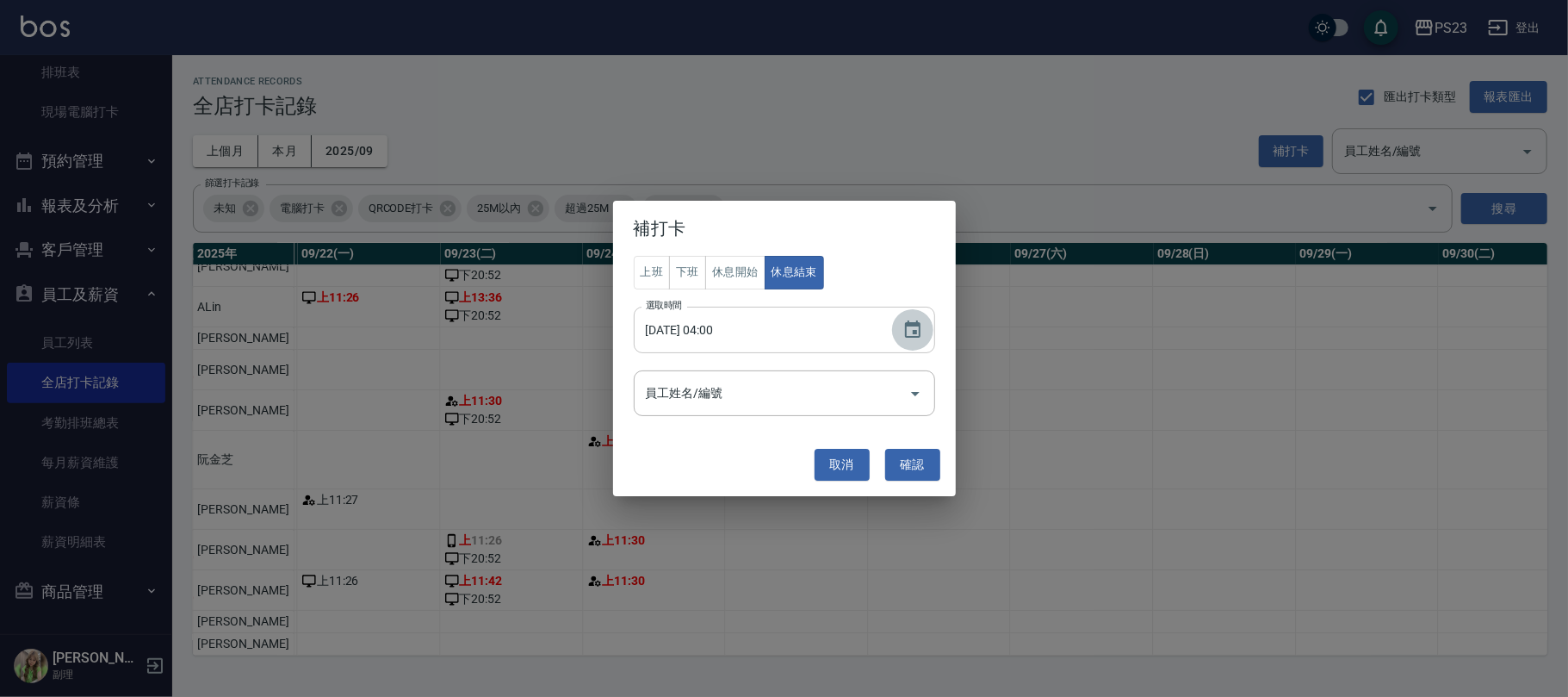
click at [905, 321] on icon "Choose date, selected date is 2025-09-19" at bounding box center [913, 330] width 20 height 20
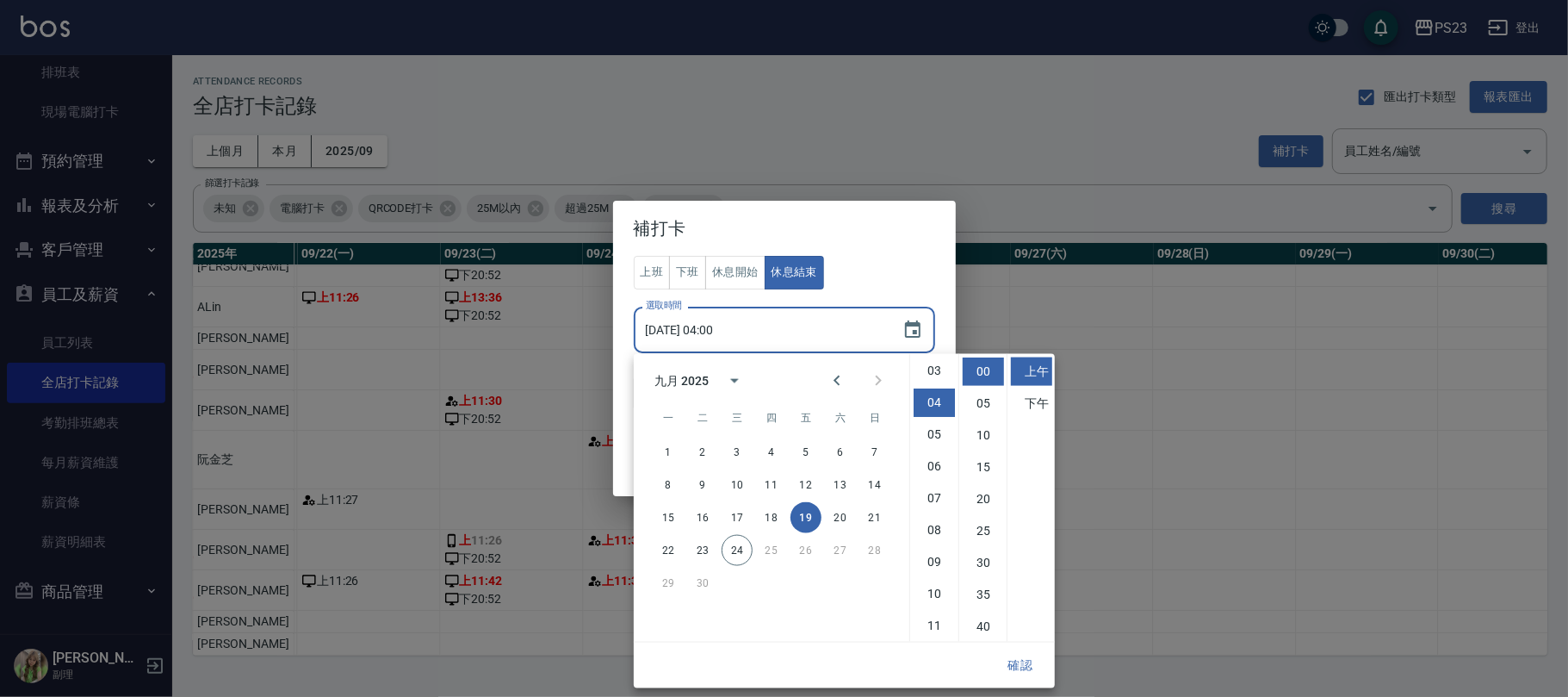
click at [1109, 336] on div "補打卡 上班 下班 休息開始 休息結束 選取時間 2025/09/19 04:00 選取時間 員工姓名/編號 員工姓名/編號 取消 確認" at bounding box center [784, 348] width 1568 height 697
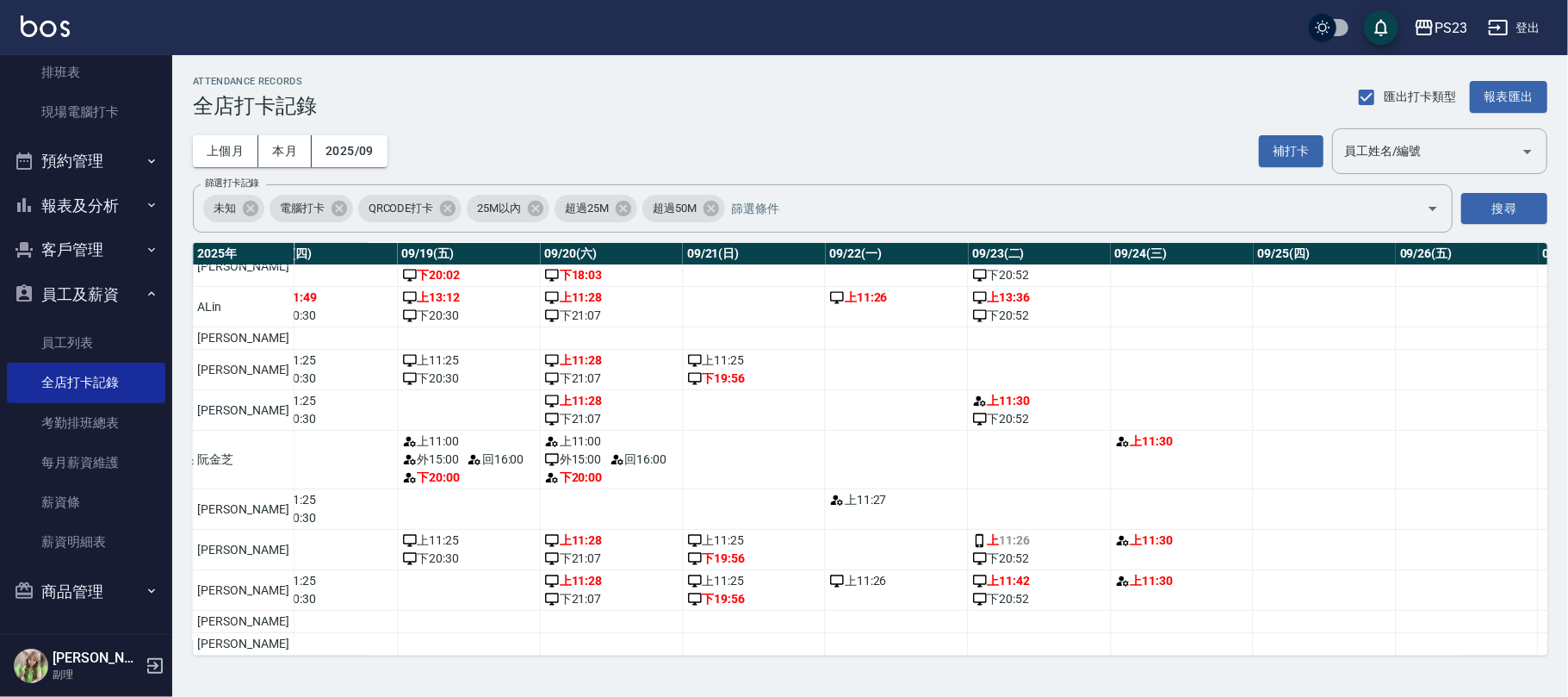
scroll to position [79, 2646]
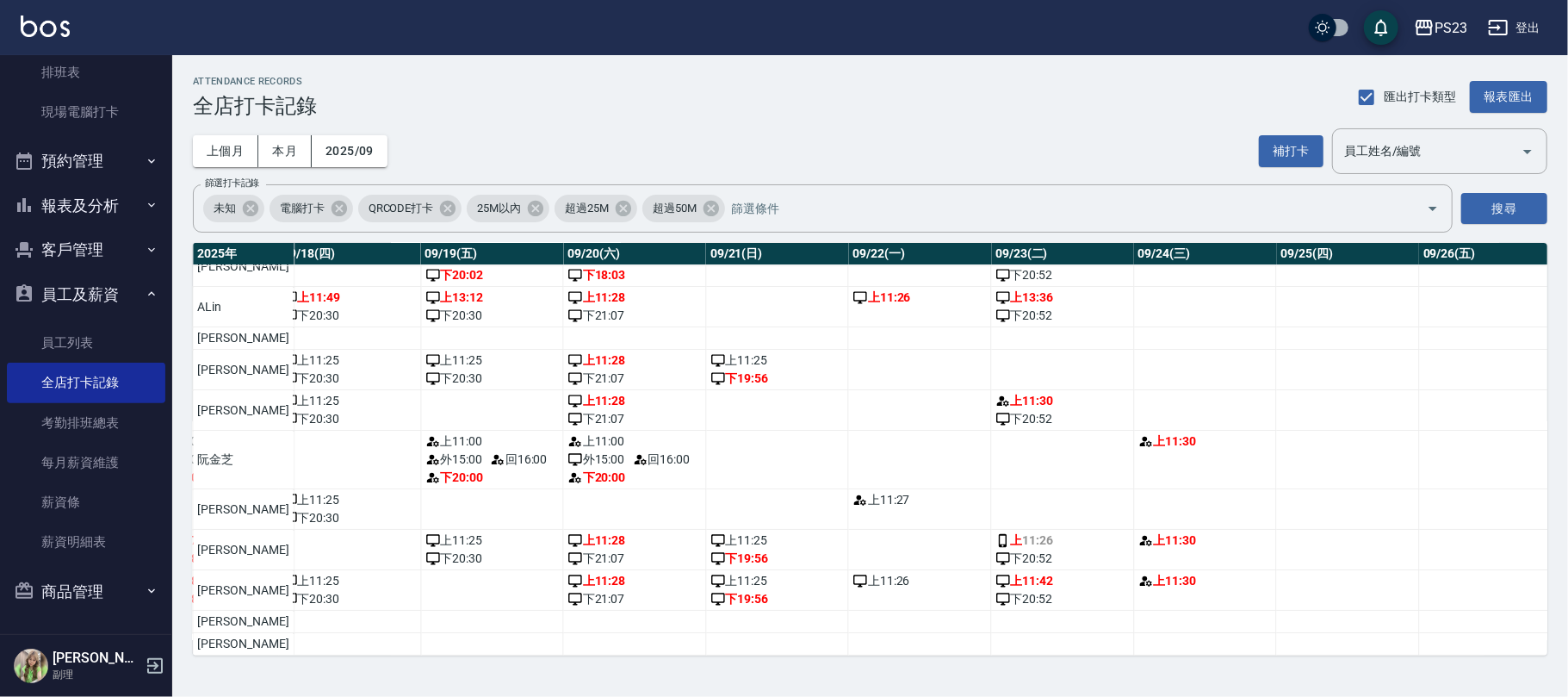
click at [1142, 436] on td "上 11:30" at bounding box center [1204, 459] width 143 height 58
click at [1297, 142] on button "補打卡" at bounding box center [1291, 150] width 65 height 32
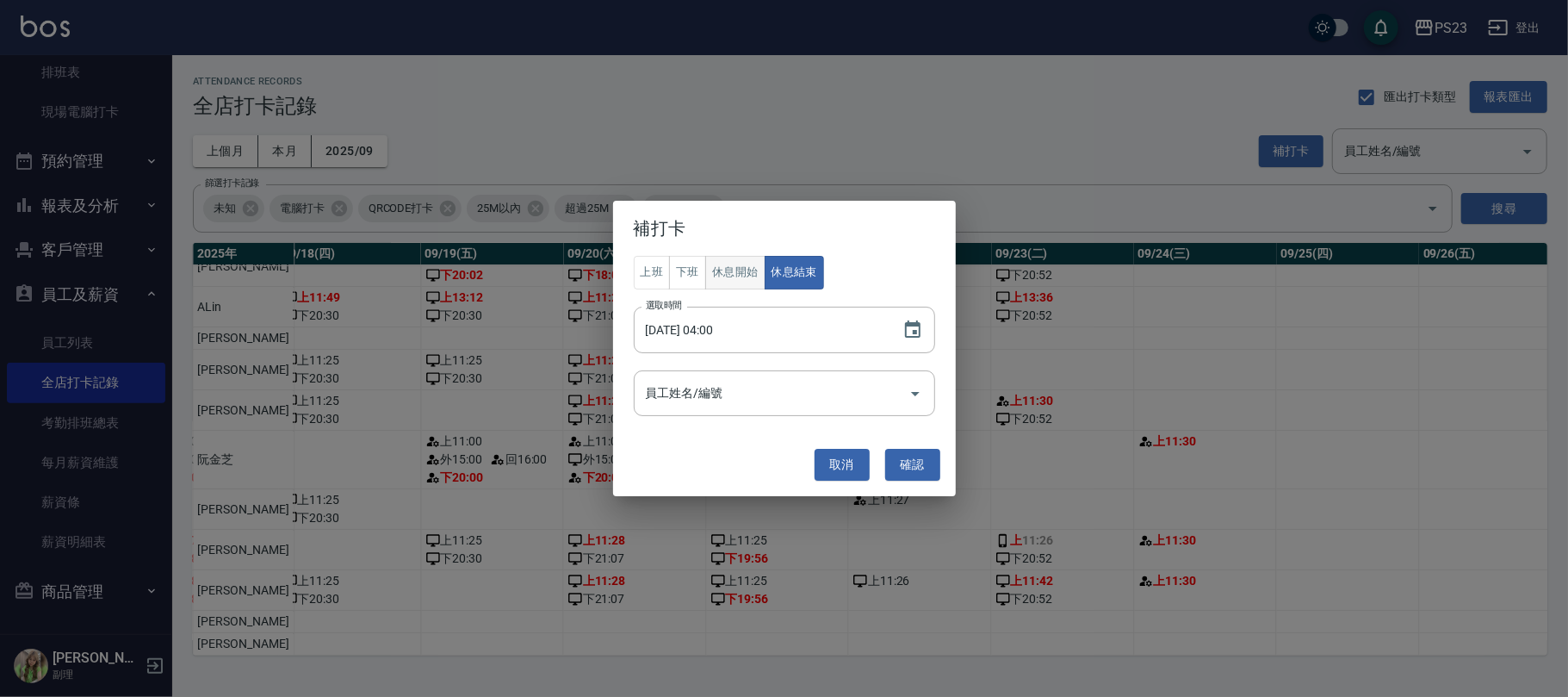
click at [732, 276] on button "休息開始" at bounding box center [735, 272] width 60 height 33
click at [917, 338] on icon "Choose date, selected date is 2025-09-19" at bounding box center [912, 329] width 16 height 18
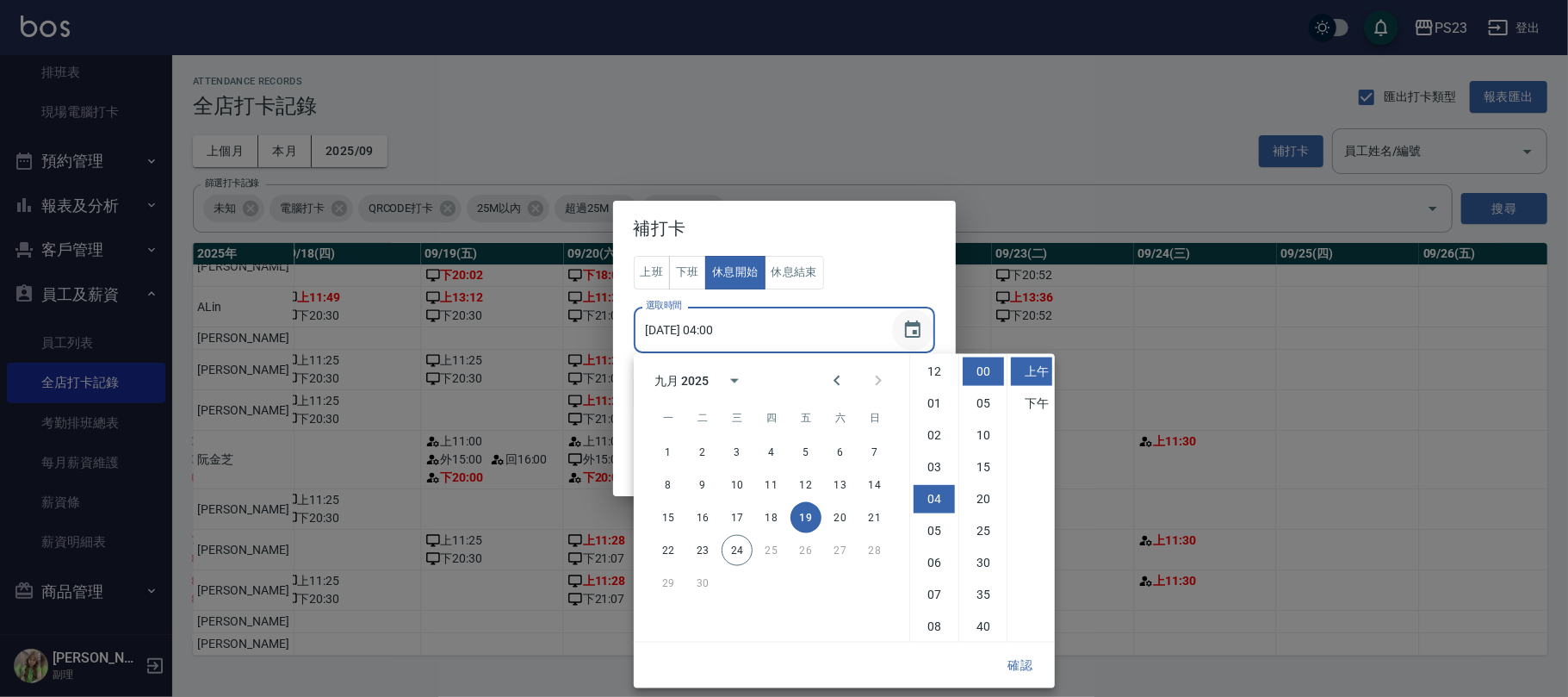
scroll to position [96, 0]
click at [737, 547] on button "24" at bounding box center [737, 550] width 31 height 31
click at [911, 326] on icon "Choose date, selected date is 2025-09-24" at bounding box center [912, 329] width 16 height 18
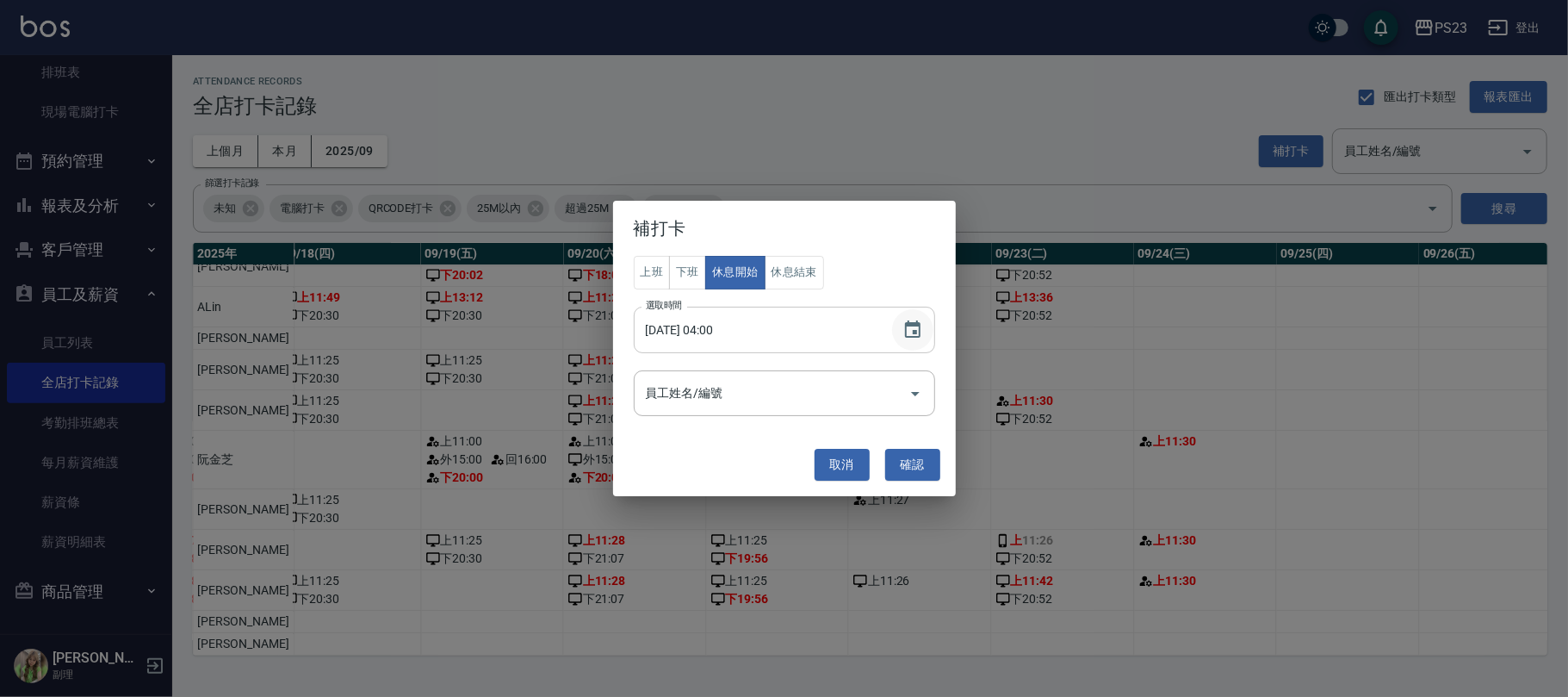
click at [925, 314] on button "Choose date, selected date is 2025-09-24" at bounding box center [912, 330] width 42 height 42
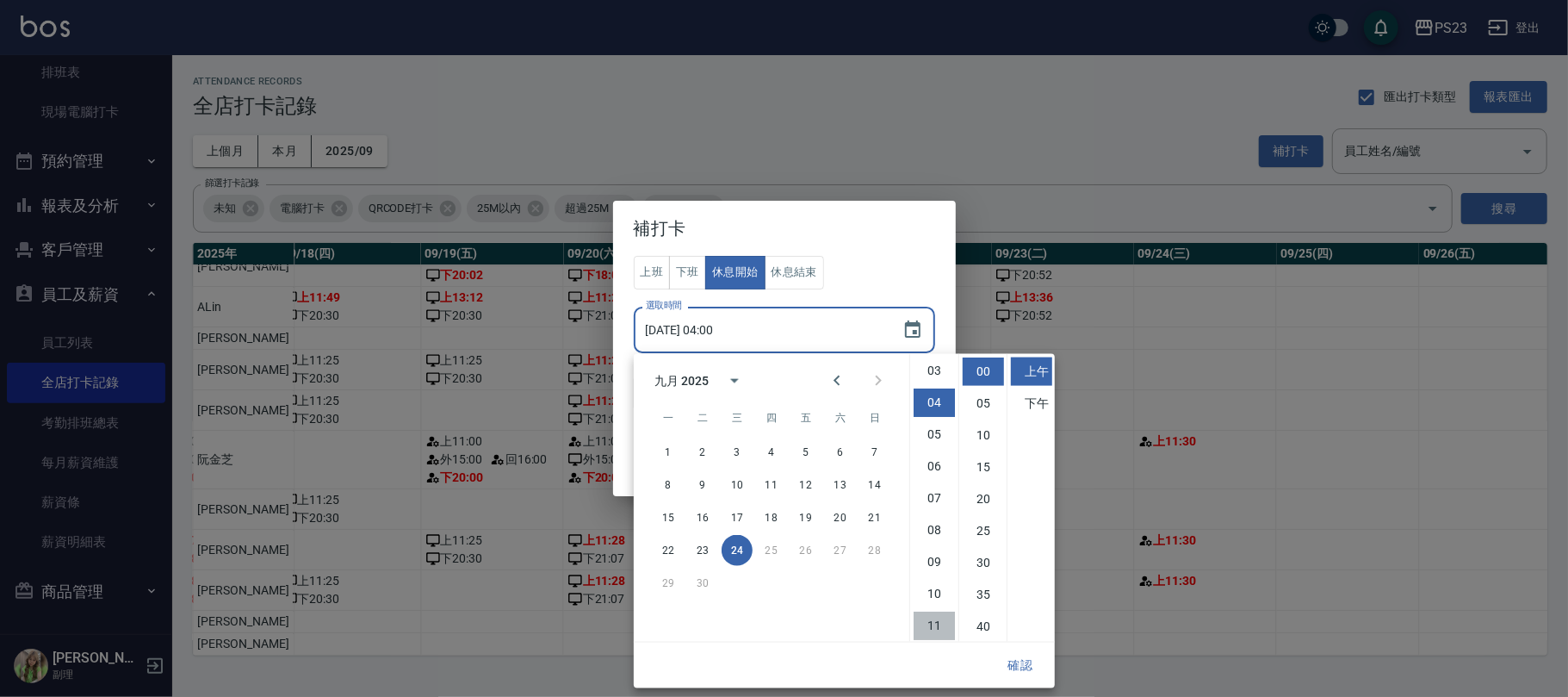
click at [928, 621] on li "11" at bounding box center [934, 625] width 42 height 29
type input "2025/09/24 11:00"
click at [1023, 649] on button "確認" at bounding box center [1020, 665] width 55 height 32
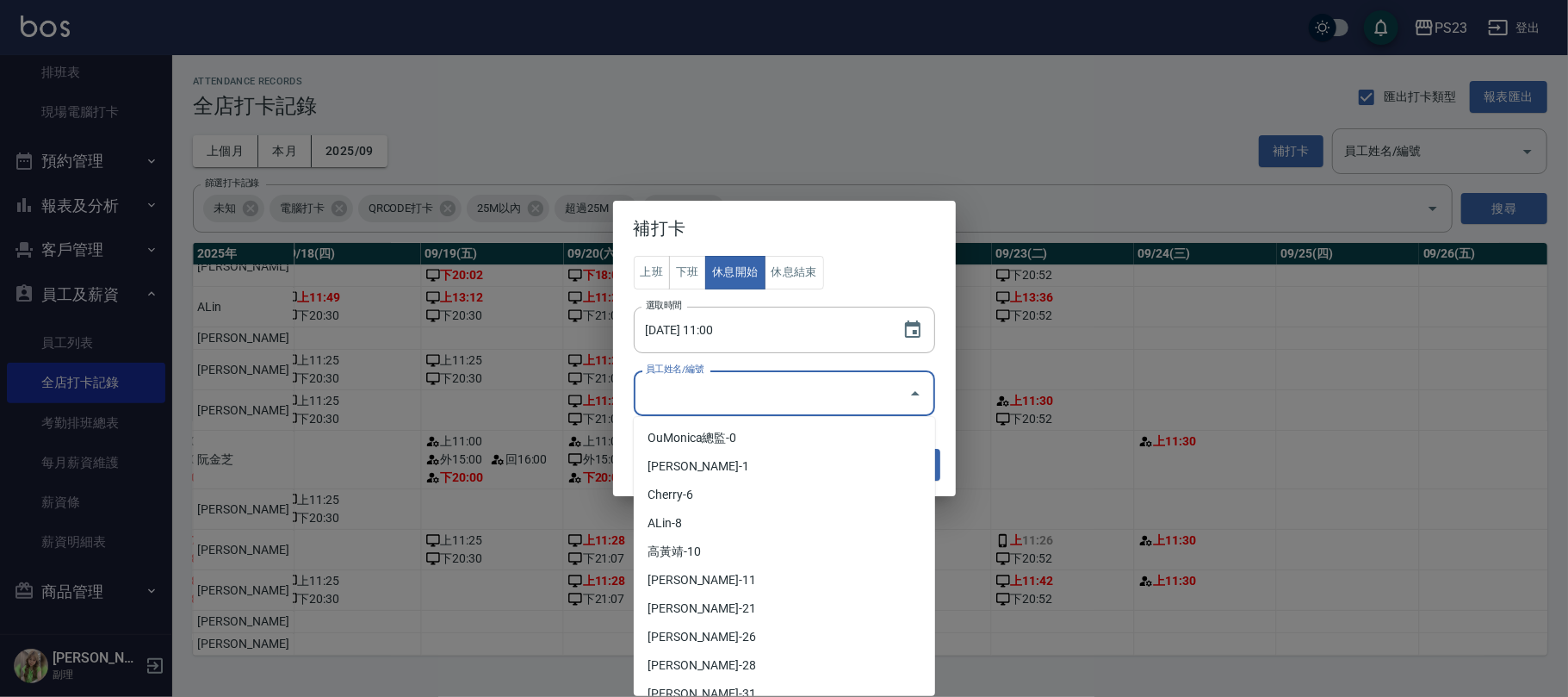
click at [865, 392] on input "員工姓名/編號" at bounding box center [772, 392] width 260 height 30
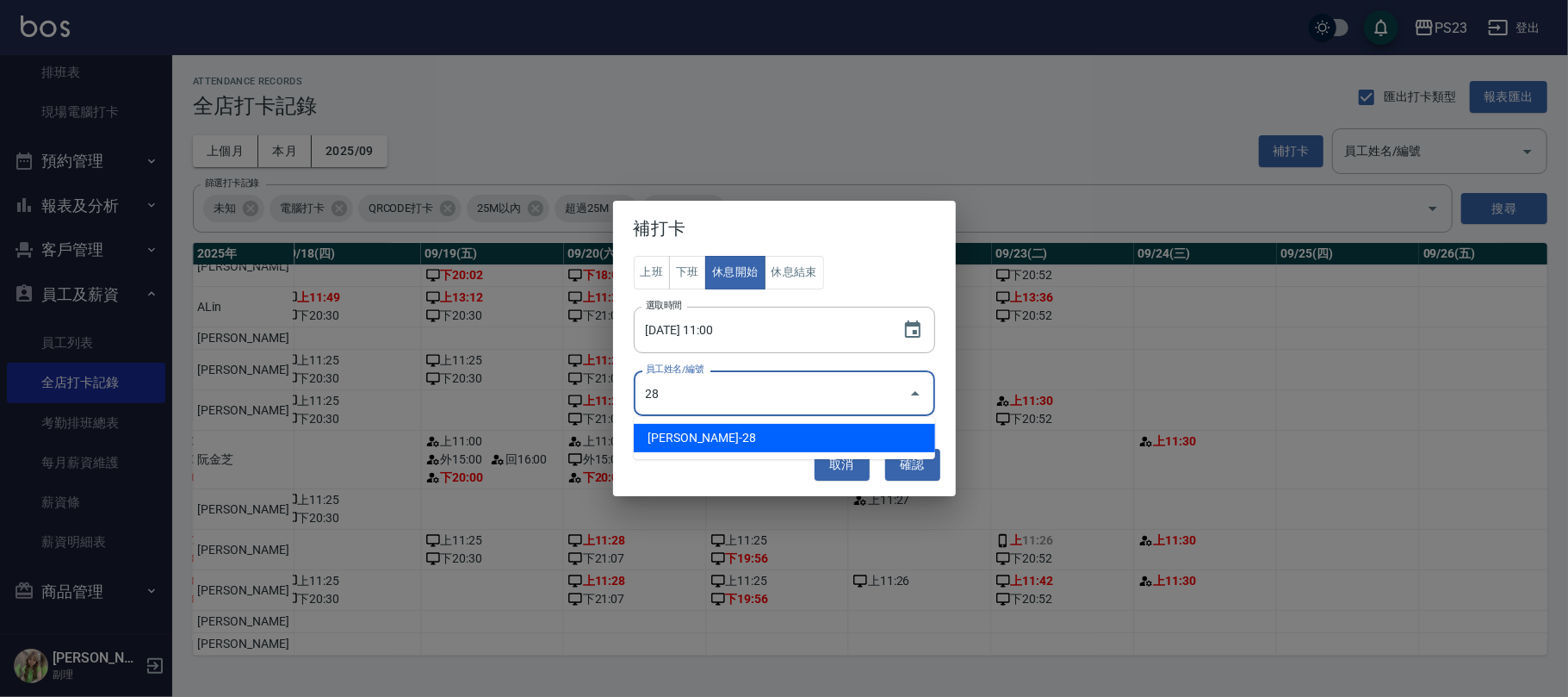
click at [748, 451] on li "阮金芝-28" at bounding box center [784, 438] width 301 height 29
type input "阮金芝"
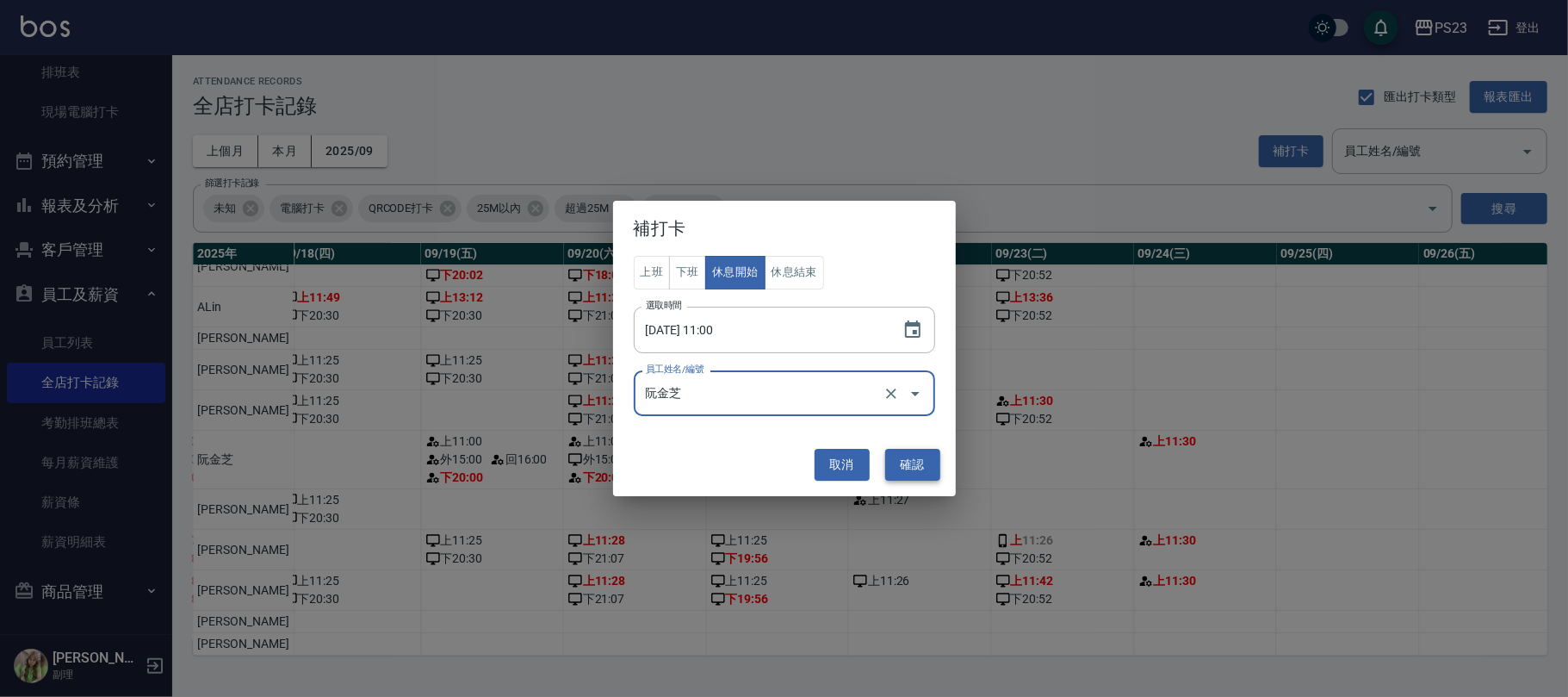
click at [917, 465] on button "確認" at bounding box center [913, 464] width 55 height 32
click at [839, 466] on button "取消" at bounding box center [842, 464] width 55 height 32
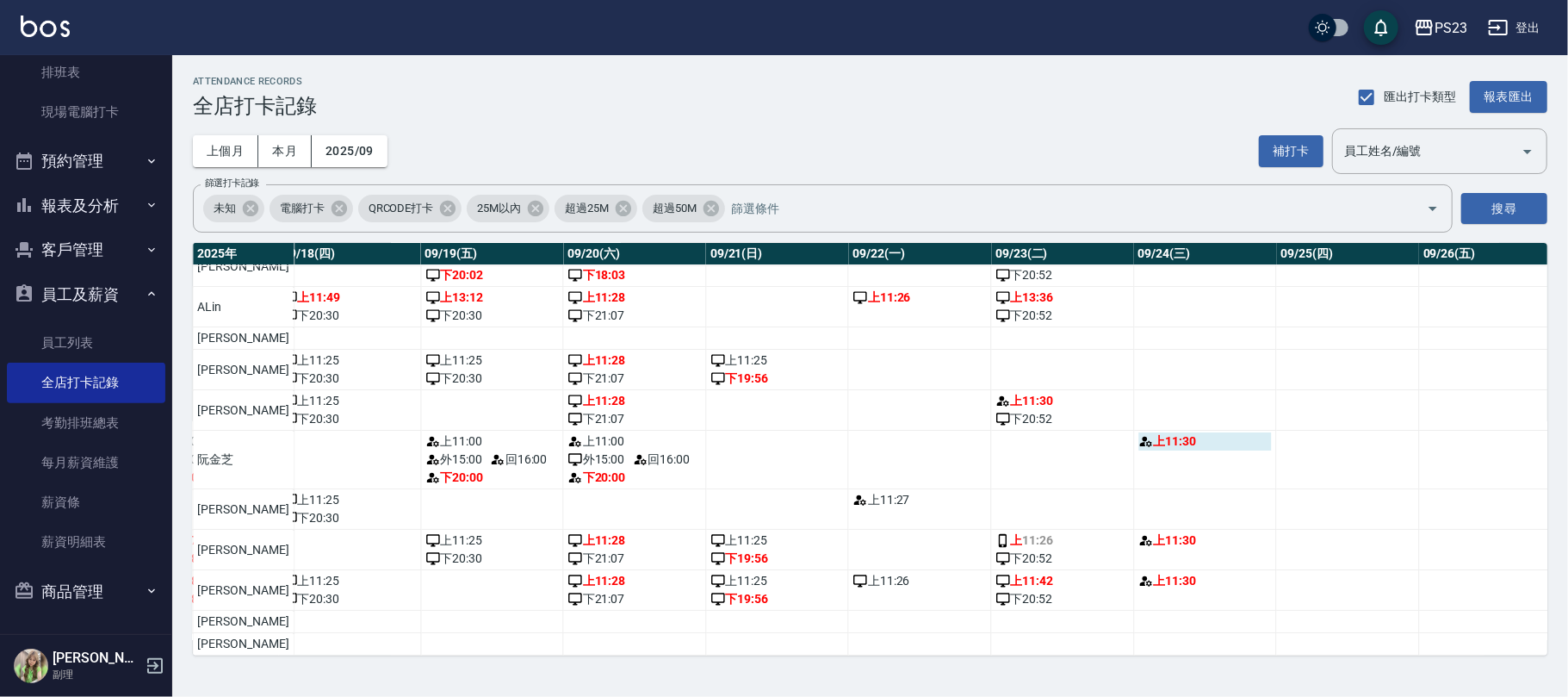
click at [1151, 432] on div "上 11:30" at bounding box center [1204, 441] width 134 height 18
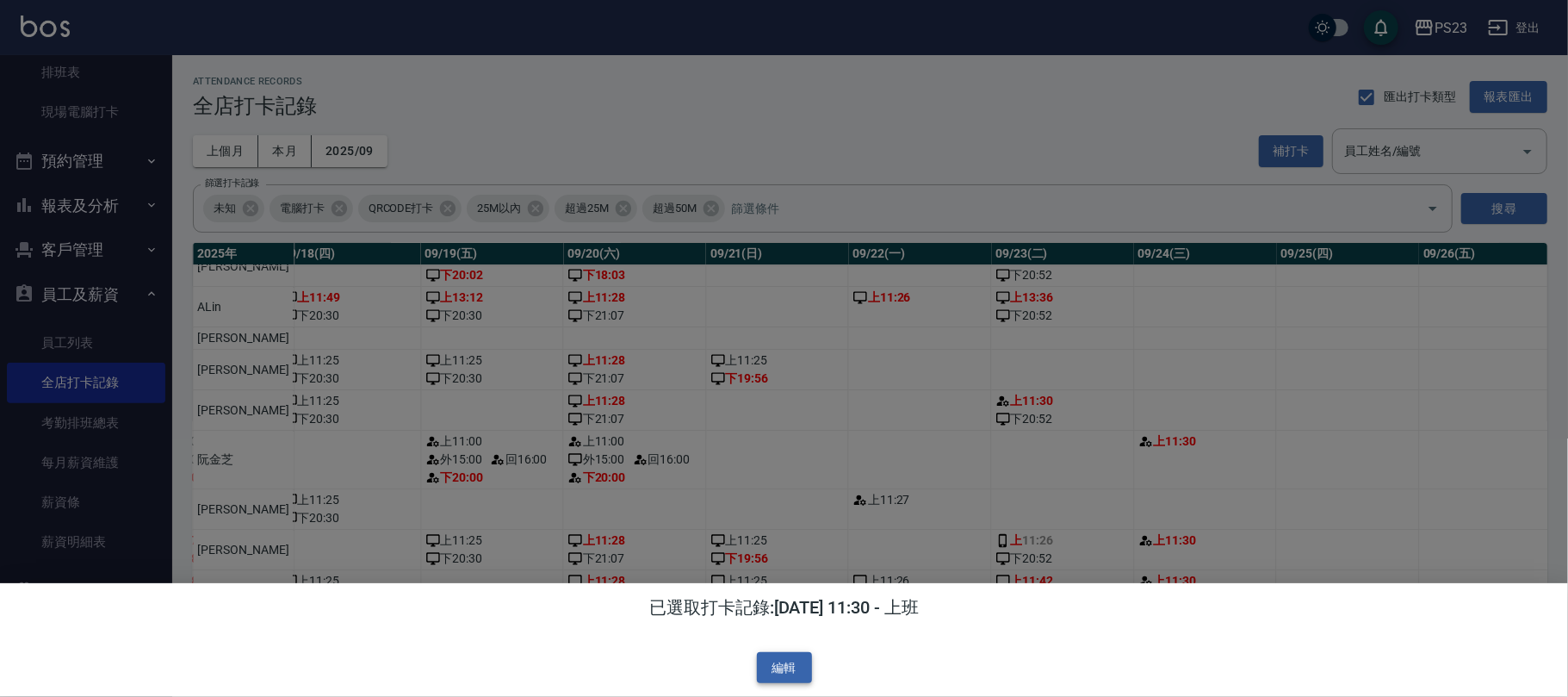
click at [789, 669] on button "編輯" at bounding box center [784, 667] width 55 height 32
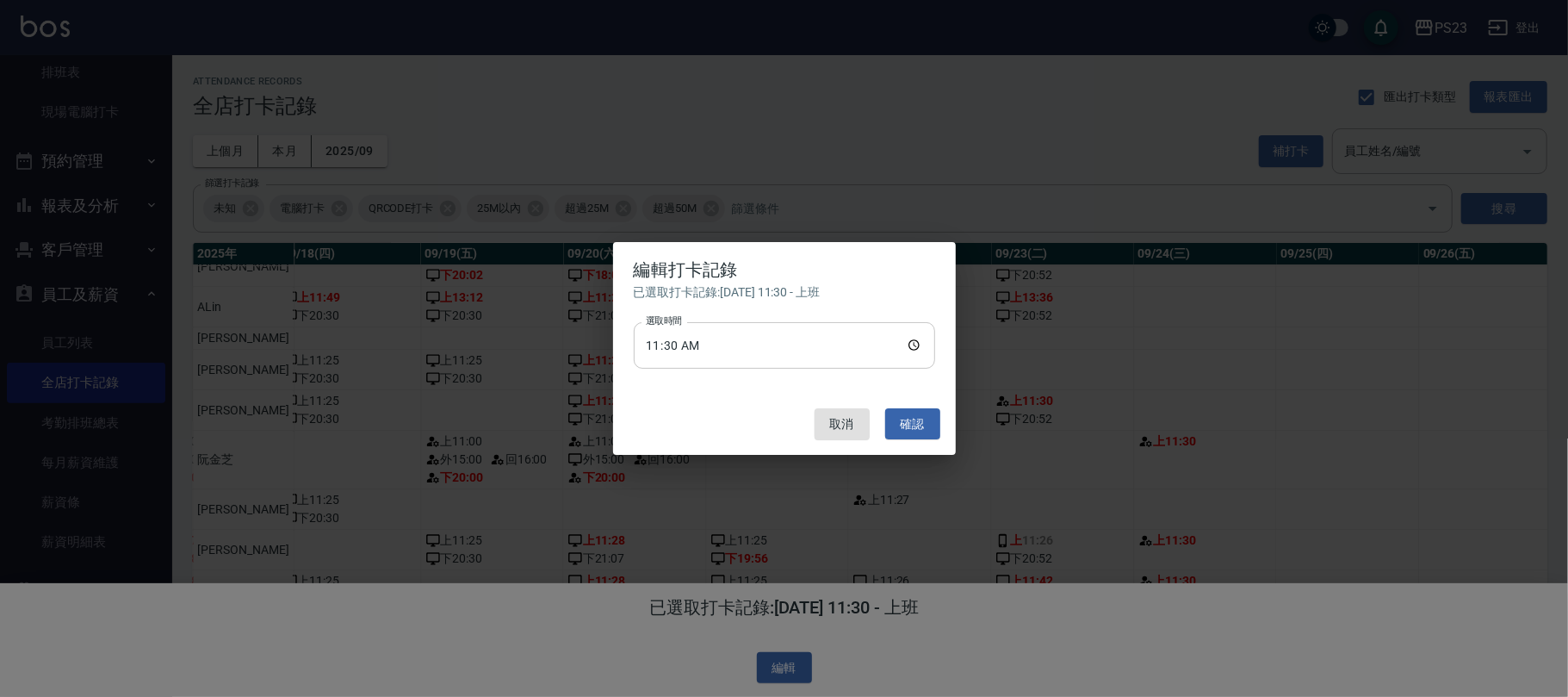
click at [907, 342] on input "11:30" at bounding box center [784, 345] width 301 height 46
click at [720, 340] on input "11:30" at bounding box center [784, 345] width 301 height 46
click at [713, 339] on input "11:30" at bounding box center [784, 345] width 301 height 46
click at [700, 339] on input "11:30" at bounding box center [784, 345] width 301 height 46
type input "11:00"
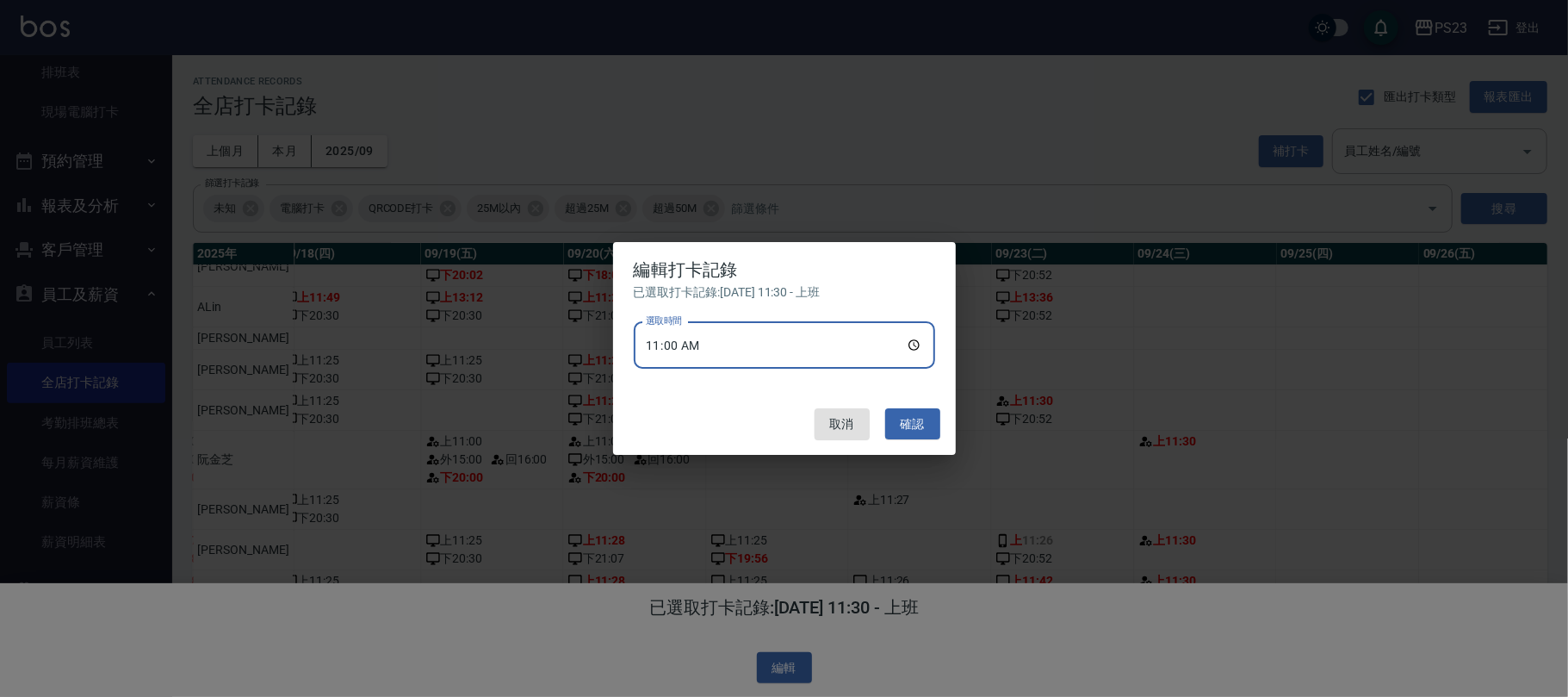
click at [915, 422] on button "確認" at bounding box center [913, 424] width 55 height 32
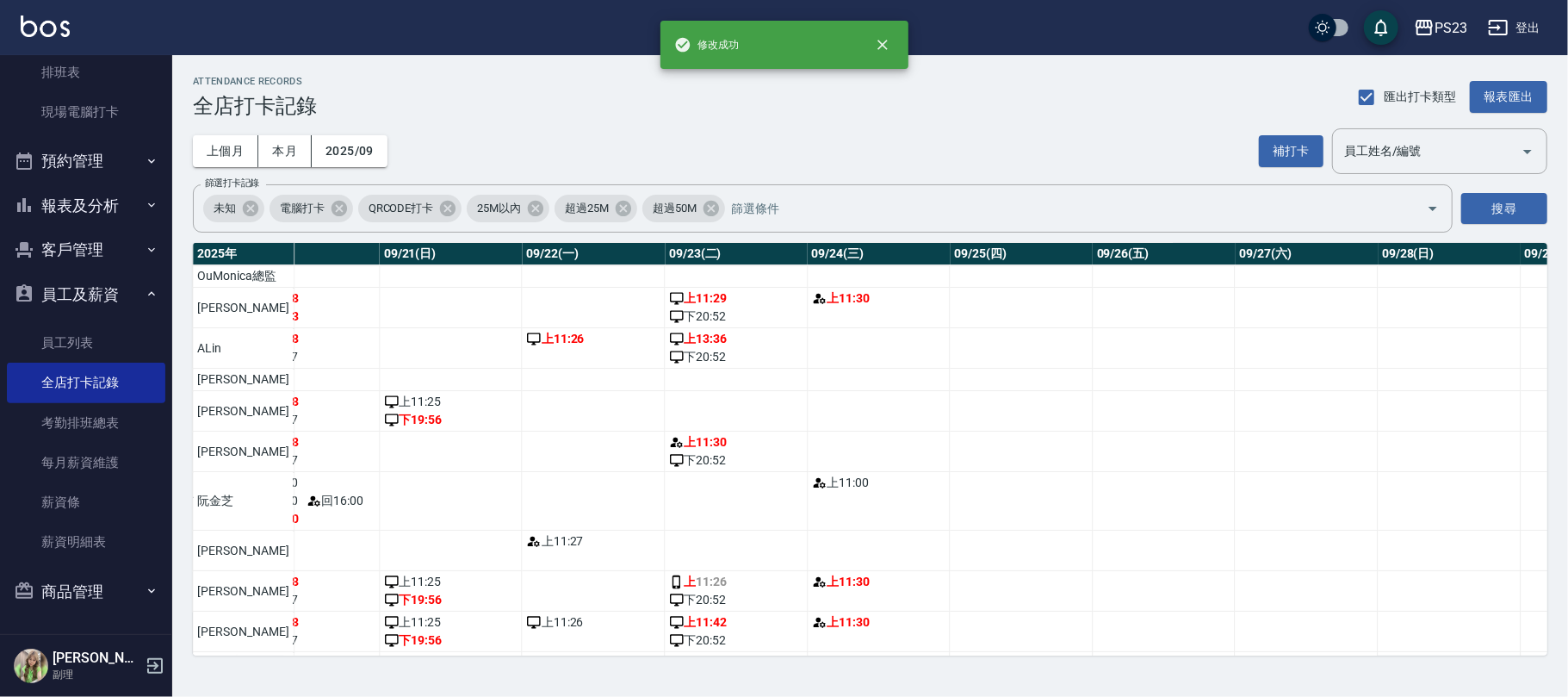
scroll to position [0, 2834]
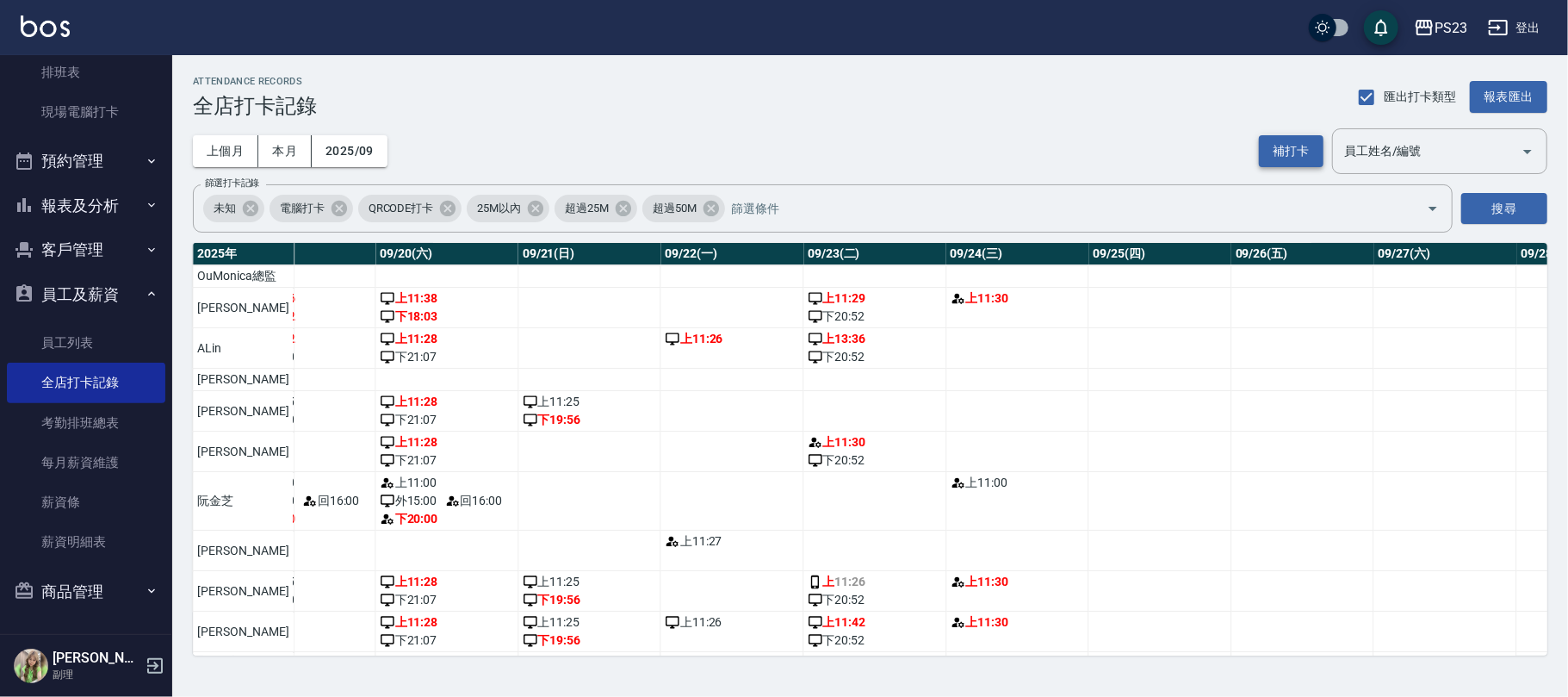
click at [1277, 149] on button "補打卡" at bounding box center [1291, 150] width 65 height 32
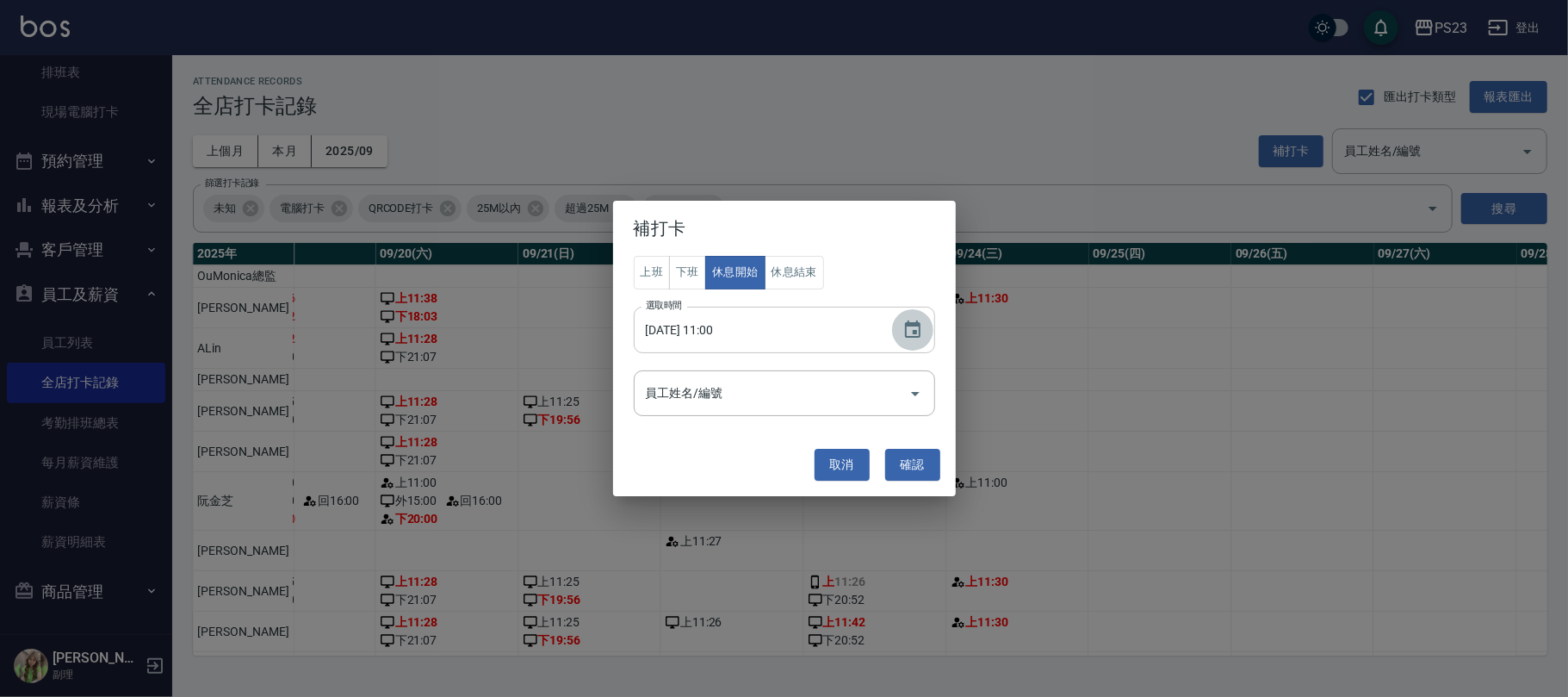
click at [907, 328] on icon "Choose date, selected date is 2025-09-24" at bounding box center [913, 330] width 20 height 20
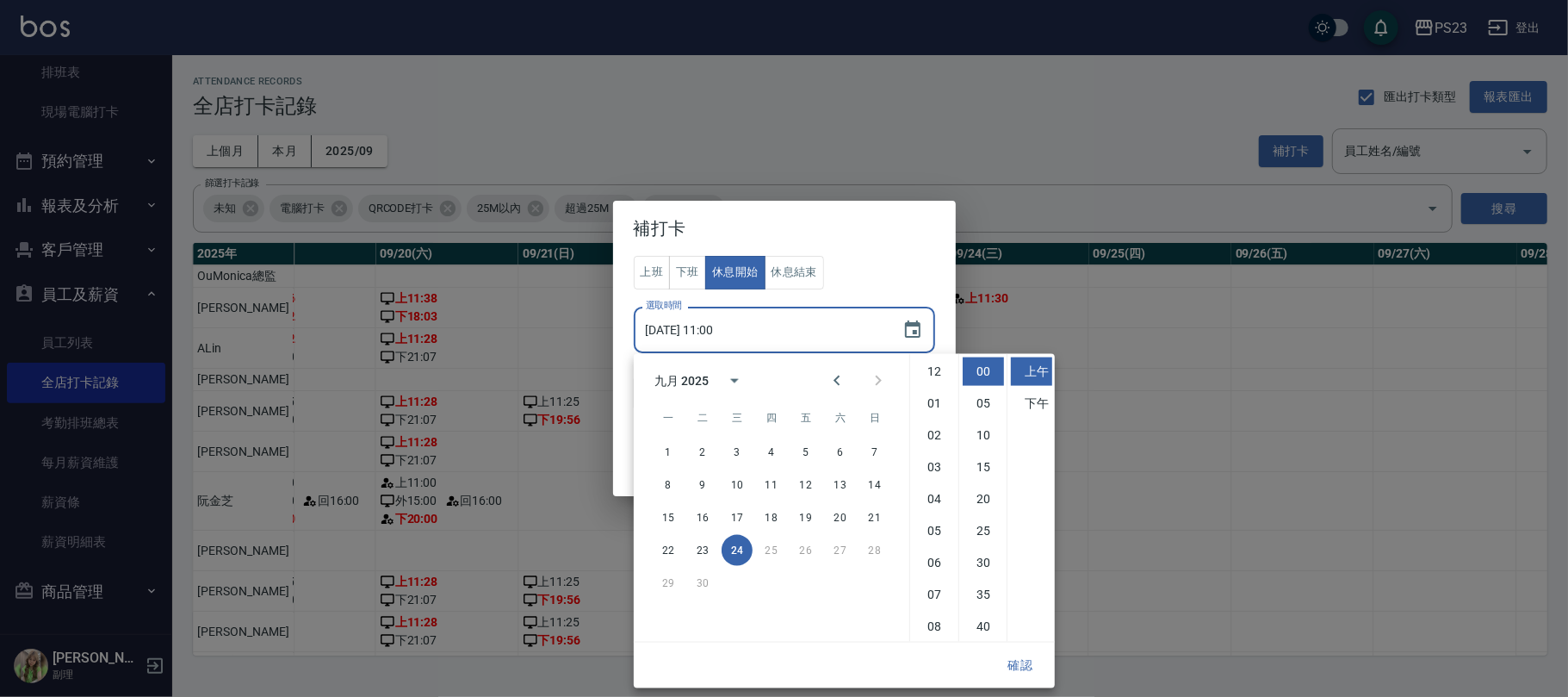
scroll to position [96, 0]
click at [939, 627] on li "11" at bounding box center [934, 625] width 42 height 29
click at [1016, 663] on button "確認" at bounding box center [1020, 665] width 55 height 32
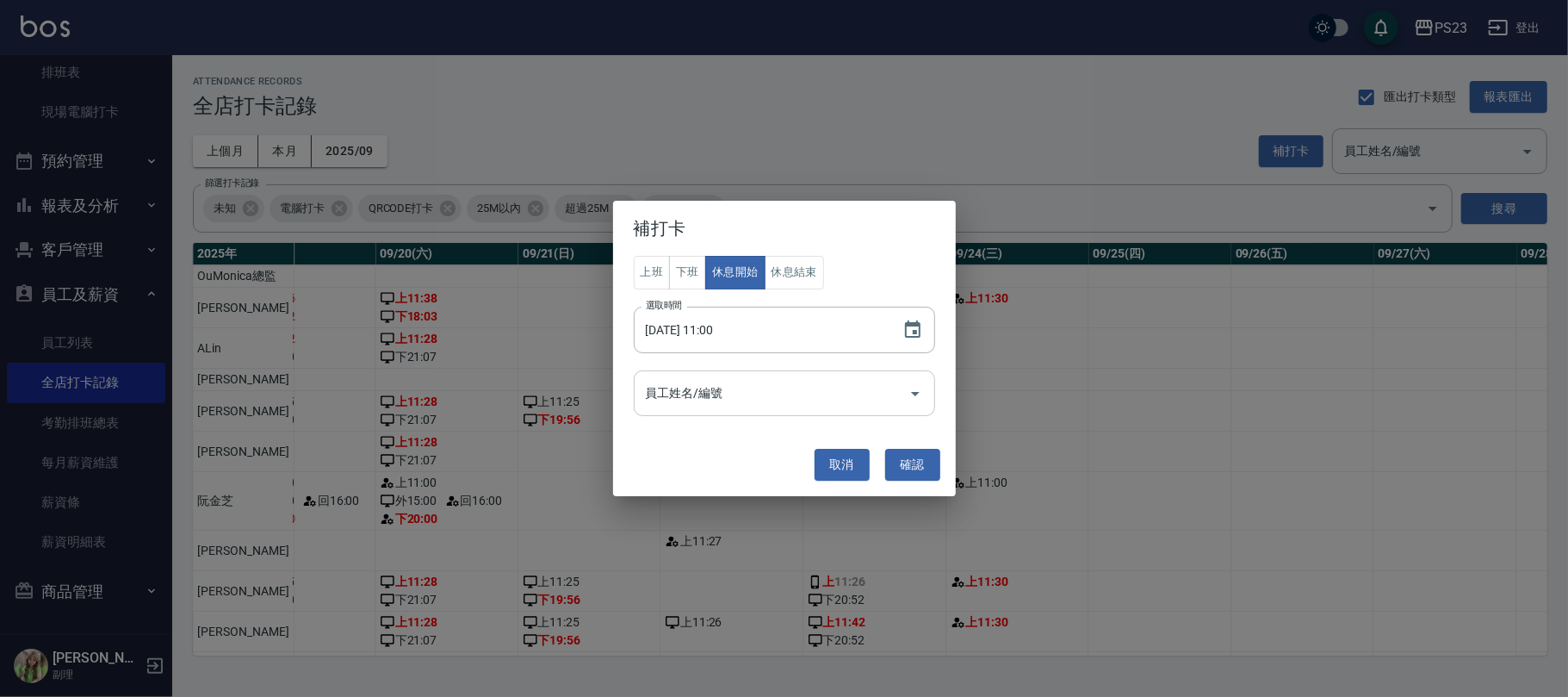
click at [844, 379] on input "員工姓名/編號" at bounding box center [772, 392] width 260 height 30
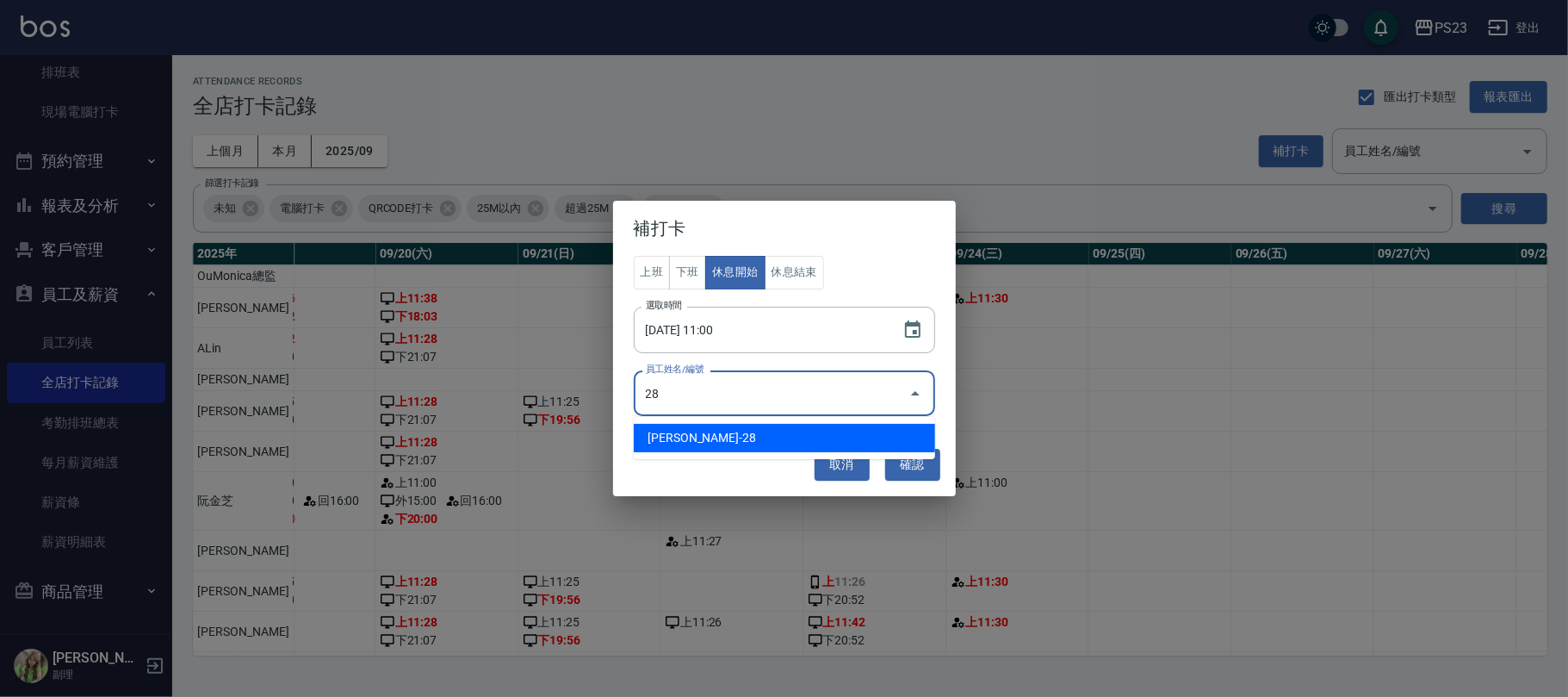
click at [749, 439] on li "阮金芝-28" at bounding box center [784, 438] width 301 height 29
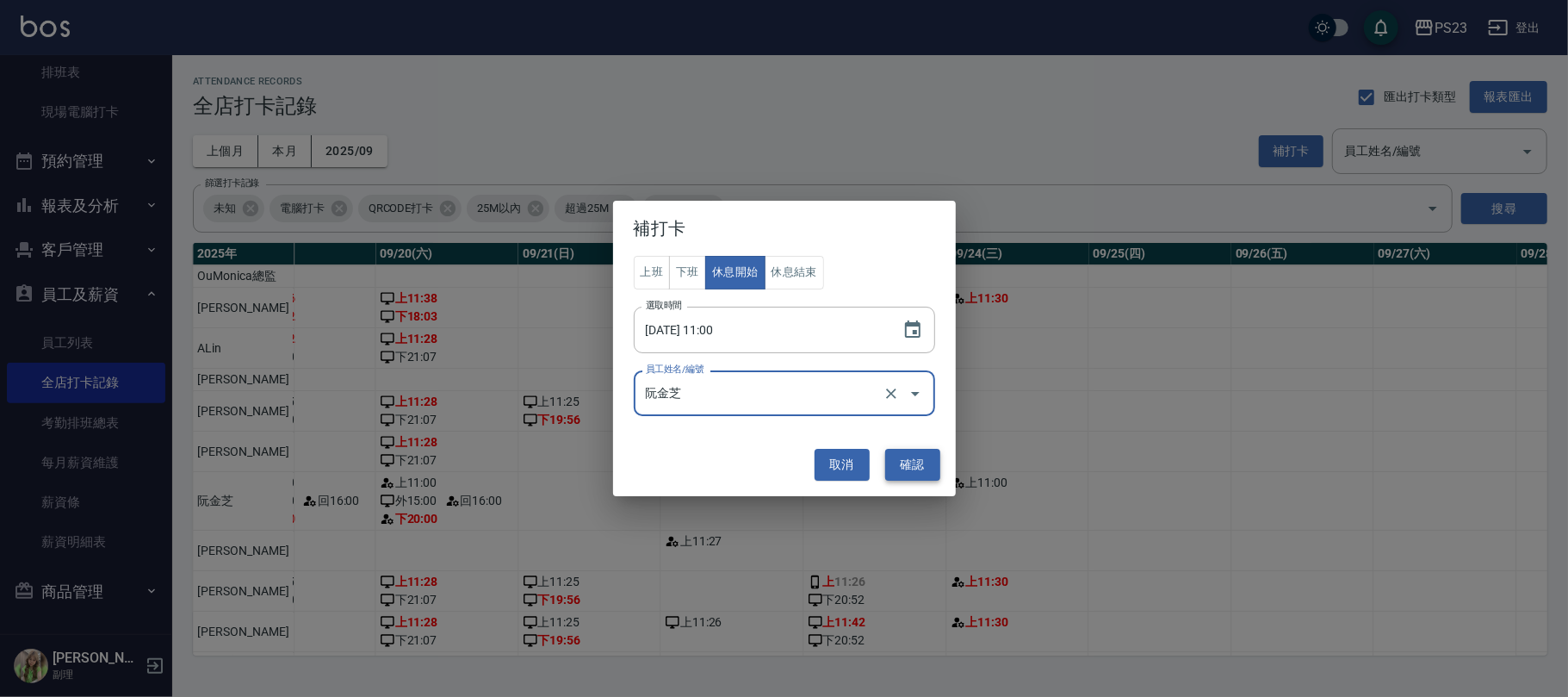
type input "阮金芝"
click at [906, 460] on button "確認" at bounding box center [913, 464] width 55 height 32
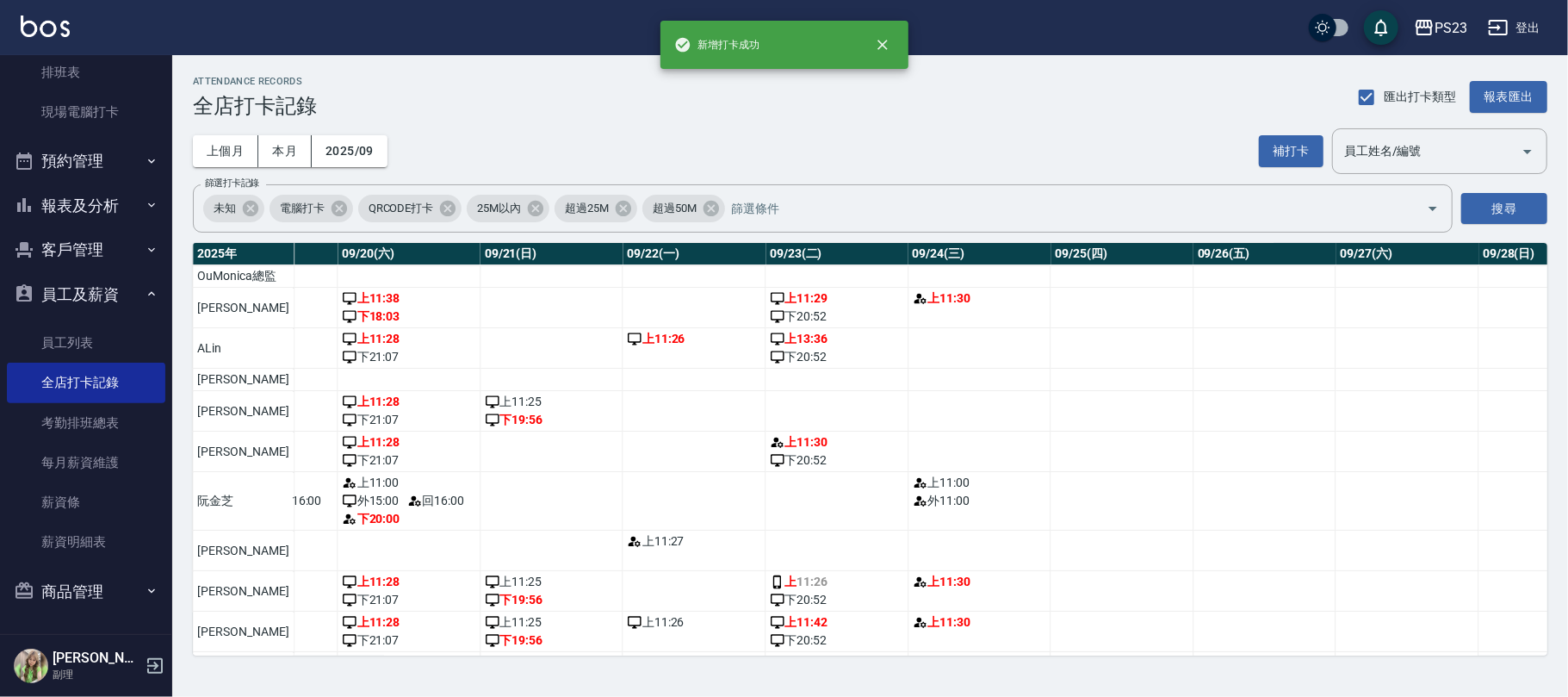
scroll to position [0, 2879]
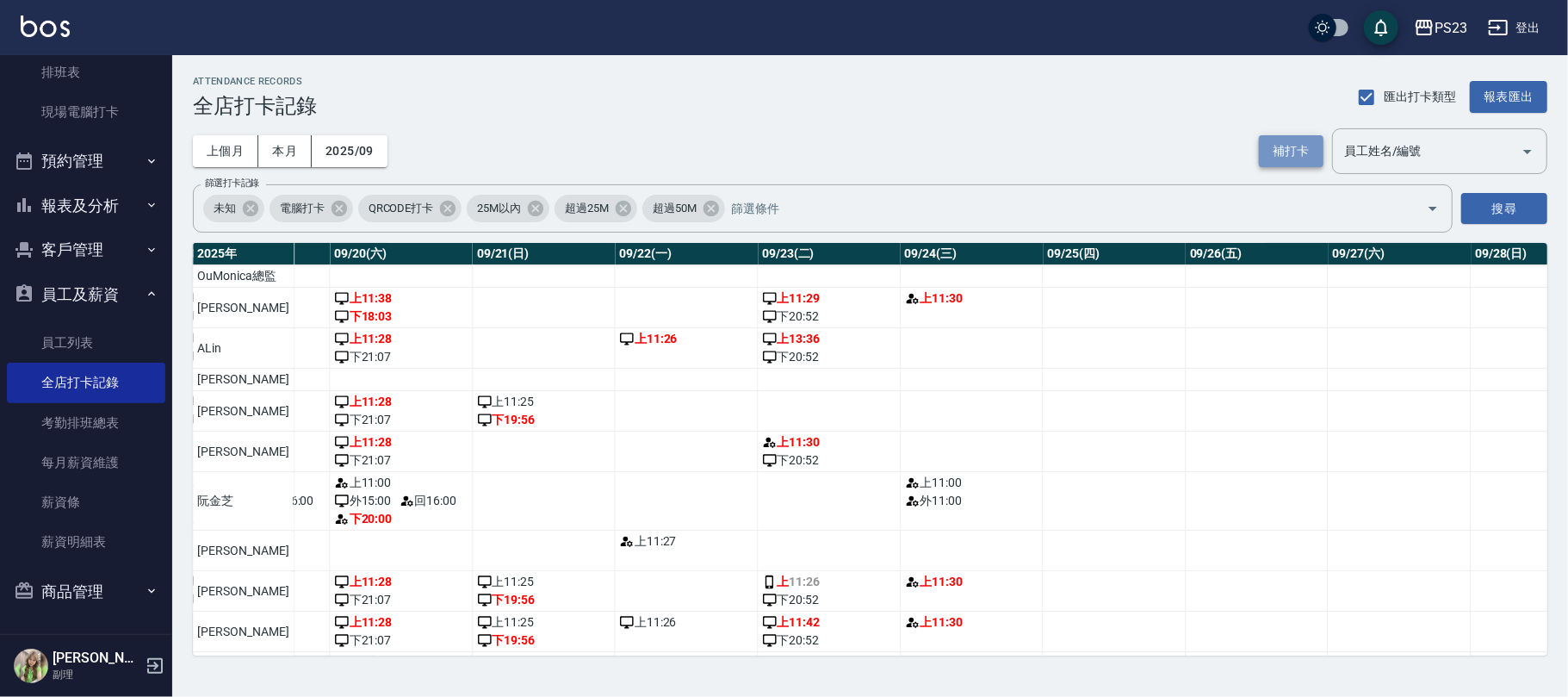
click at [1306, 149] on button "補打卡" at bounding box center [1291, 150] width 65 height 32
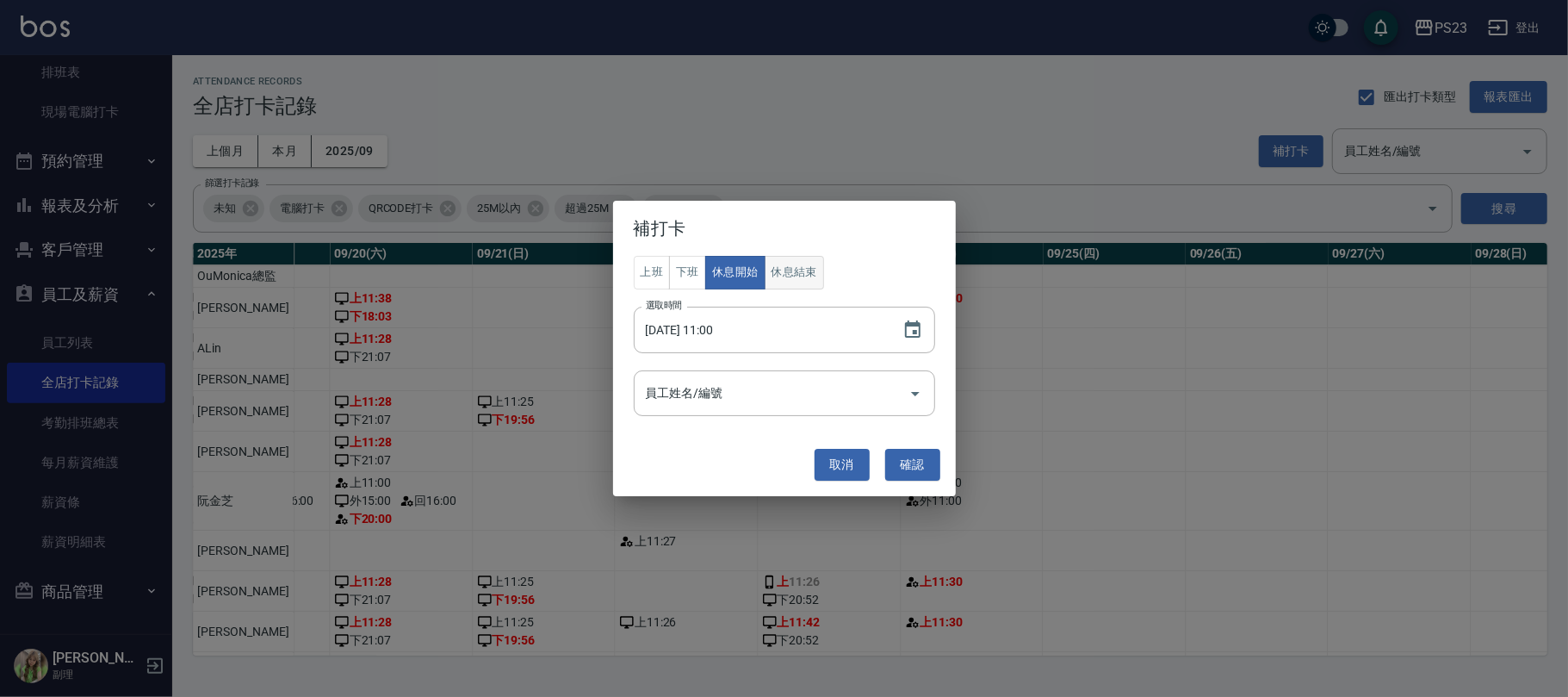
click at [800, 273] on button "休息結束" at bounding box center [794, 272] width 60 height 33
click at [920, 329] on icon "Choose date, selected date is 2025-09-24" at bounding box center [913, 330] width 20 height 20
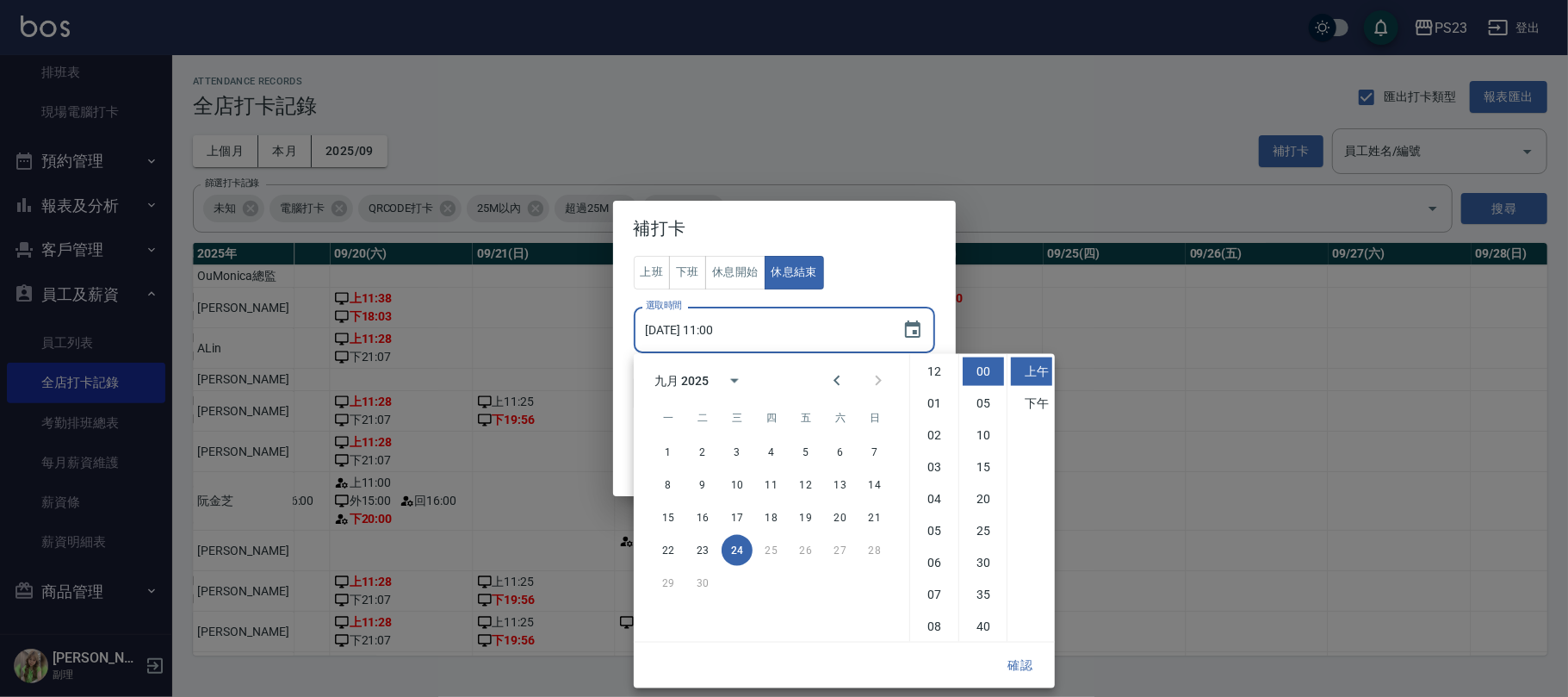
scroll to position [96, 0]
click at [981, 561] on li "30" at bounding box center [983, 562] width 42 height 29
type input "2025/09/24 11:30"
click at [1007, 658] on button "確認" at bounding box center [1020, 665] width 55 height 32
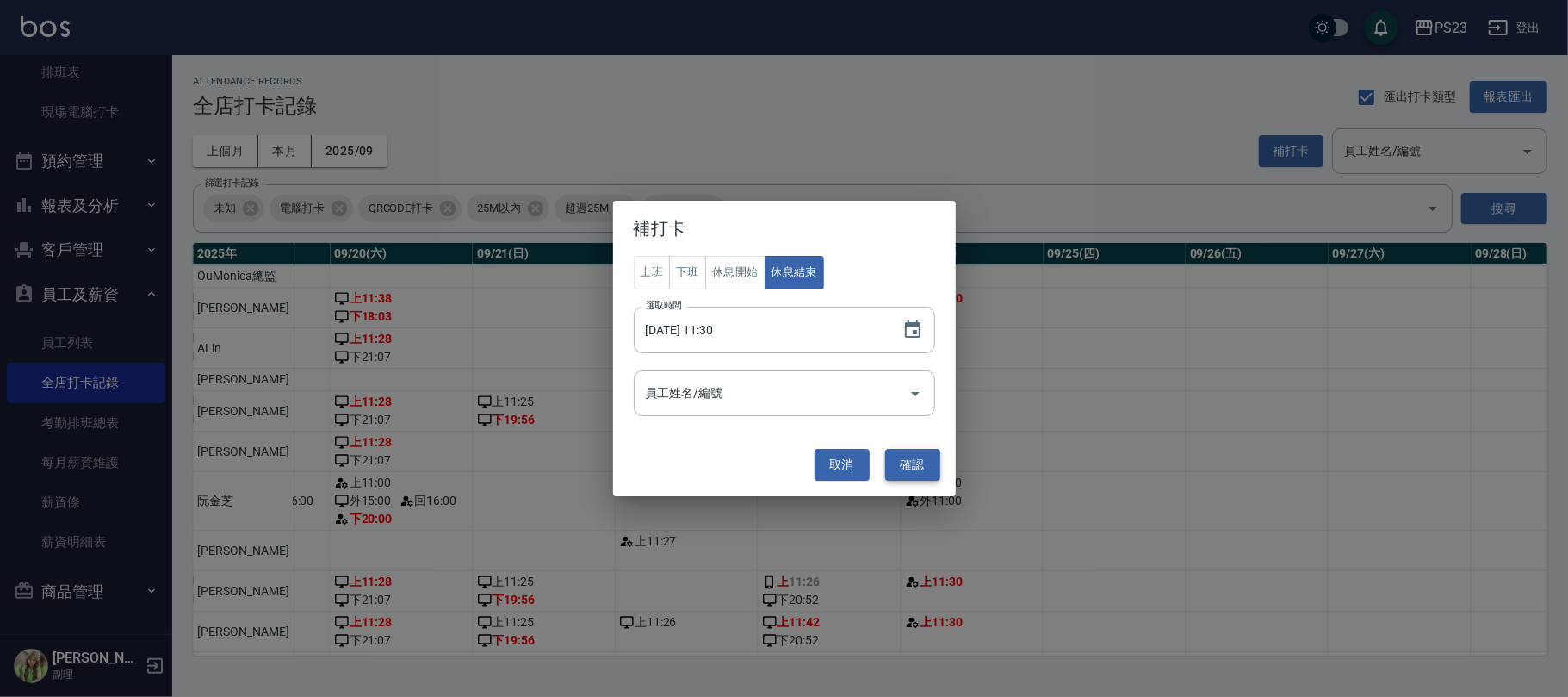
click at [916, 468] on button "確認" at bounding box center [913, 464] width 55 height 32
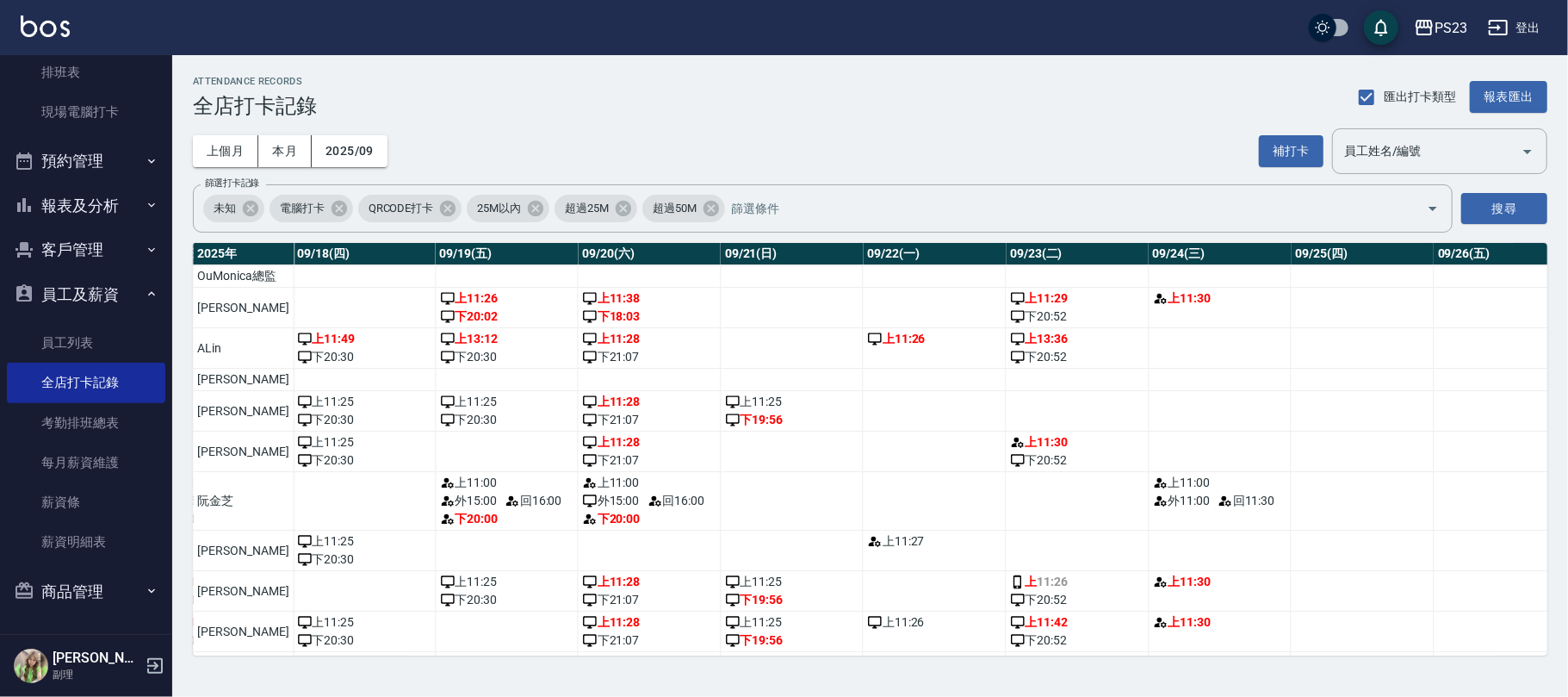
scroll to position [0, 2655]
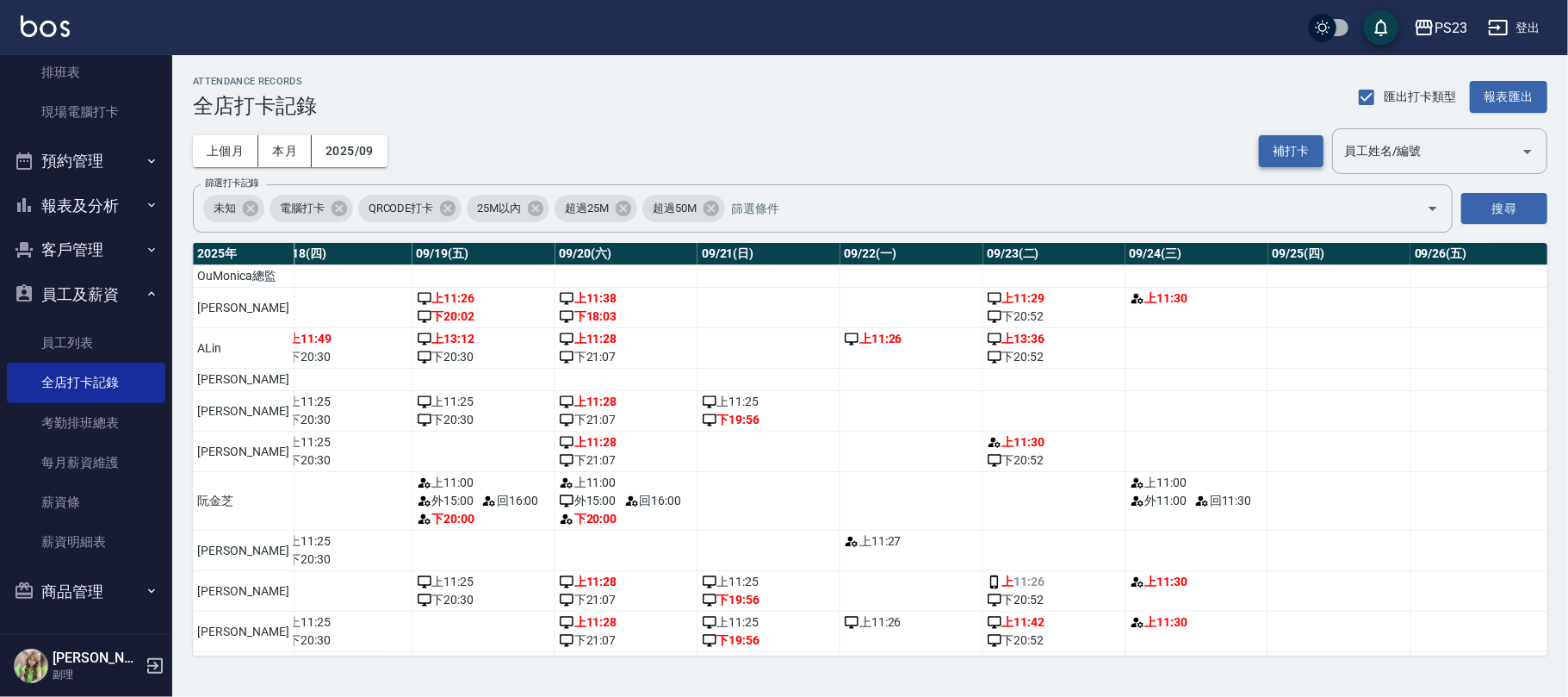
click at [1293, 151] on button "補打卡" at bounding box center [1291, 150] width 65 height 32
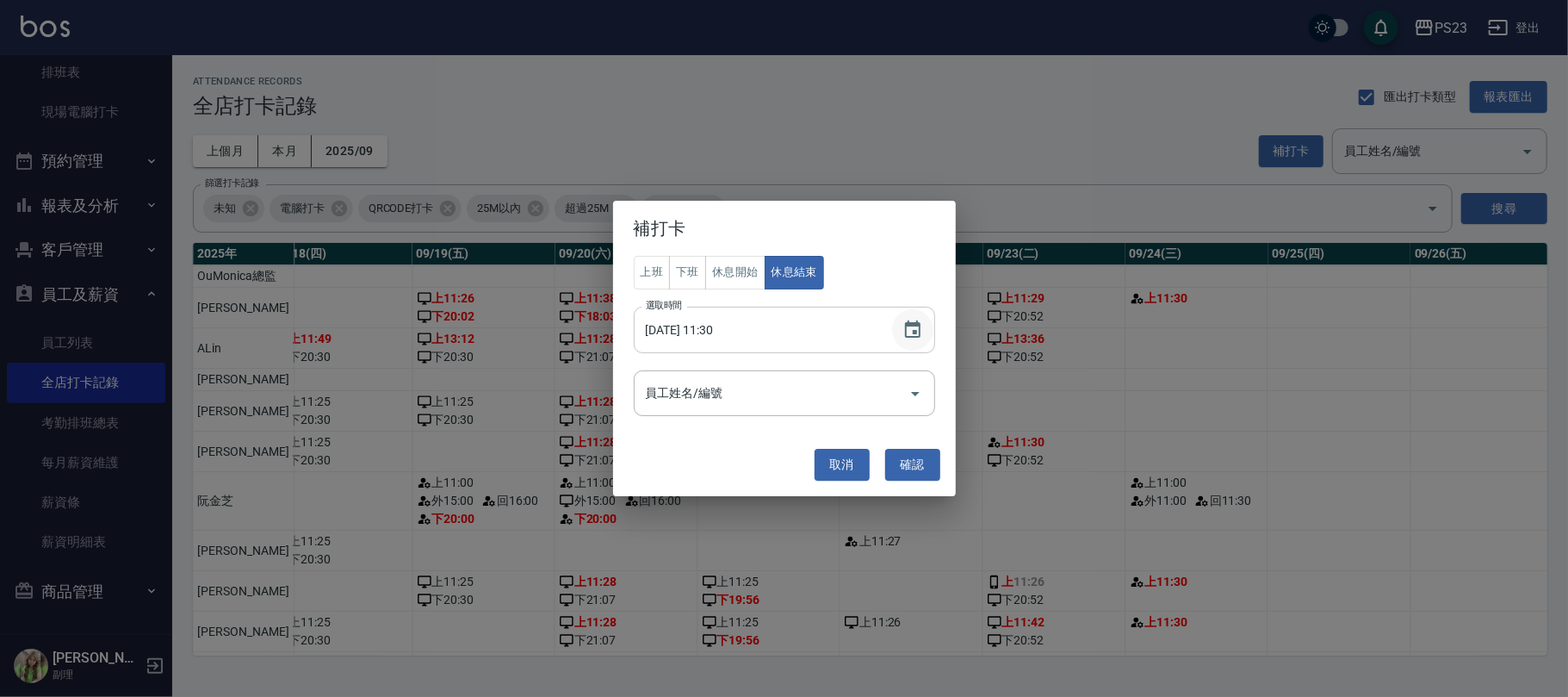
click at [913, 330] on icon "Choose date, selected date is 2025-09-24" at bounding box center [912, 329] width 16 height 18
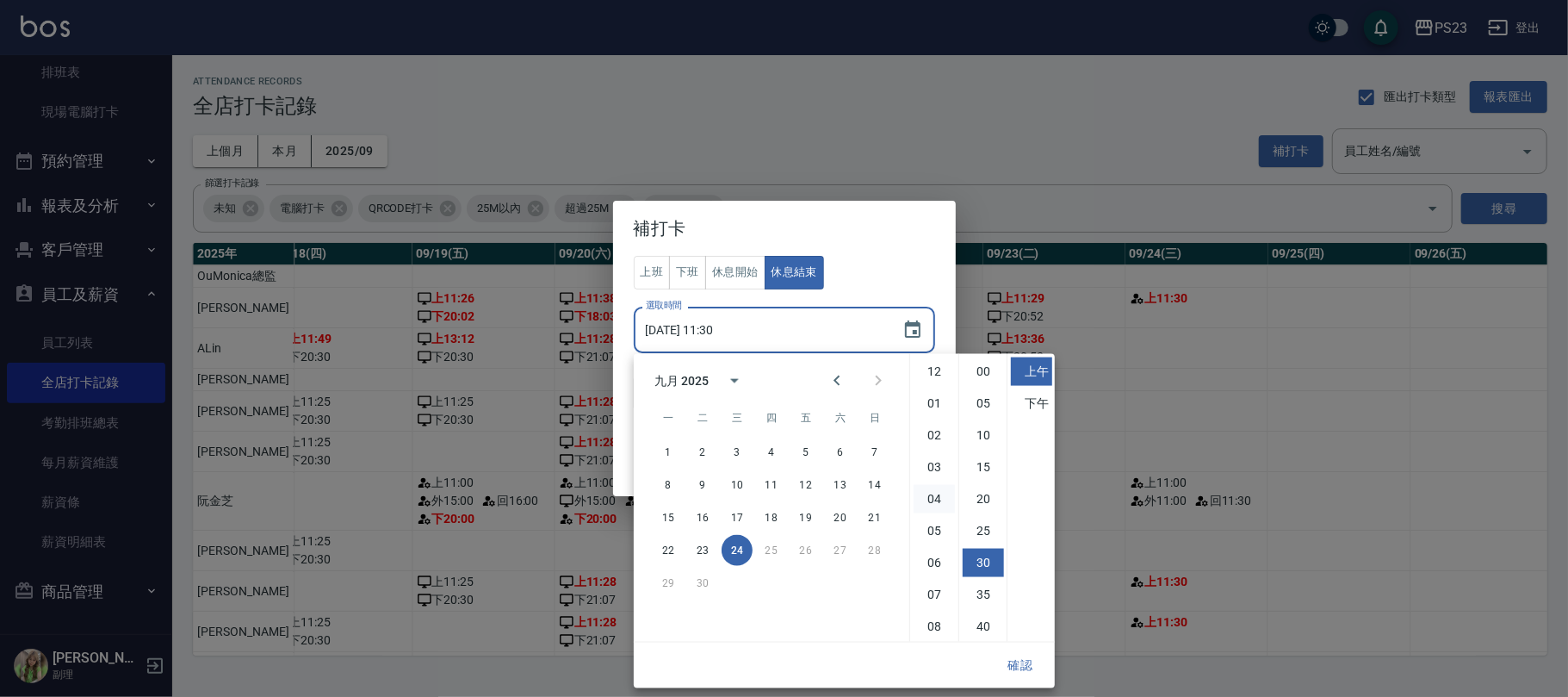
scroll to position [96, 0]
click at [938, 373] on li "03" at bounding box center [934, 370] width 42 height 29
type input "2025/09/24 03:30"
click at [726, 270] on button "休息開始" at bounding box center [735, 272] width 60 height 33
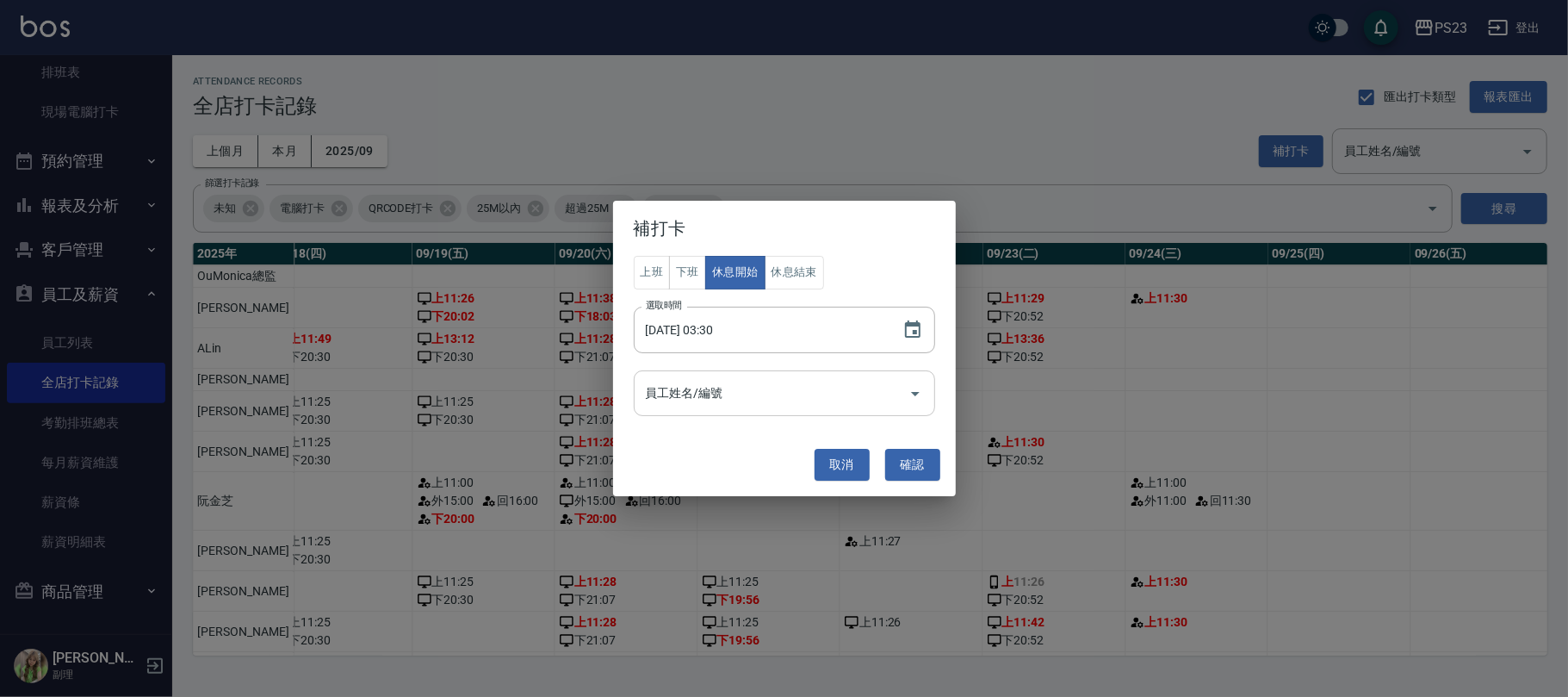
click at [779, 401] on input "員工姓名/編號" at bounding box center [772, 392] width 260 height 30
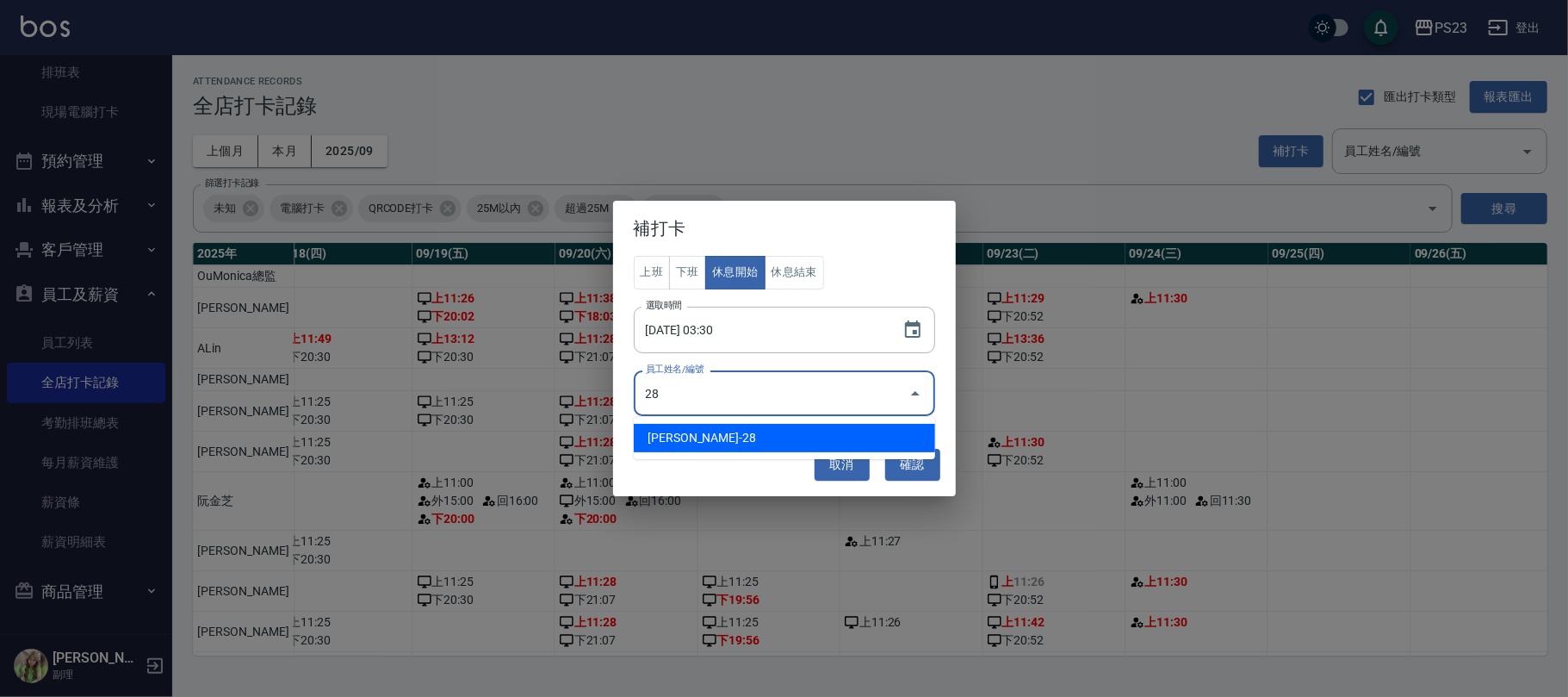
click at [742, 431] on li "阮金芝-28" at bounding box center [784, 438] width 301 height 29
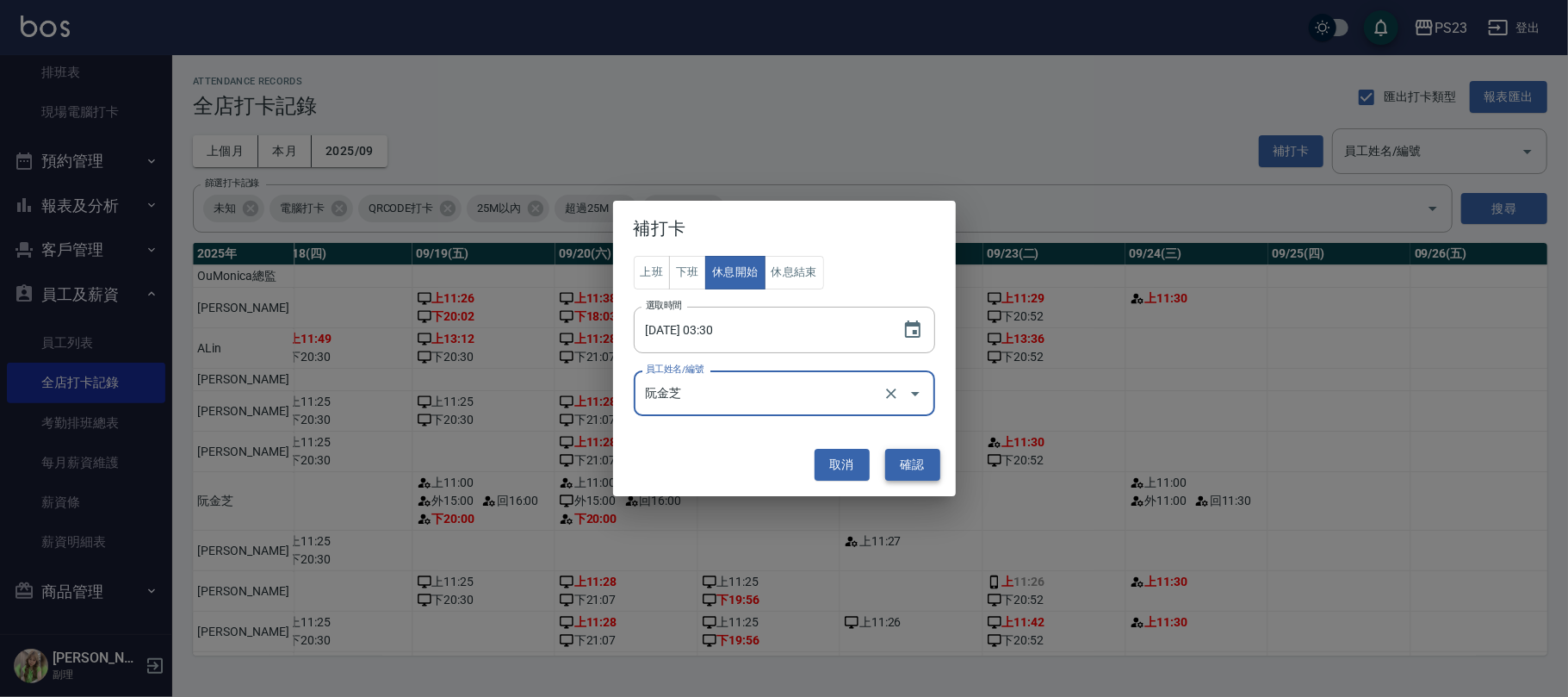
type input "阮金芝"
click at [906, 462] on button "確認" at bounding box center [913, 464] width 55 height 32
click at [651, 270] on button "上班" at bounding box center [652, 272] width 37 height 33
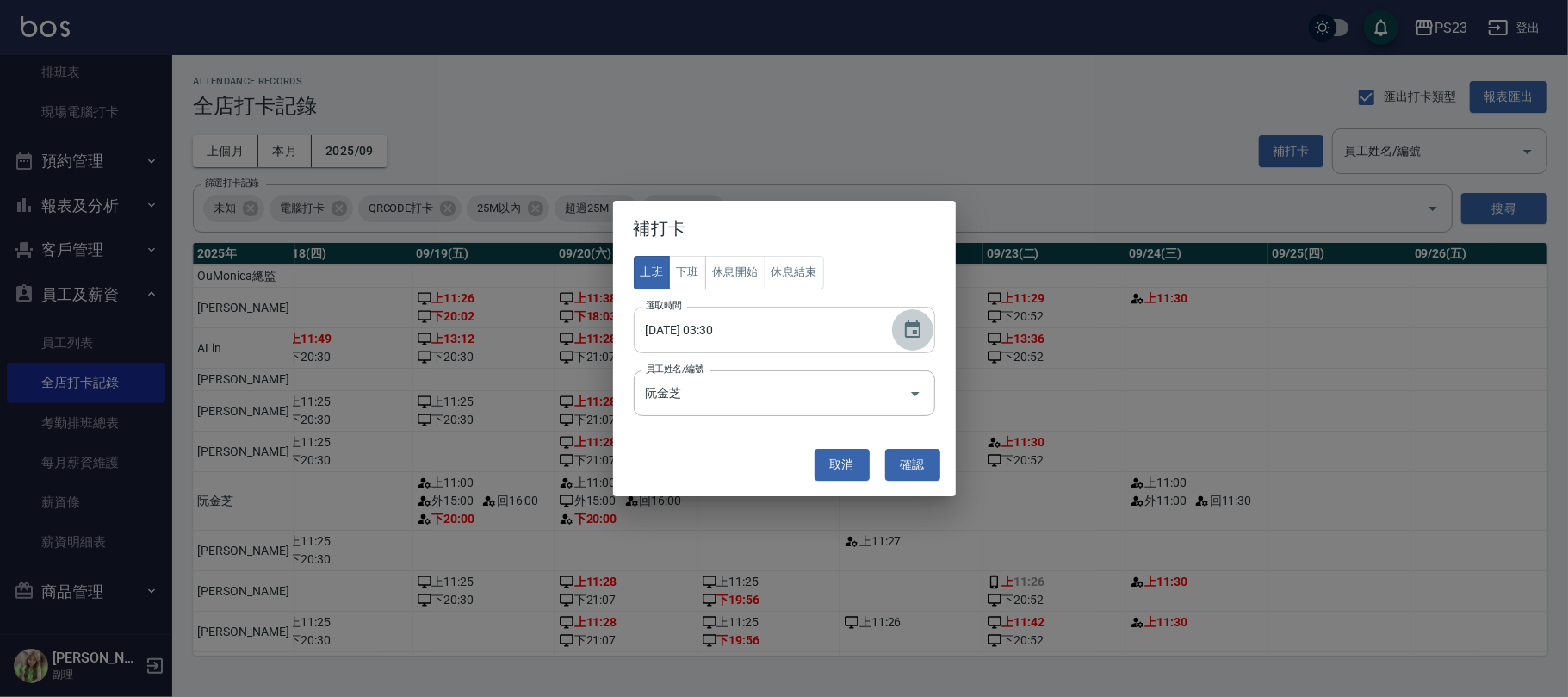
click at [910, 332] on icon "Choose date, selected date is 2025-09-24" at bounding box center [913, 330] width 20 height 20
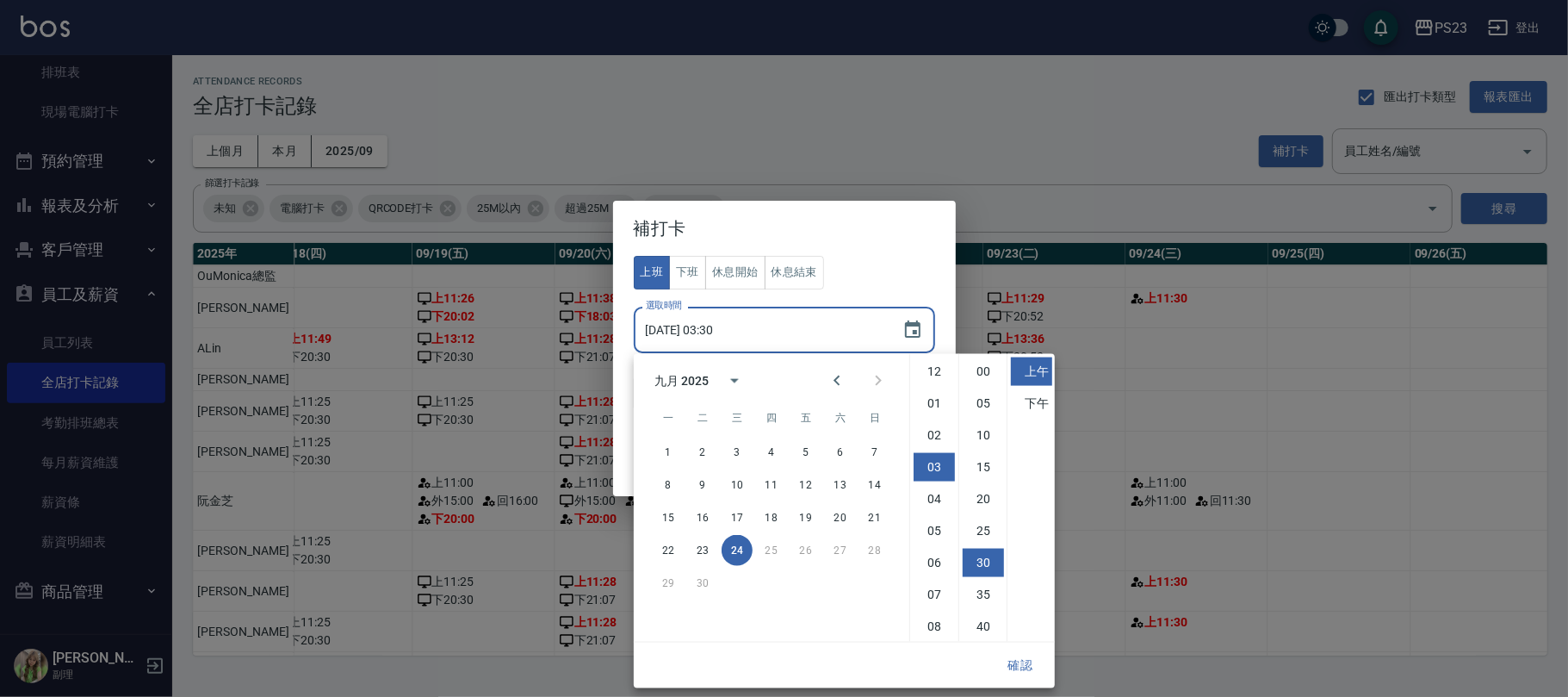
scroll to position [96, 0]
click at [929, 627] on li "11" at bounding box center [934, 627] width 42 height 29
type input "2025/09/24 11:30"
click at [1016, 662] on button "確認" at bounding box center [1020, 665] width 55 height 32
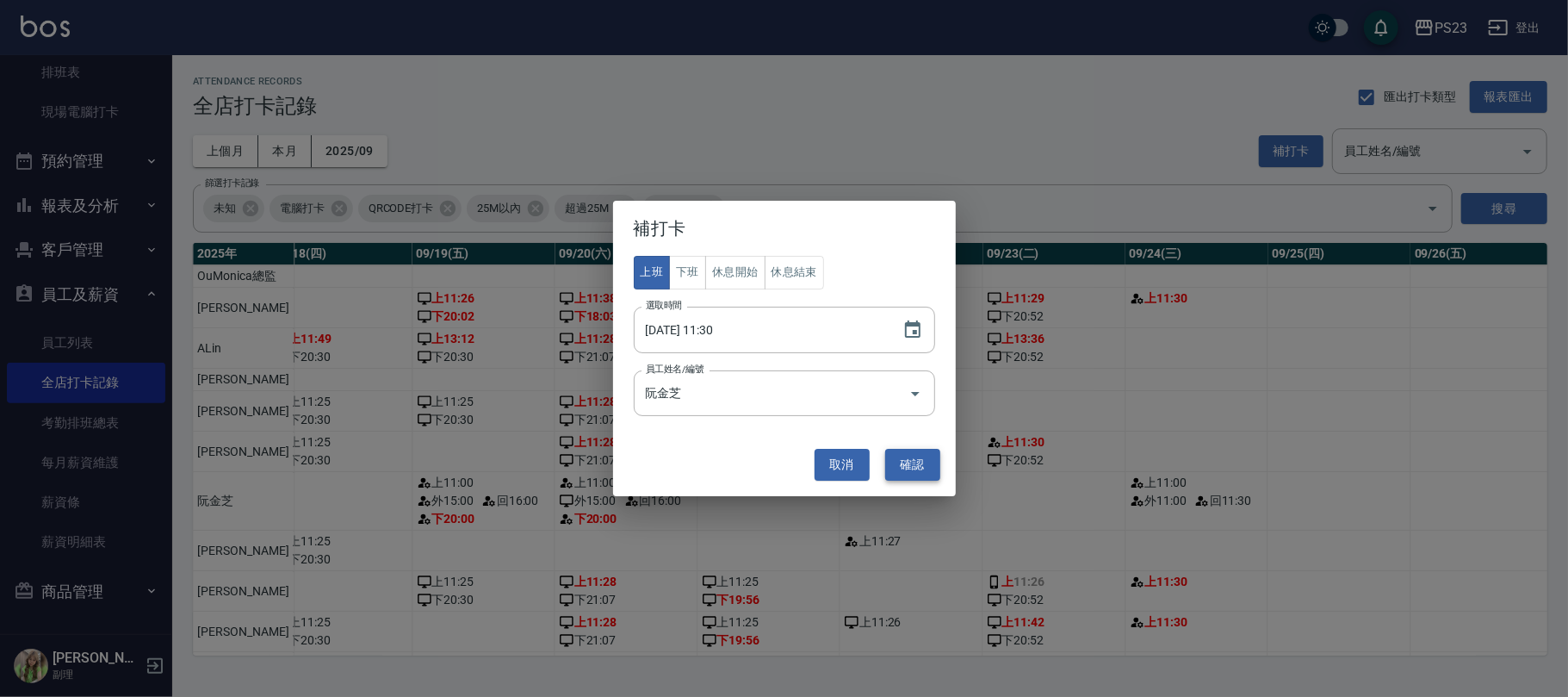
click at [910, 456] on button "確認" at bounding box center [913, 464] width 55 height 32
click at [899, 466] on button "確認" at bounding box center [913, 464] width 55 height 32
click at [840, 463] on button "取消" at bounding box center [842, 464] width 55 height 32
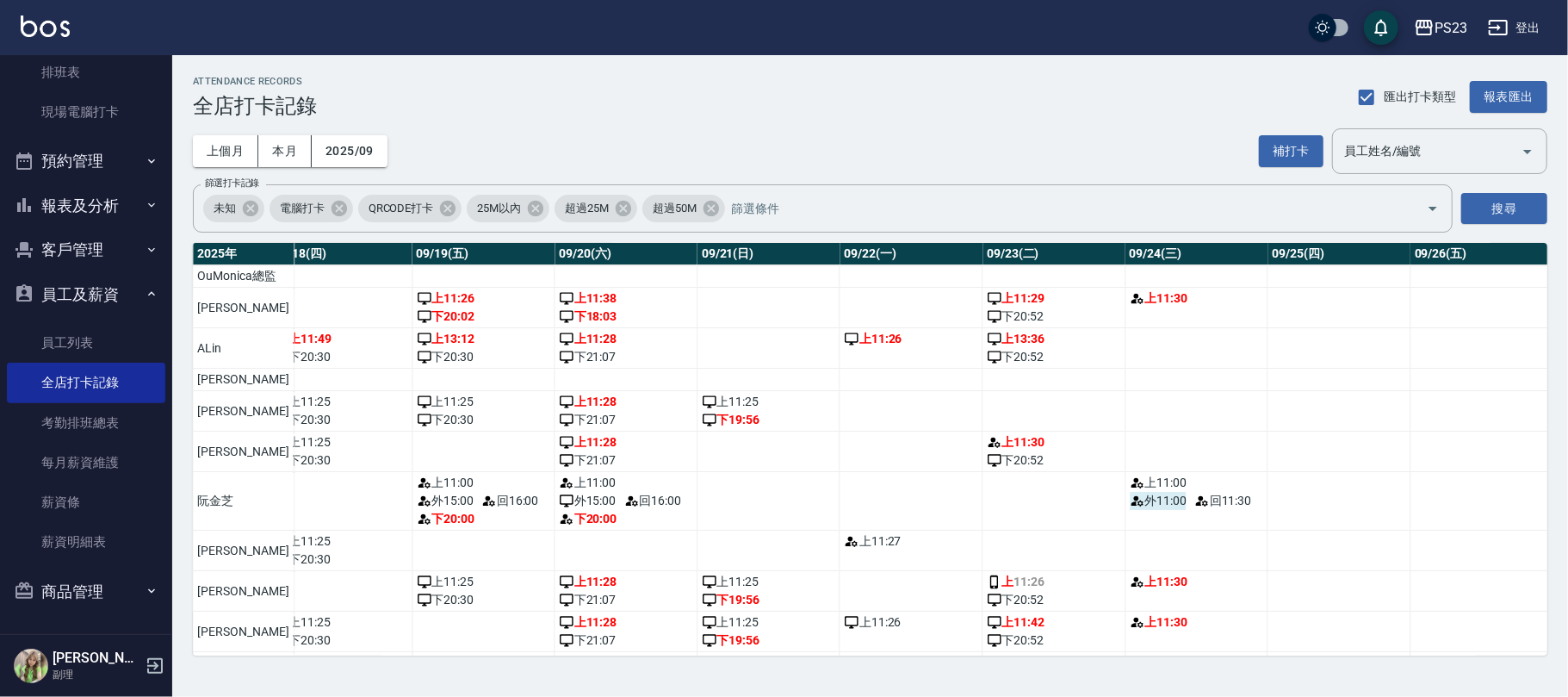
click at [1130, 510] on span "外 11:00" at bounding box center [1158, 501] width 57 height 18
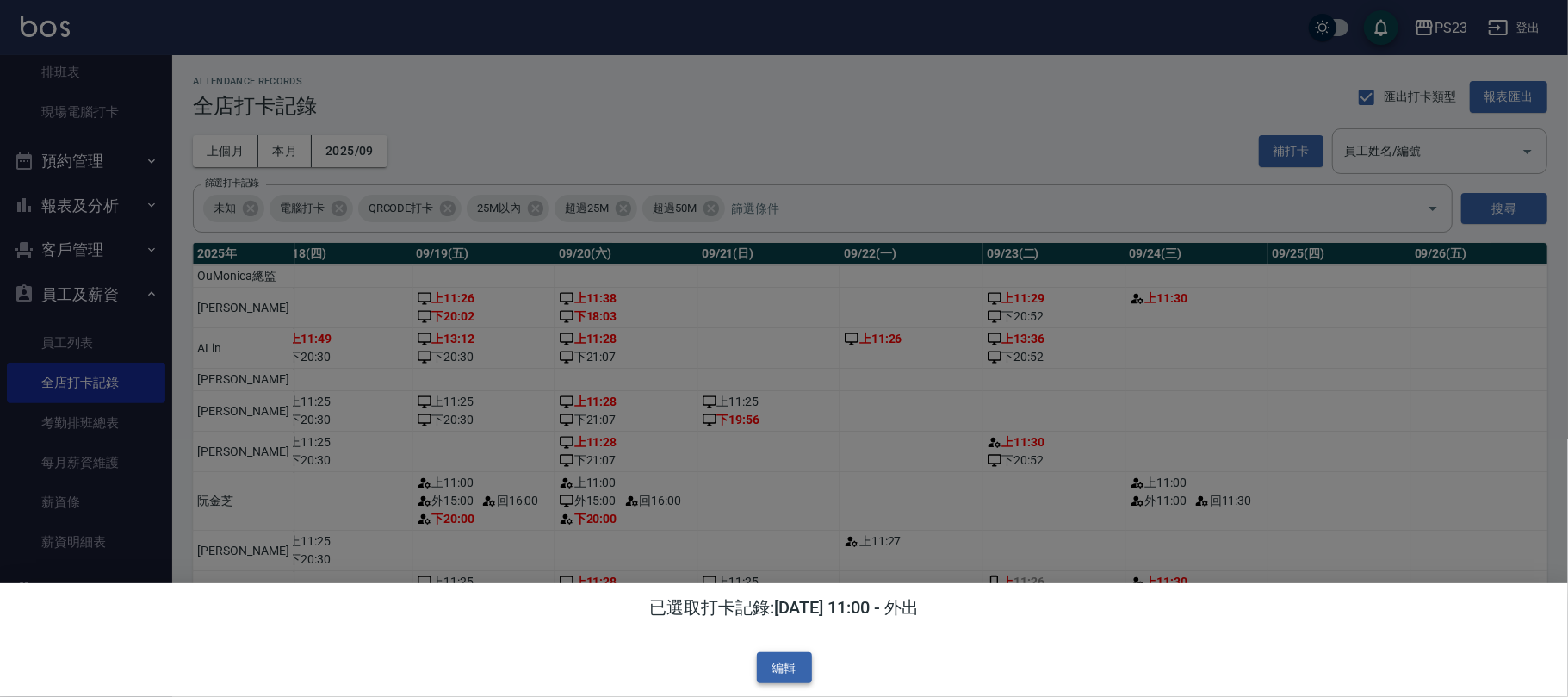
click at [792, 666] on button "編輯" at bounding box center [784, 667] width 55 height 32
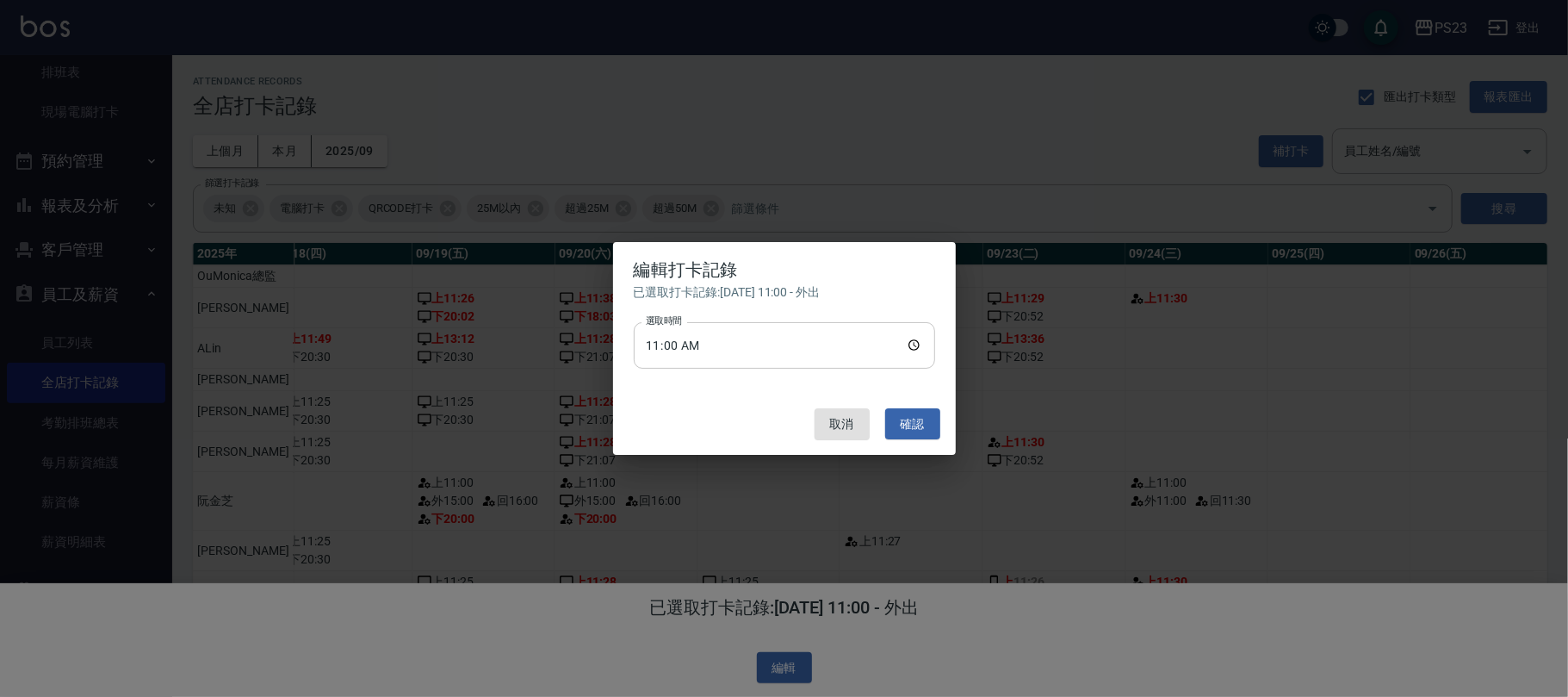
click at [910, 346] on input "11:00" at bounding box center [784, 345] width 301 height 46
type input "15:00"
click at [851, 508] on div "編輯打卡記錄 已選取打卡記錄: 2025/09/24 11:00 - 外出 選取時間 15:00 選取時間 取消 確認" at bounding box center [784, 348] width 1568 height 697
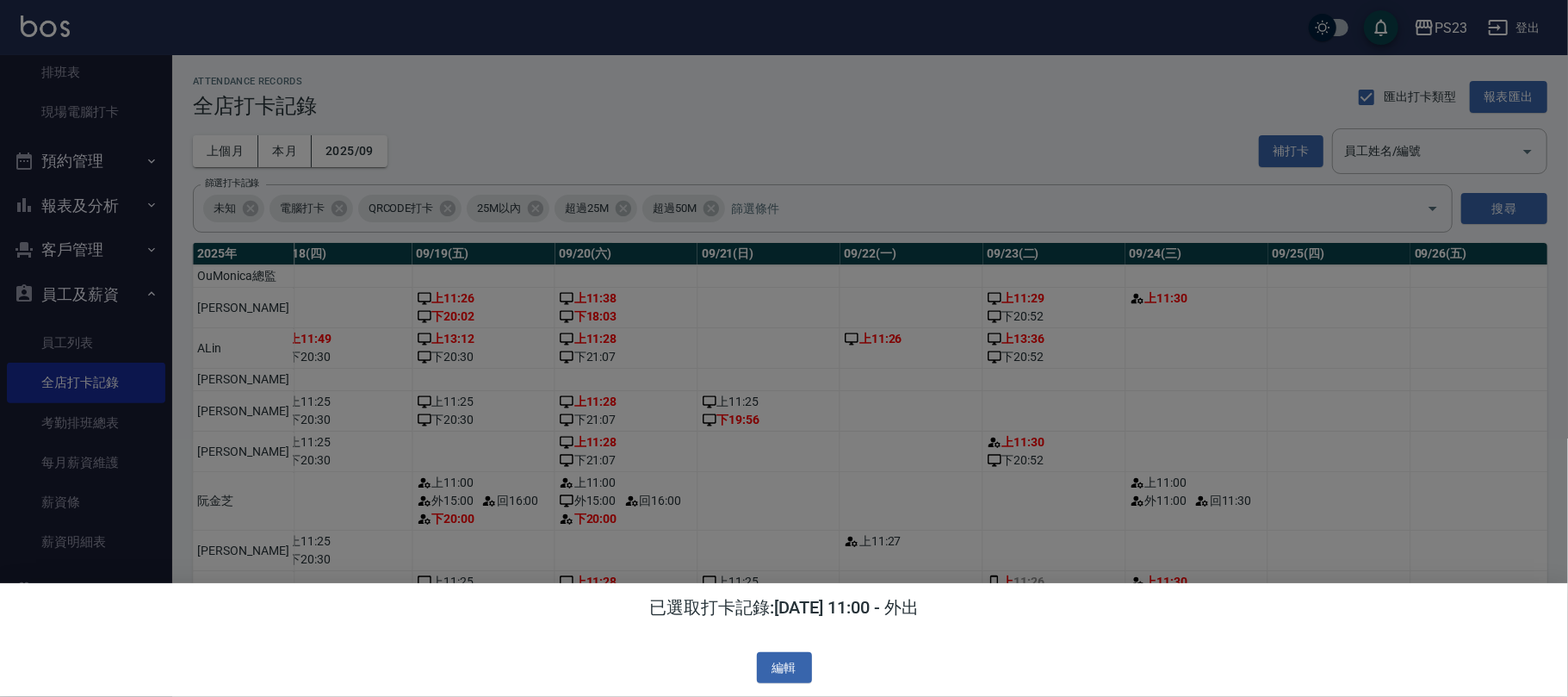
click at [885, 532] on div at bounding box center [784, 348] width 1568 height 697
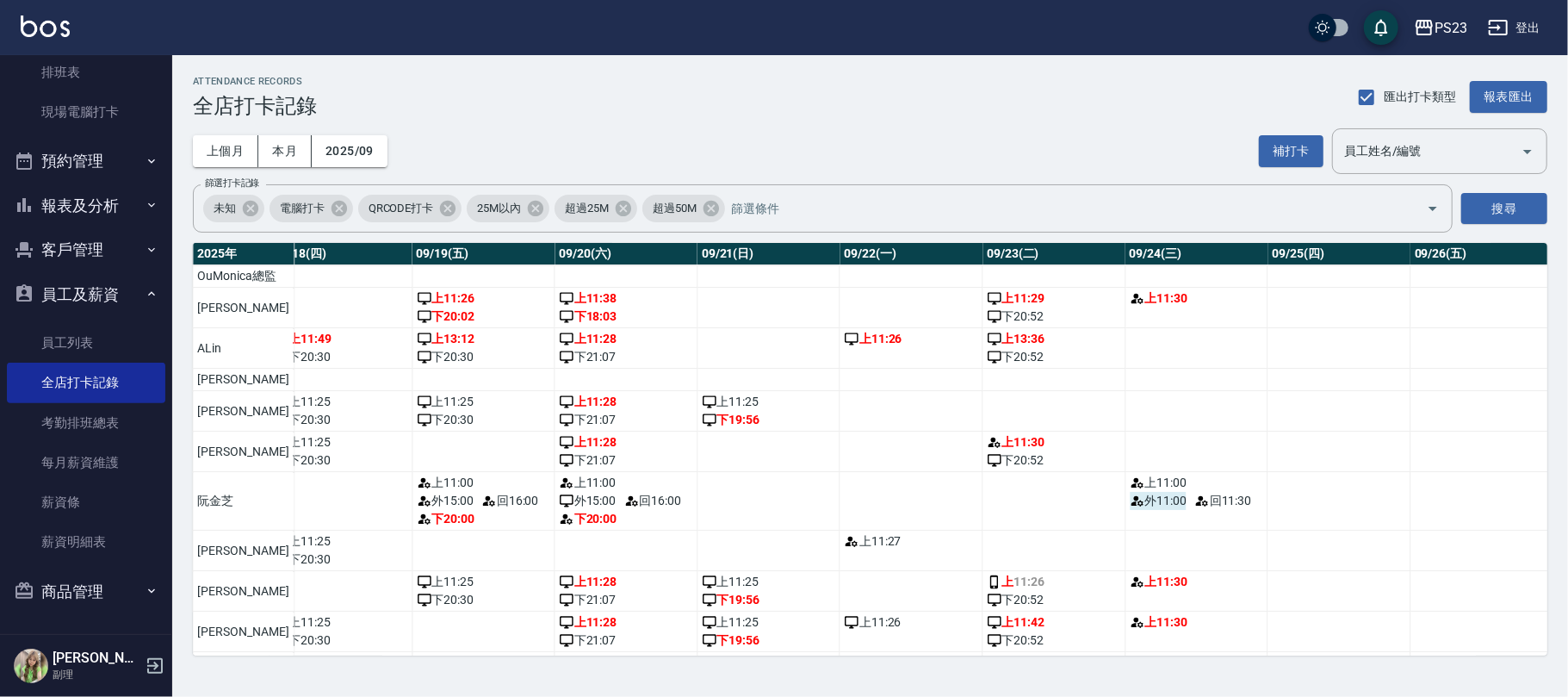
click at [1130, 510] on span "外 11:00" at bounding box center [1158, 501] width 57 height 18
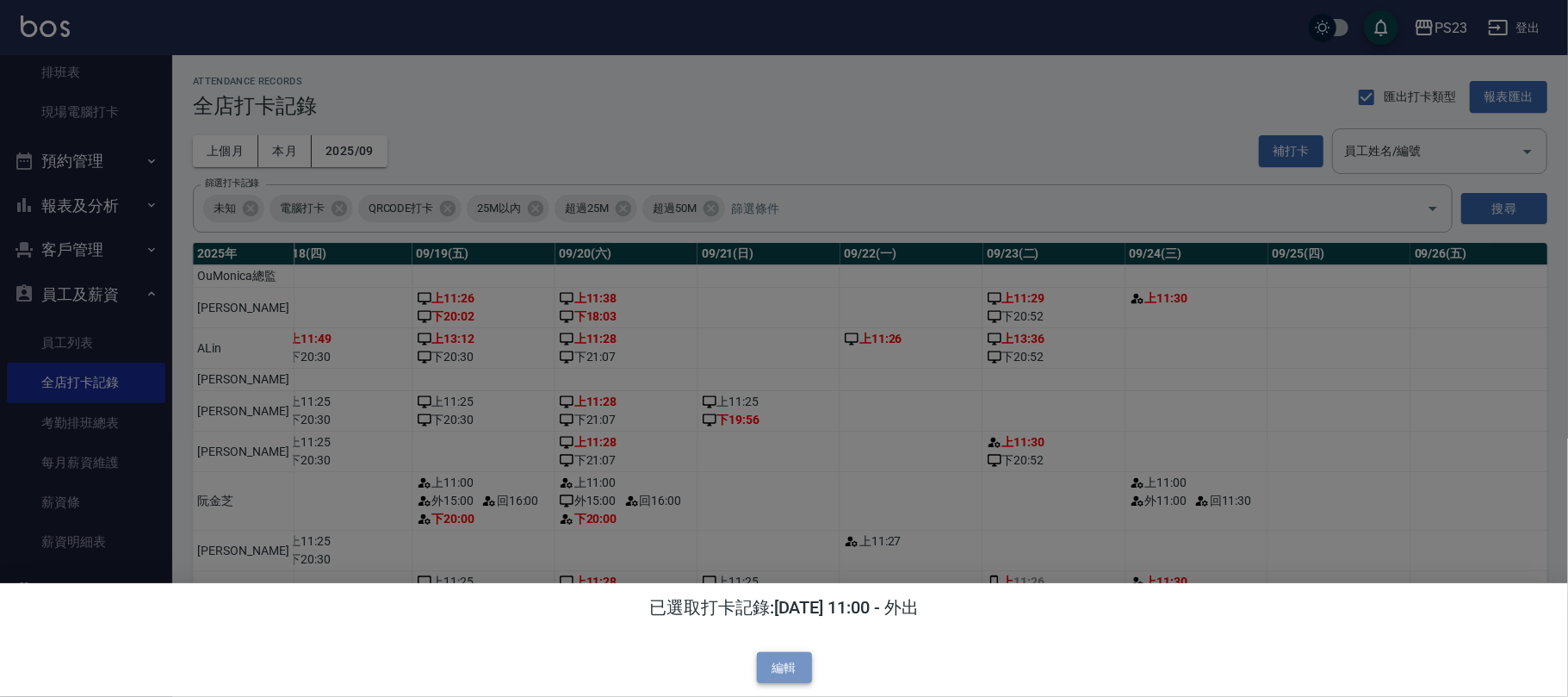
click at [762, 659] on button "編輯" at bounding box center [784, 667] width 55 height 32
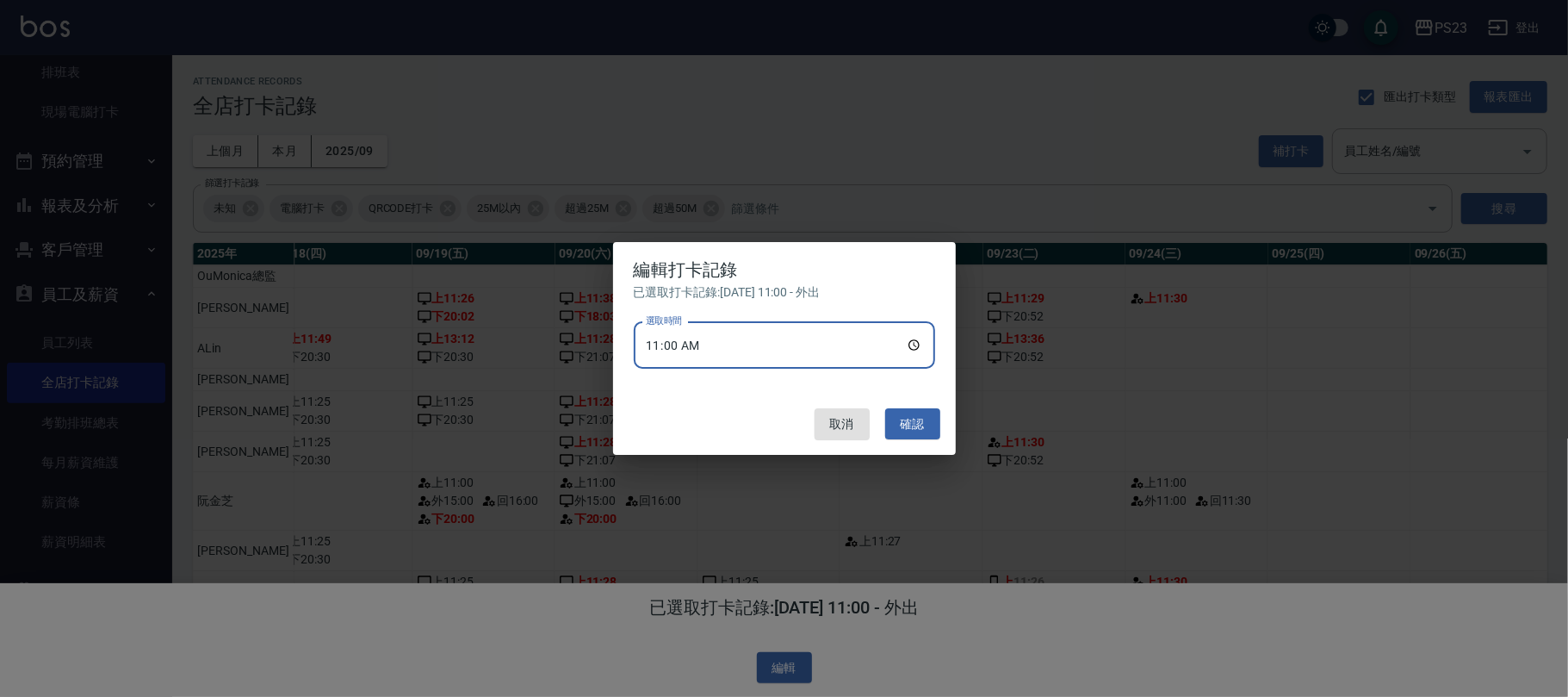
click at [711, 345] on input "11:00" at bounding box center [784, 345] width 301 height 46
click at [916, 342] on input "11:00" at bounding box center [784, 345] width 301 height 46
type input "15:00"
click at [913, 411] on button "確認" at bounding box center [913, 424] width 55 height 32
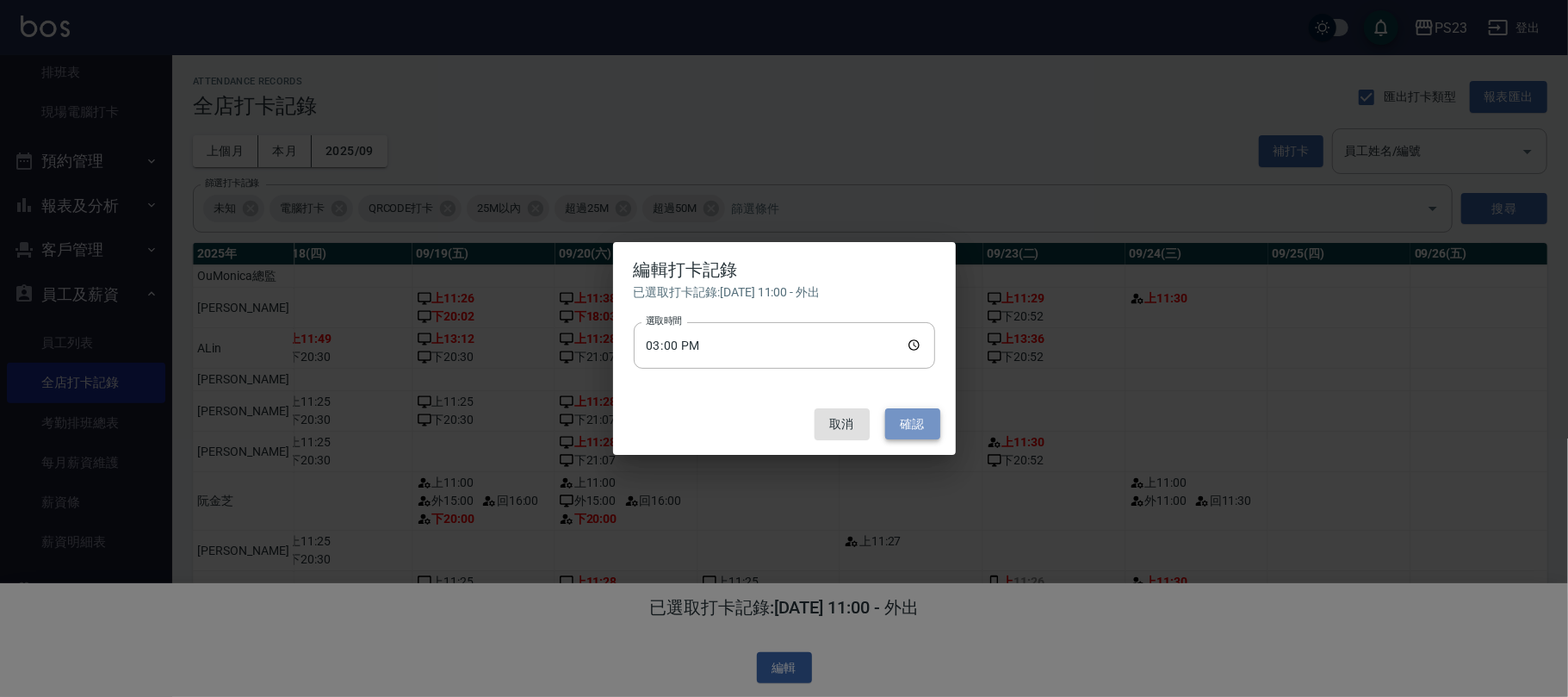
click at [909, 431] on button "確認" at bounding box center [913, 424] width 55 height 32
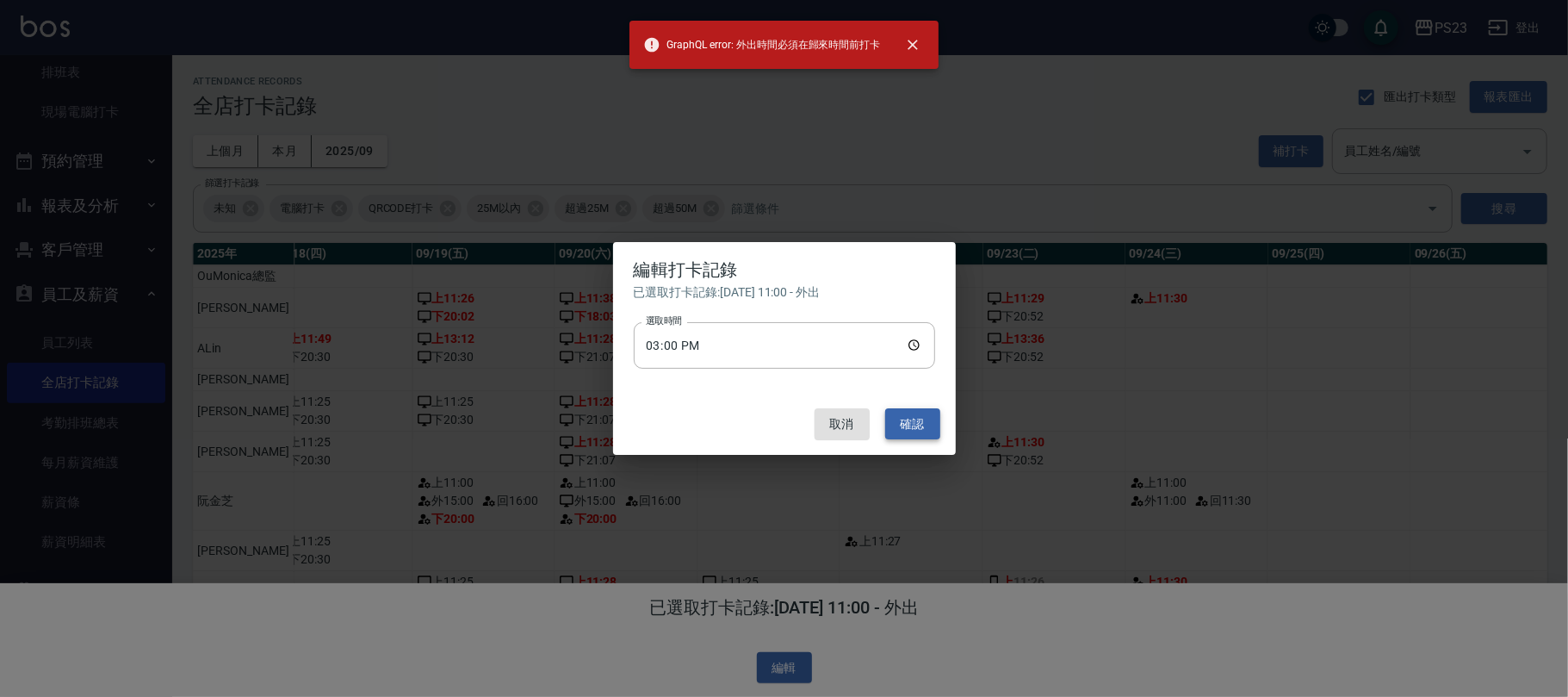
click at [910, 424] on button "確認" at bounding box center [913, 424] width 55 height 32
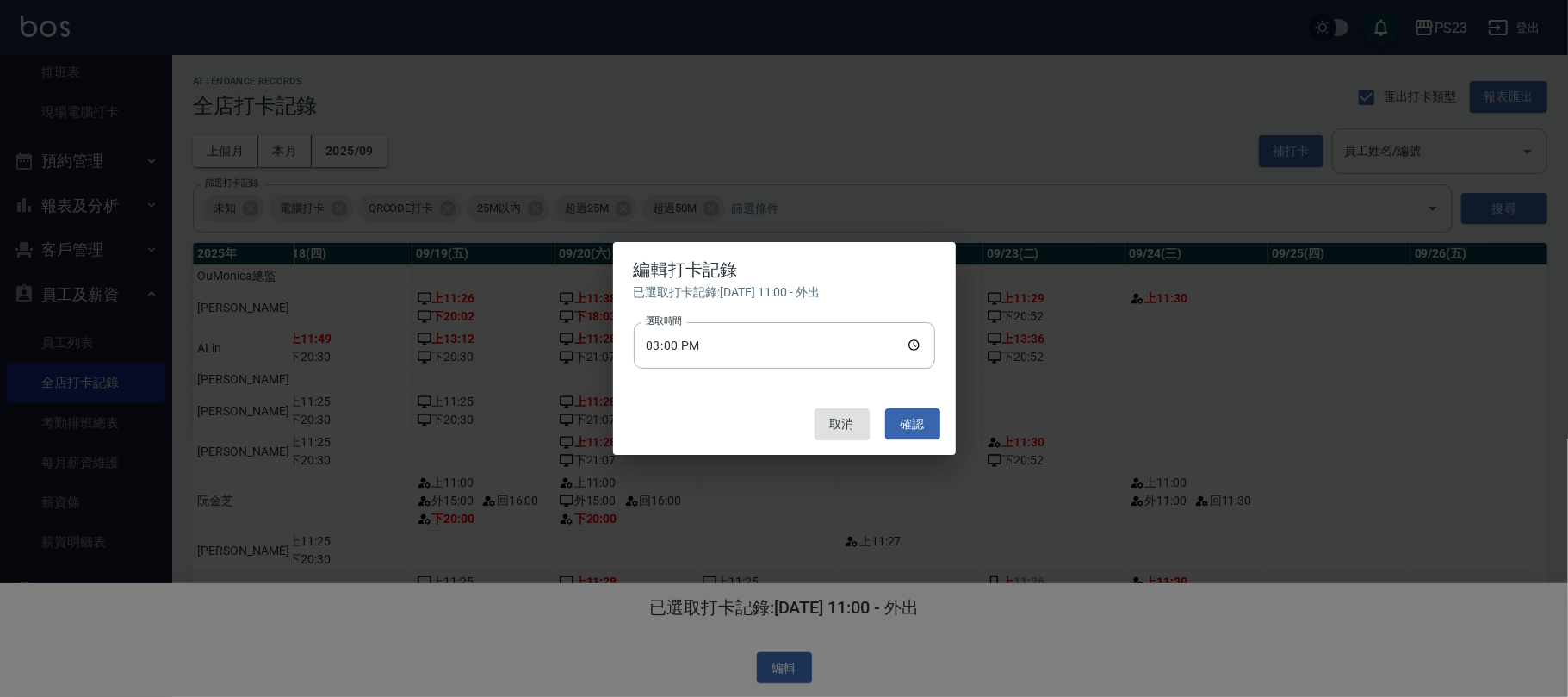
click at [907, 426] on button "確認" at bounding box center [913, 424] width 55 height 32
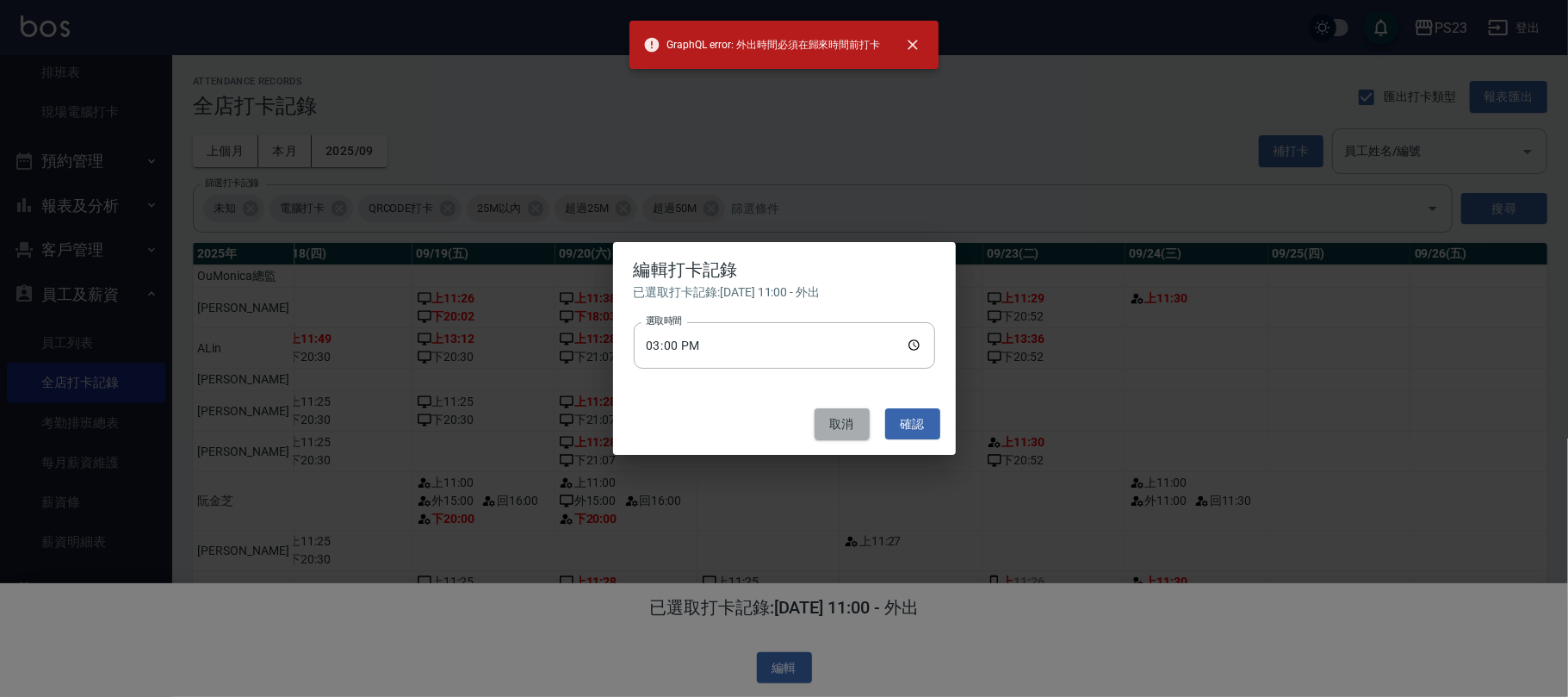
click at [825, 414] on button "取消" at bounding box center [842, 424] width 55 height 32
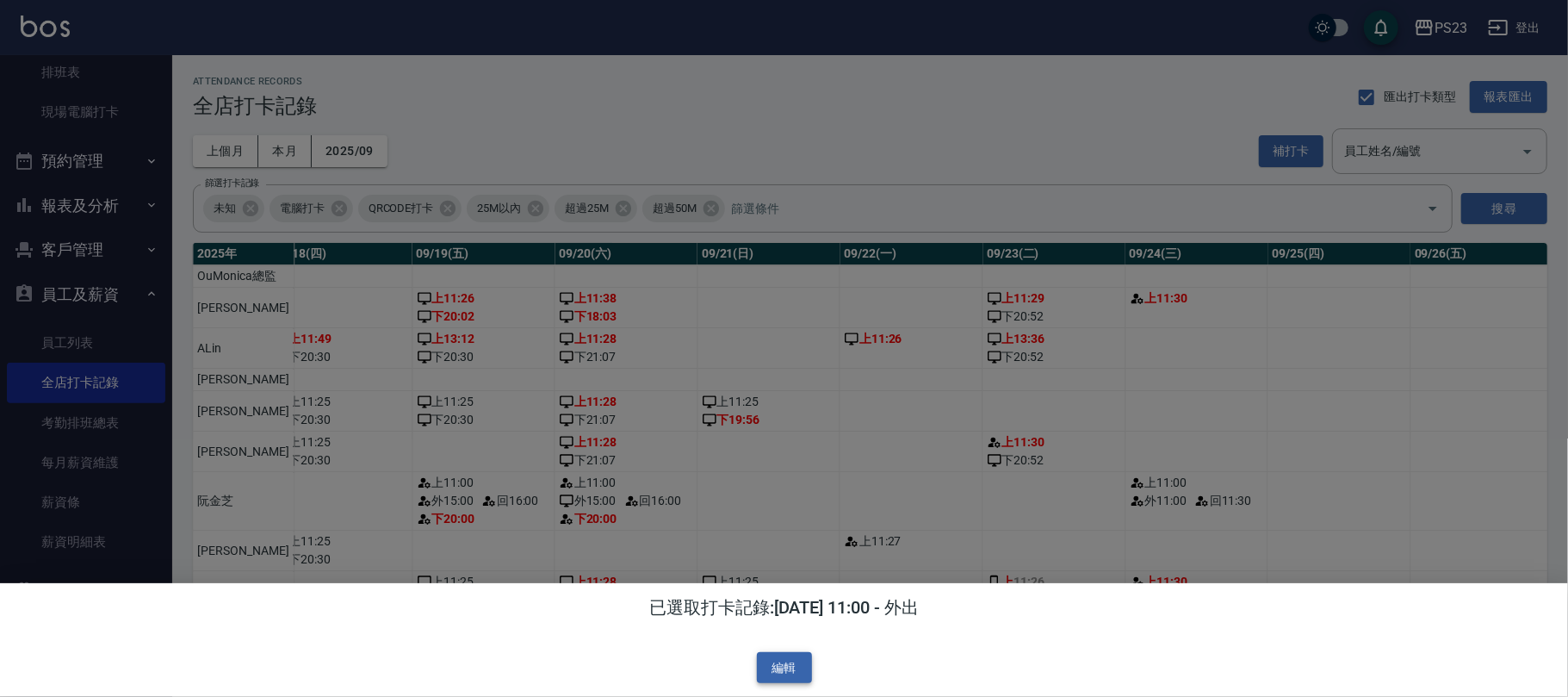
click at [800, 665] on button "編輯" at bounding box center [784, 667] width 55 height 32
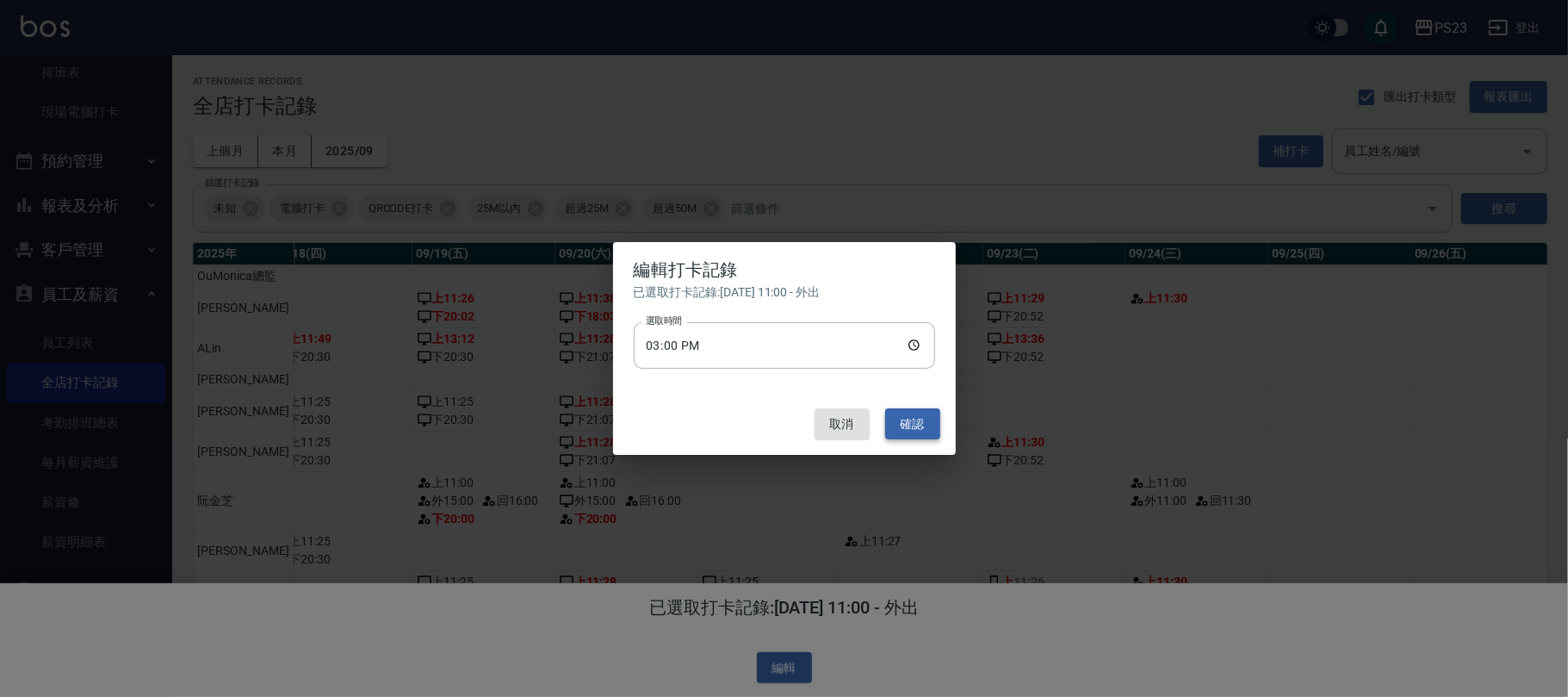
click at [925, 426] on button "確認" at bounding box center [913, 424] width 55 height 32
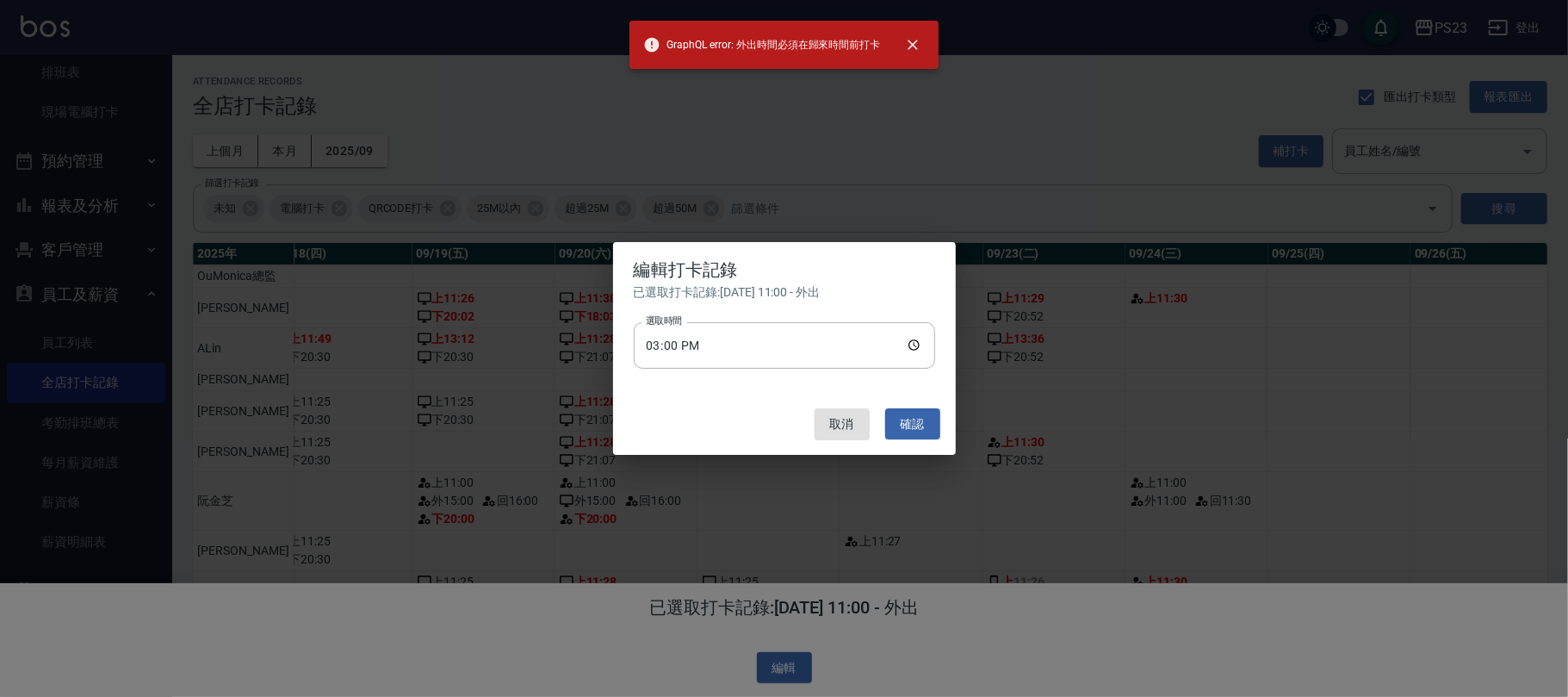
click at [885, 518] on div "編輯打卡記錄 已選取打卡記錄: 2025/09/24 11:00 - 外出 選取時間 15:00 選取時間 取消 確認" at bounding box center [784, 348] width 1568 height 697
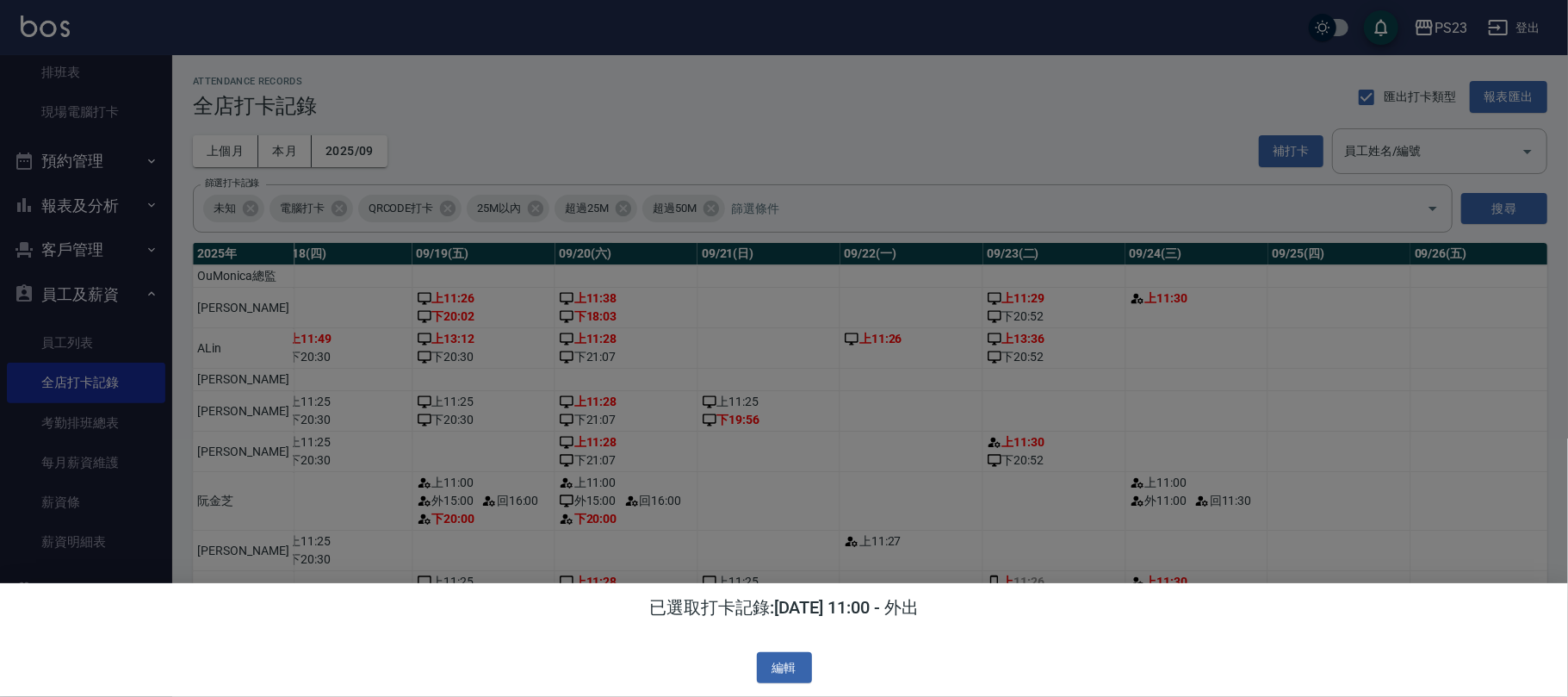
click at [882, 535] on div at bounding box center [784, 348] width 1568 height 697
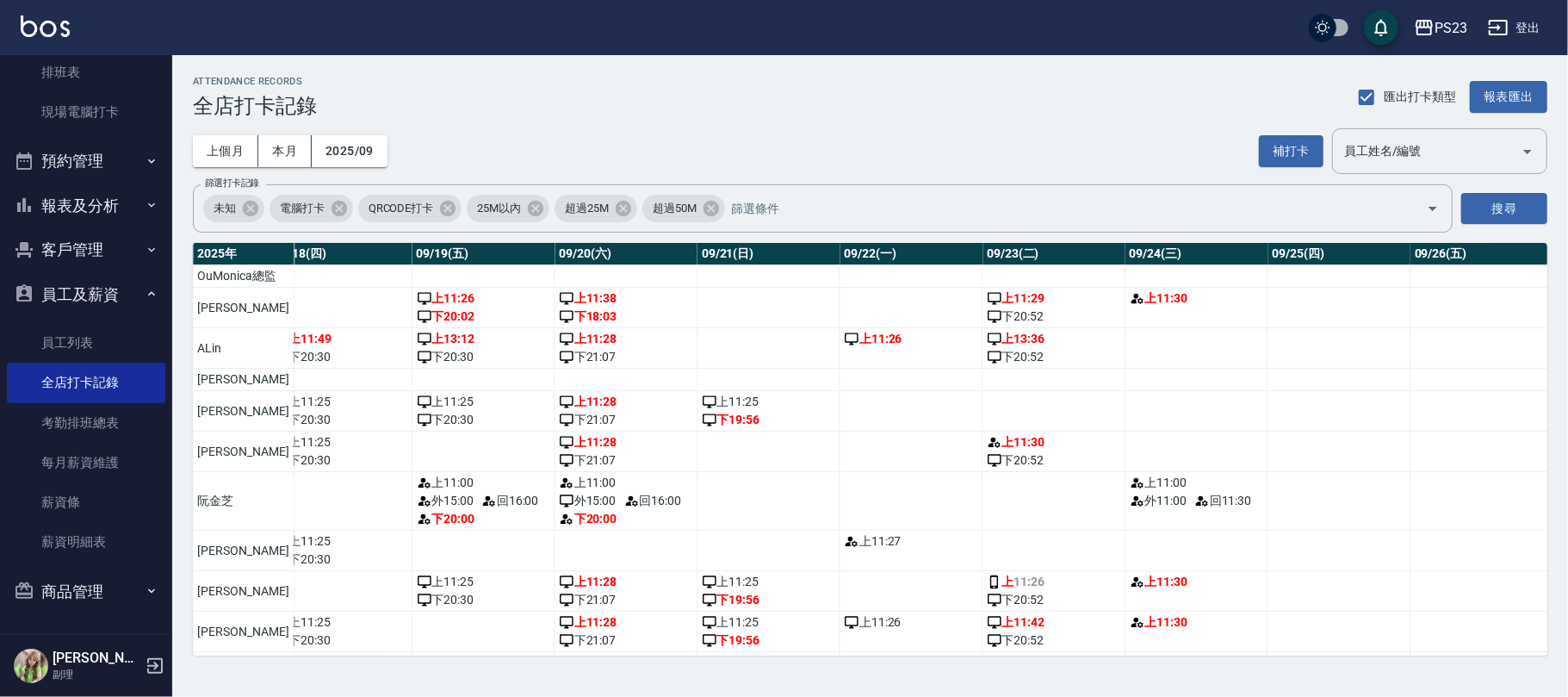
click at [1161, 531] on td "上 11:00 外 11:00 回 11:30" at bounding box center [1195, 500] width 143 height 58
click at [84, 110] on link "現場電腦打卡" at bounding box center [86, 112] width 159 height 40
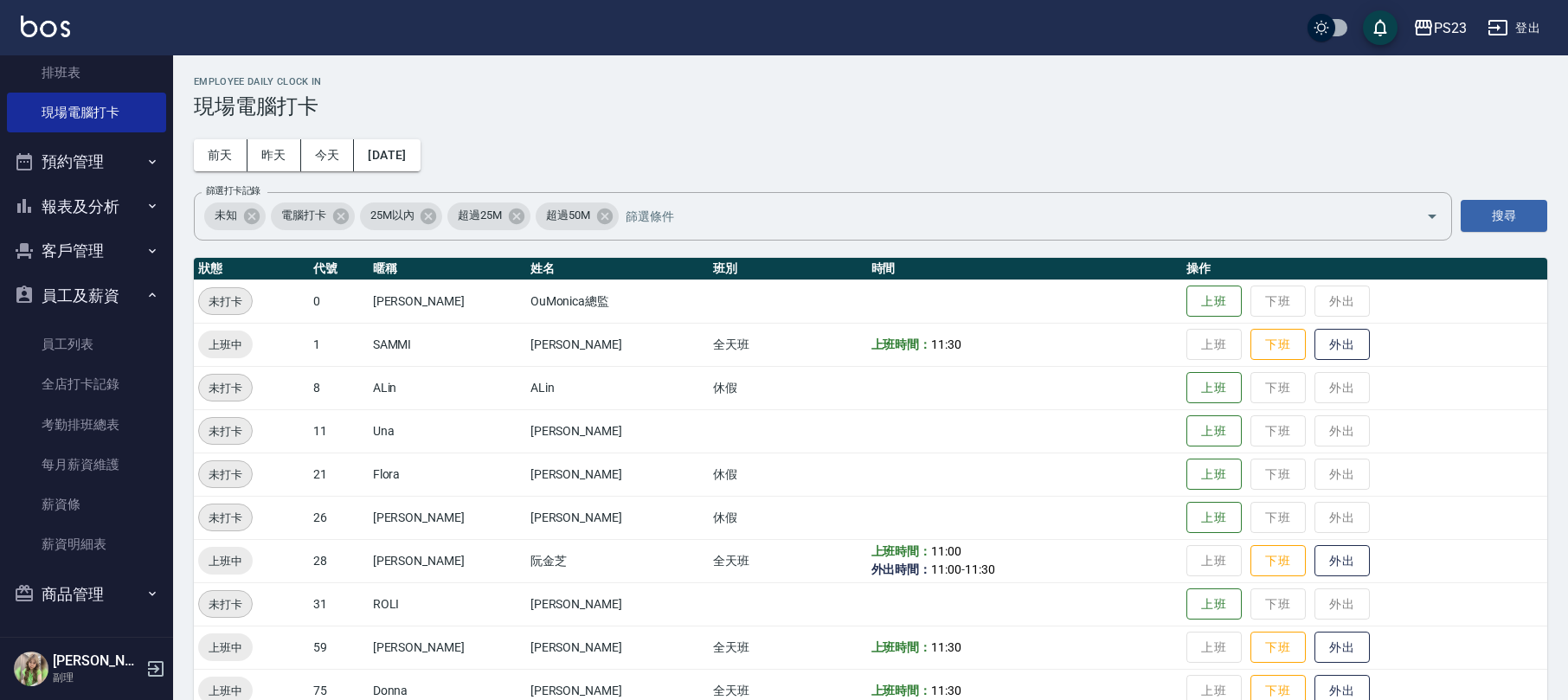
drag, startPoint x: 1247, startPoint y: 559, endPoint x: 1248, endPoint y: 446, distance: 113.0
click at [1251, 559] on button "下班" at bounding box center [1279, 561] width 56 height 32
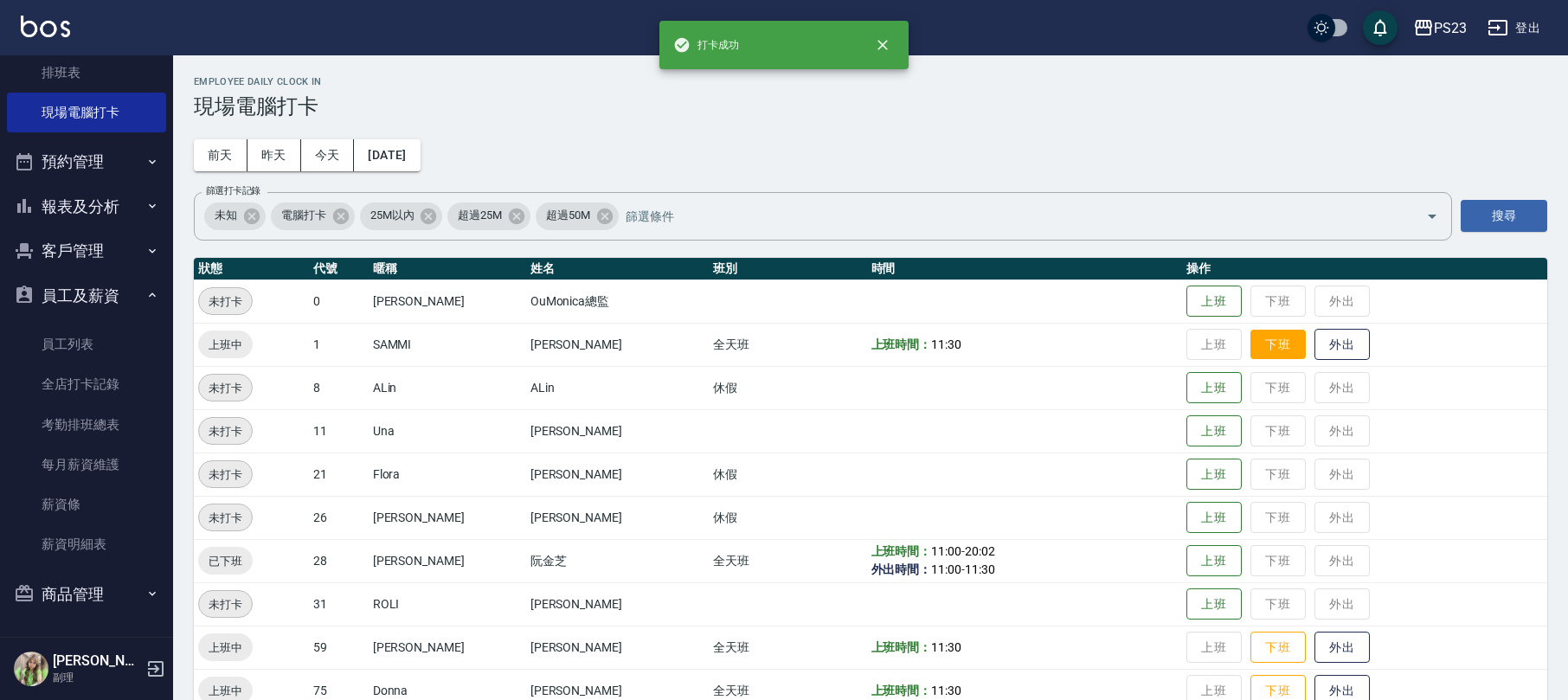
click at [1255, 339] on button "下班" at bounding box center [1279, 344] width 56 height 31
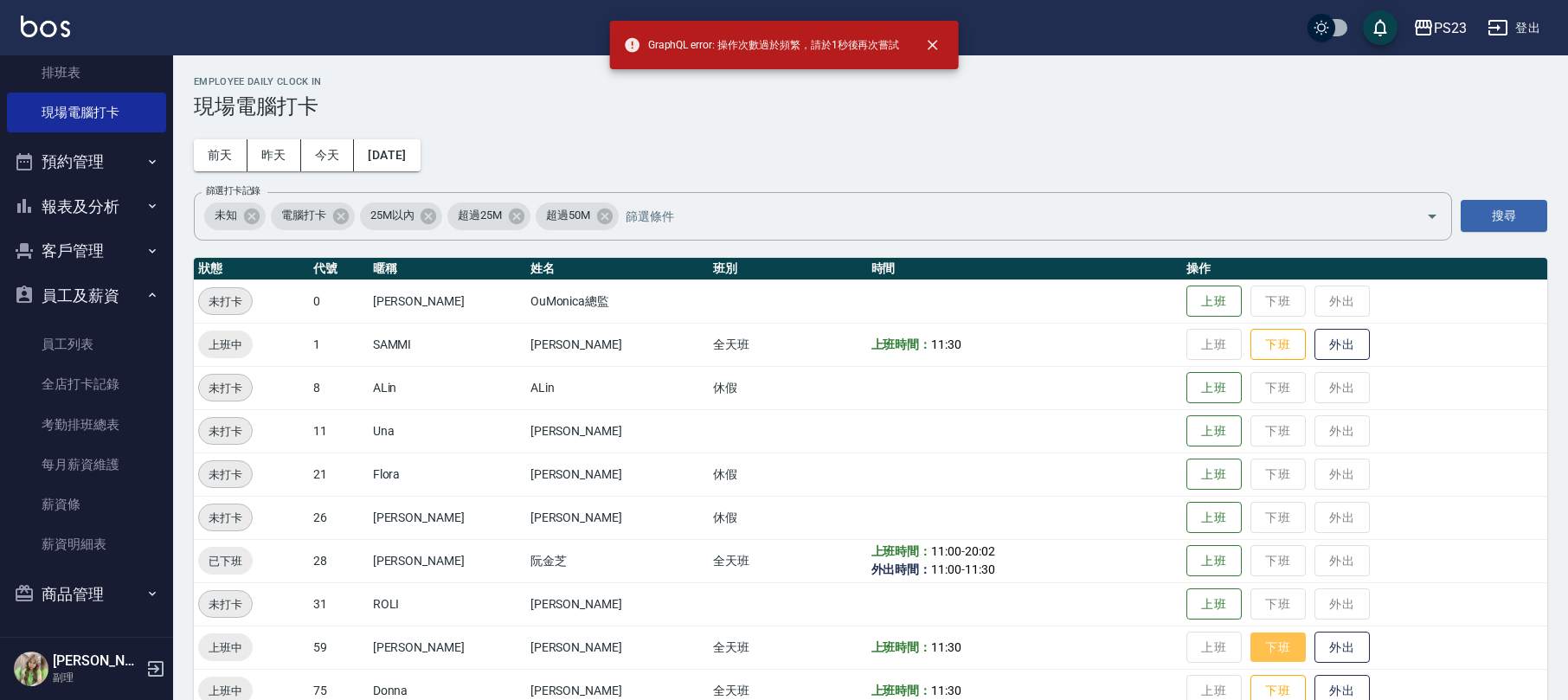
click at [1256, 647] on button "下班" at bounding box center [1279, 647] width 56 height 31
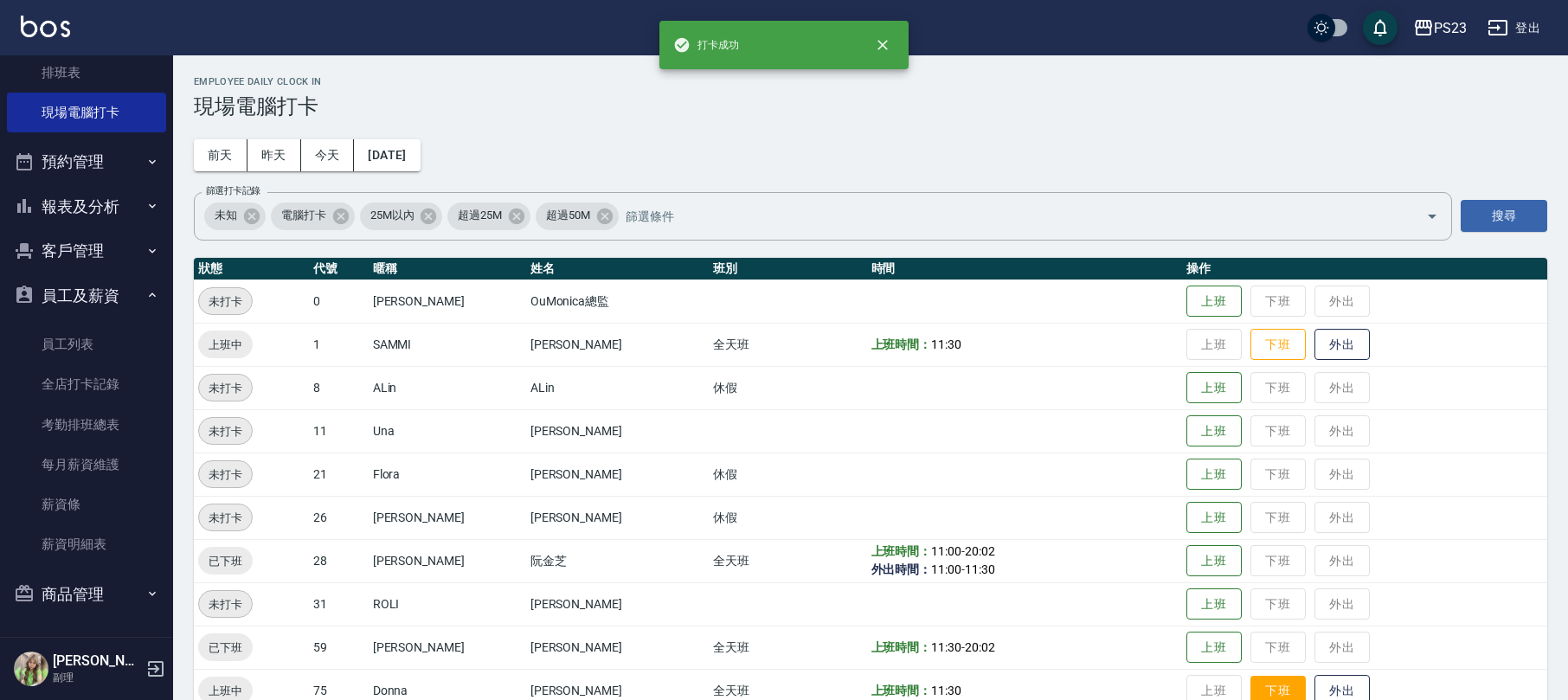
click at [1251, 685] on button "下班" at bounding box center [1279, 691] width 56 height 31
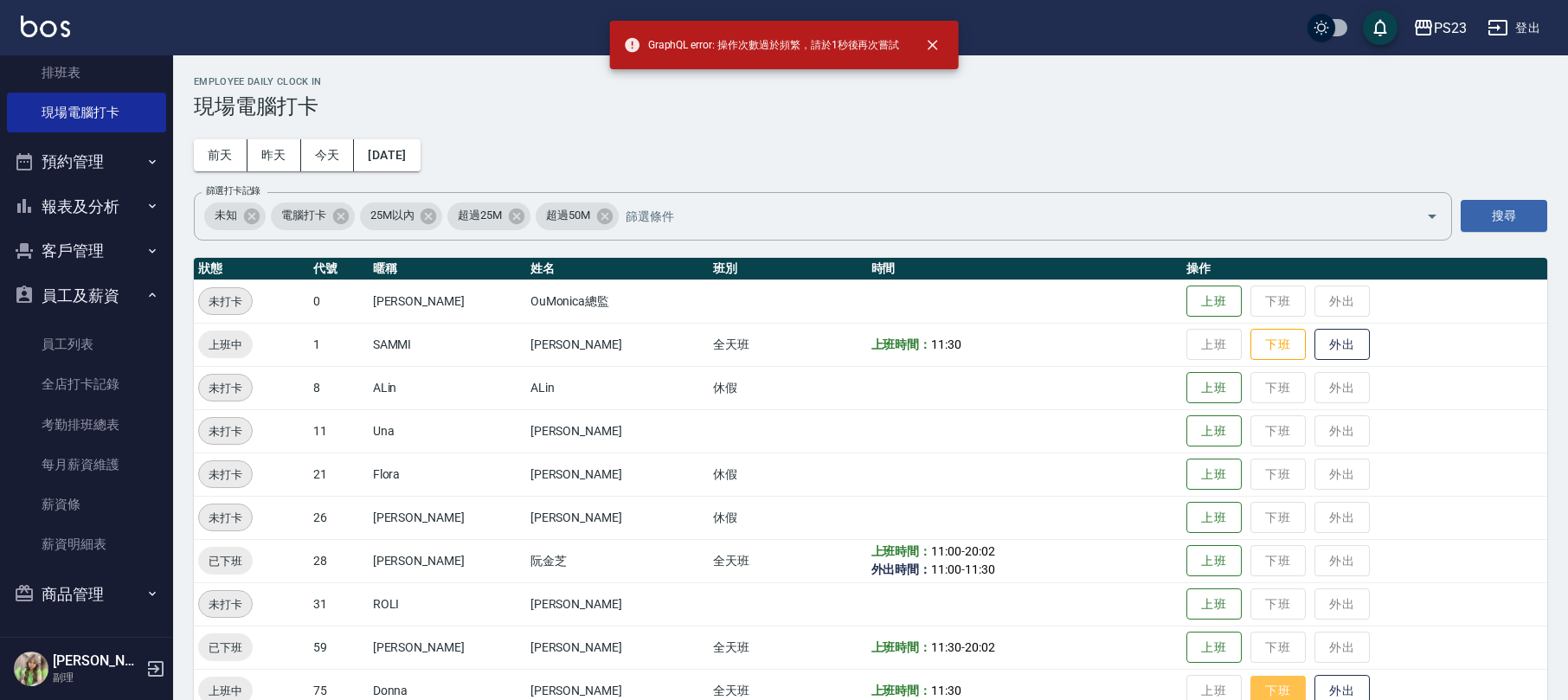
click at [1251, 683] on button "下班" at bounding box center [1279, 691] width 56 height 31
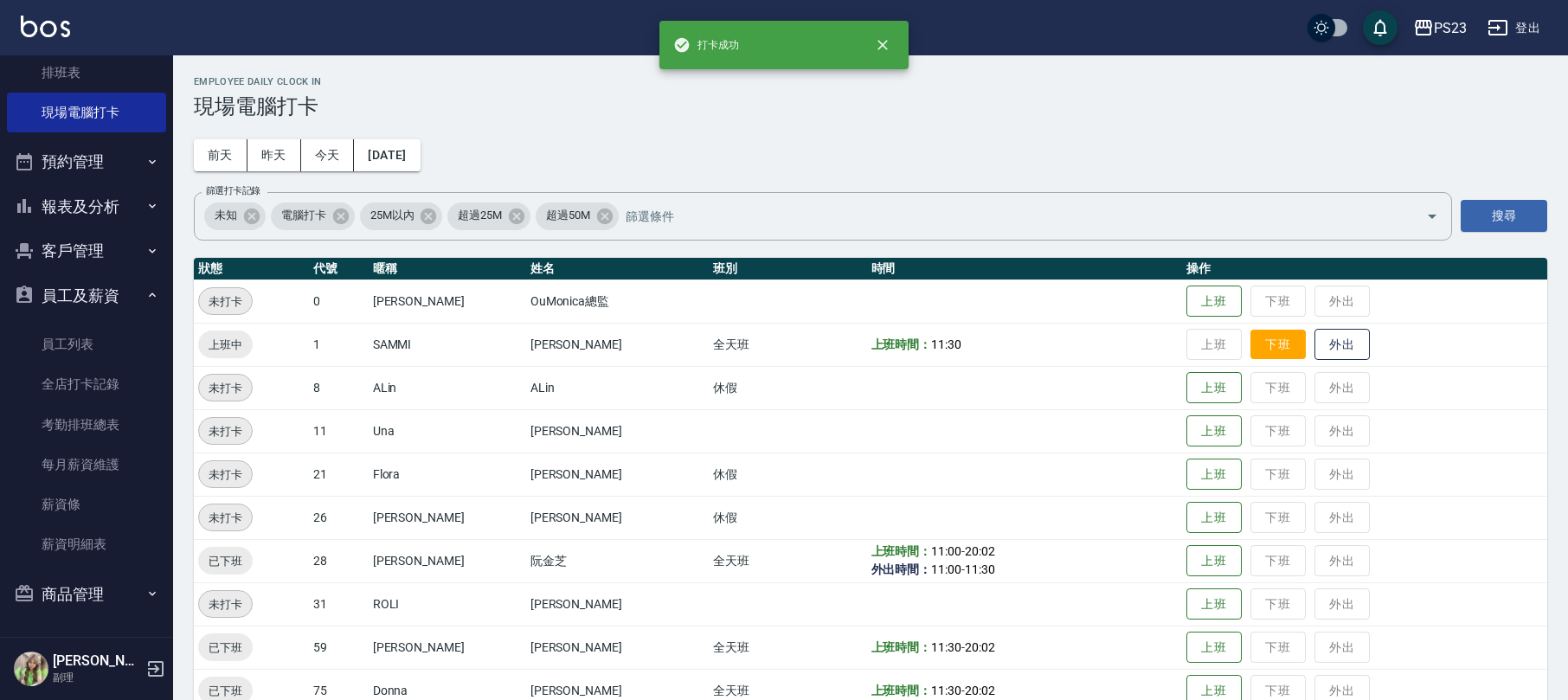
click at [1261, 329] on button "下班" at bounding box center [1279, 344] width 56 height 31
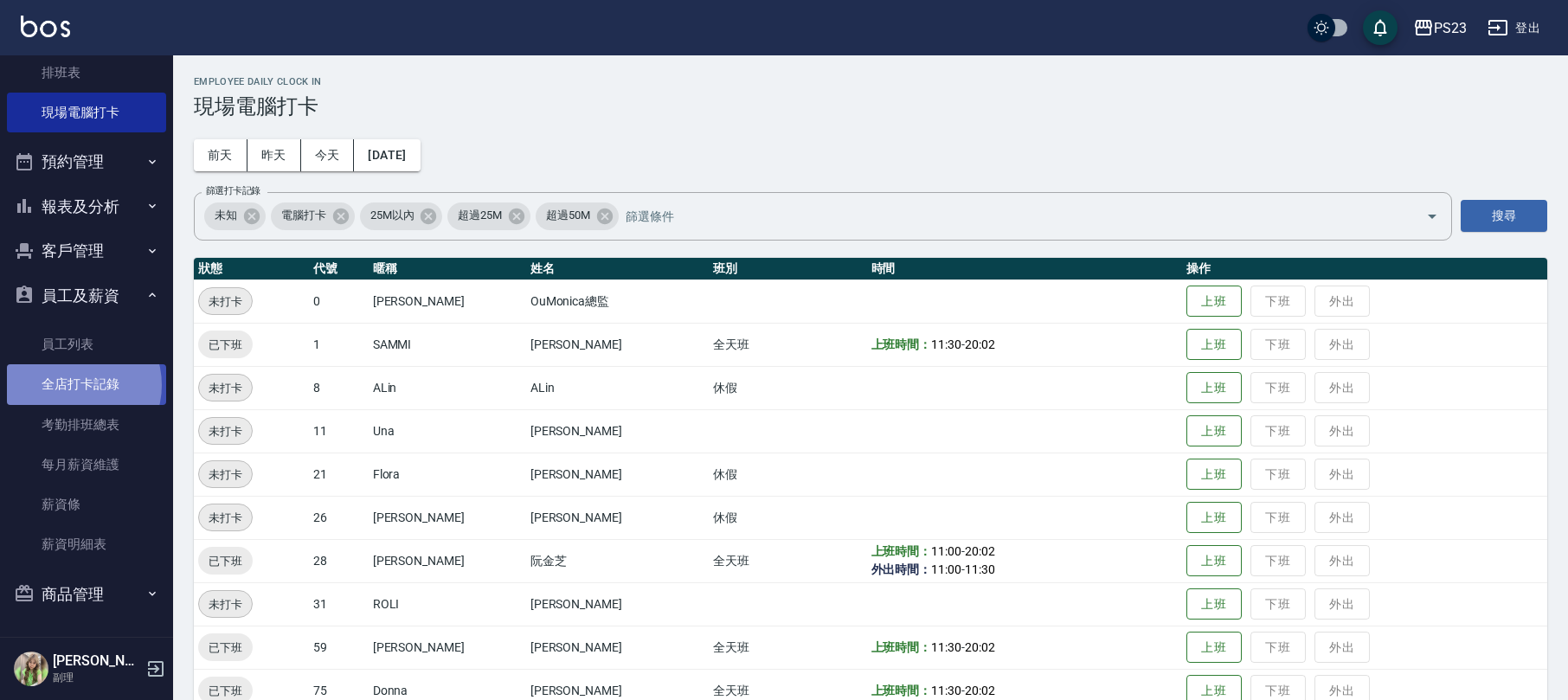
click at [74, 385] on link "全店打卡記錄" at bounding box center [86, 384] width 160 height 40
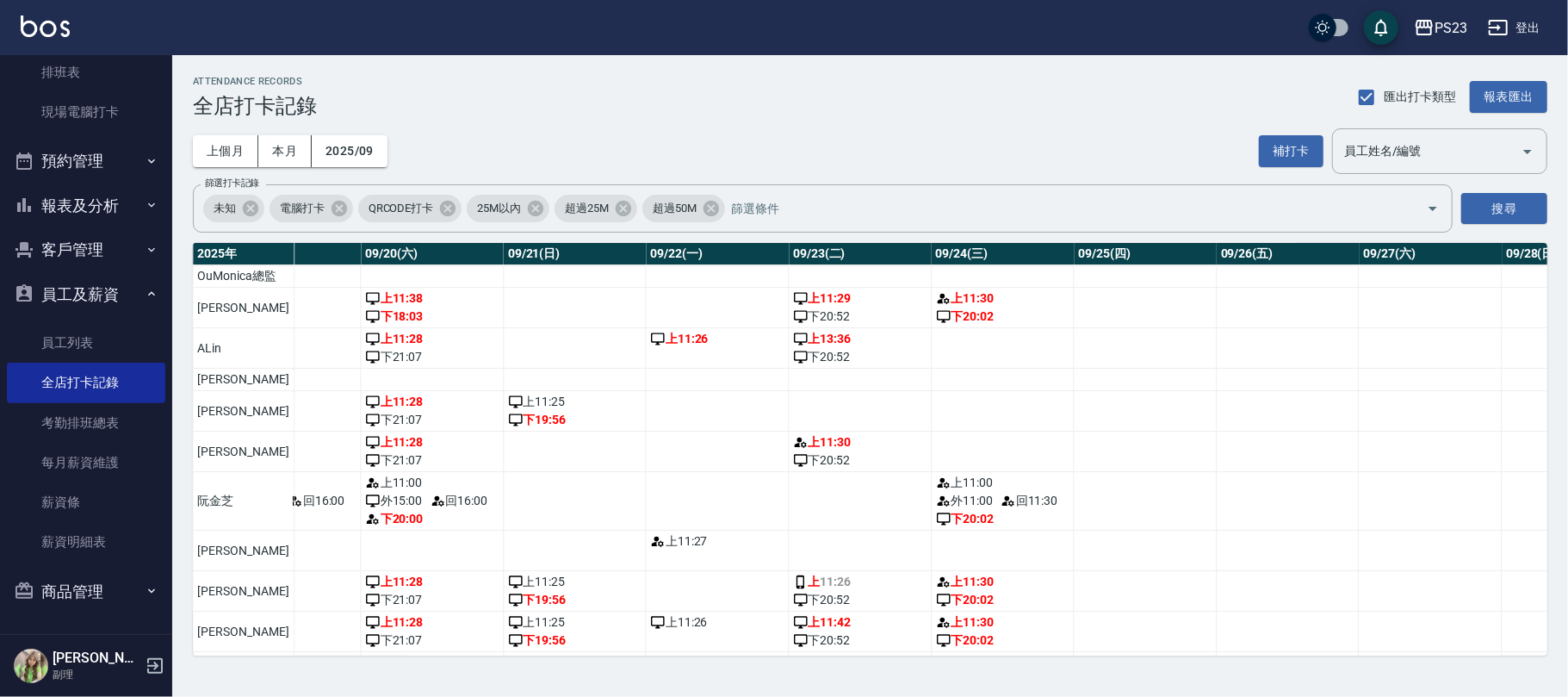
scroll to position [0, 2841]
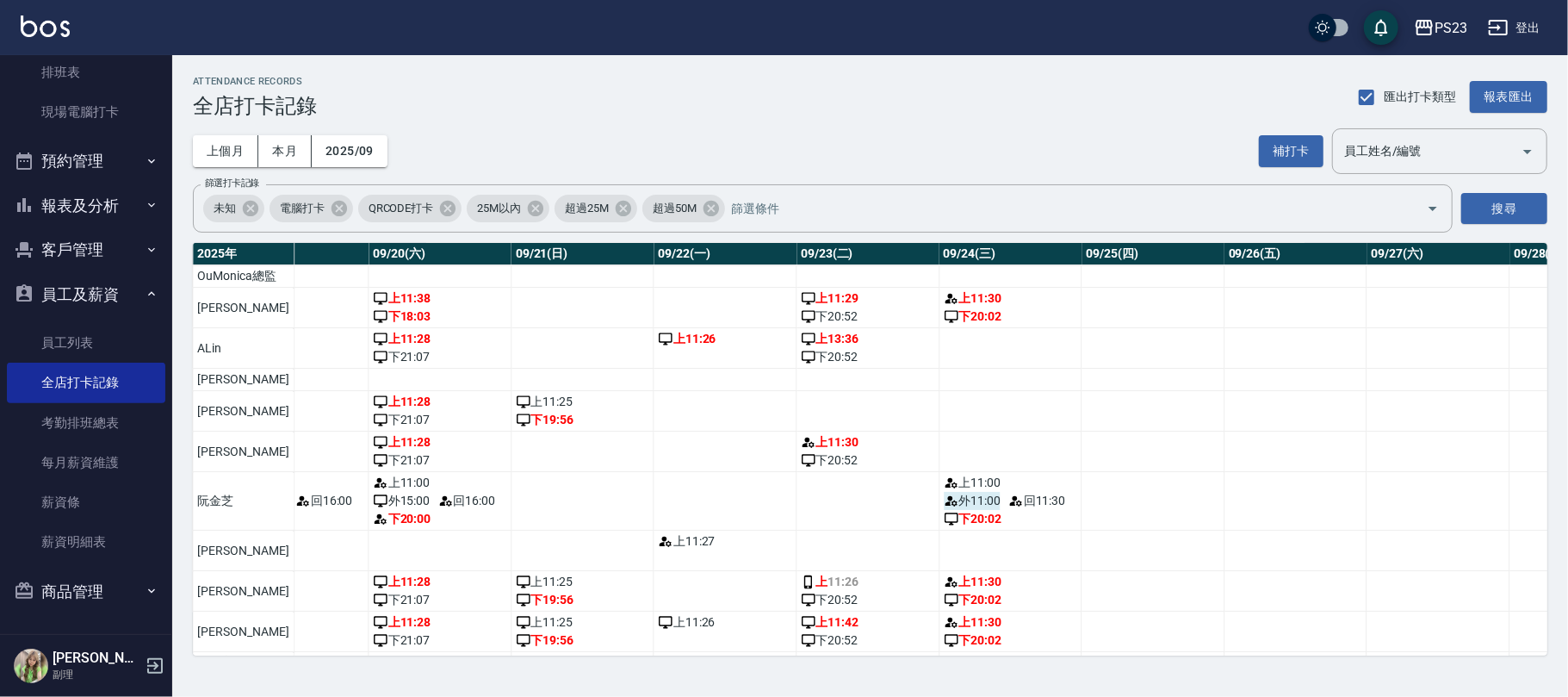
click at [955, 510] on span "外 11:00" at bounding box center [972, 501] width 57 height 18
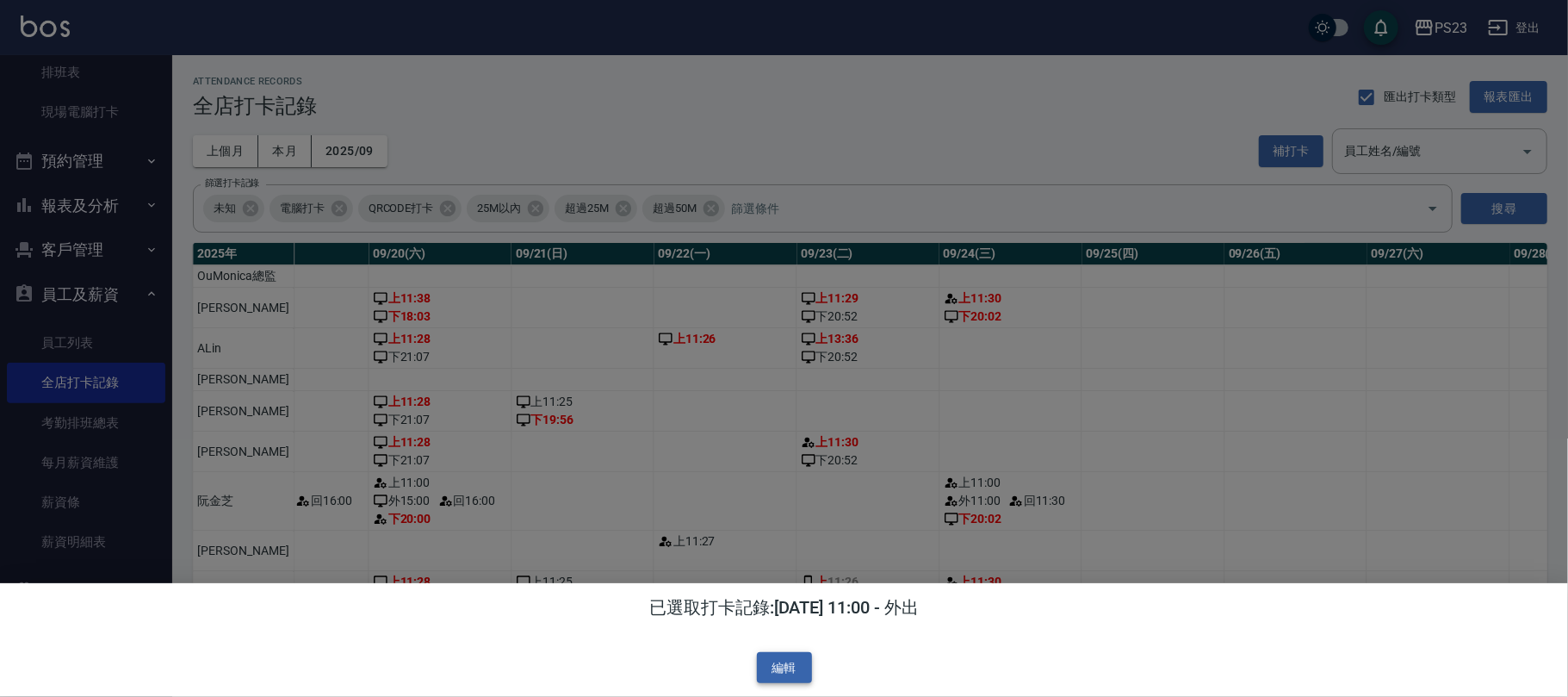
click at [800, 663] on button "編輯" at bounding box center [784, 667] width 55 height 32
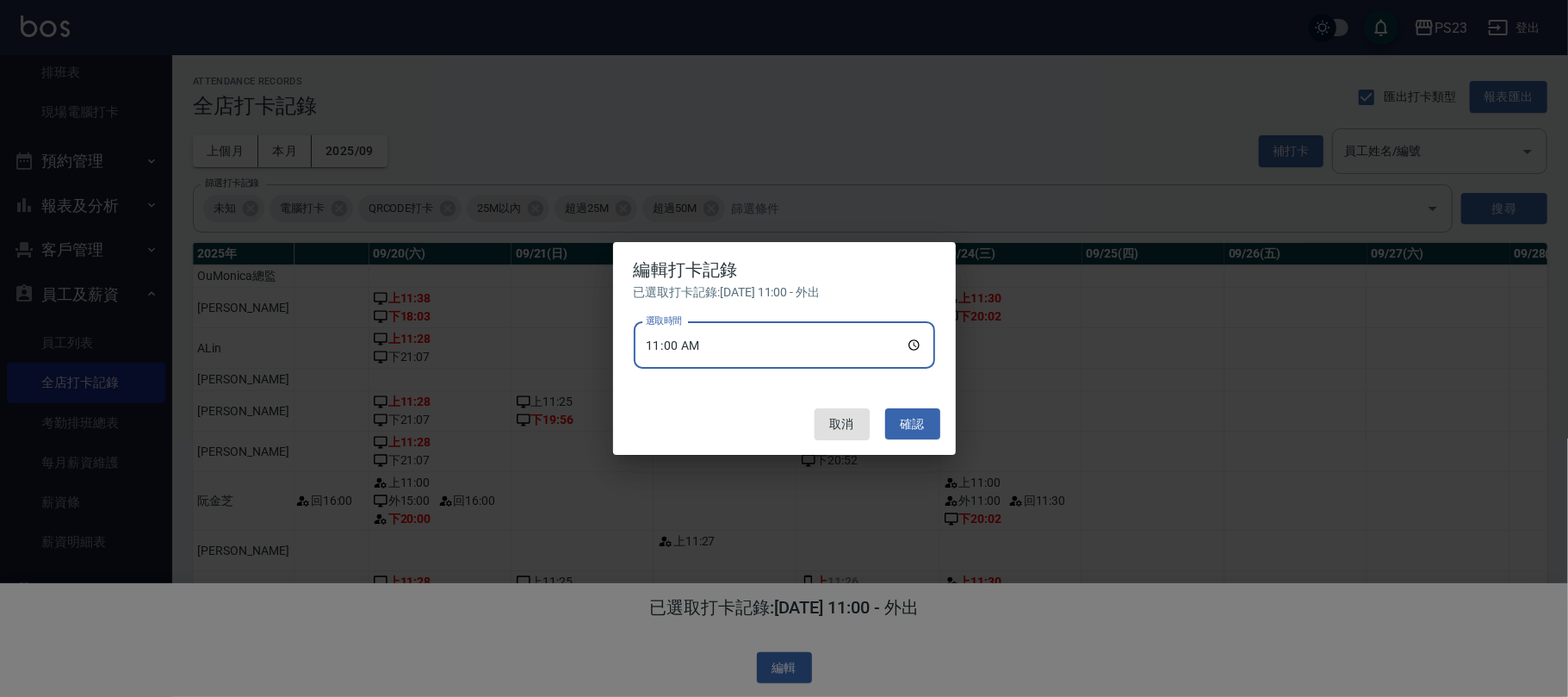
click at [906, 340] on input "11:00" at bounding box center [784, 345] width 301 height 46
type input "15:00"
click at [906, 417] on button "確認" at bounding box center [913, 424] width 55 height 32
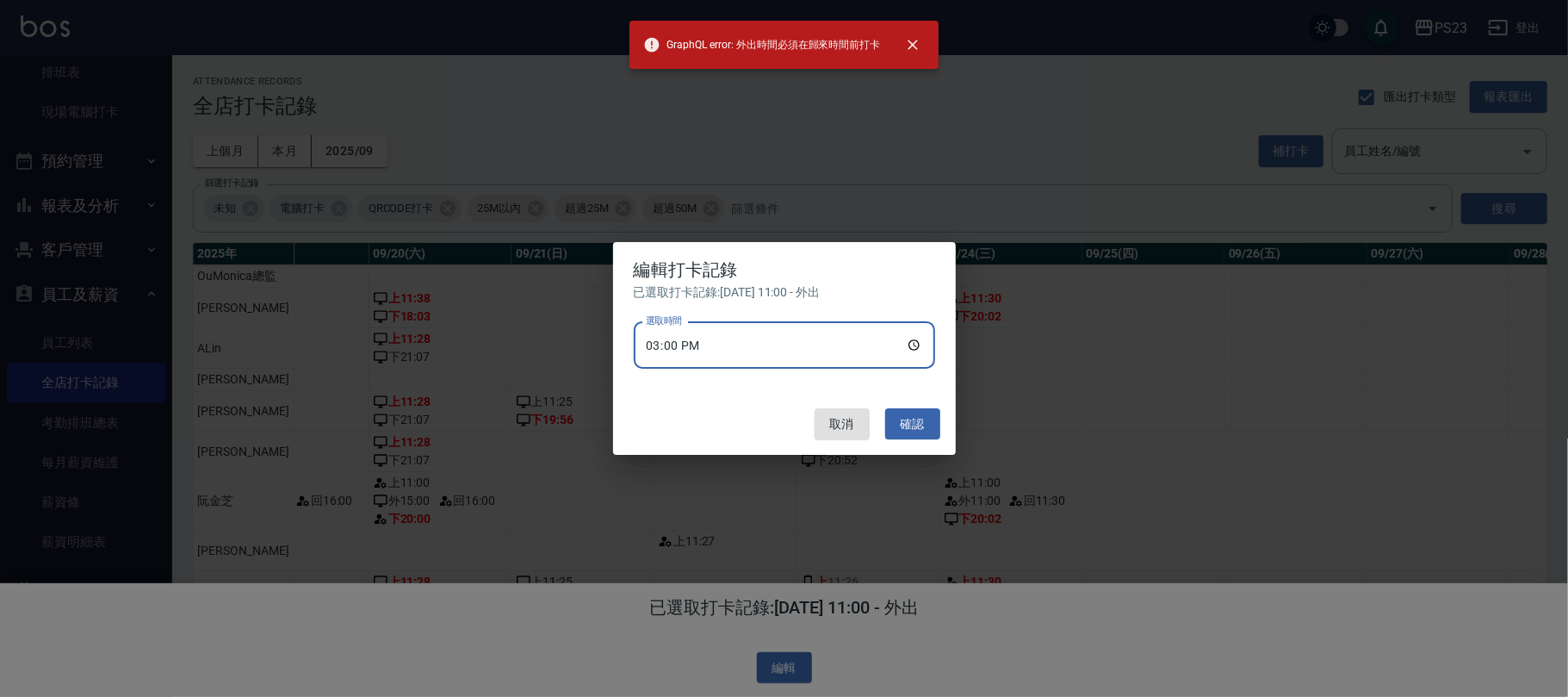
click at [903, 350] on input "15:00" at bounding box center [784, 345] width 301 height 46
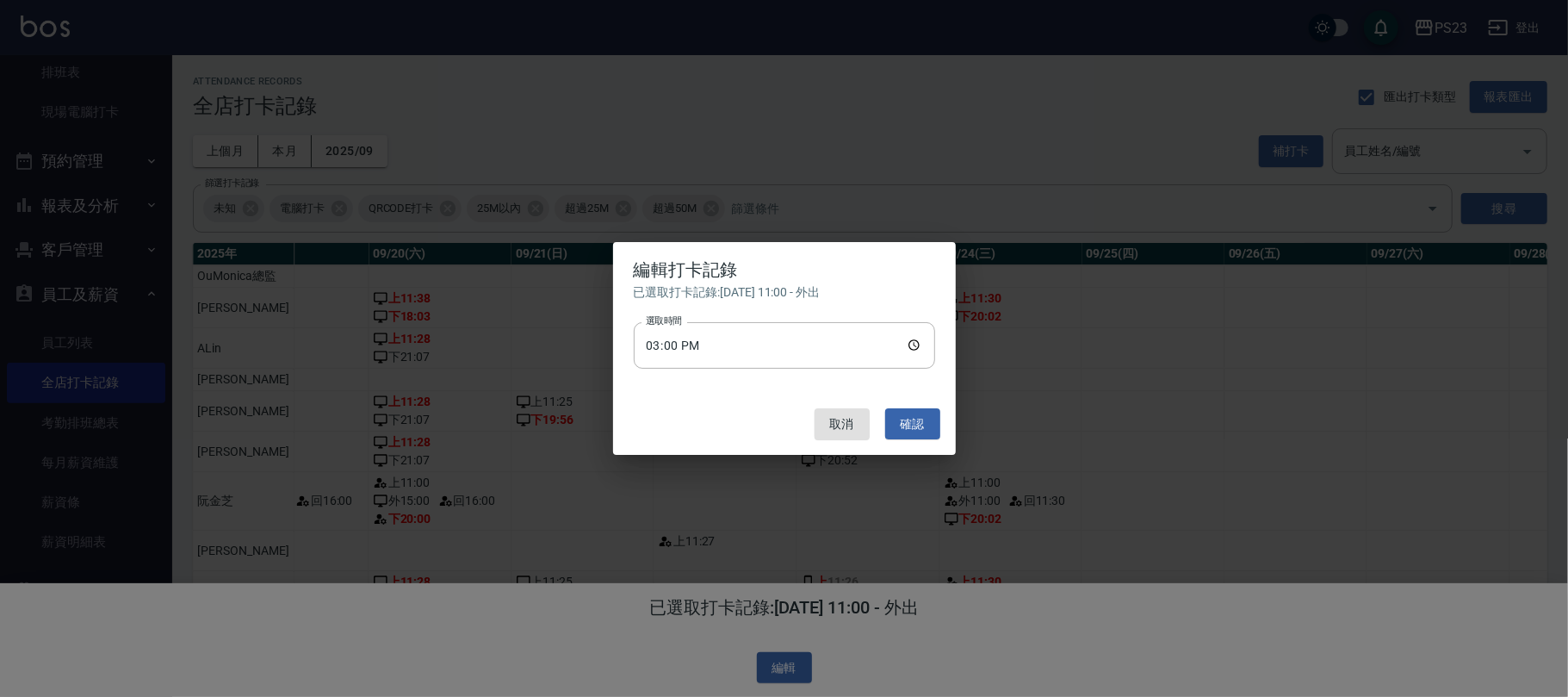
click at [1036, 463] on div "編輯打卡記錄 已選取打卡記錄: 2025/09/24 11:00 - 外出 選取時間 15:00 選取時間 取消 確認" at bounding box center [784, 348] width 1568 height 697
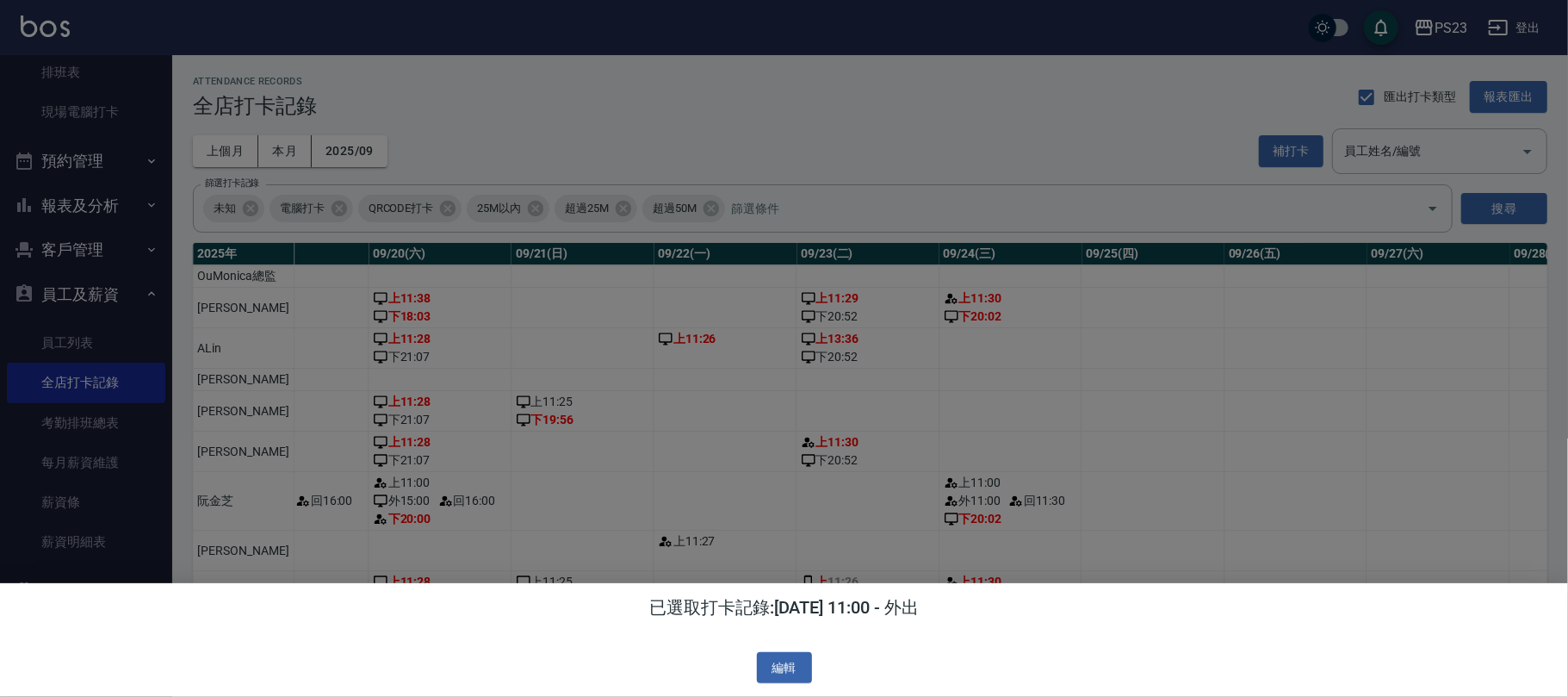
click at [1023, 513] on div at bounding box center [784, 348] width 1568 height 697
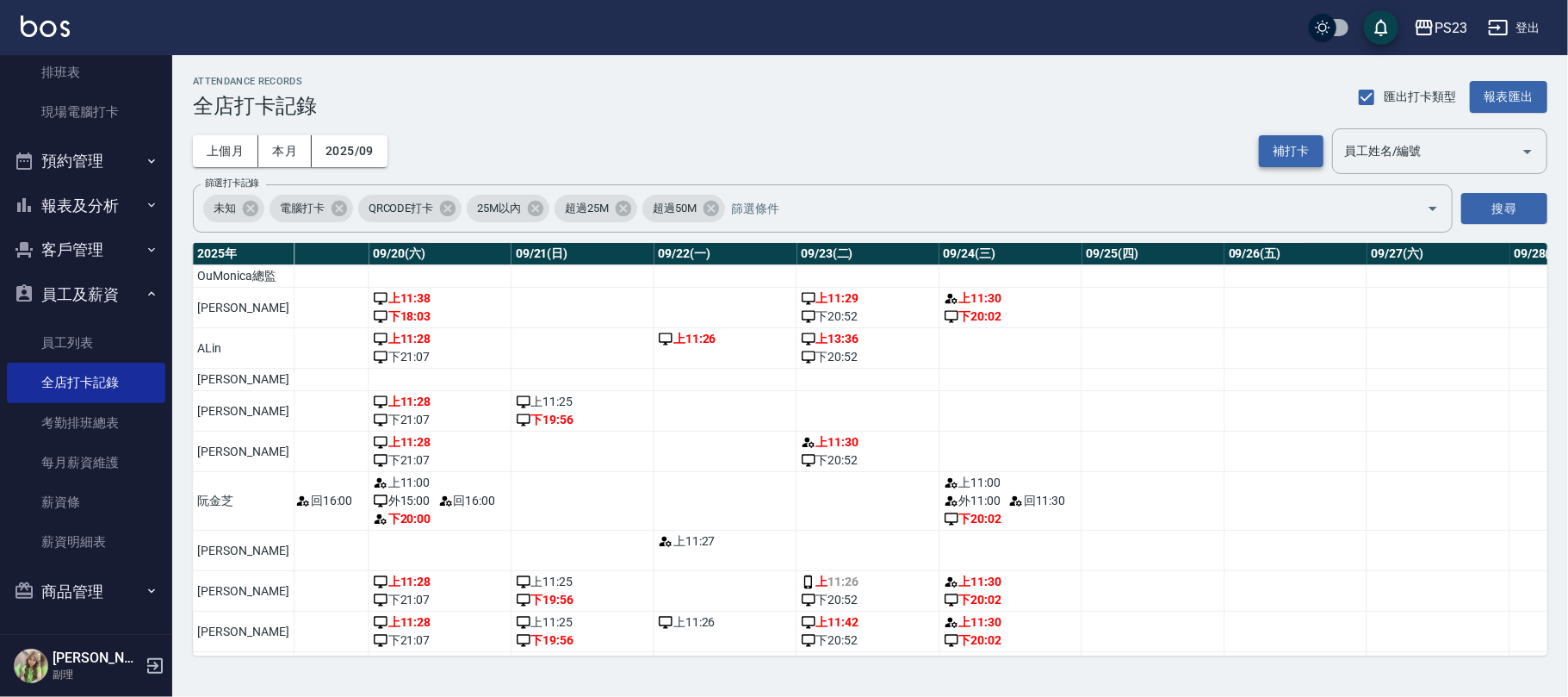
click at [1289, 142] on button "補打卡" at bounding box center [1291, 150] width 65 height 32
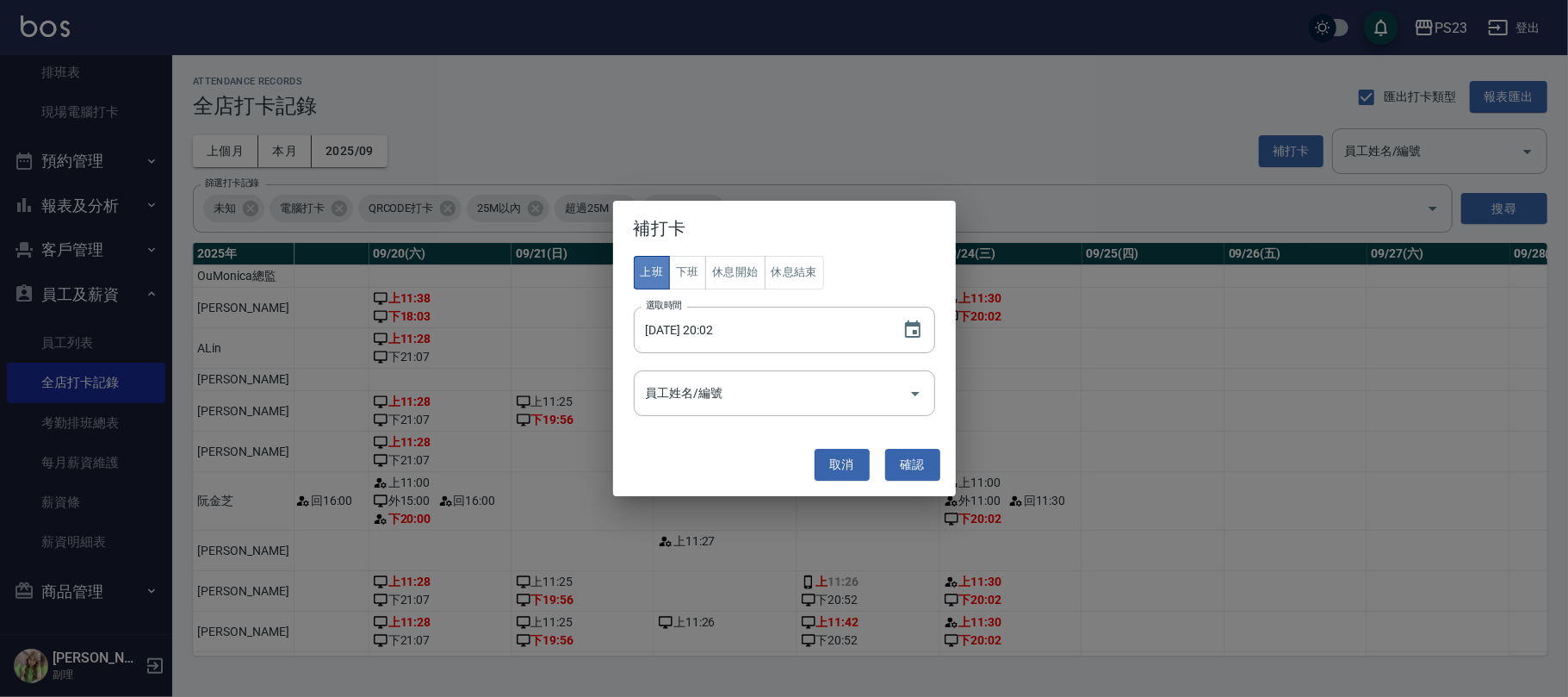
click at [647, 272] on button "上班" at bounding box center [652, 272] width 37 height 33
click at [648, 279] on button "上班" at bounding box center [652, 272] width 37 height 33
click at [913, 342] on button "Choose date, selected date is 2025-09-24" at bounding box center [912, 330] width 42 height 42
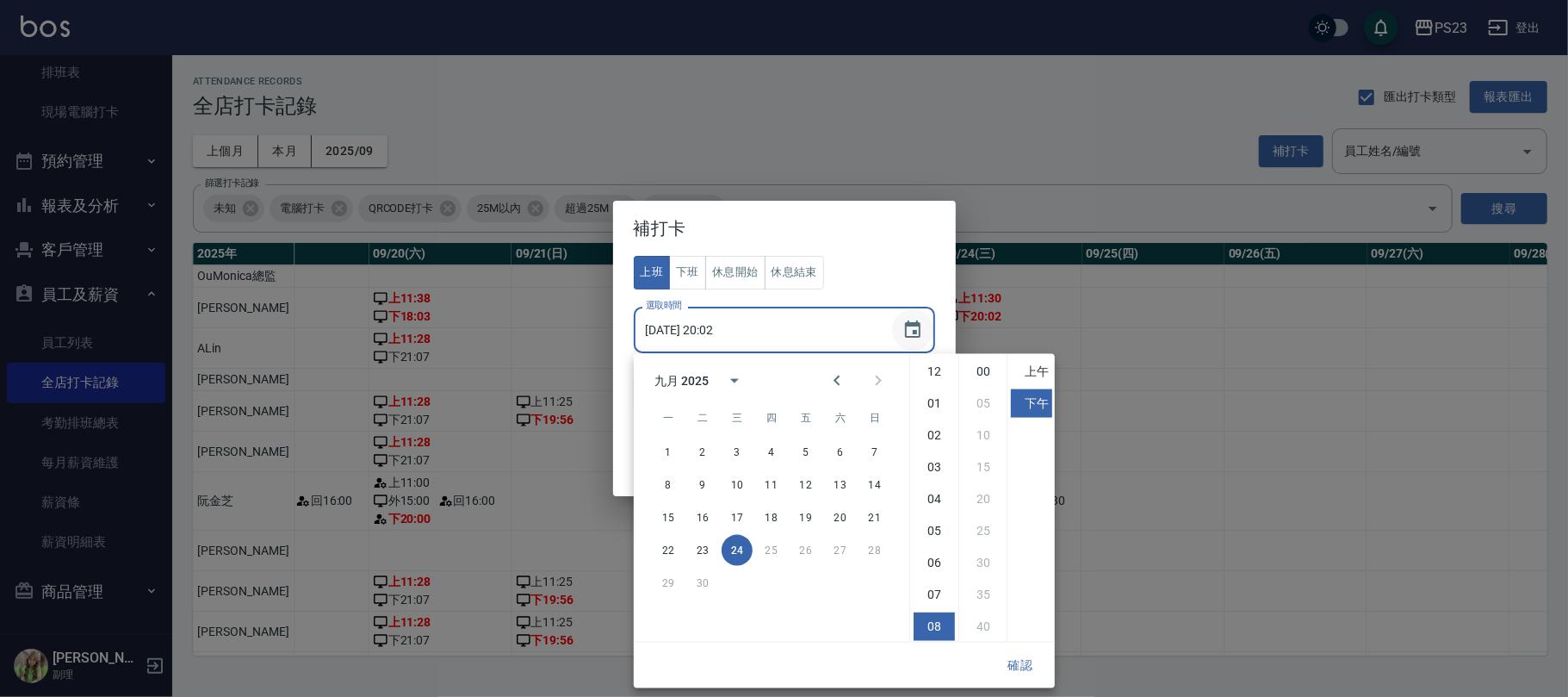
scroll to position [96, 0]
click at [915, 325] on icon "Choose date, selected date is 2025-09-24" at bounding box center [912, 329] width 16 height 18
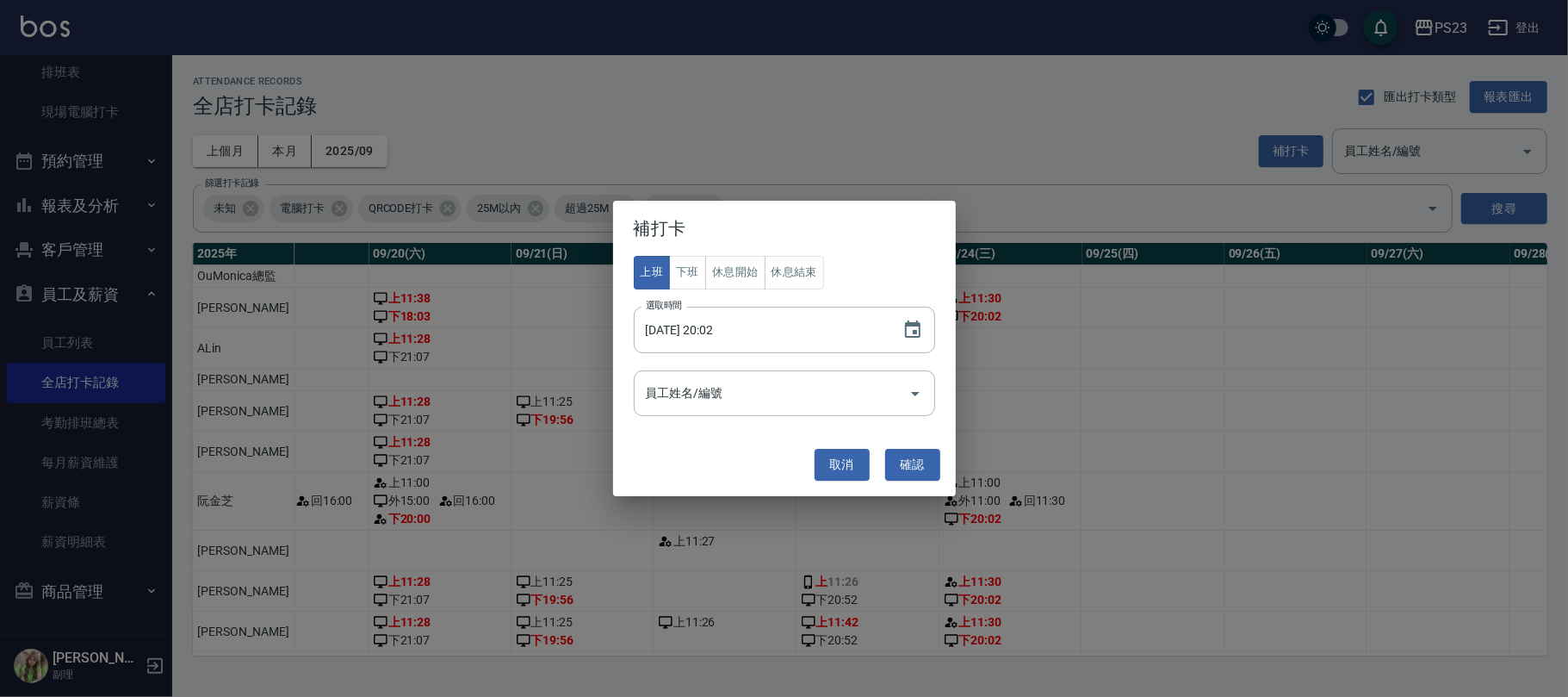
click at [1040, 211] on div "補打卡 上班 下班 休息開始 休息結束 選取時間 2025/09/24 20:02 選取時間 員工姓名/編號 員工姓名/編號 取消 確認" at bounding box center [784, 348] width 1568 height 697
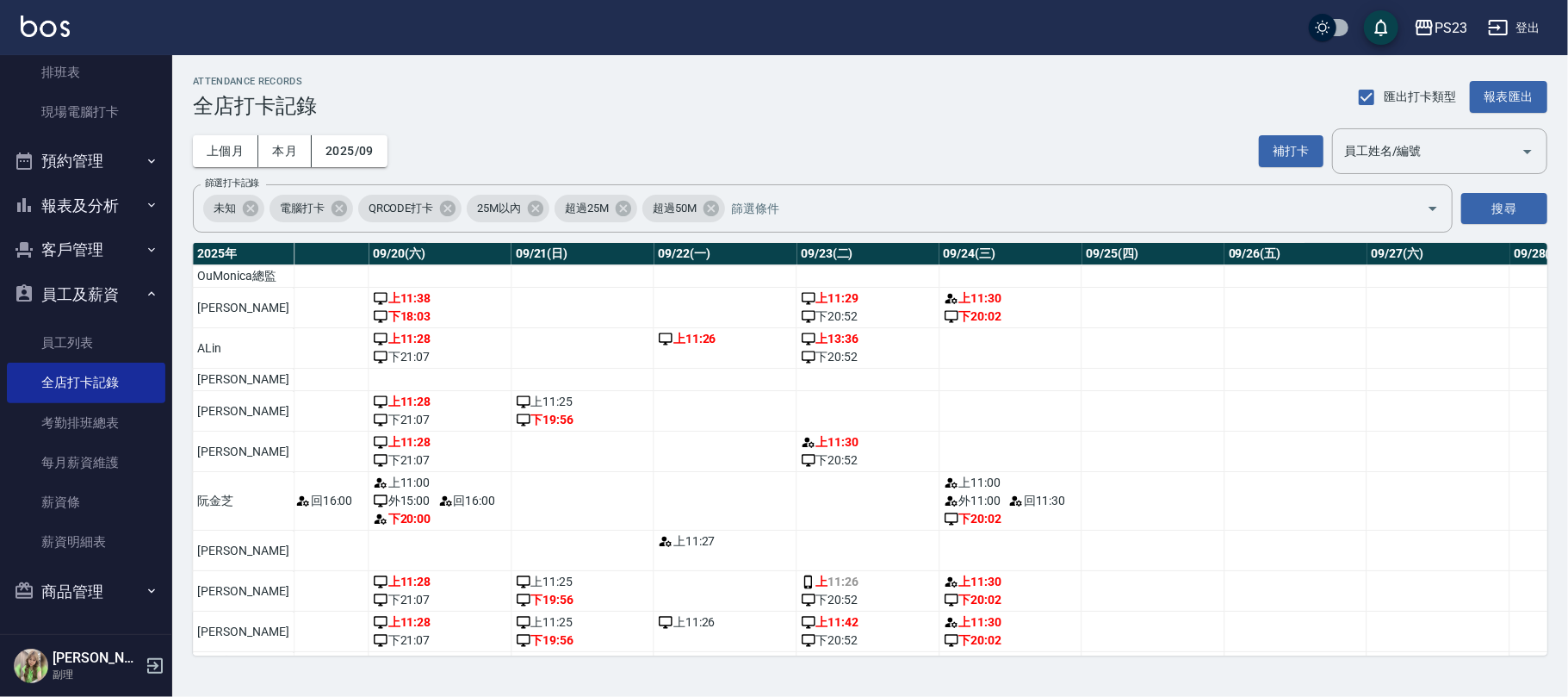
click at [1296, 133] on div "補打卡 員工姓名/編號 員工姓名/編號" at bounding box center [1403, 150] width 288 height 45
click at [1297, 143] on button "補打卡" at bounding box center [1291, 150] width 65 height 32
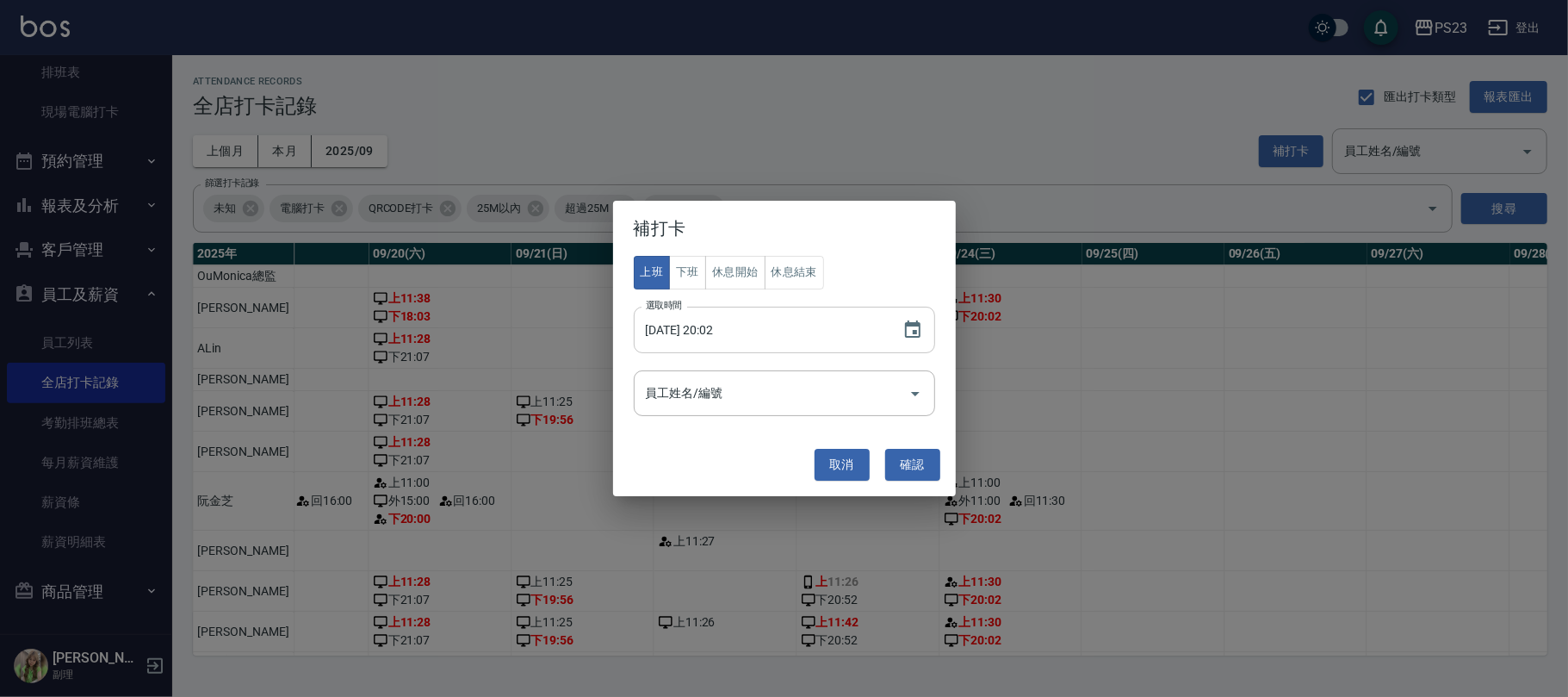
click at [813, 332] on input "2025/09/24 20:02" at bounding box center [760, 330] width 251 height 46
click at [921, 331] on icon "Choose date, selected date is 2025-09-24" at bounding box center [913, 330] width 20 height 20
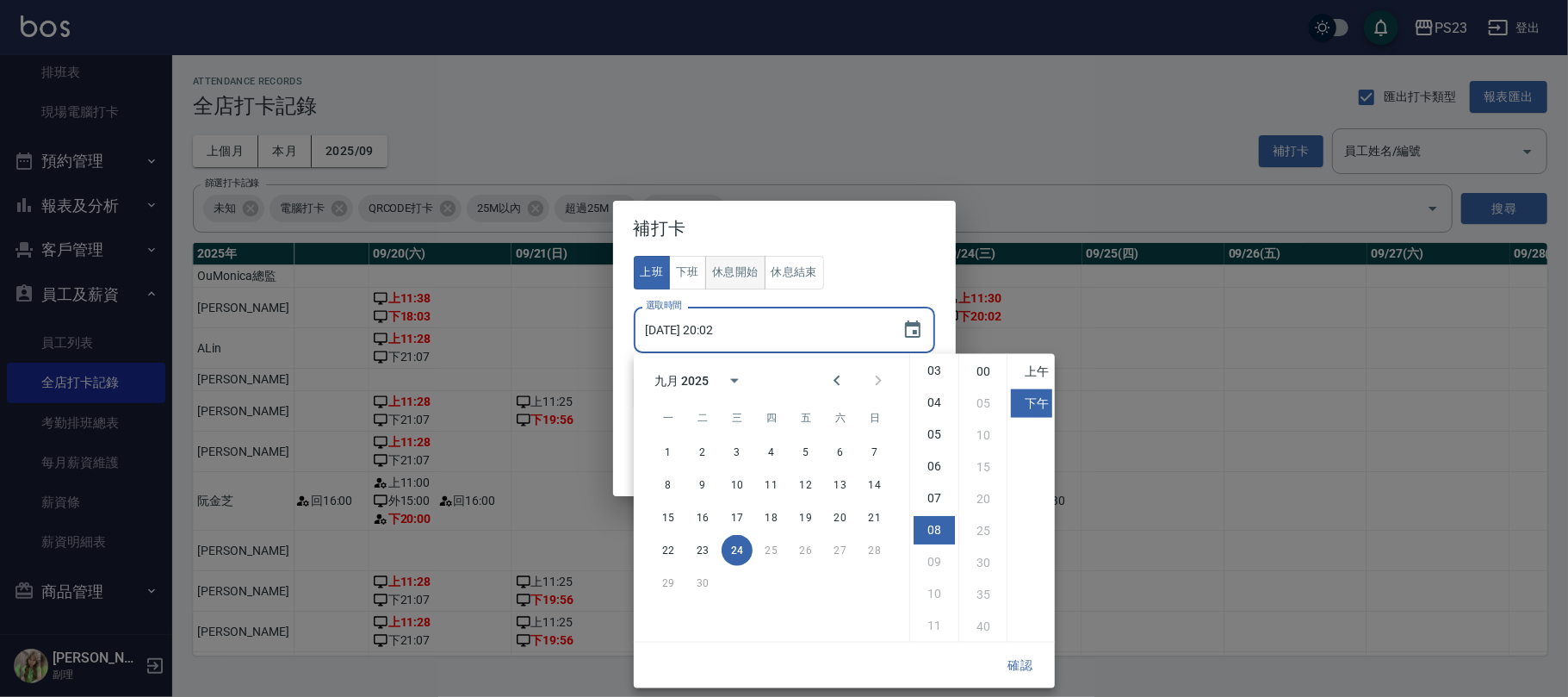
click at [736, 272] on button "休息開始" at bounding box center [735, 272] width 60 height 33
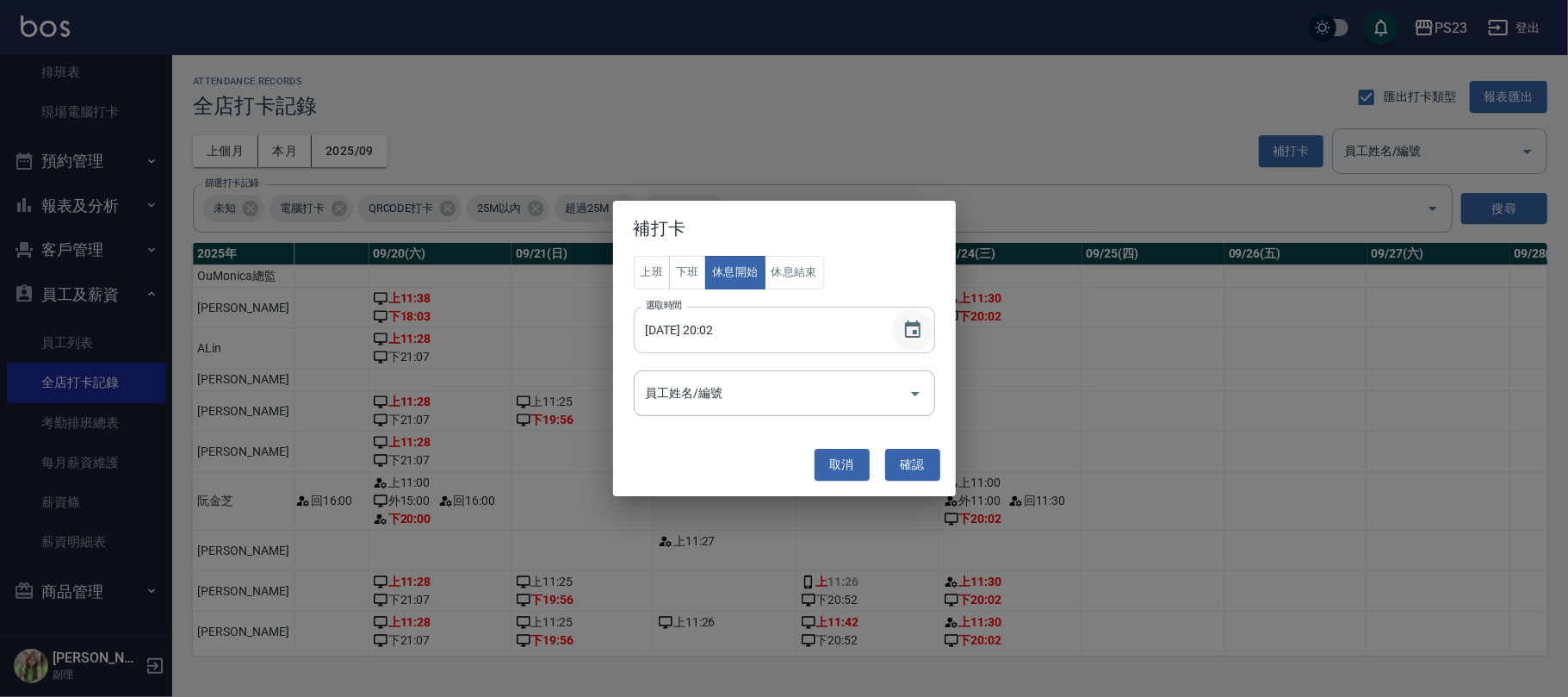
click at [909, 330] on icon "Choose date, selected date is 2025-09-24" at bounding box center [913, 330] width 20 height 20
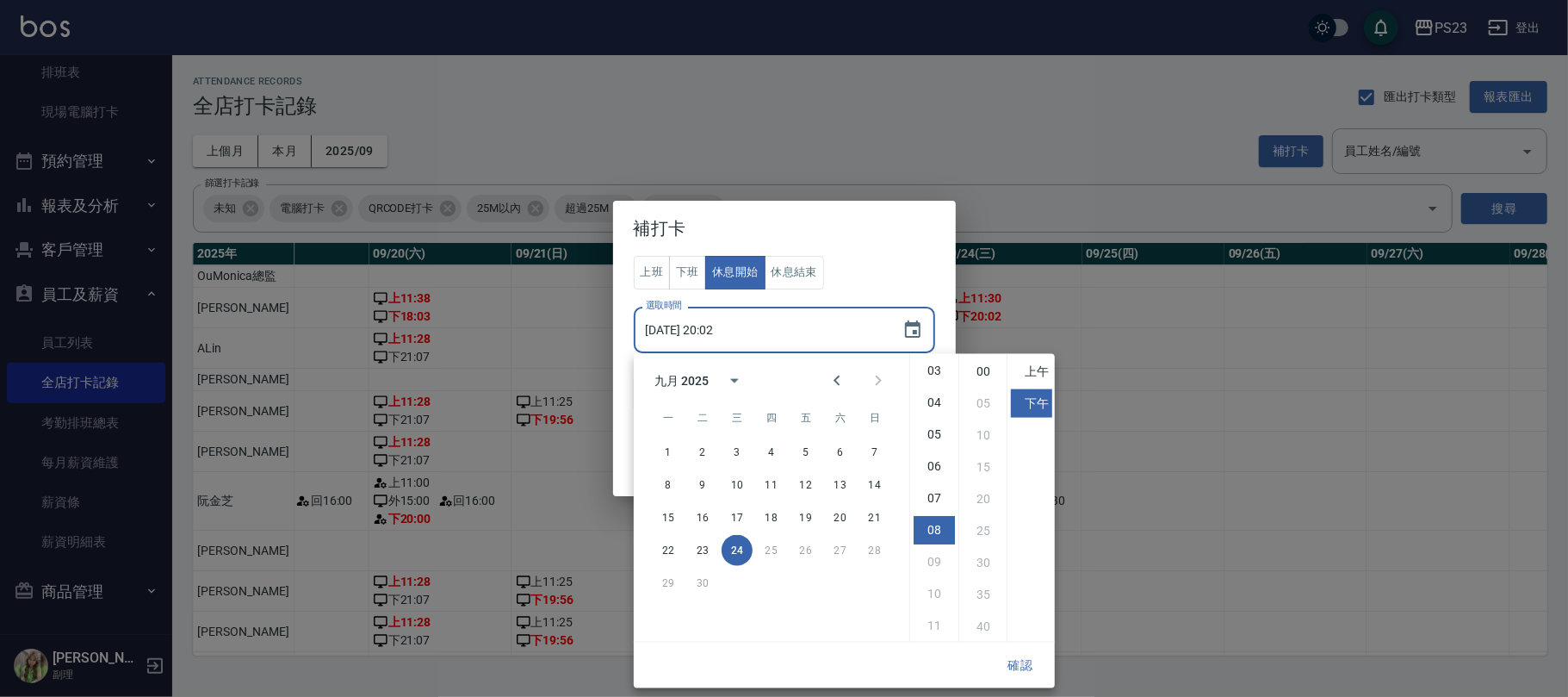
click at [1052, 400] on ul "上午 下午" at bounding box center [1030, 498] width 48 height 288
click at [941, 365] on li "03" at bounding box center [934, 370] width 42 height 29
click at [987, 557] on li "30" at bounding box center [983, 562] width 42 height 29
type input "2025/09/24 15:30"
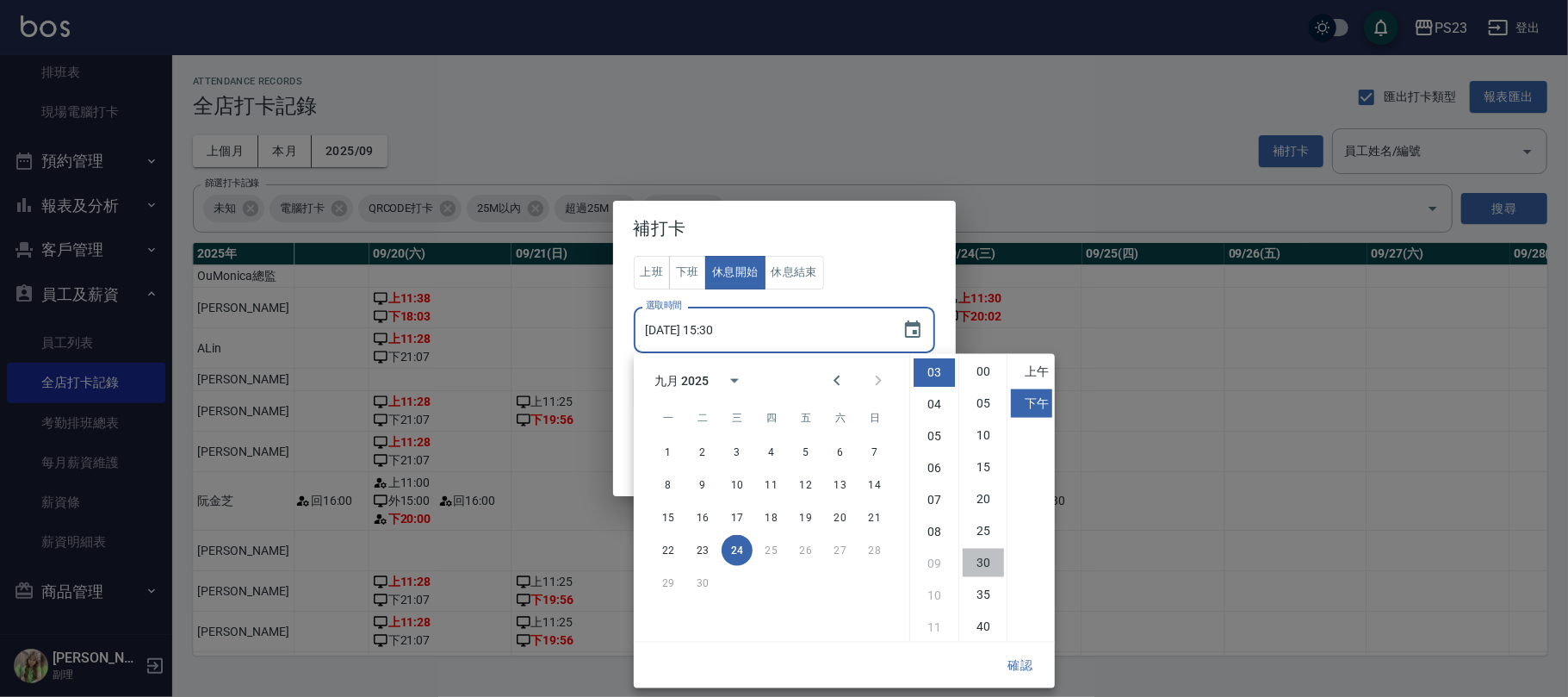
scroll to position [96, 0]
click at [1016, 658] on button "確認" at bounding box center [1020, 665] width 55 height 32
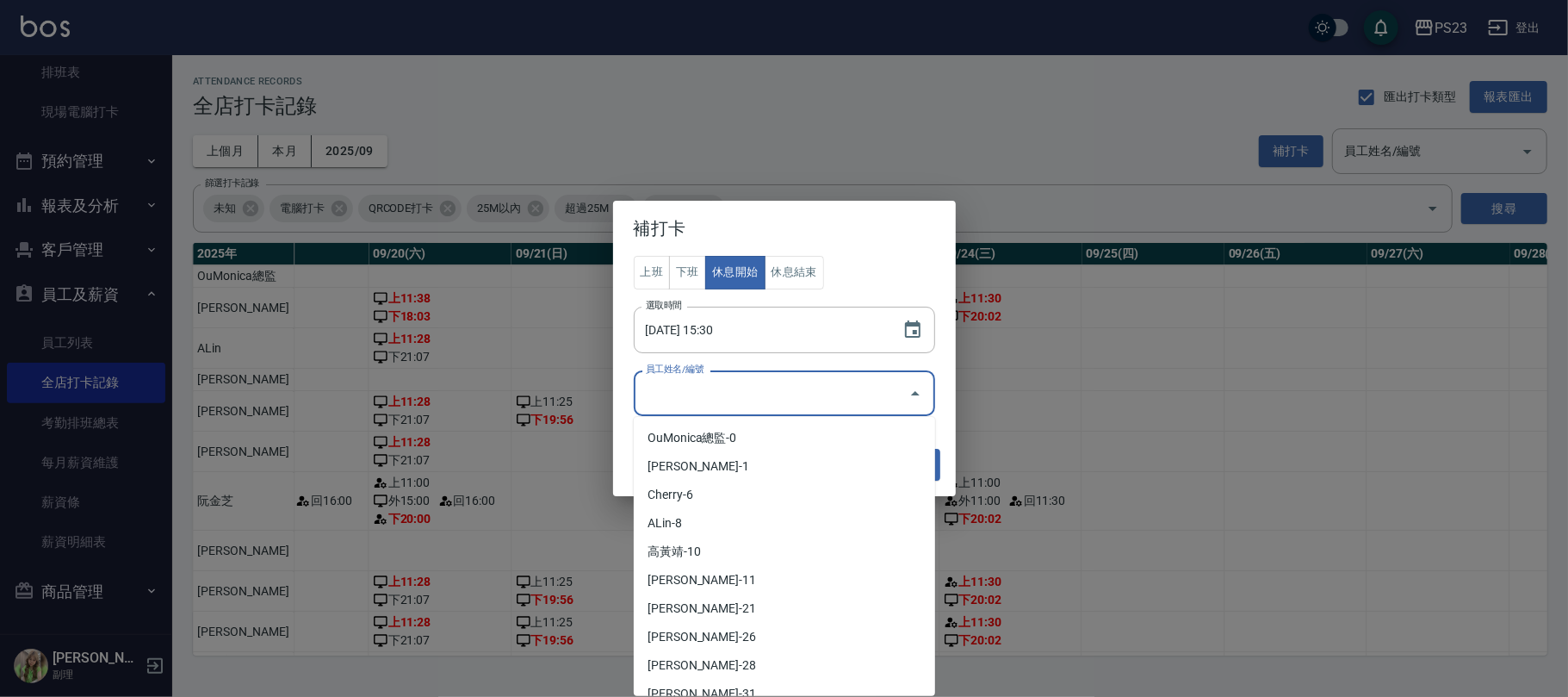
click at [817, 390] on input "員工姓名/編號" at bounding box center [772, 392] width 260 height 30
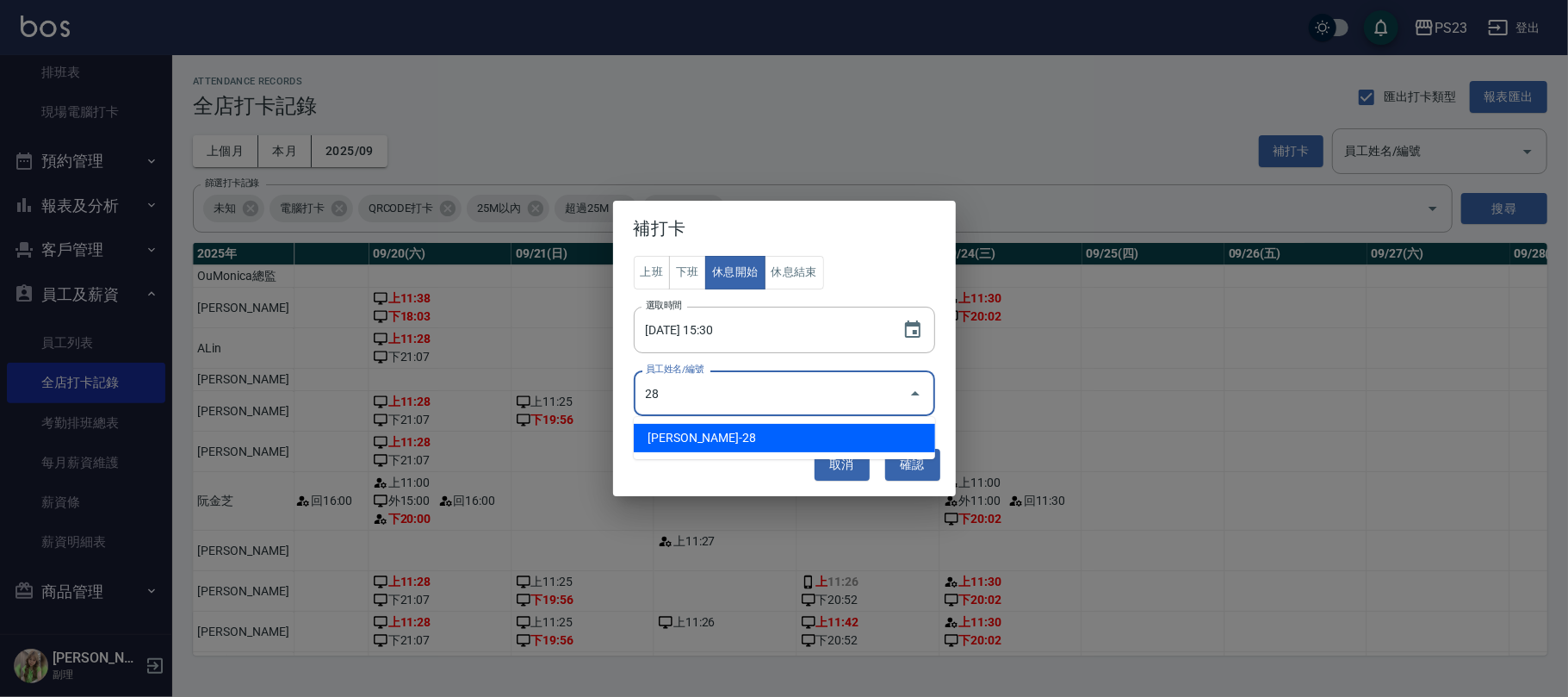
click at [755, 434] on li "阮金芝-28" at bounding box center [784, 438] width 301 height 29
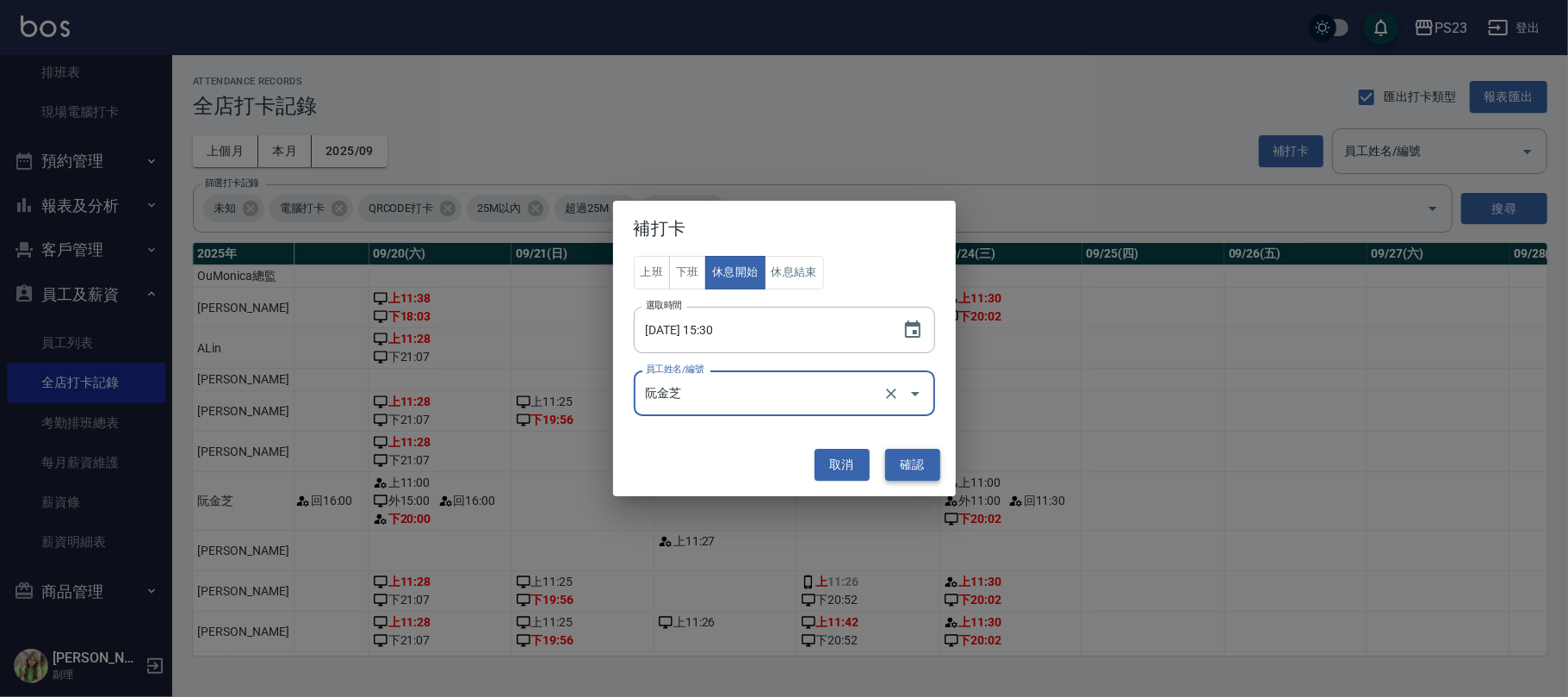
type input "阮金芝"
click at [911, 456] on button "確認" at bounding box center [913, 464] width 55 height 32
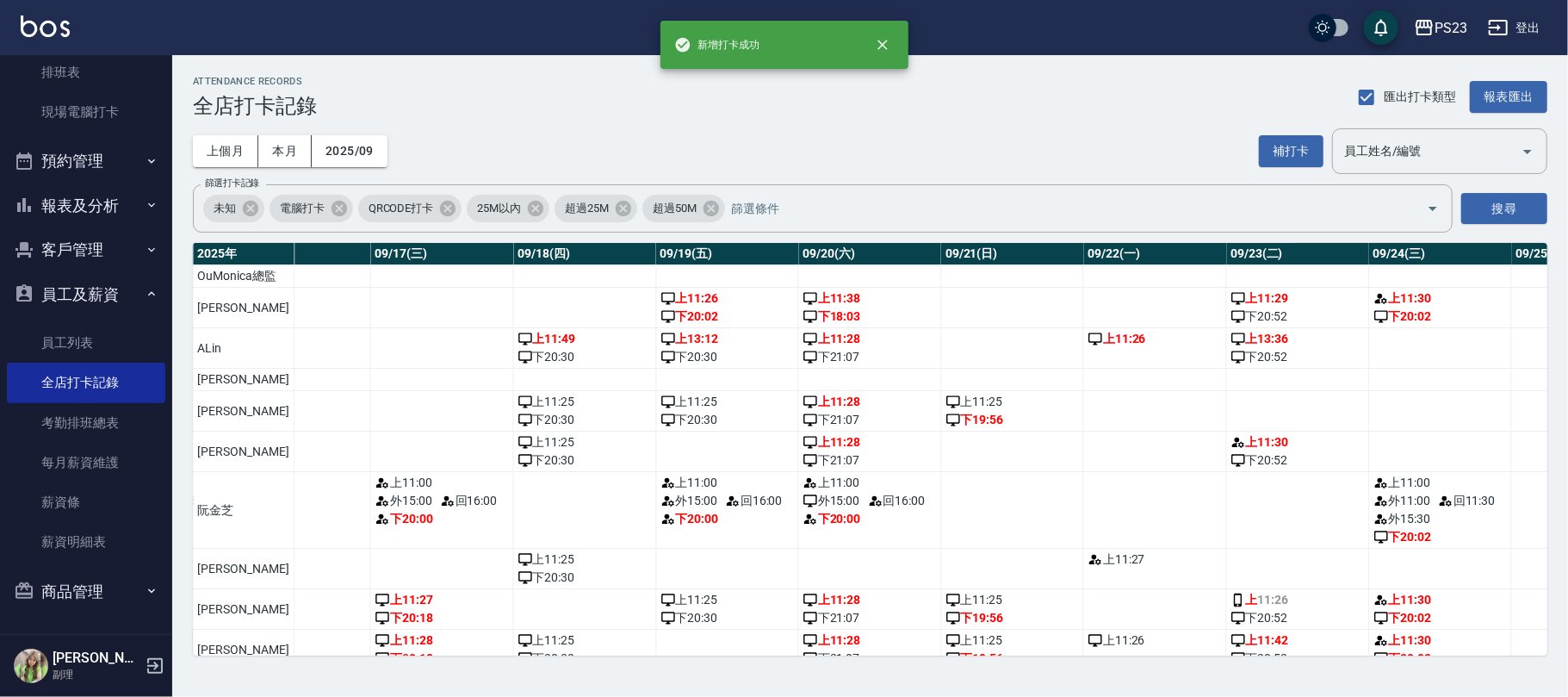
scroll to position [0, 2593]
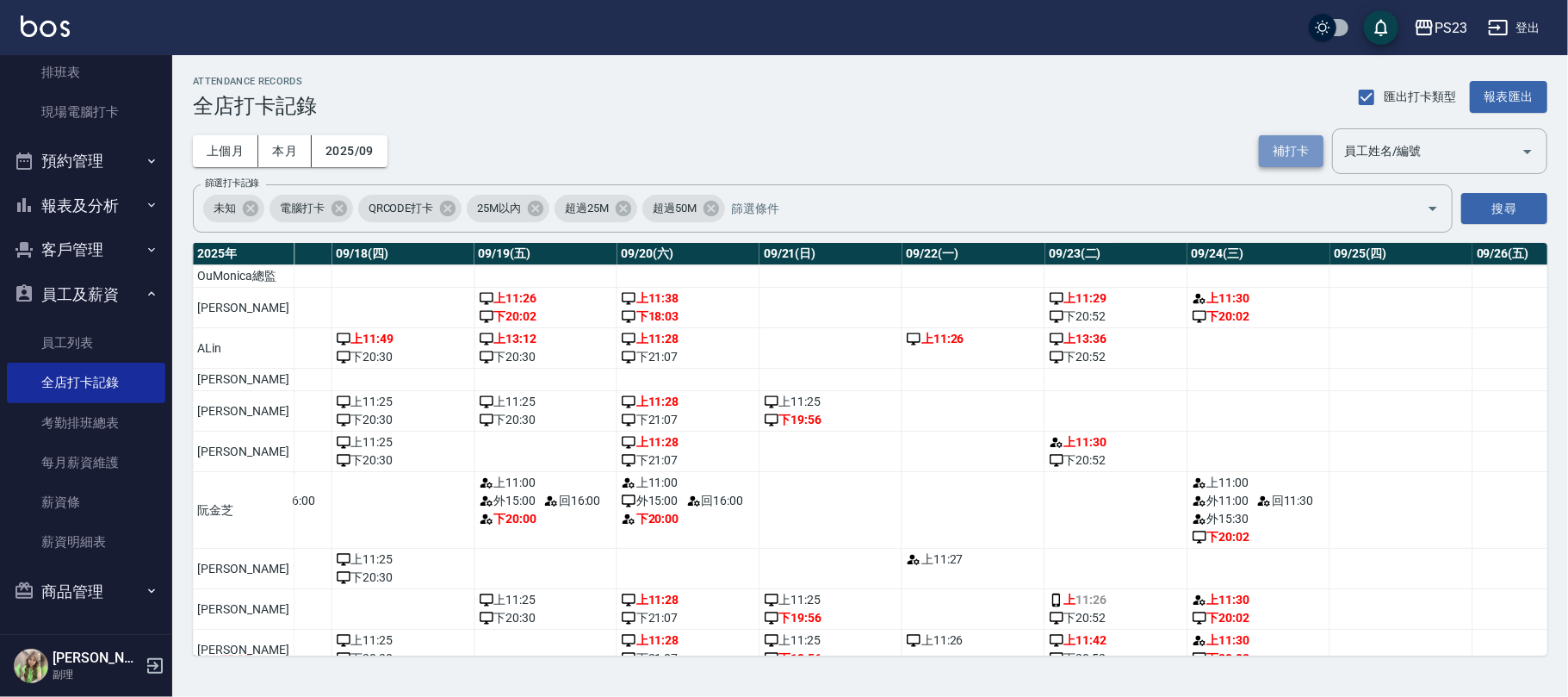
click at [1296, 142] on button "補打卡" at bounding box center [1291, 150] width 65 height 32
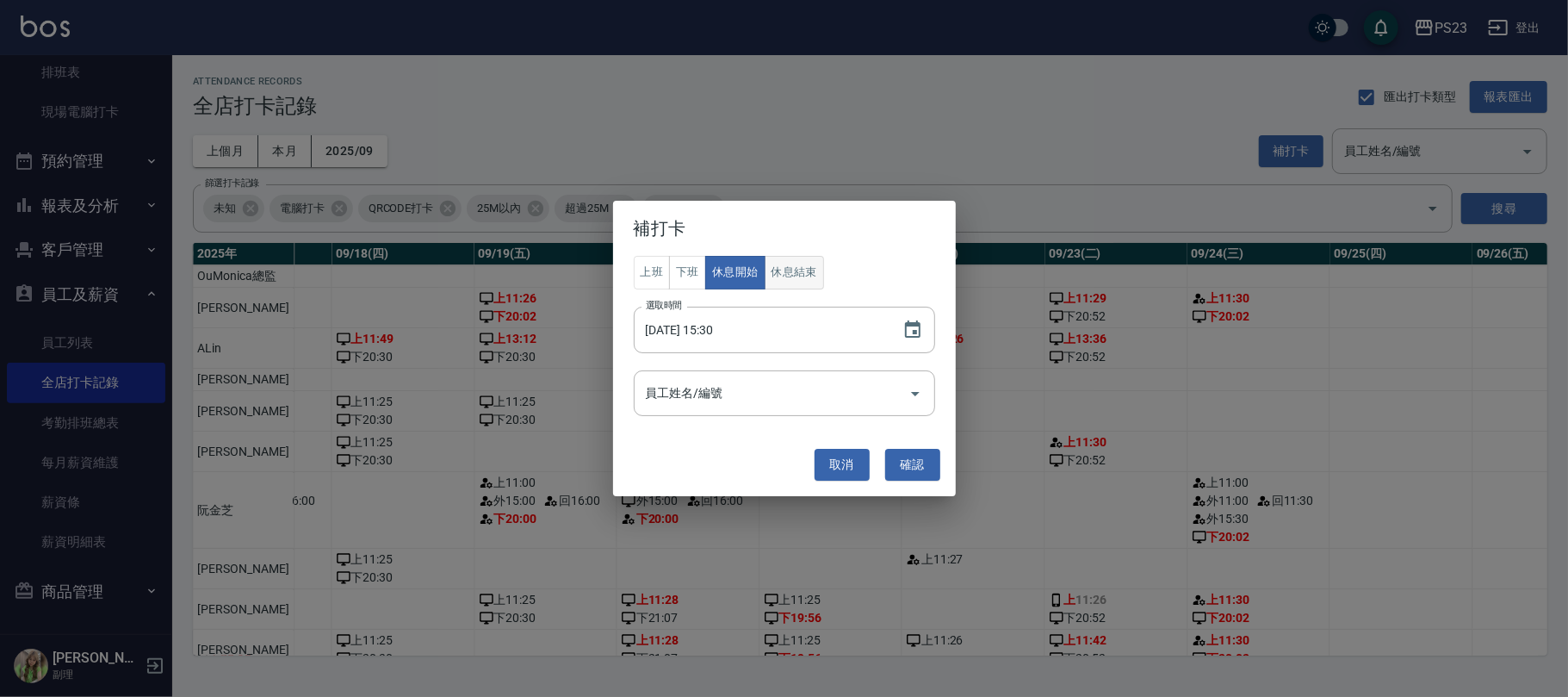
click at [804, 263] on button "休息結束" at bounding box center [794, 272] width 60 height 33
click at [904, 330] on icon "Choose date, selected date is 2025-09-24" at bounding box center [913, 330] width 20 height 20
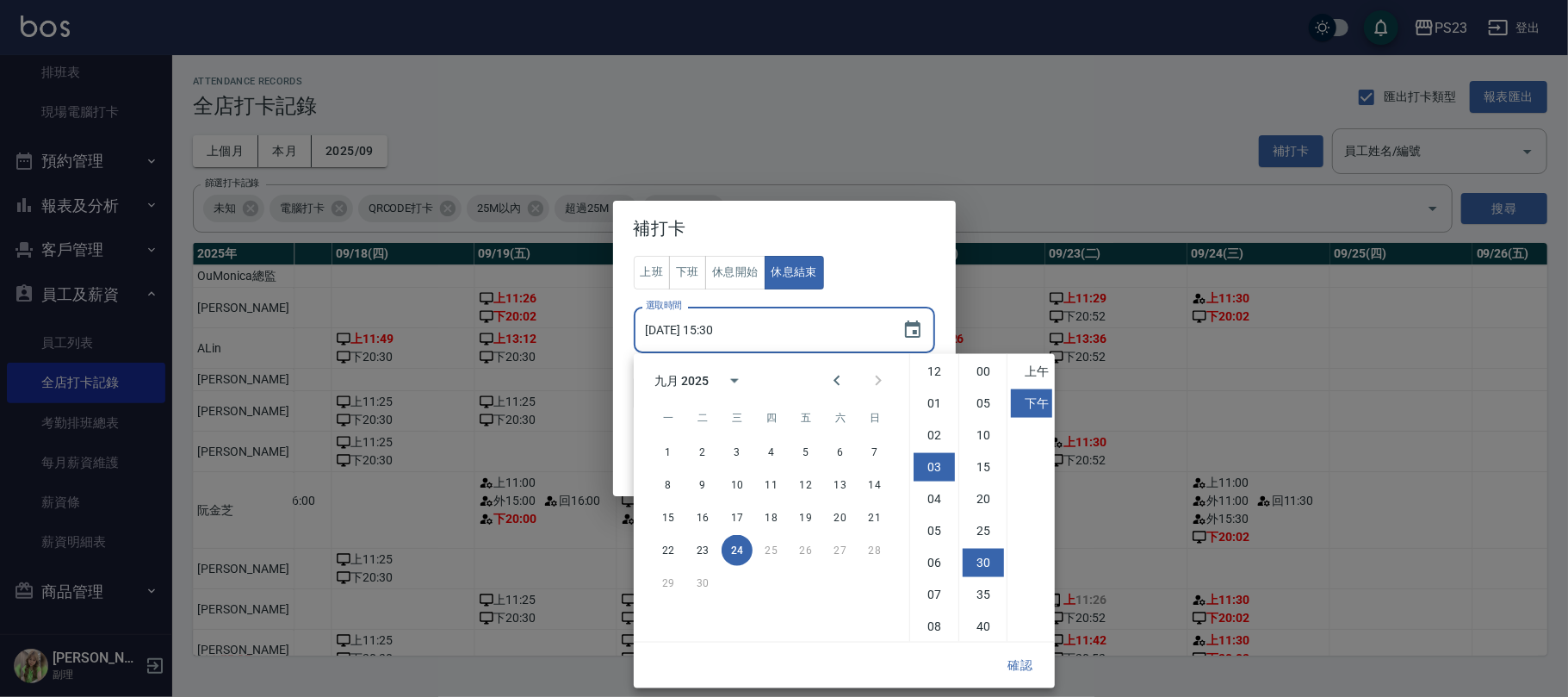
scroll to position [96, 0]
click at [934, 403] on li "04" at bounding box center [934, 404] width 42 height 29
click at [971, 370] on li "00" at bounding box center [983, 371] width 42 height 29
type input "2025/09/24 16:00"
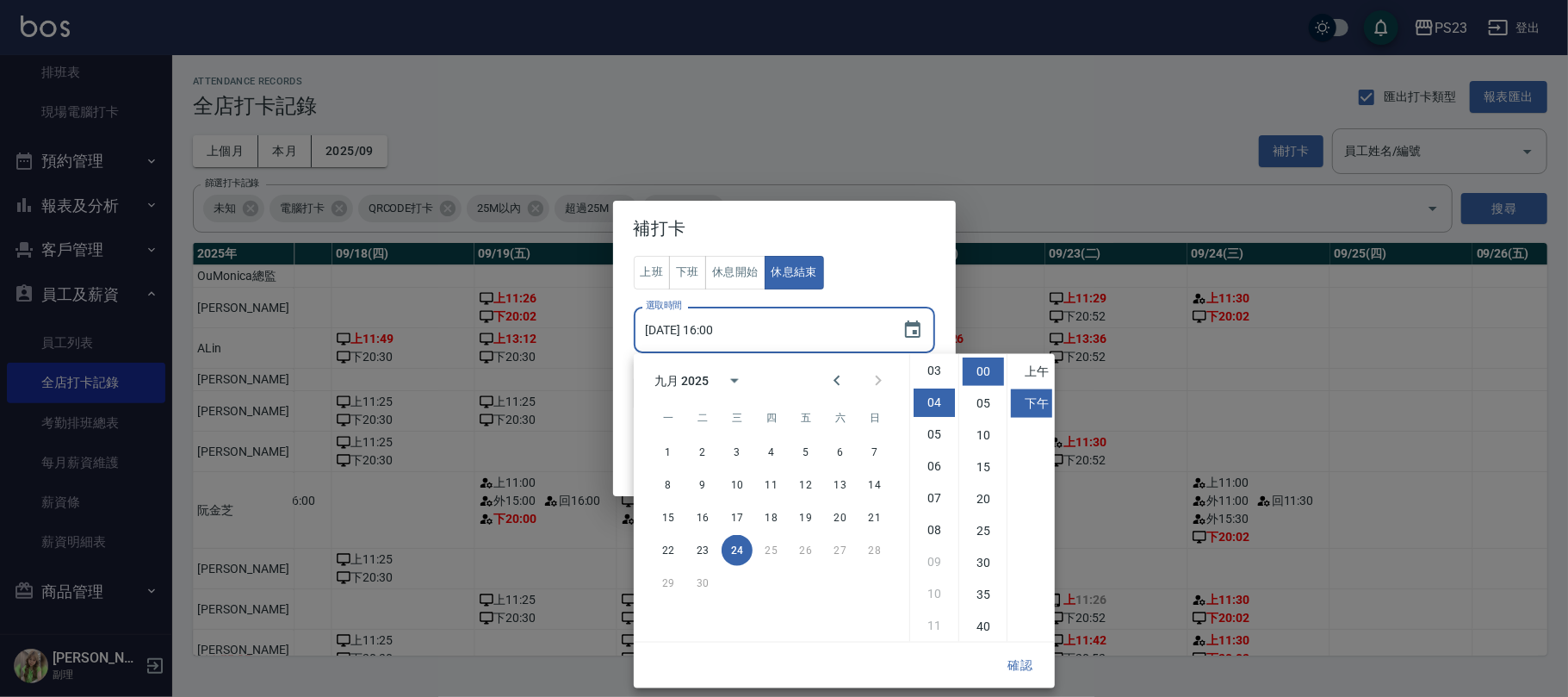
click at [1014, 655] on button "確認" at bounding box center [1020, 665] width 55 height 32
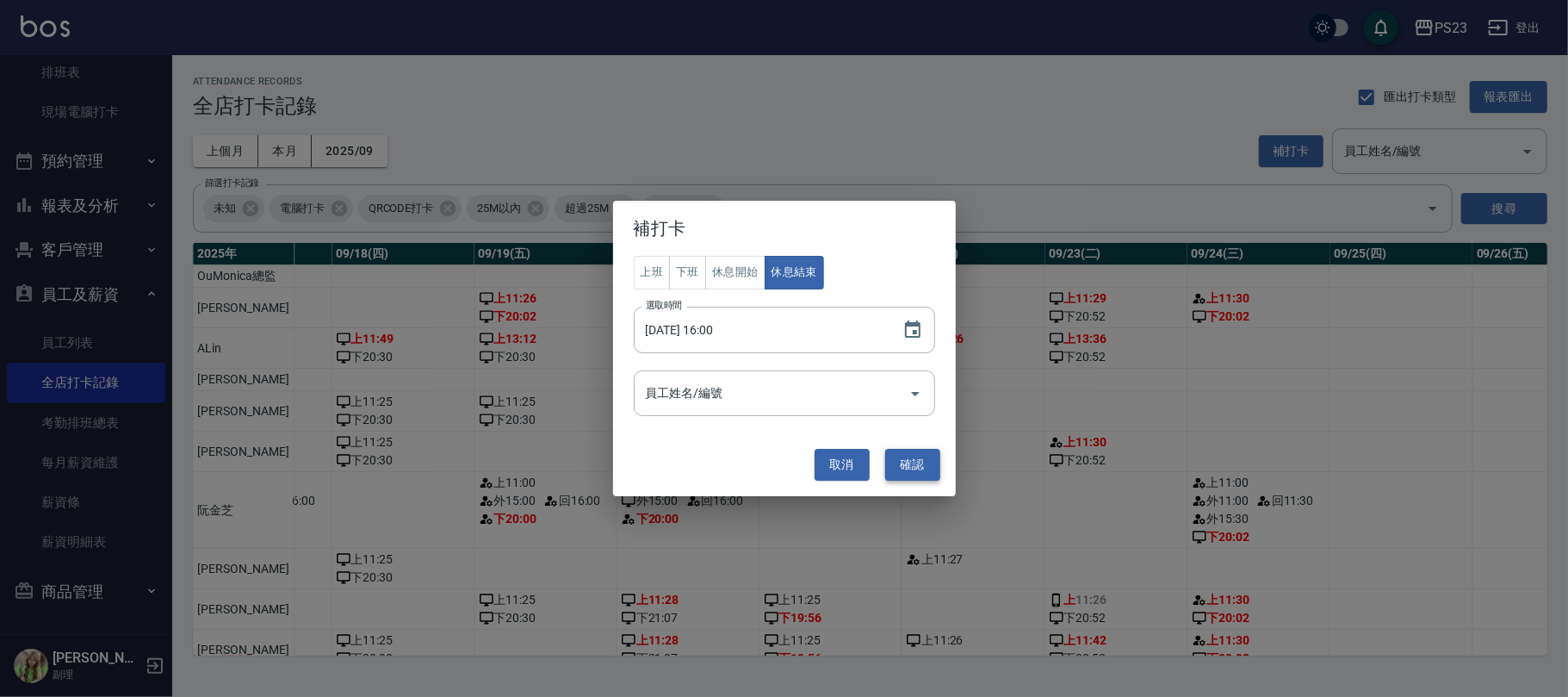
click at [917, 463] on button "確認" at bounding box center [913, 464] width 55 height 32
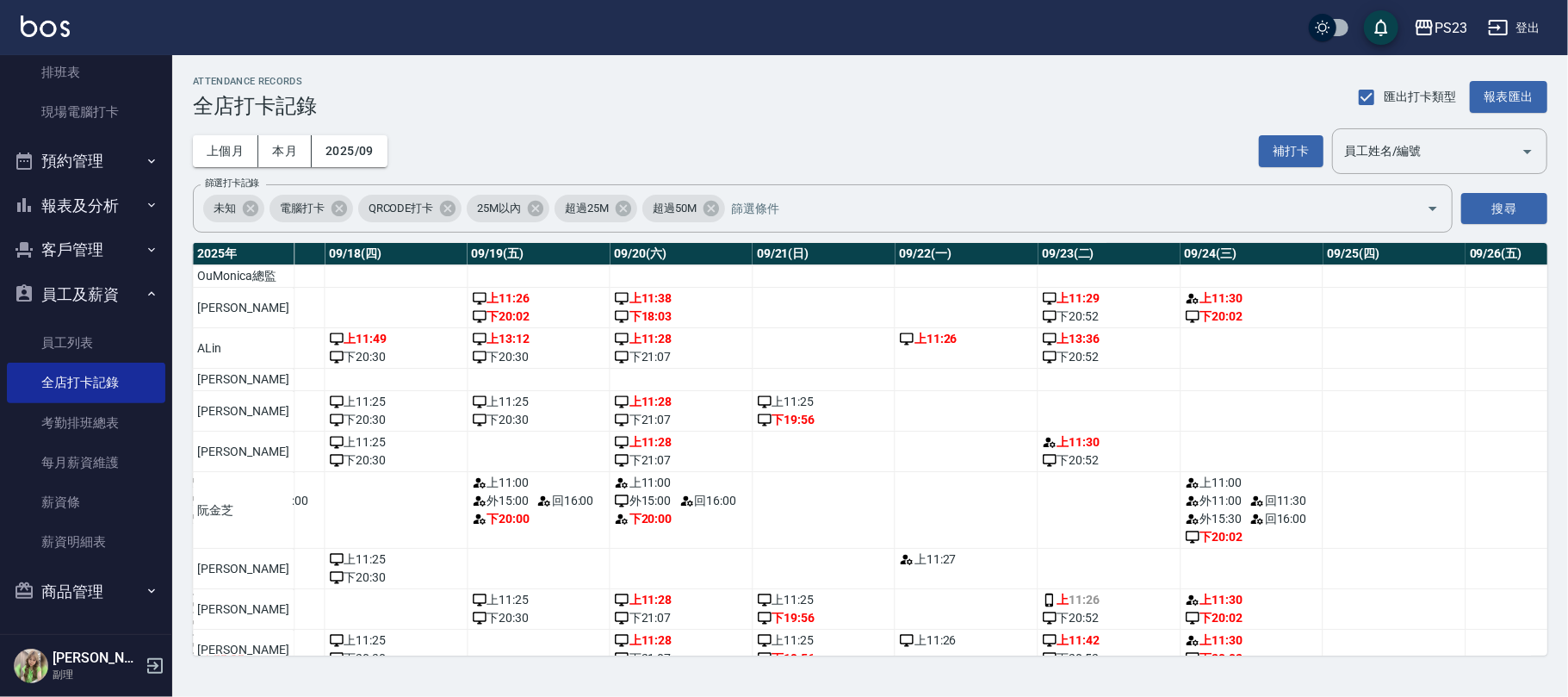
scroll to position [0, 2655]
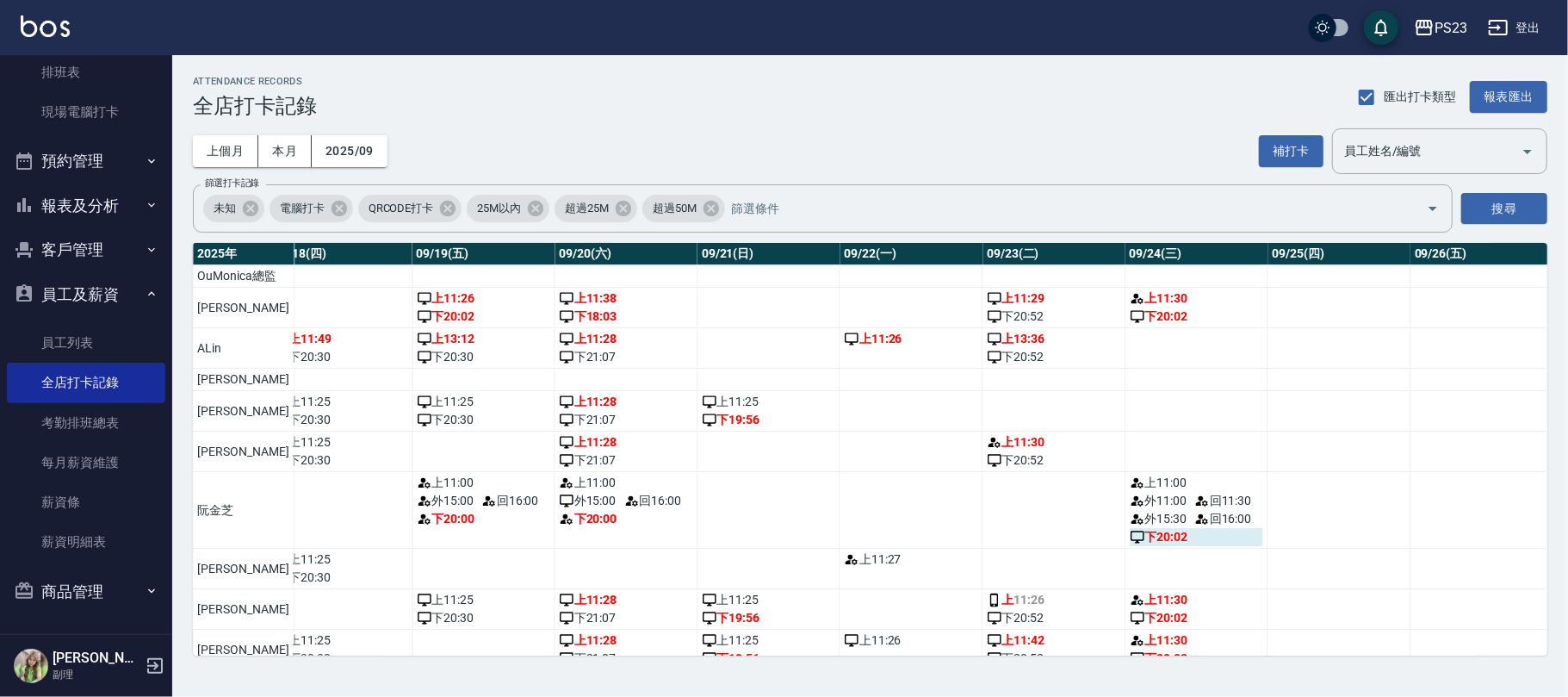
click at [1133, 546] on div "下 20:02" at bounding box center [1196, 537] width 134 height 18
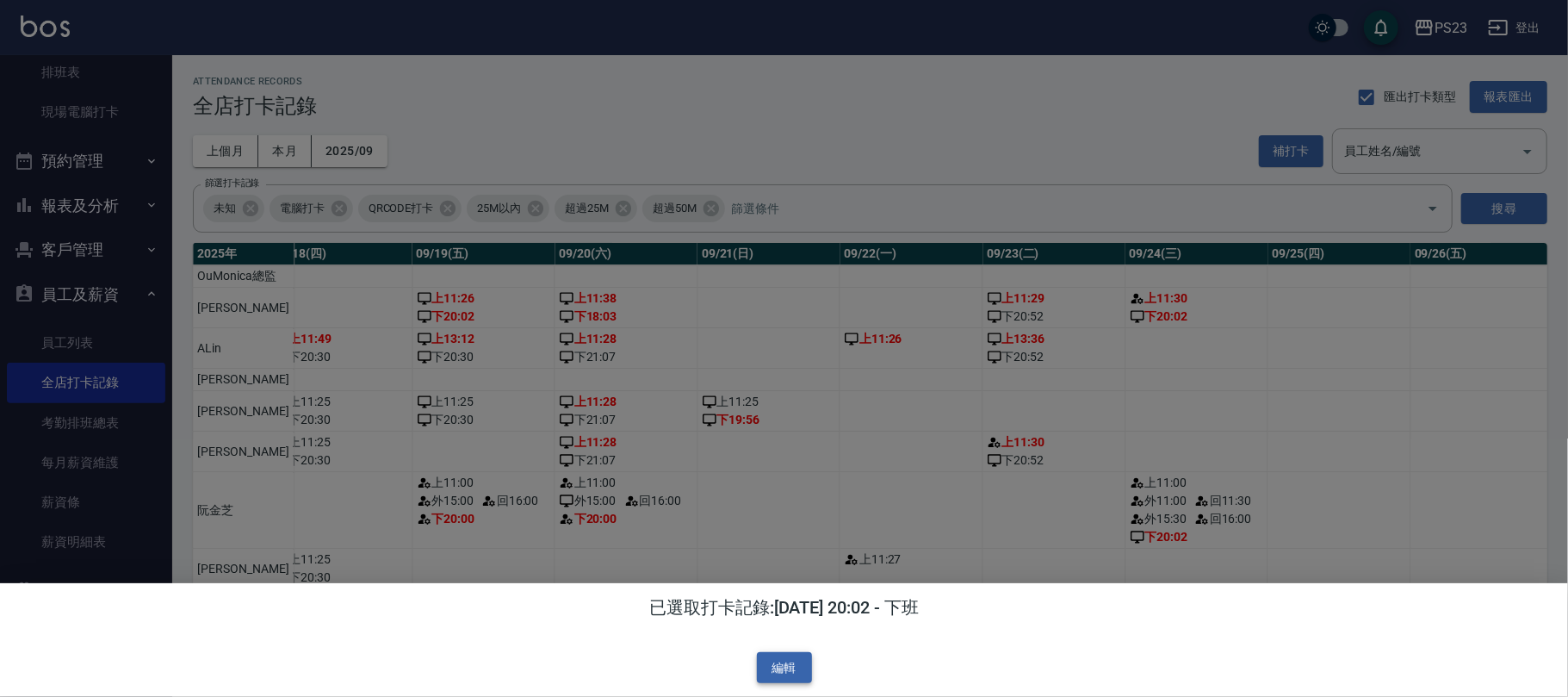
click at [780, 660] on button "編輯" at bounding box center [784, 667] width 55 height 32
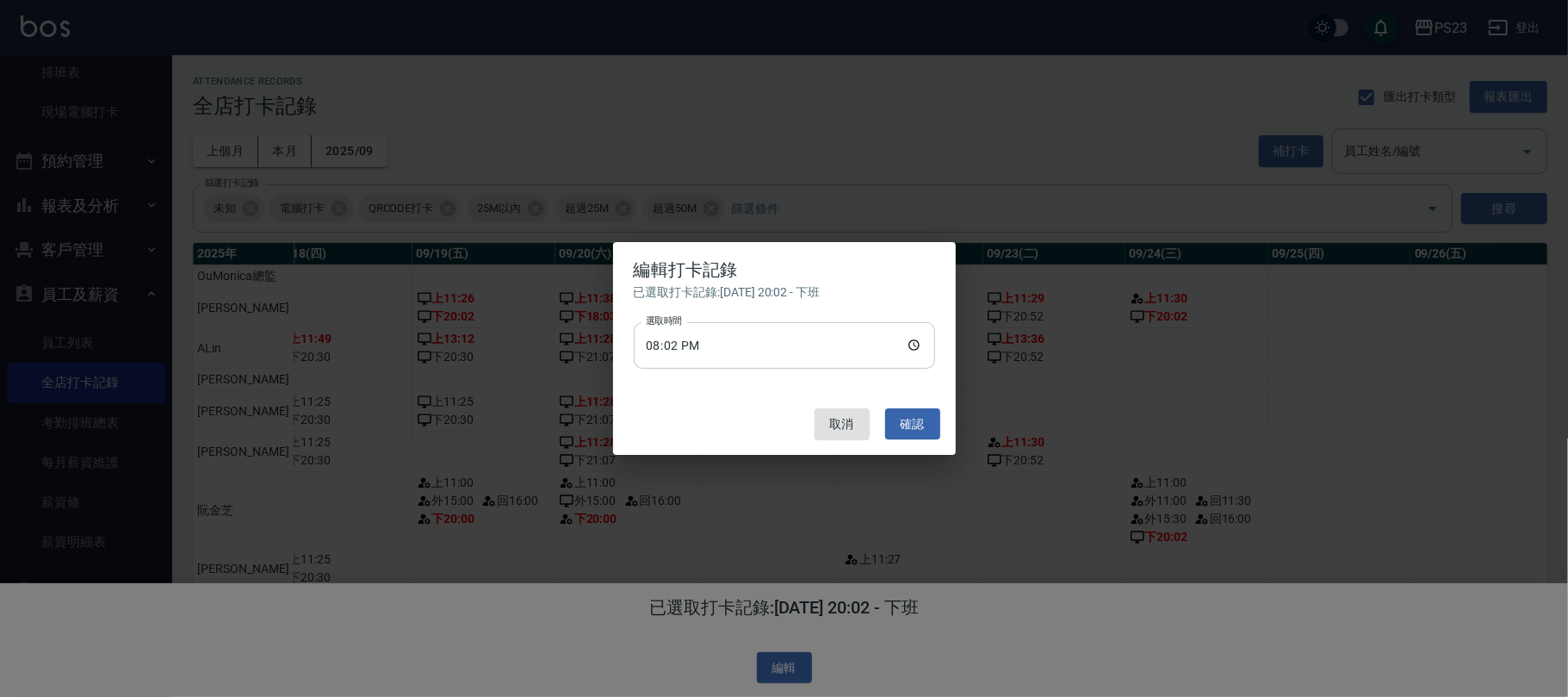
click at [916, 349] on input "20:02" at bounding box center [784, 345] width 301 height 46
type input "20:00"
click at [916, 424] on button "確認" at bounding box center [913, 424] width 55 height 32
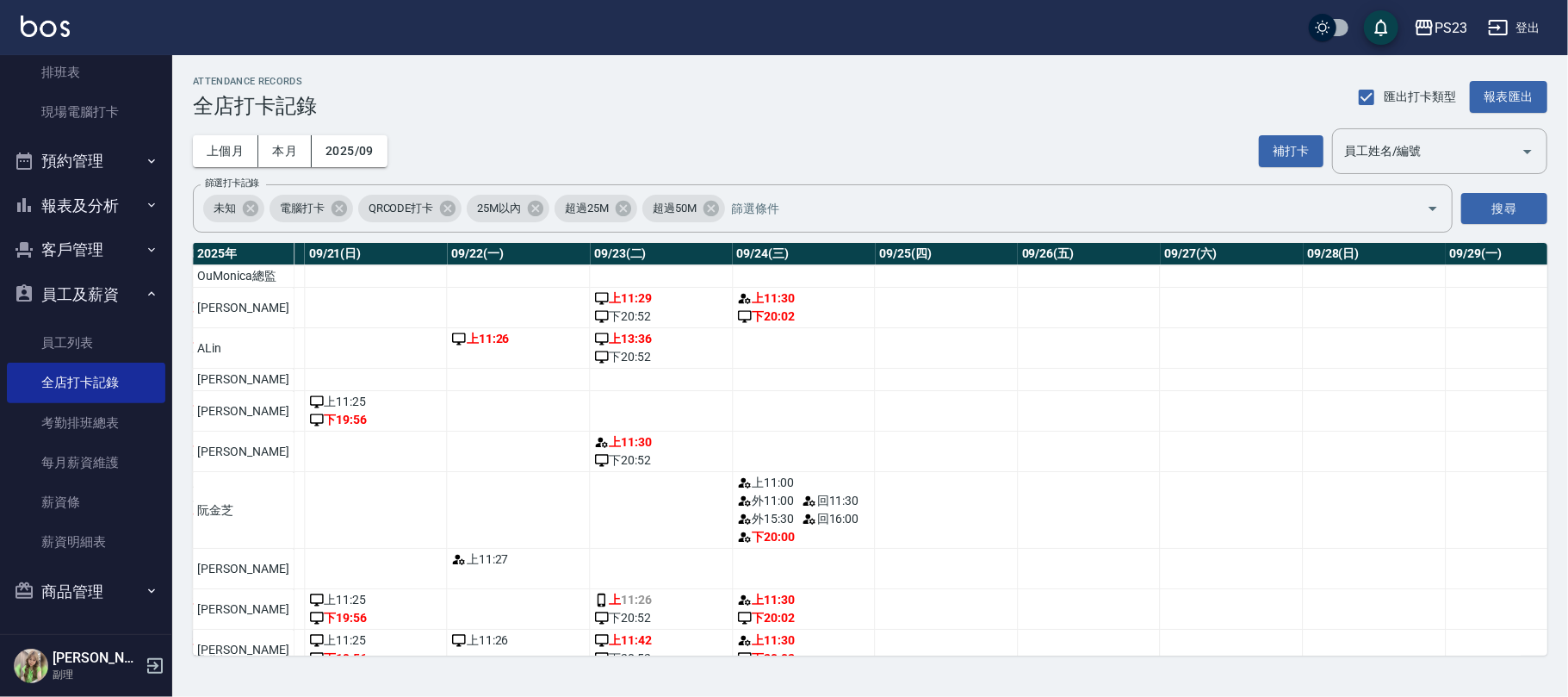
scroll to position [97, 3047]
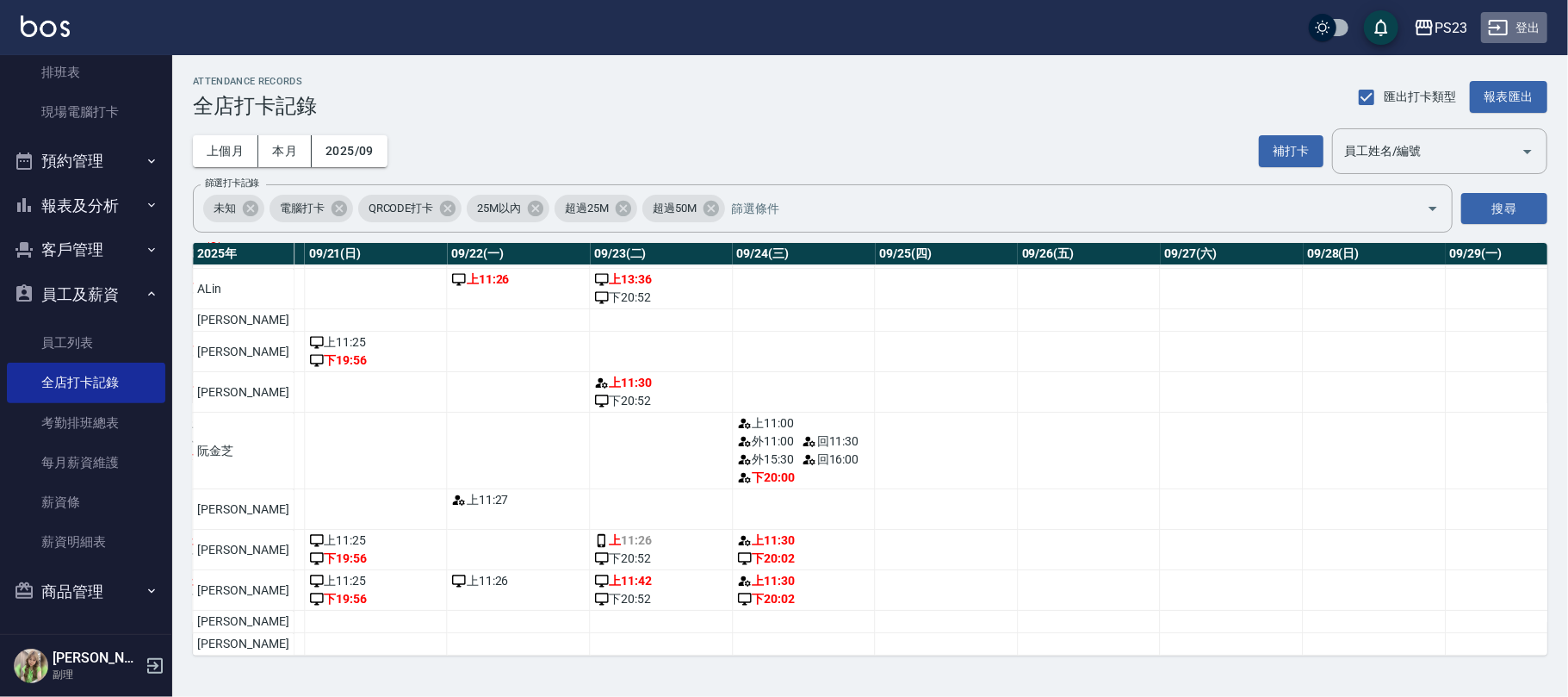
click at [1515, 32] on button "登出" at bounding box center [1514, 28] width 66 height 32
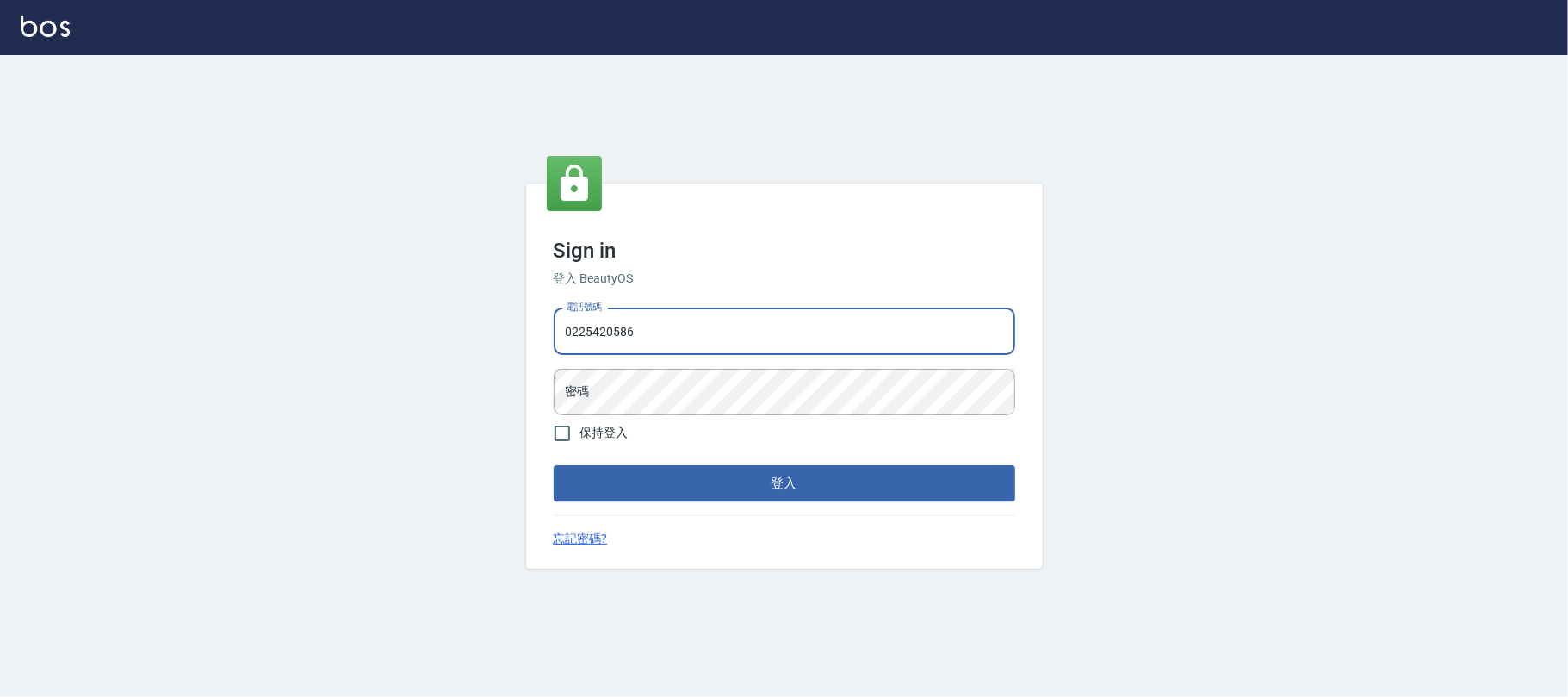
type input "0225420586"
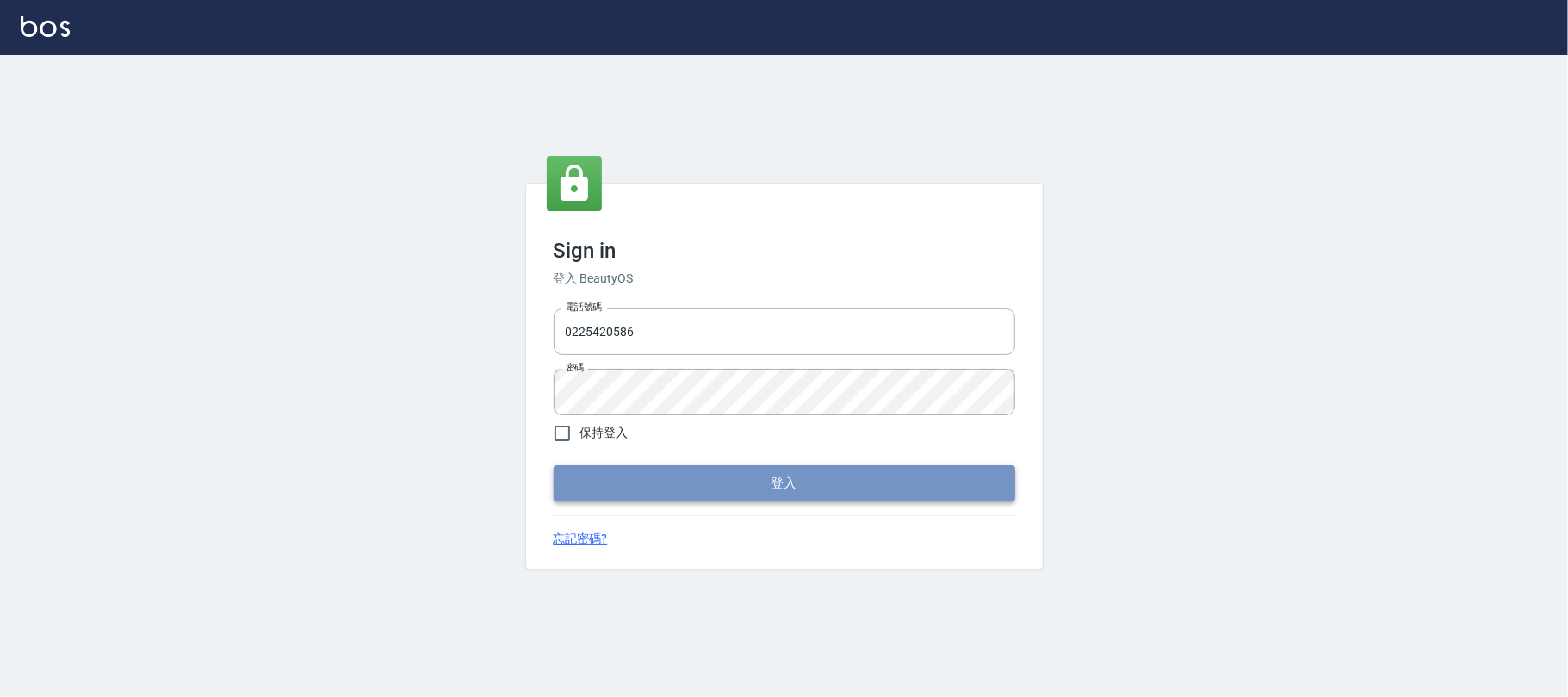
click at [762, 484] on button "登入" at bounding box center [784, 483] width 461 height 36
